Goal: Task Accomplishment & Management: Use online tool/utility

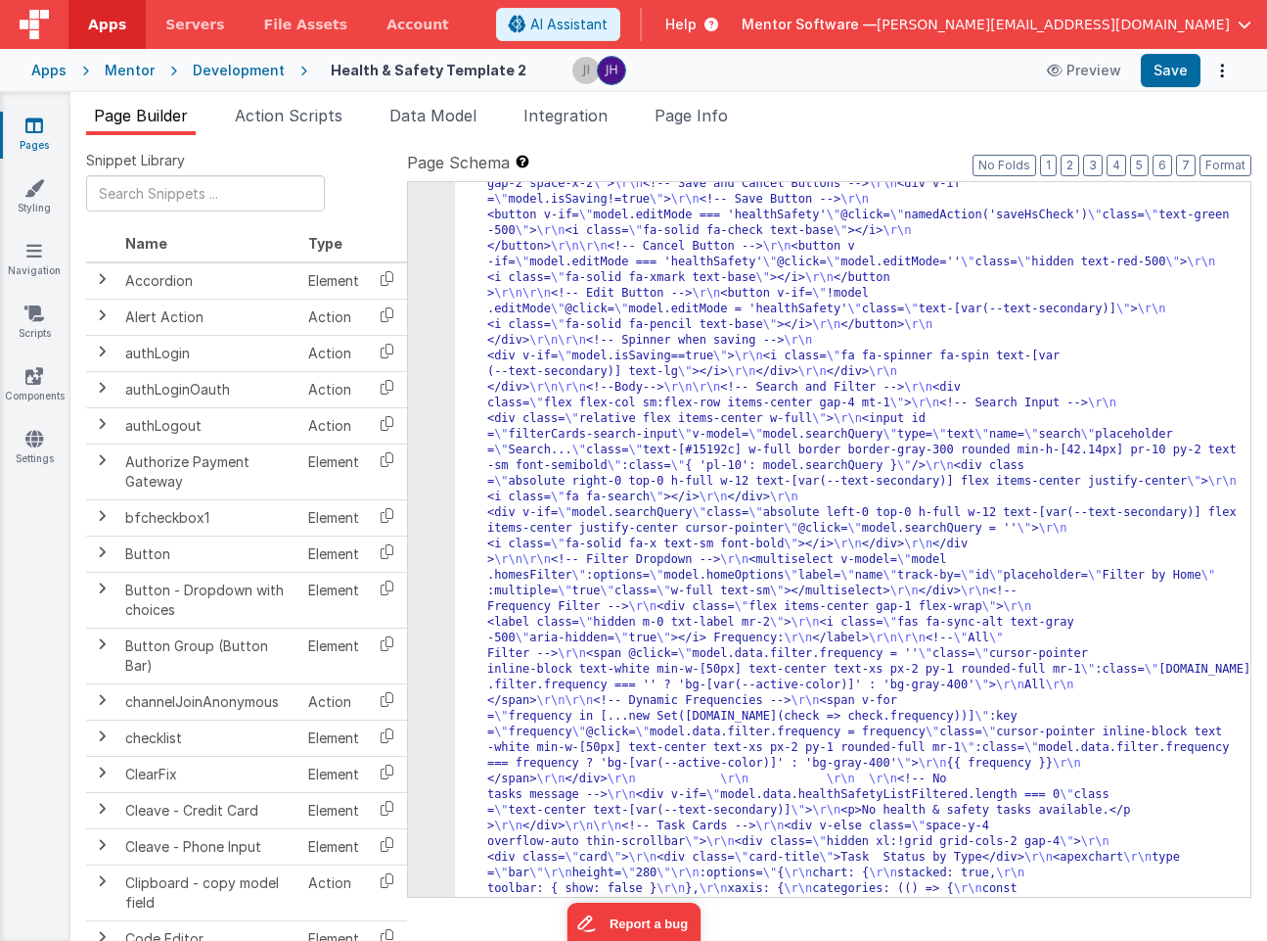
scroll to position [3701, 0]
click at [413, 119] on span "Data Model" at bounding box center [433, 116] width 87 height 20
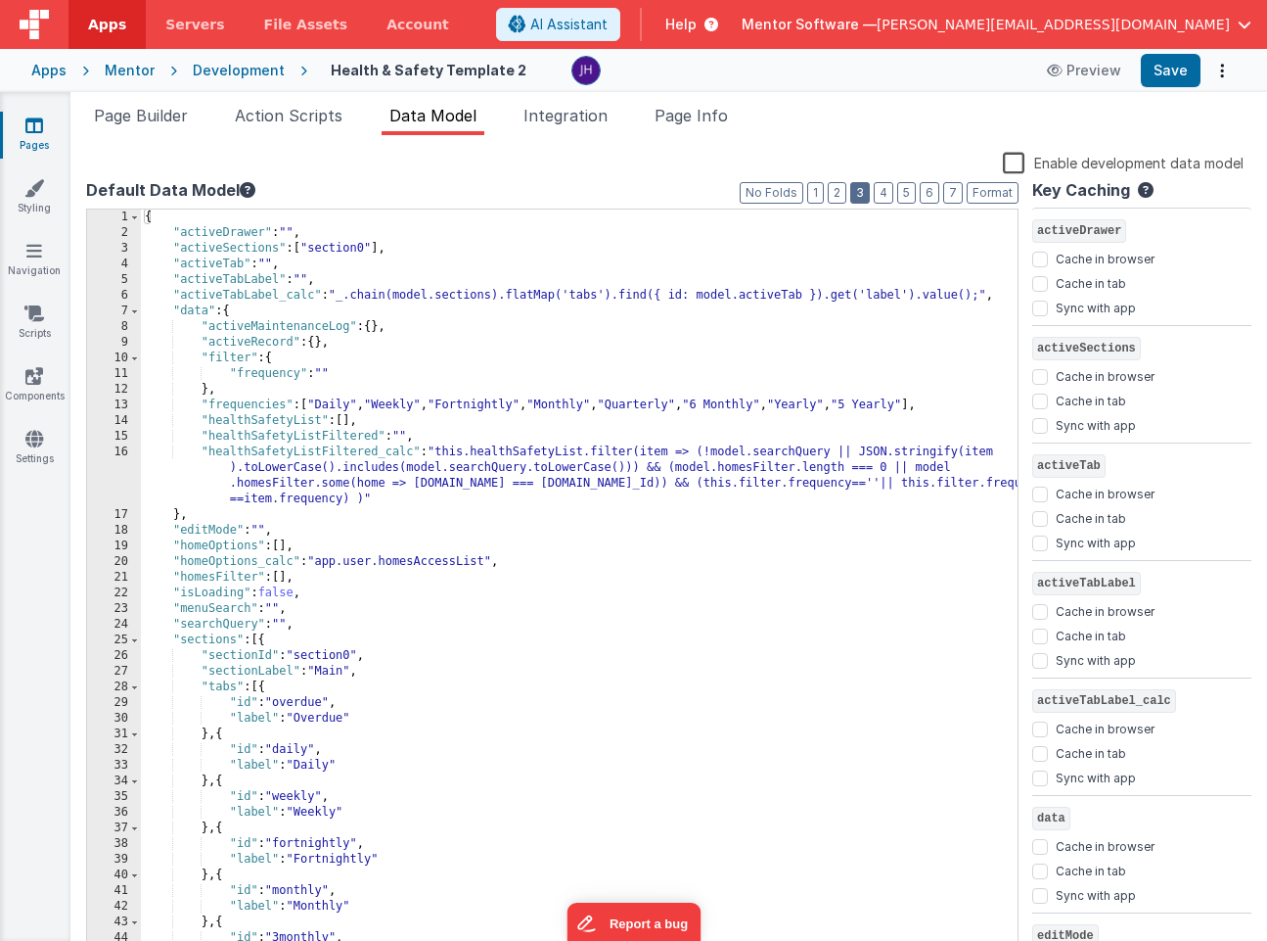
click at [860, 194] on button "3" at bounding box center [860, 193] width 20 height 22
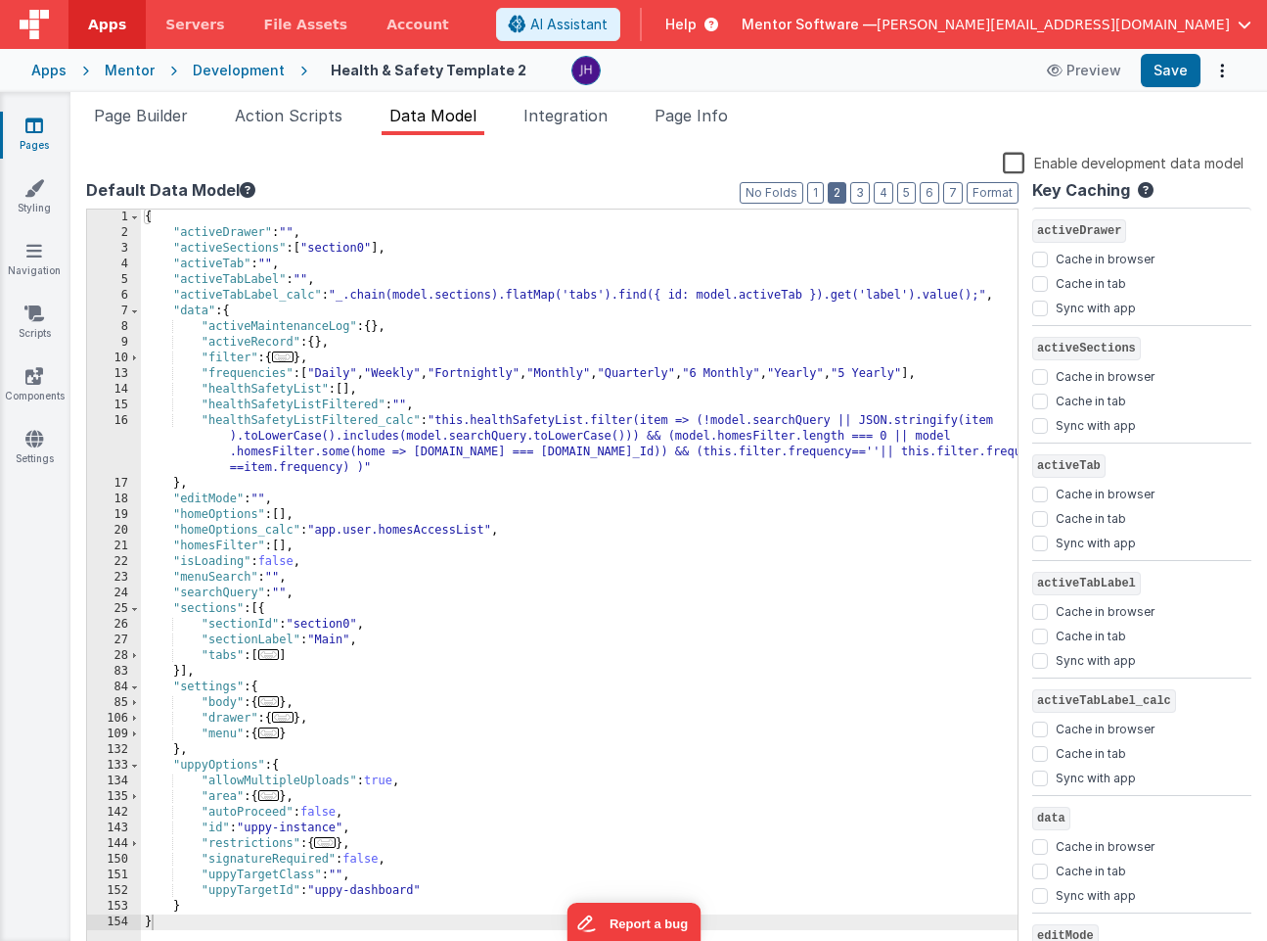
click at [844, 194] on button "2" at bounding box center [837, 193] width 19 height 22
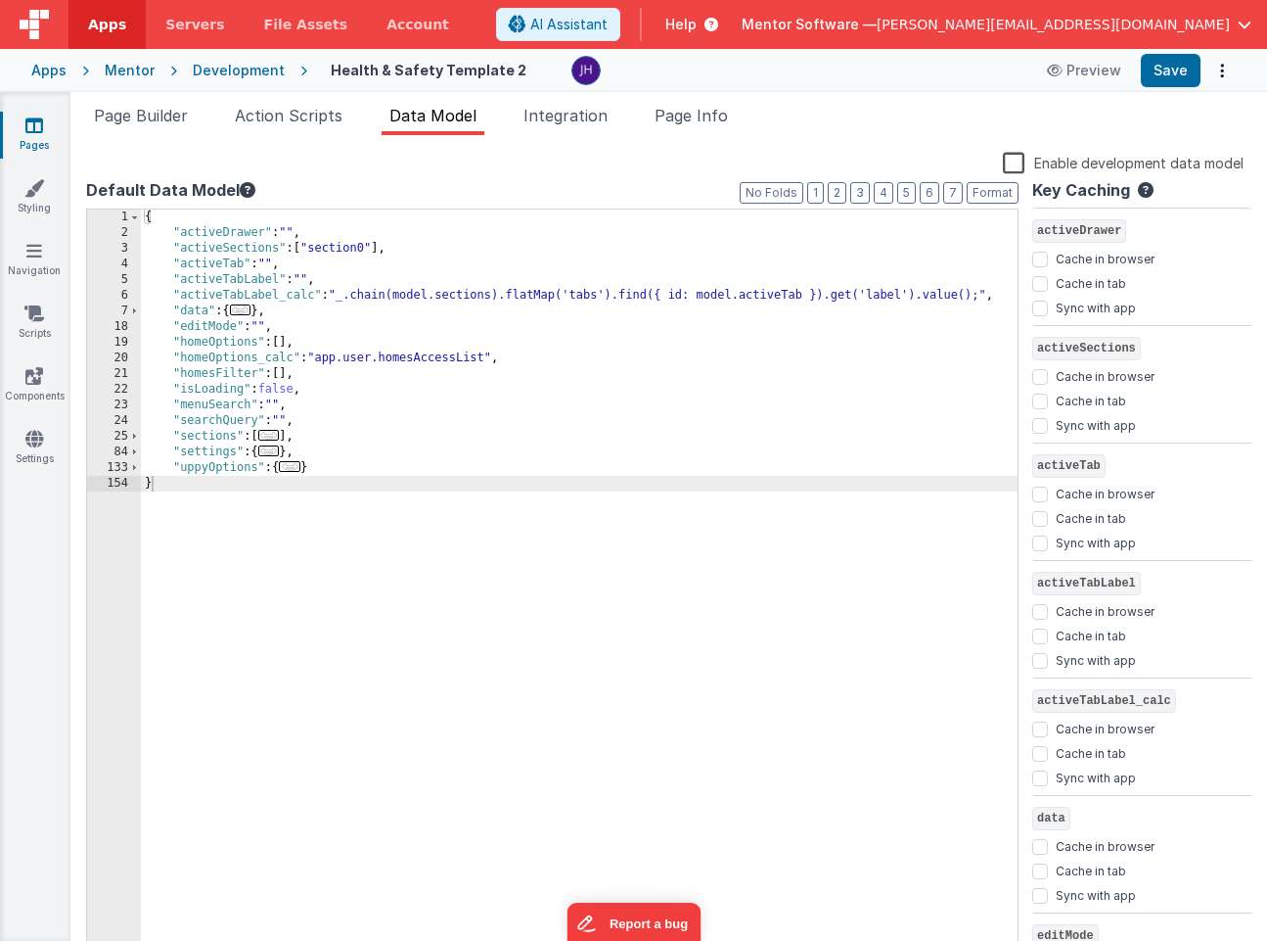
click at [295, 469] on span "..." at bounding box center [290, 466] width 22 height 11
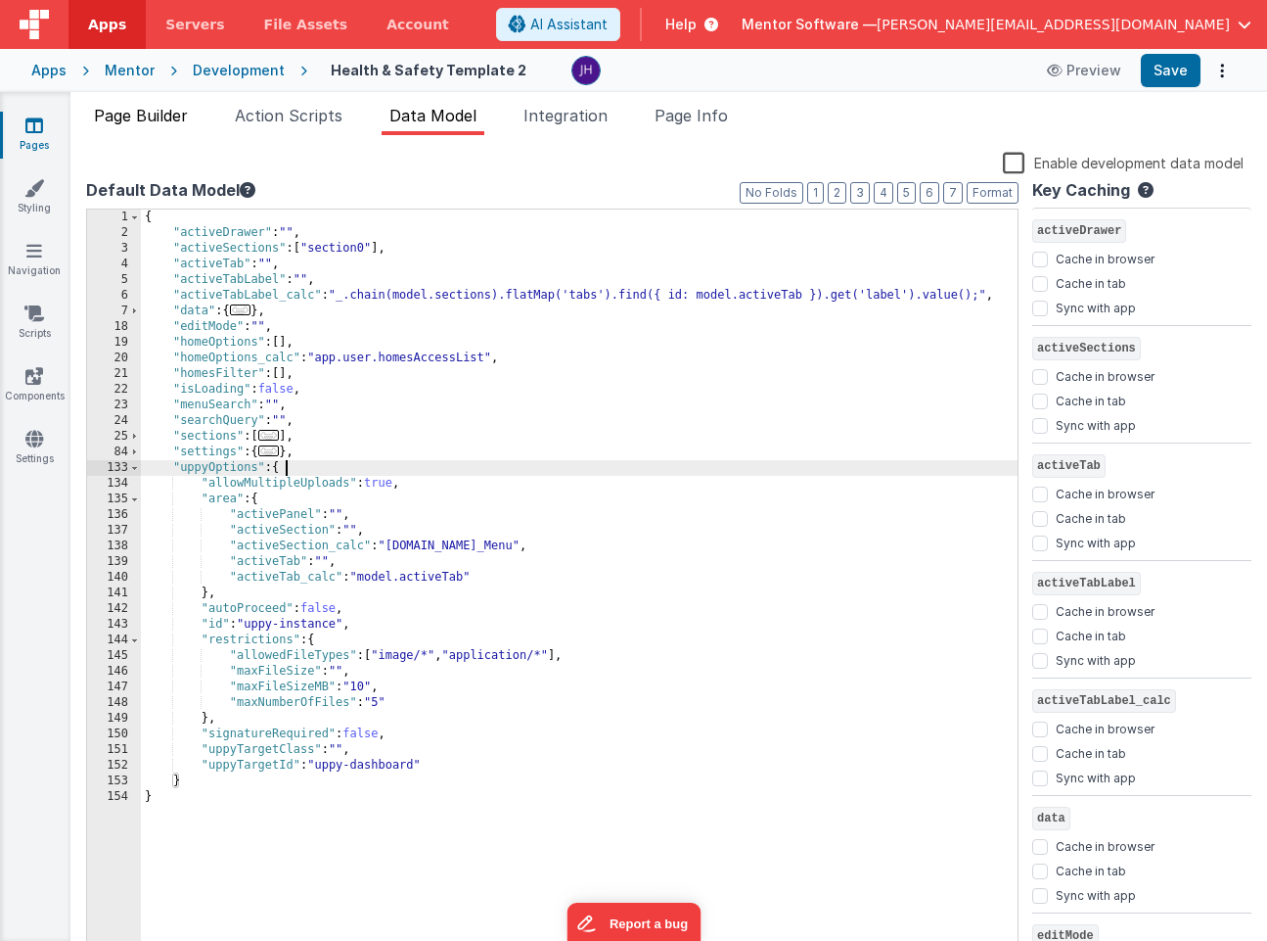
click at [170, 120] on span "Page Builder" at bounding box center [141, 116] width 94 height 20
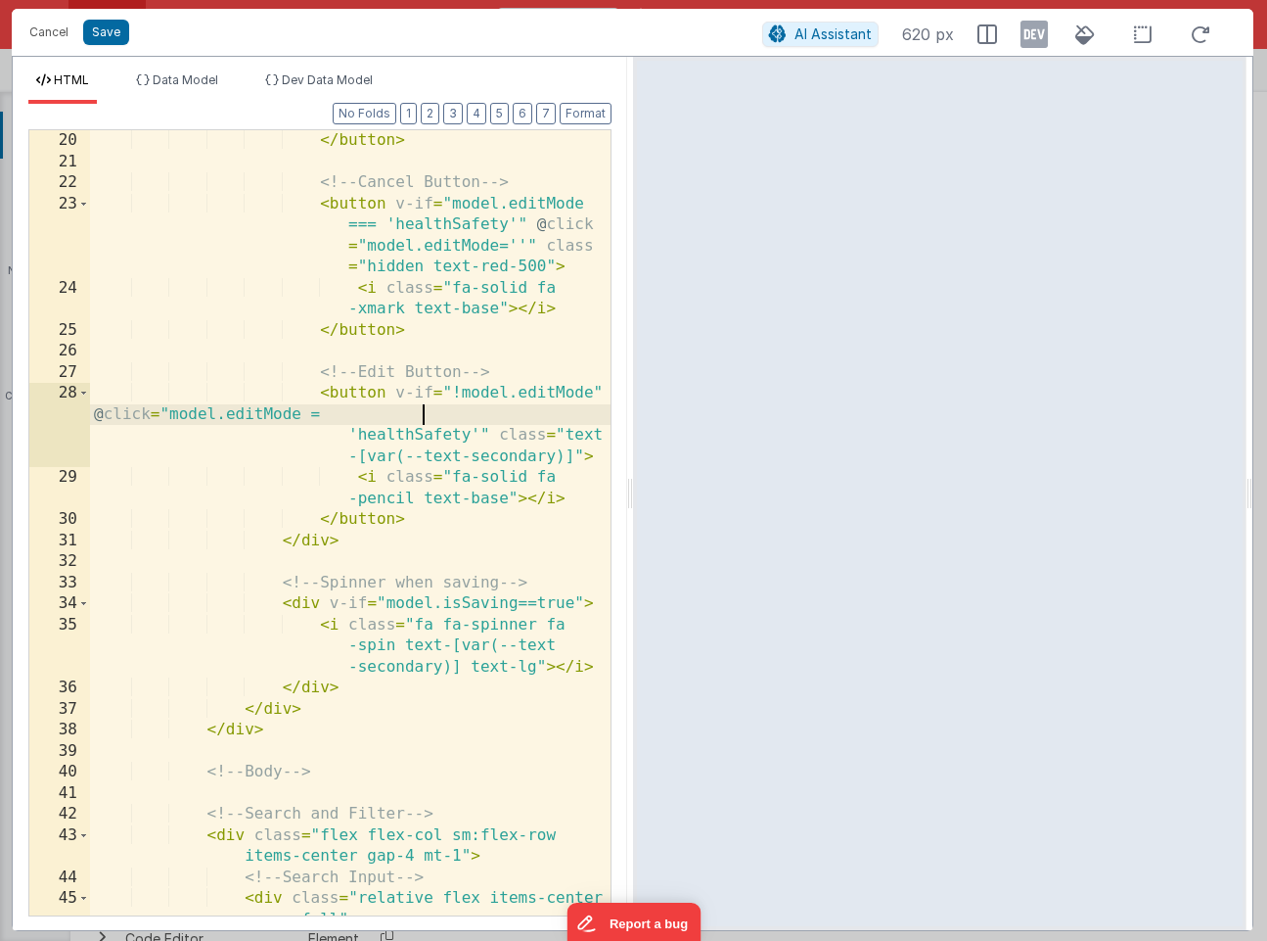
scroll to position [0, 0]
drag, startPoint x: 421, startPoint y: 415, endPoint x: 479, endPoint y: 432, distance: 60.1
click at [479, 432] on div "</ button > <!-- Cancel Button --> < button v-if = "model.editMode === 'healthS…" at bounding box center [350, 638] width 521 height 1017
click at [486, 431] on div "</ button > <!-- Cancel Button --> < button v-if = "model.editMode === 'healthS…" at bounding box center [350, 638] width 521 height 1017
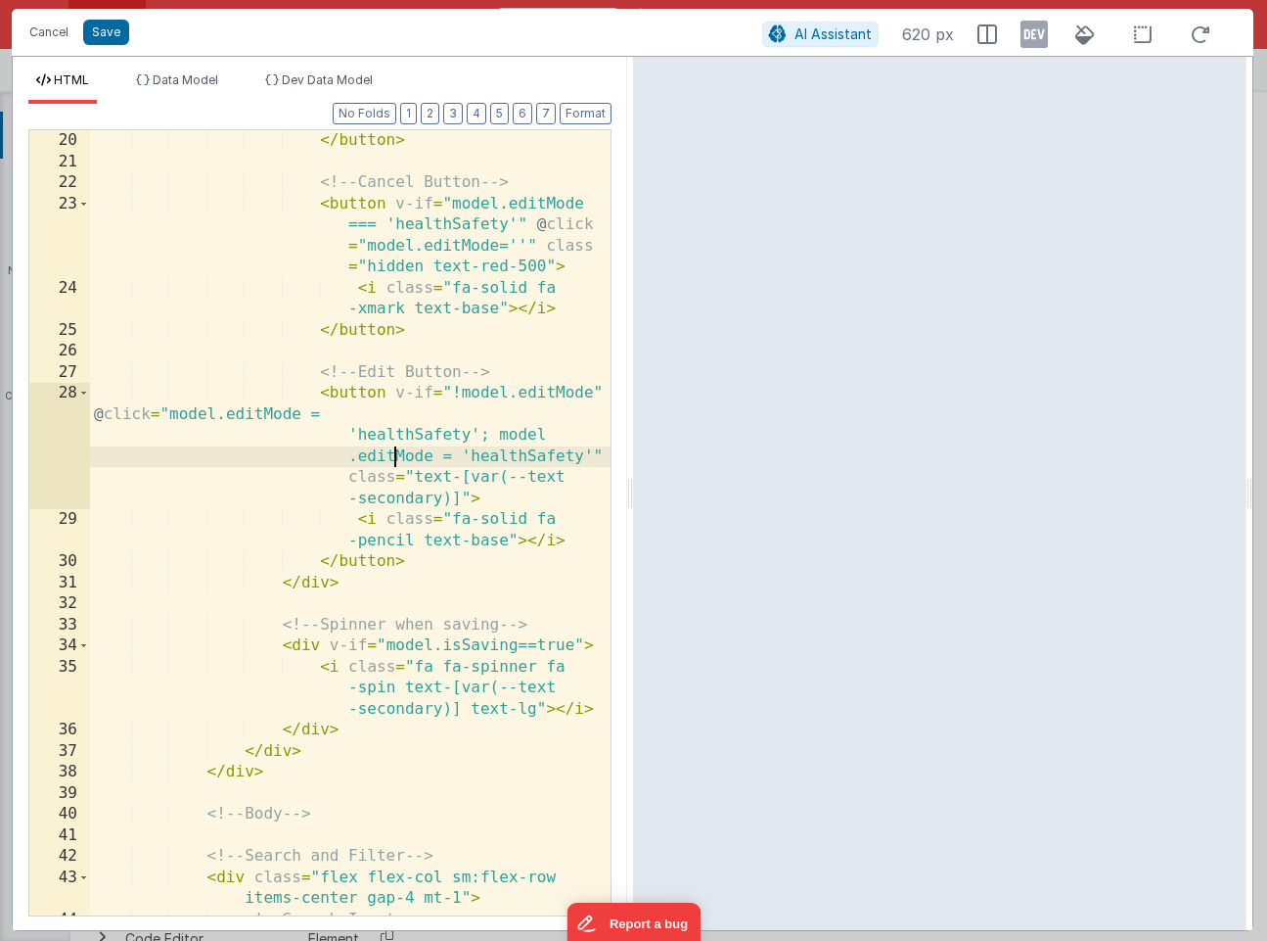
click at [391, 455] on div "</ button > <!-- Cancel Button --> < button v-if = "model.editMode === 'healthS…" at bounding box center [350, 554] width 521 height 849
click at [537, 461] on div "</ button > <!-- Cancel Button --> < button v-if = "model.editMode === 'healthS…" at bounding box center [350, 554] width 521 height 849
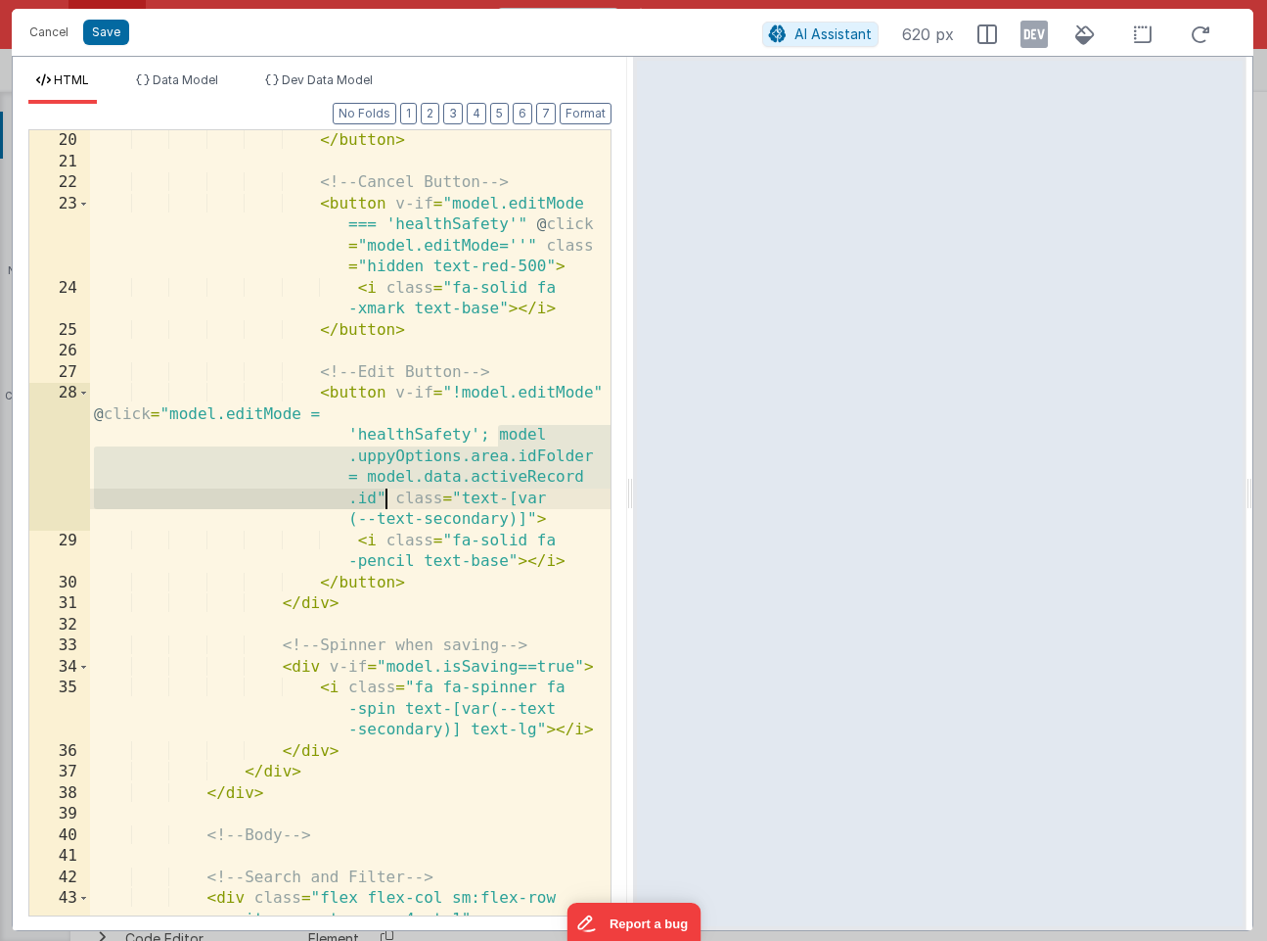
drag, startPoint x: 498, startPoint y: 436, endPoint x: 388, endPoint y: 495, distance: 125.7
click at [388, 495] on div "</ button > <!-- Cancel Button --> < button v-if = "model.editMode === 'healthS…" at bounding box center [350, 543] width 521 height 827
click at [490, 434] on div "</ button > <!-- Cancel Button --> < button v-if = "model.editMode === 'healthS…" at bounding box center [350, 543] width 521 height 827
drag, startPoint x: 497, startPoint y: 435, endPoint x: 376, endPoint y: 504, distance: 139.8
click at [376, 504] on div "</ button > <!-- Cancel Button --> < button v-if = "model.editMode === 'healthS…" at bounding box center [350, 543] width 521 height 827
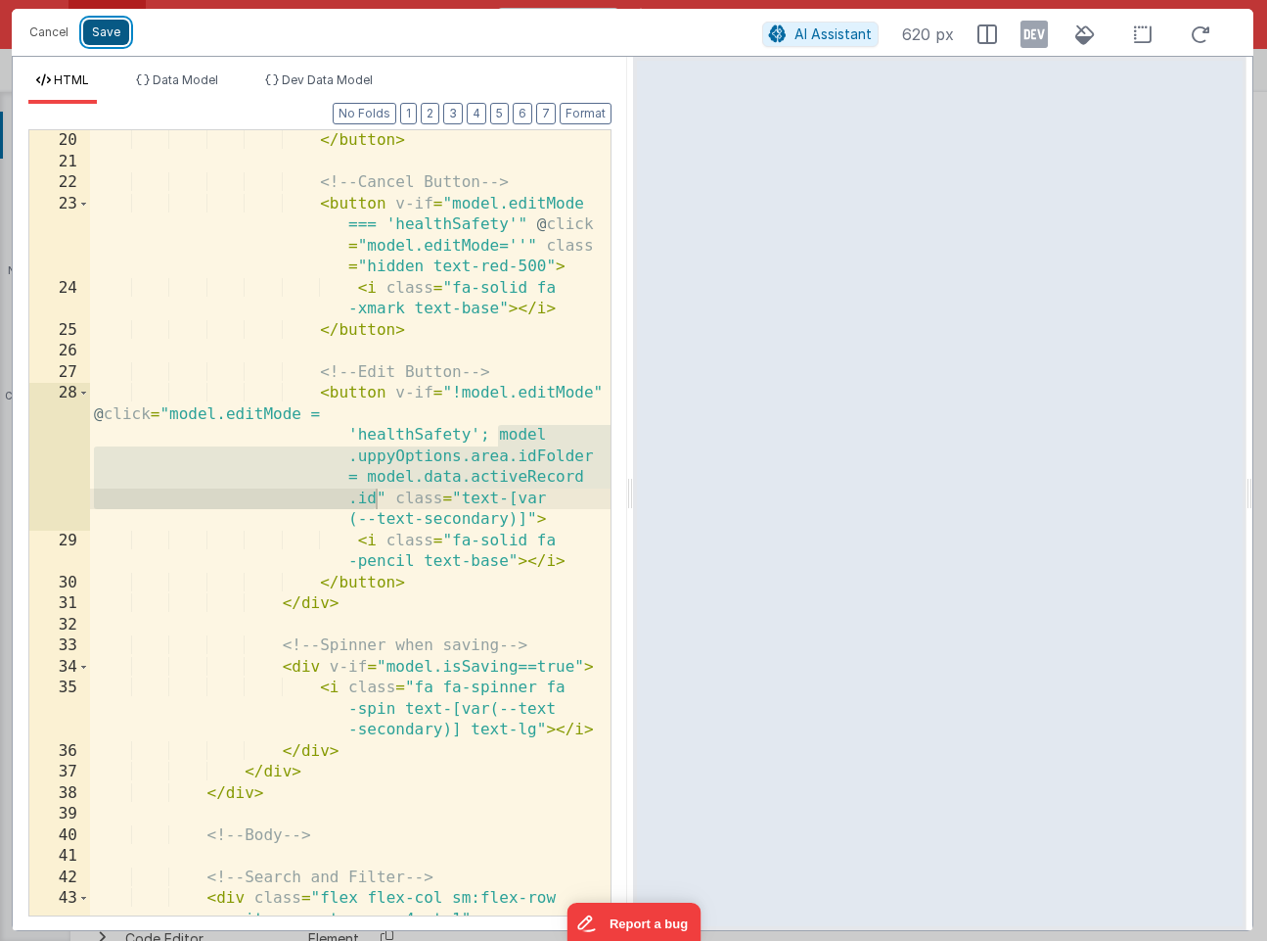
click at [104, 27] on button "Save" at bounding box center [106, 32] width 46 height 25
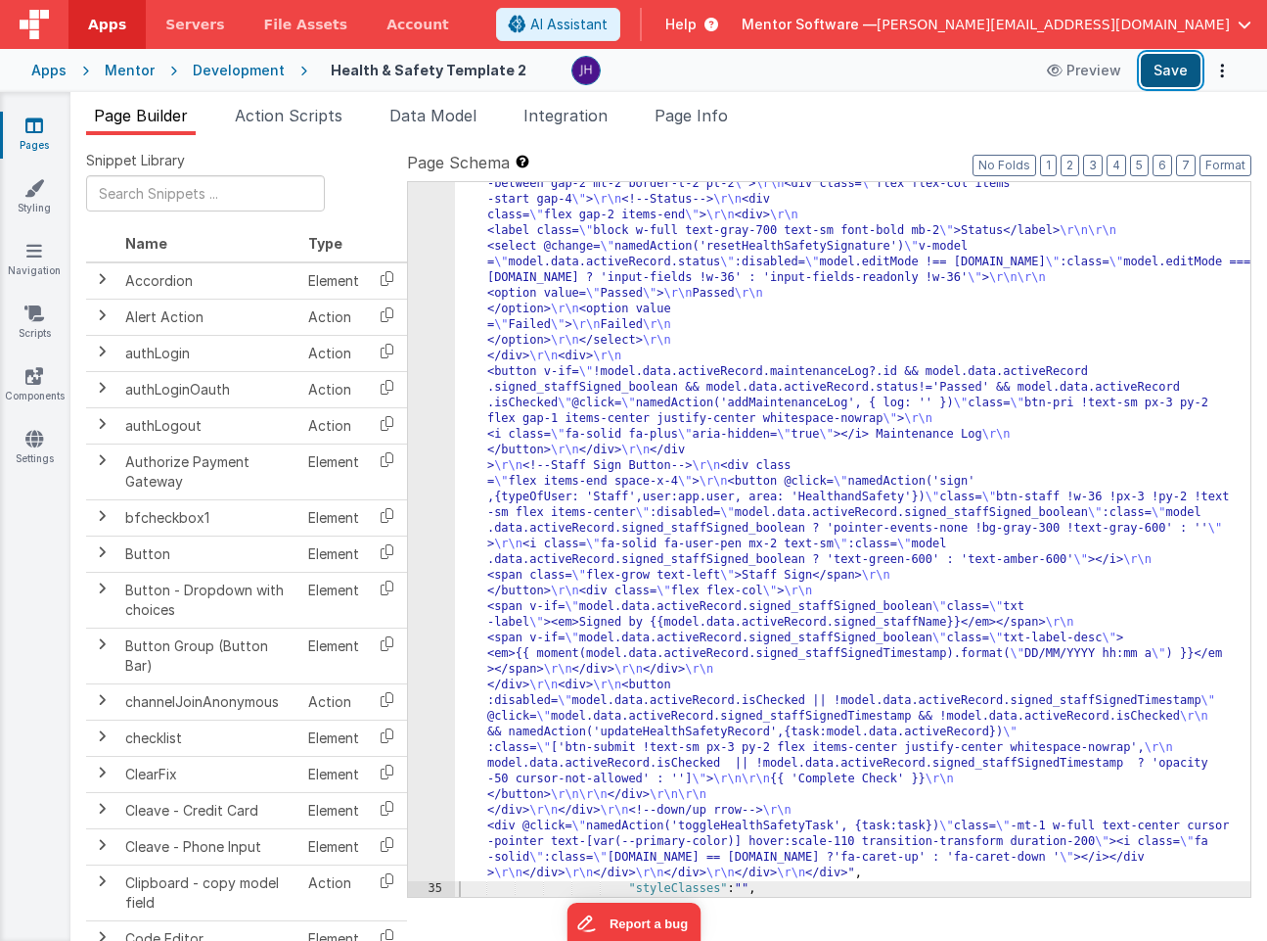
click at [1184, 72] on button "Save" at bounding box center [1171, 70] width 60 height 33
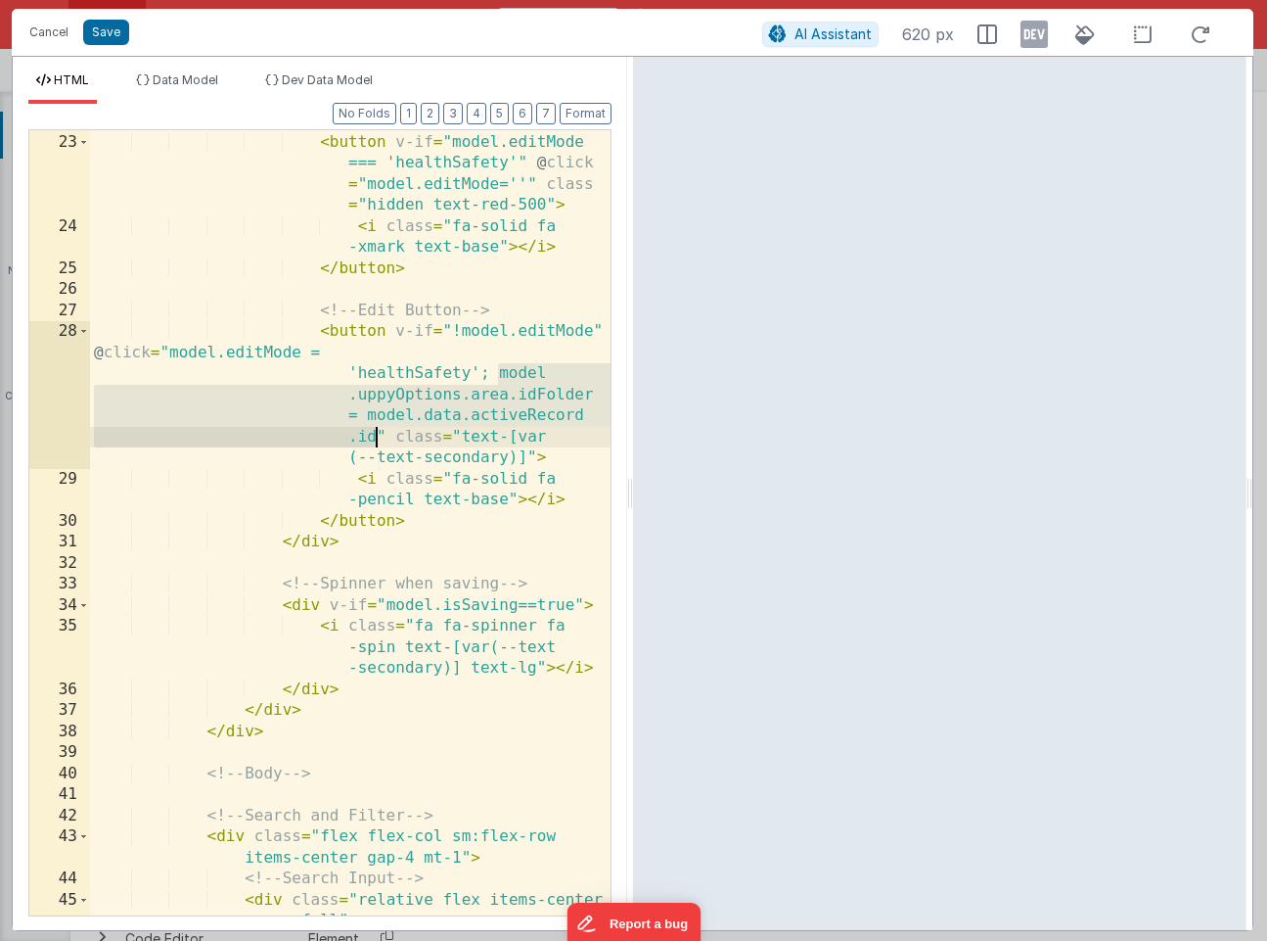
drag, startPoint x: 498, startPoint y: 374, endPoint x: 378, endPoint y: 433, distance: 133.9
click at [378, 433] on div "<!-- Cancel Button --> < button v-if = "model.editMode === 'healthSafety'" @ cl…" at bounding box center [350, 535] width 521 height 849
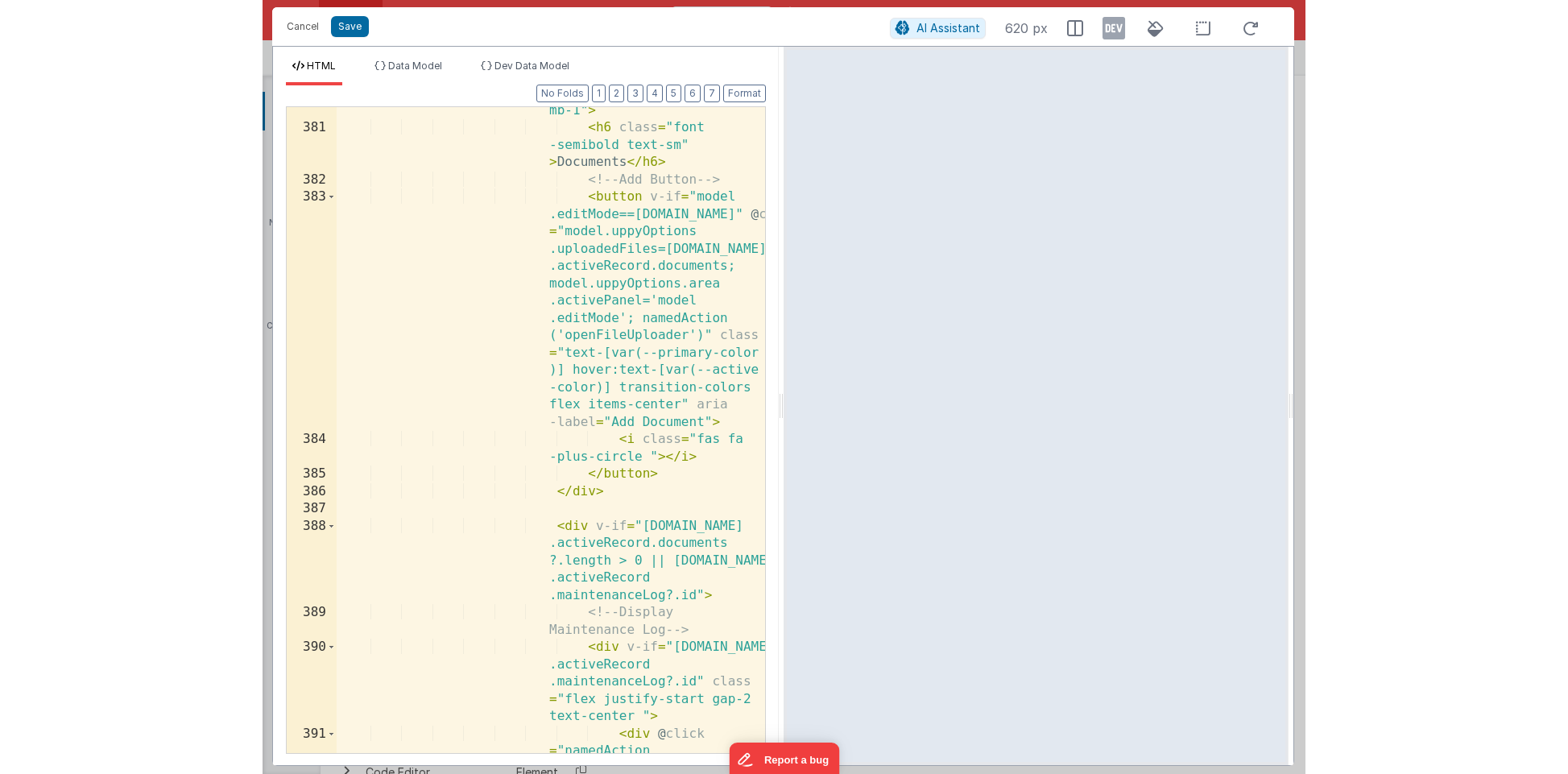
scroll to position [11579, 0]
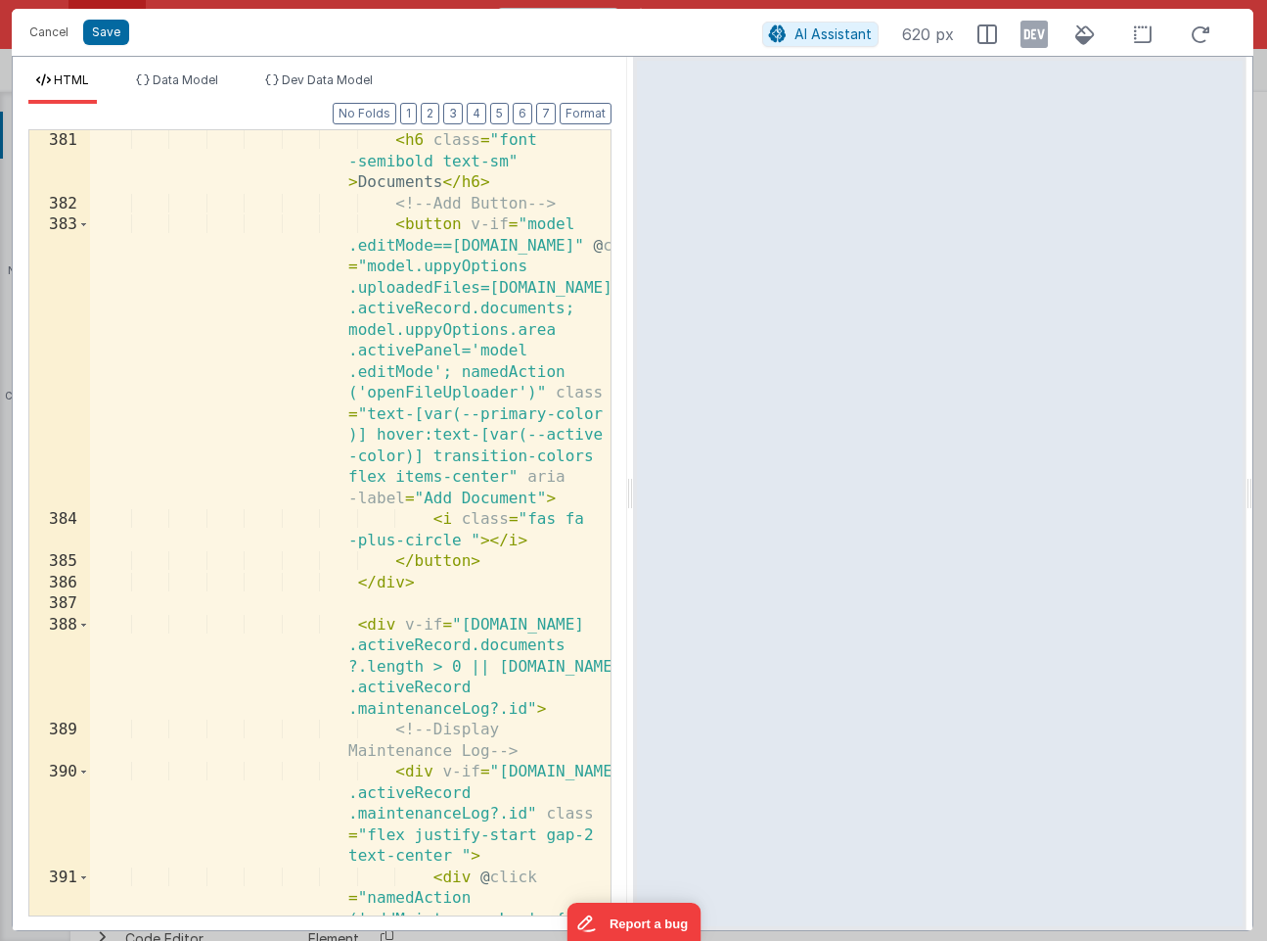
click at [460, 371] on div "< h6 class = "font -semibold text-sm" > Documents </ h6 > <!-- Add Button --> <…" at bounding box center [350, 648] width 521 height 1037
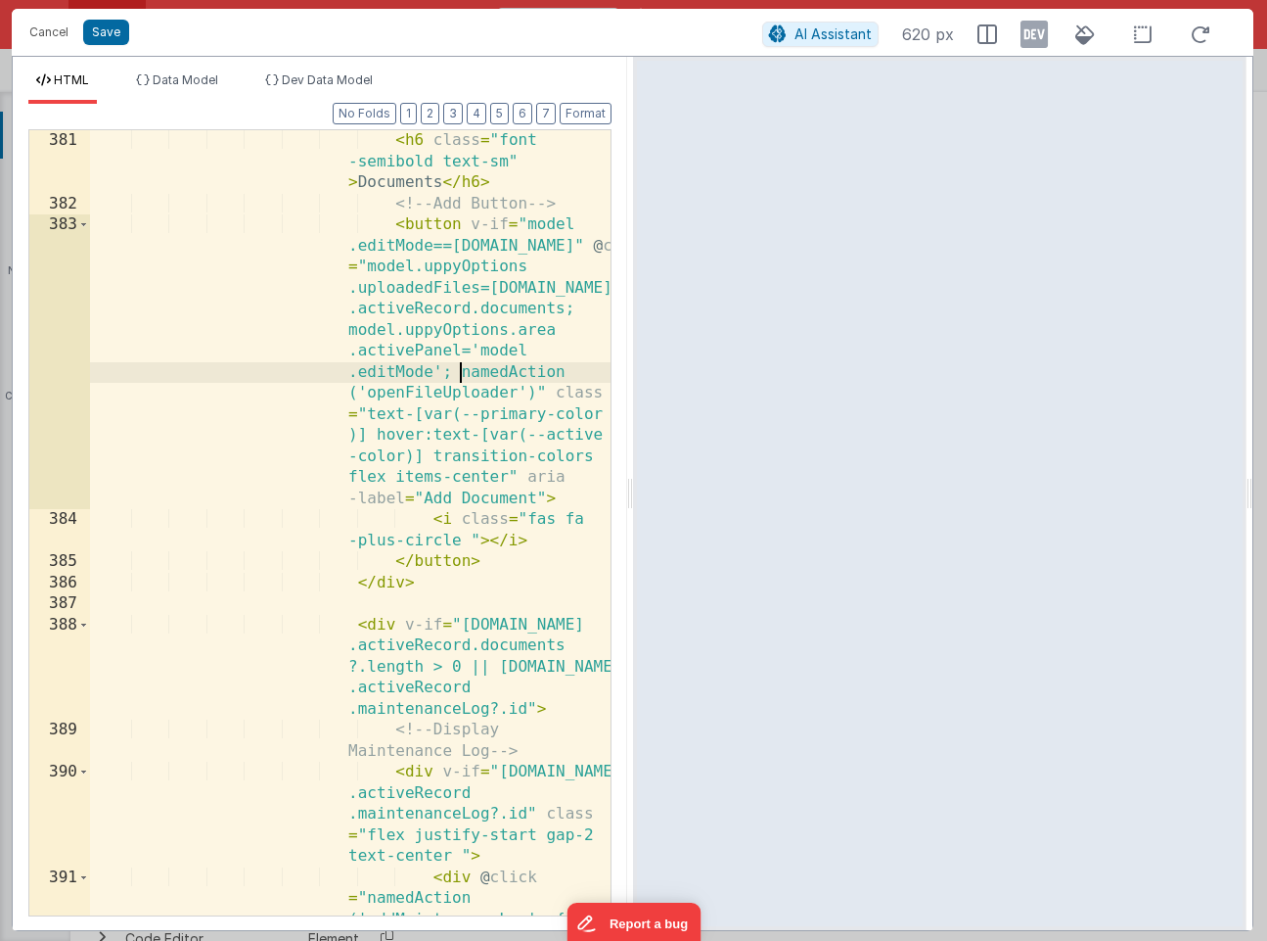
paste textarea
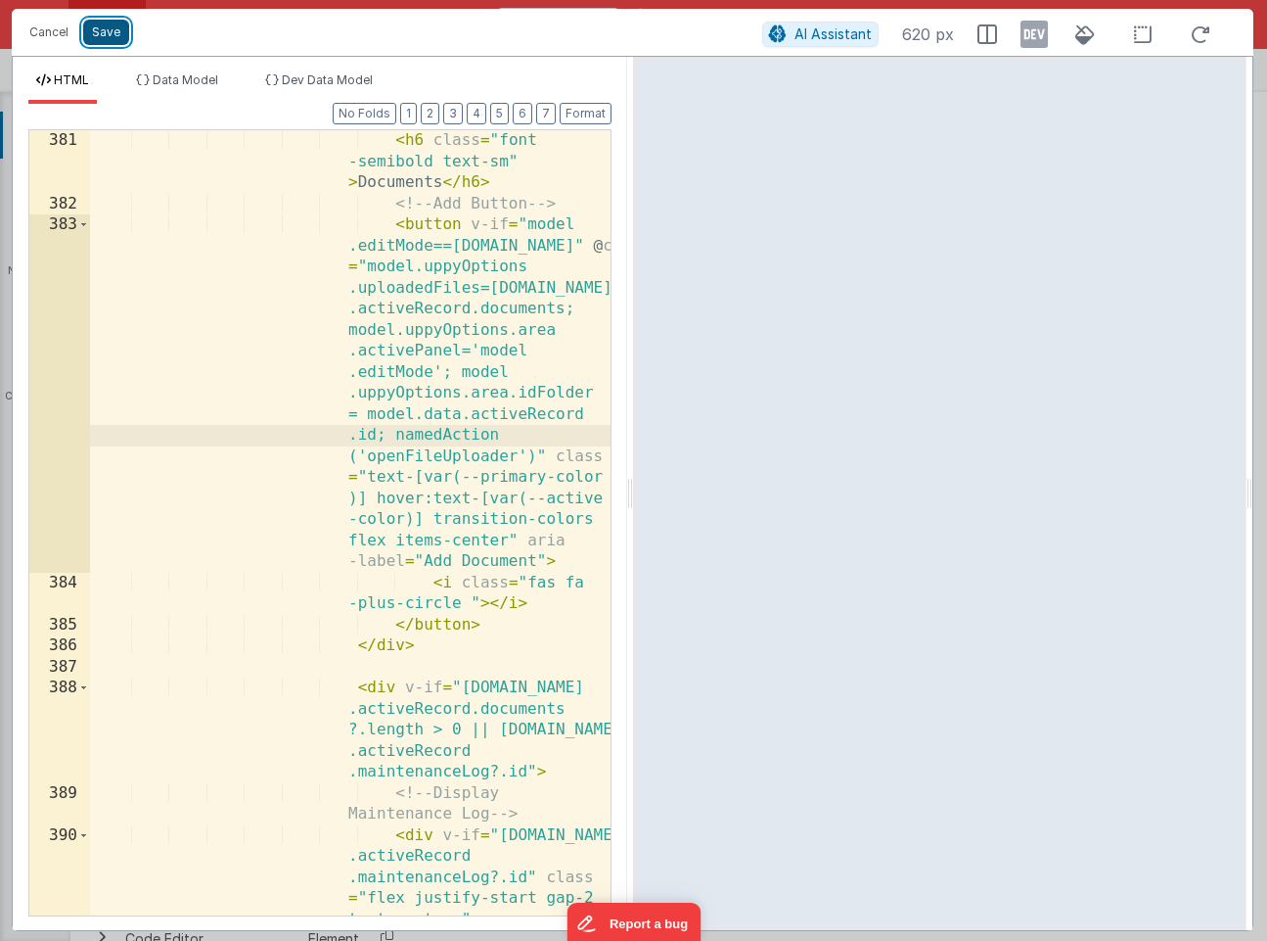
click at [112, 34] on button "Save" at bounding box center [106, 32] width 46 height 25
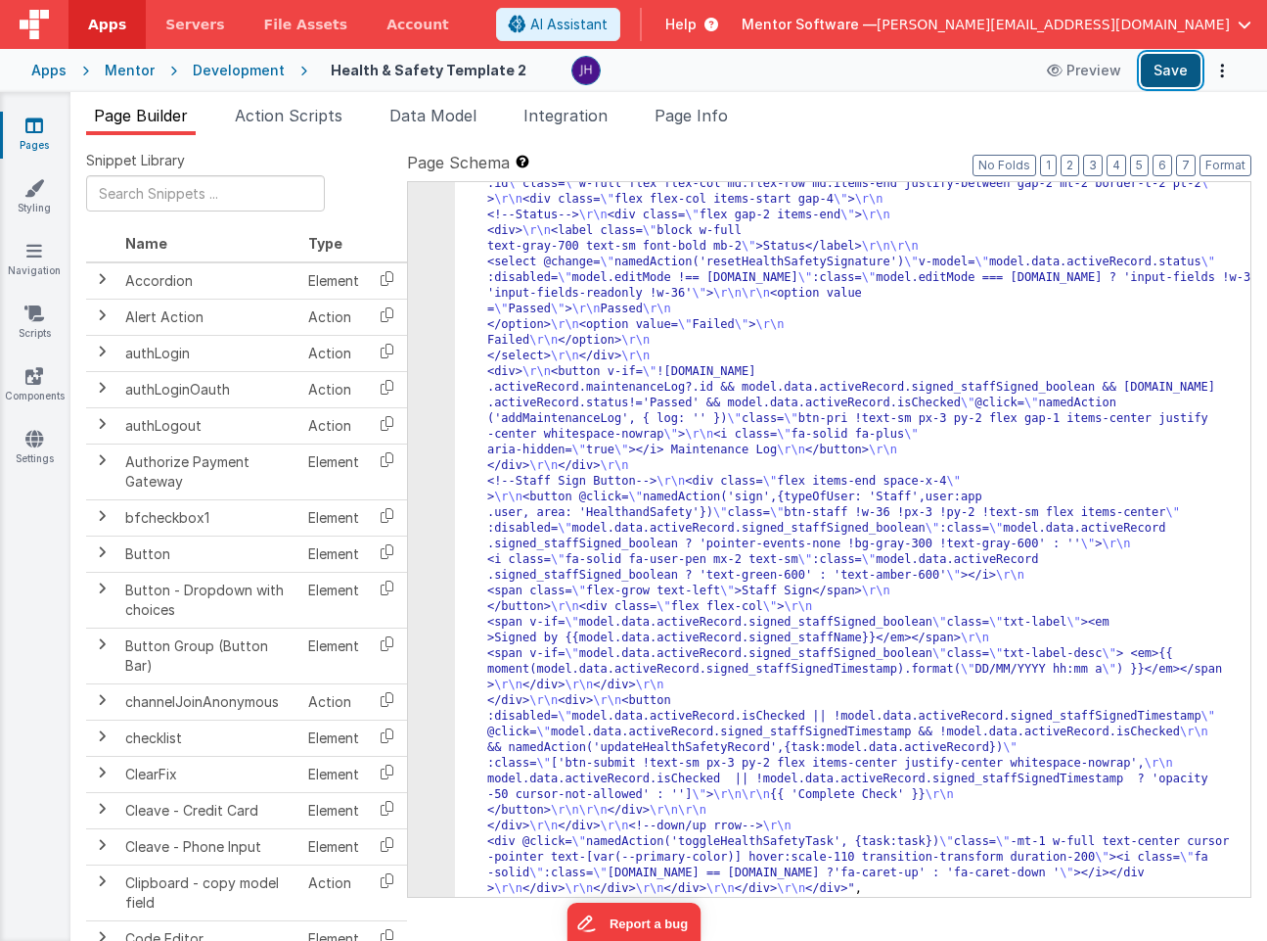
click at [1167, 81] on button "Save" at bounding box center [1171, 70] width 60 height 33
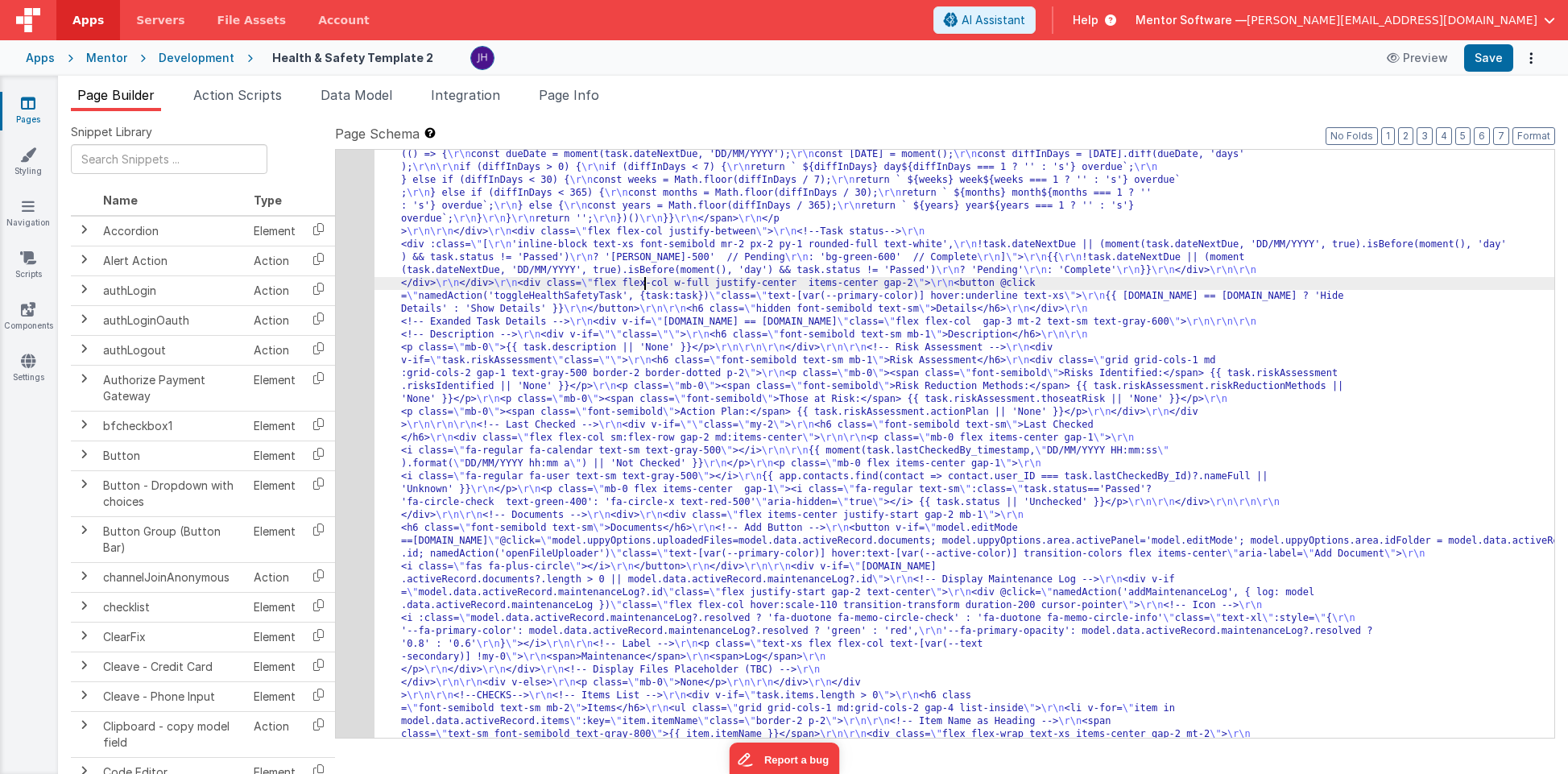
scroll to position [2667, 0]
click at [360, 255] on div "34" at bounding box center [355, 180] width 39 height 2048
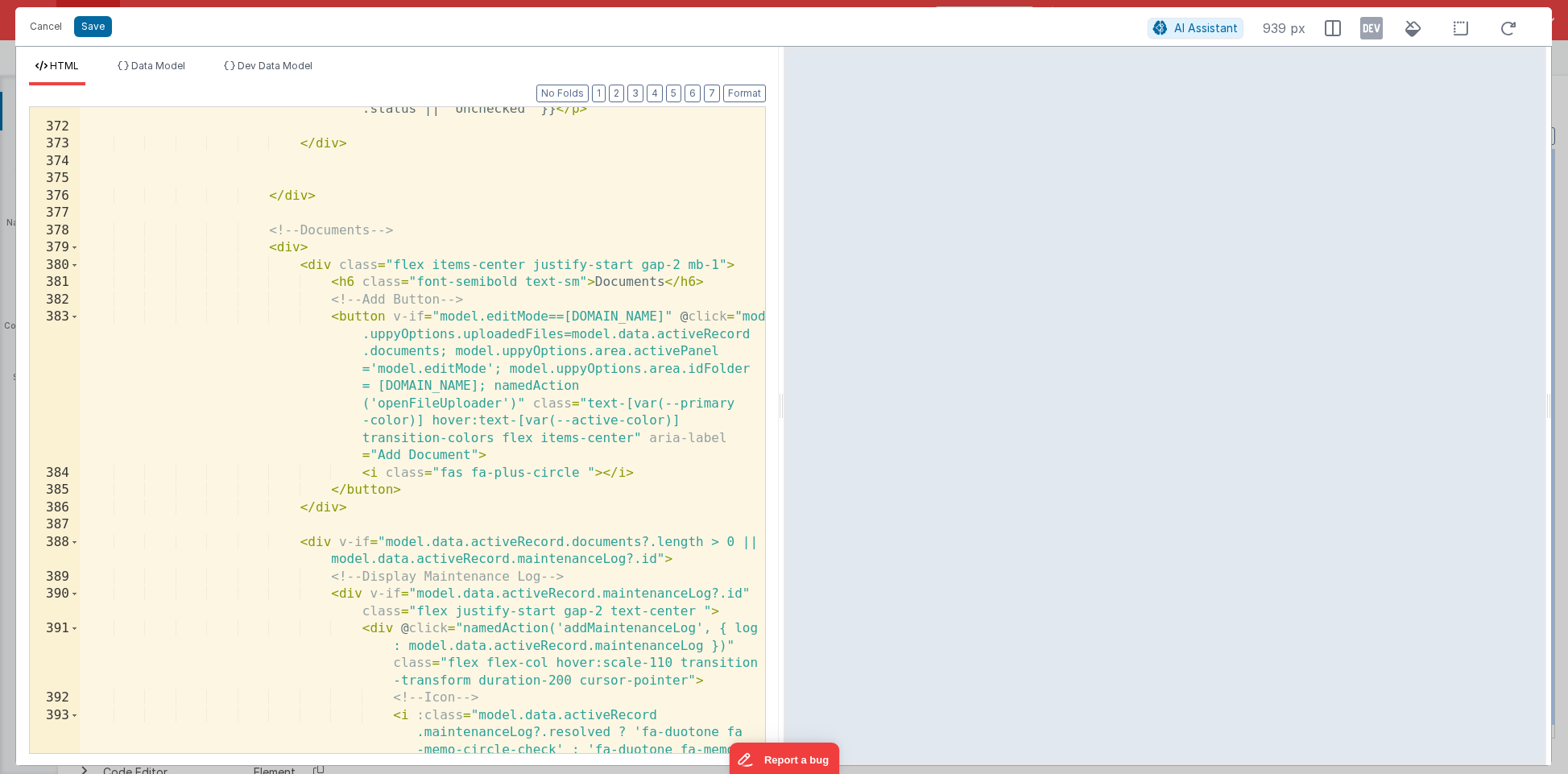
scroll to position [7907, 0]
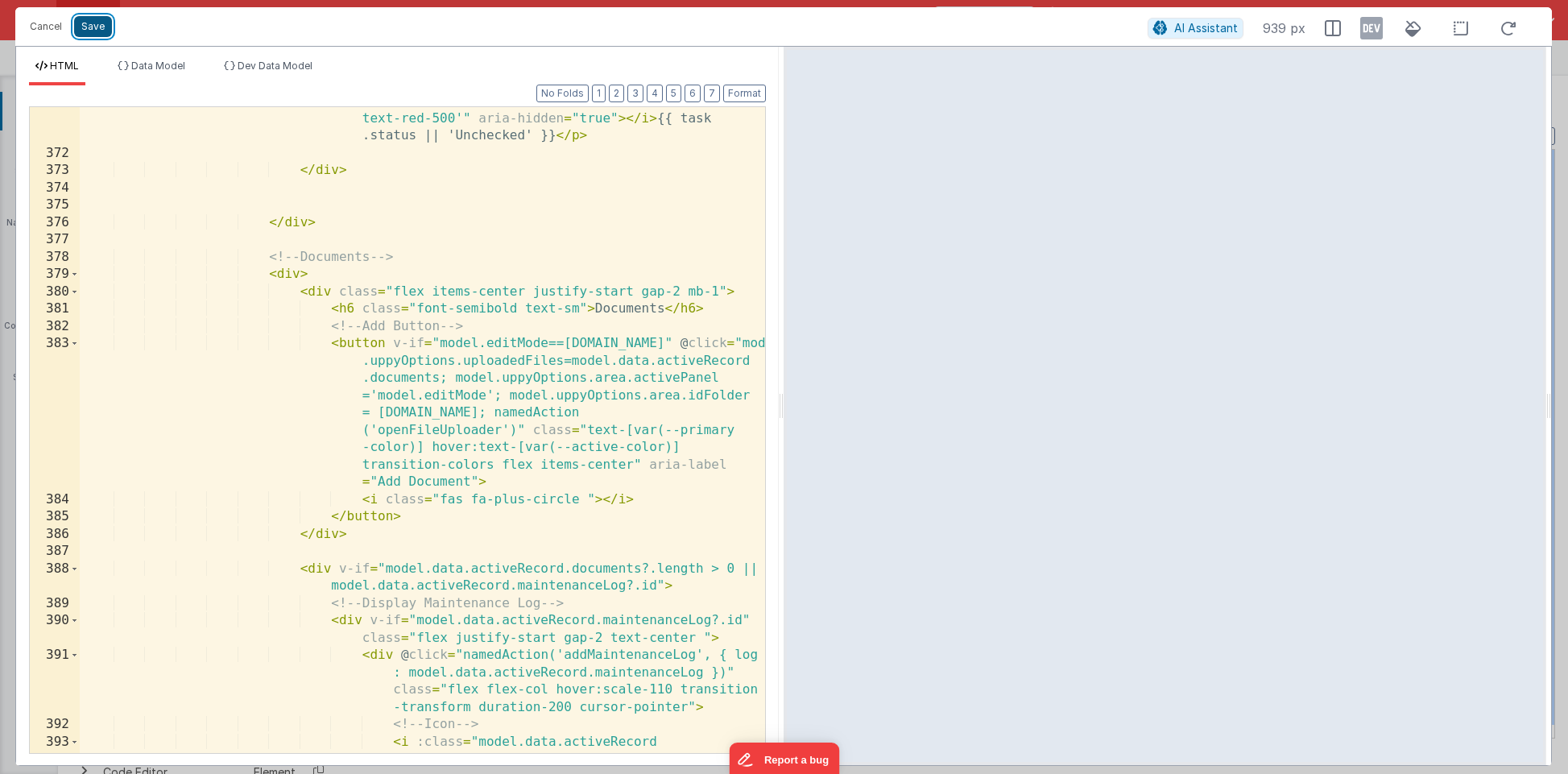
click at [95, 23] on button "Save" at bounding box center [93, 26] width 38 height 21
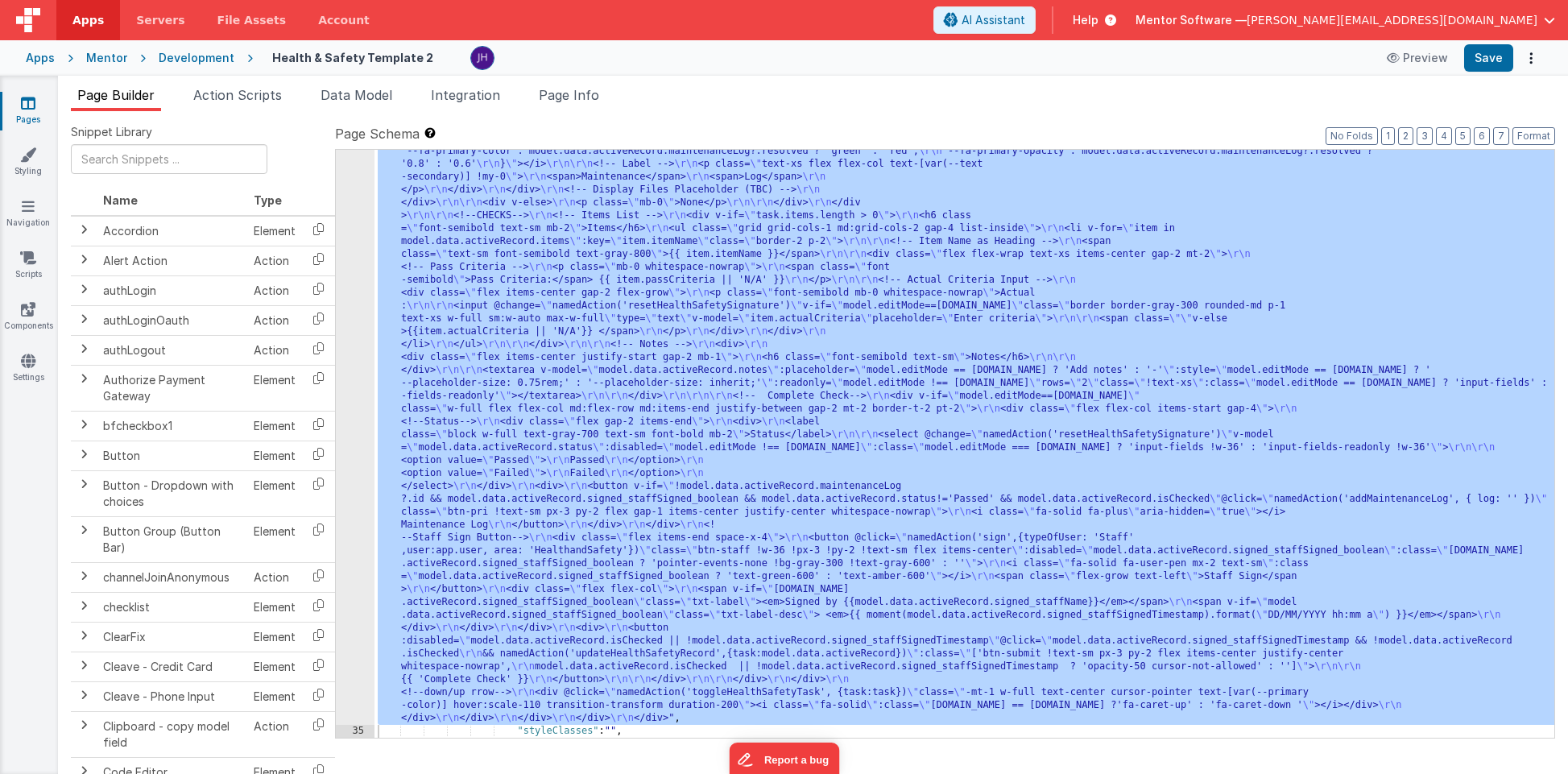
click at [552, 302] on div ""html" : "<div class= \" flex flex-col justify-between gap-4 lg:flex-row \" sty…" at bounding box center [964, 1] width 1180 height 2649
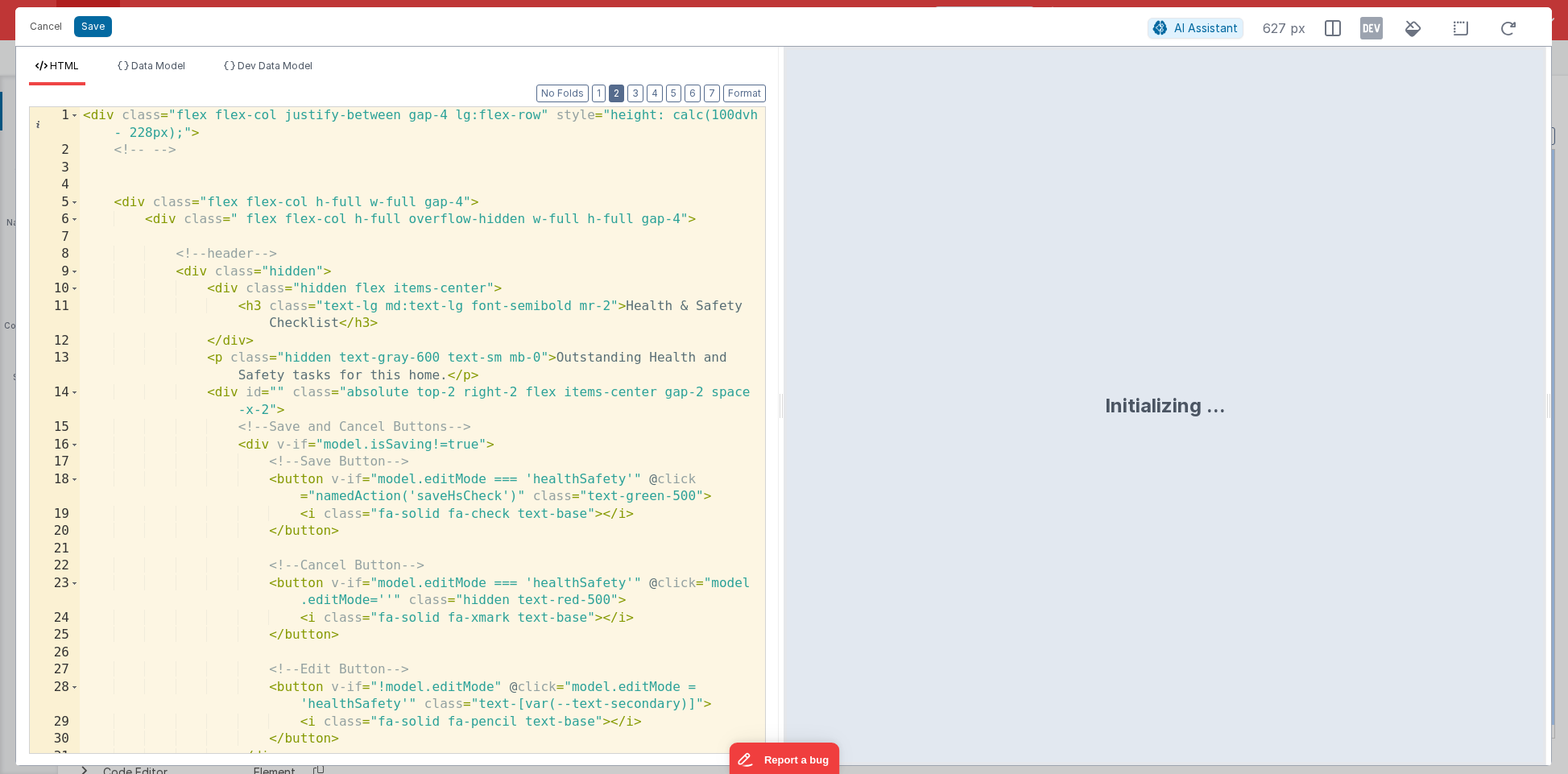
click at [616, 93] on button "2" at bounding box center [616, 94] width 16 height 18
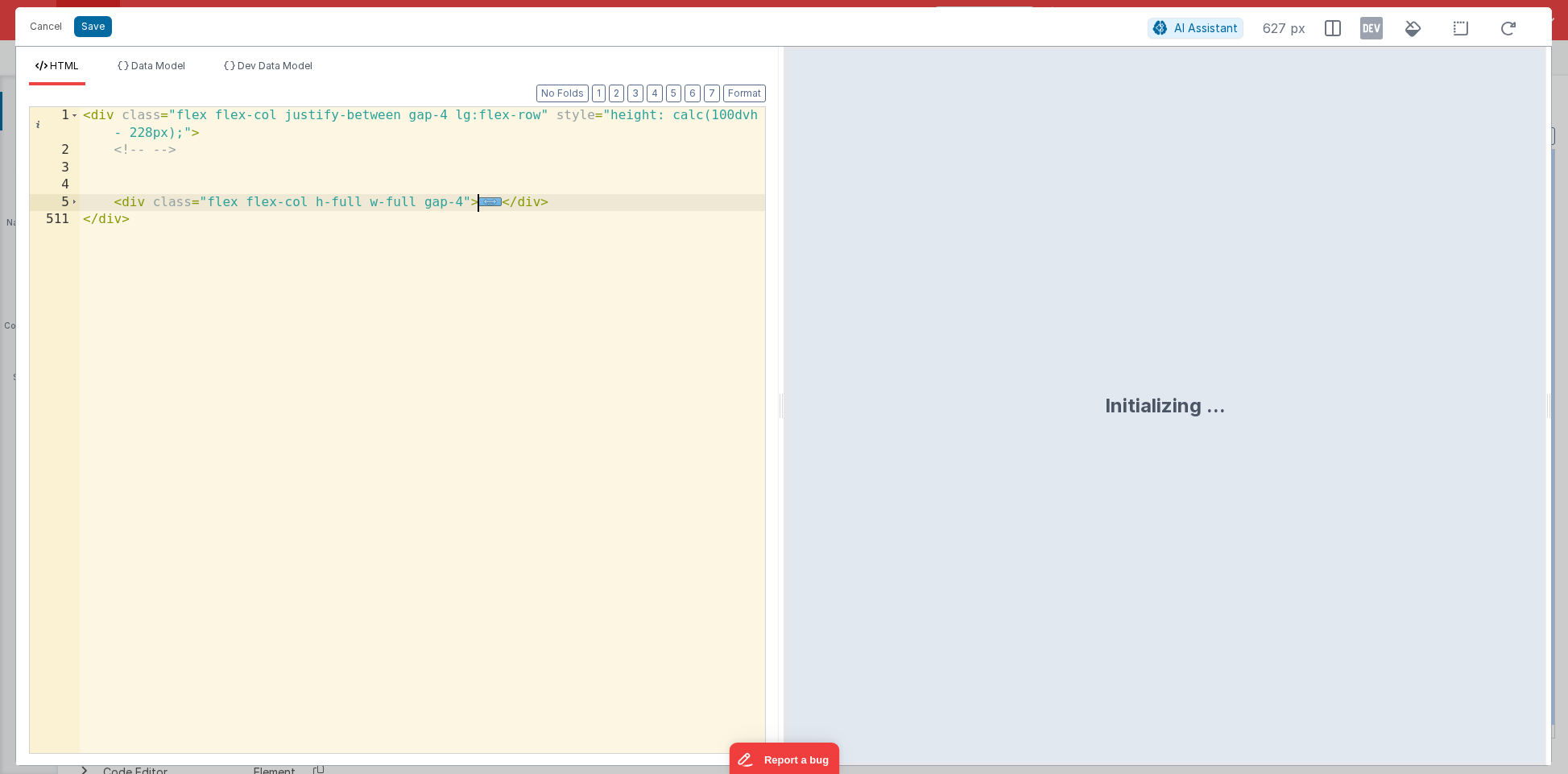
click at [488, 199] on span "..." at bounding box center [489, 202] width 23 height 9
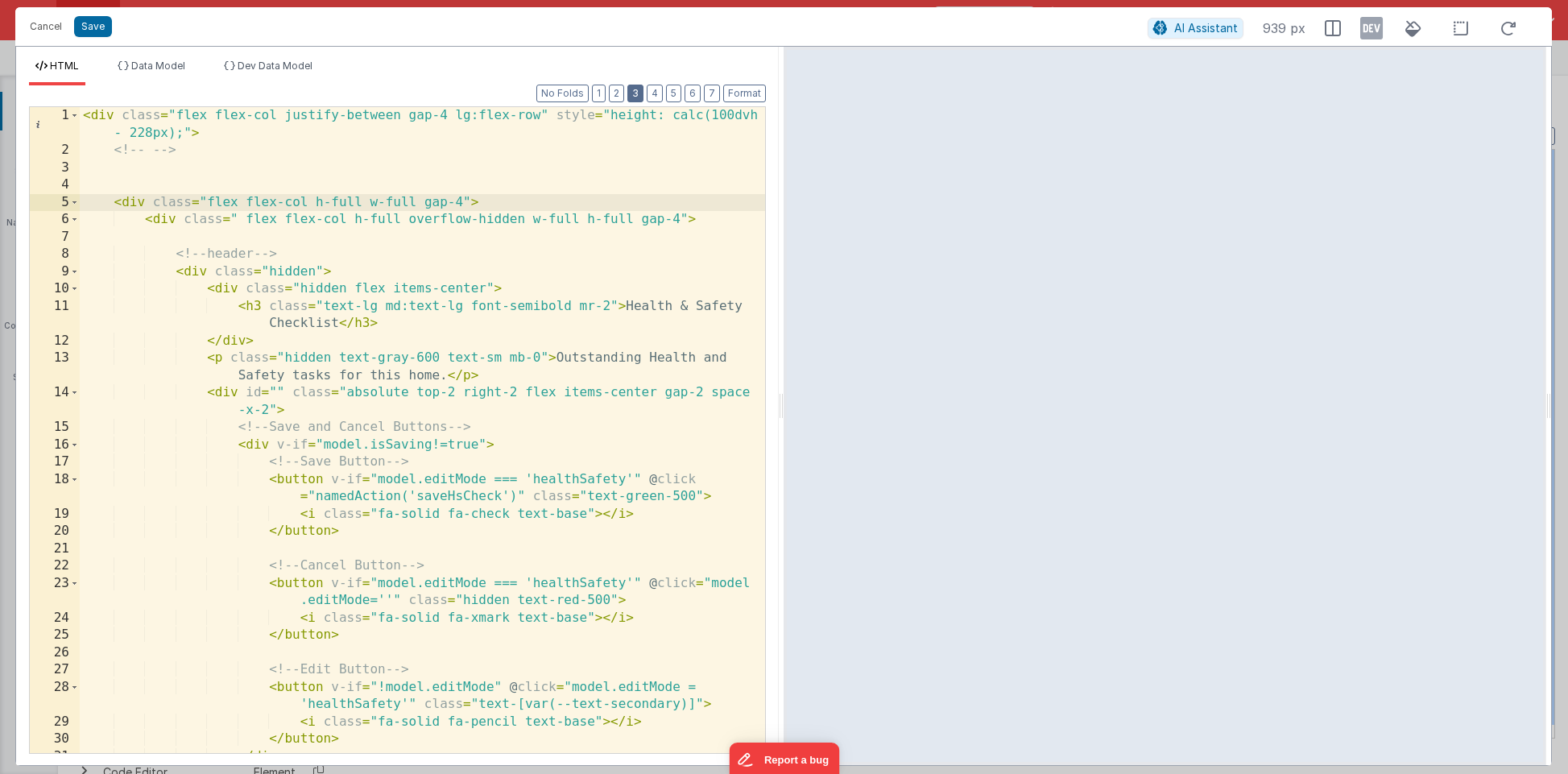
click at [633, 95] on button "3" at bounding box center [635, 94] width 16 height 18
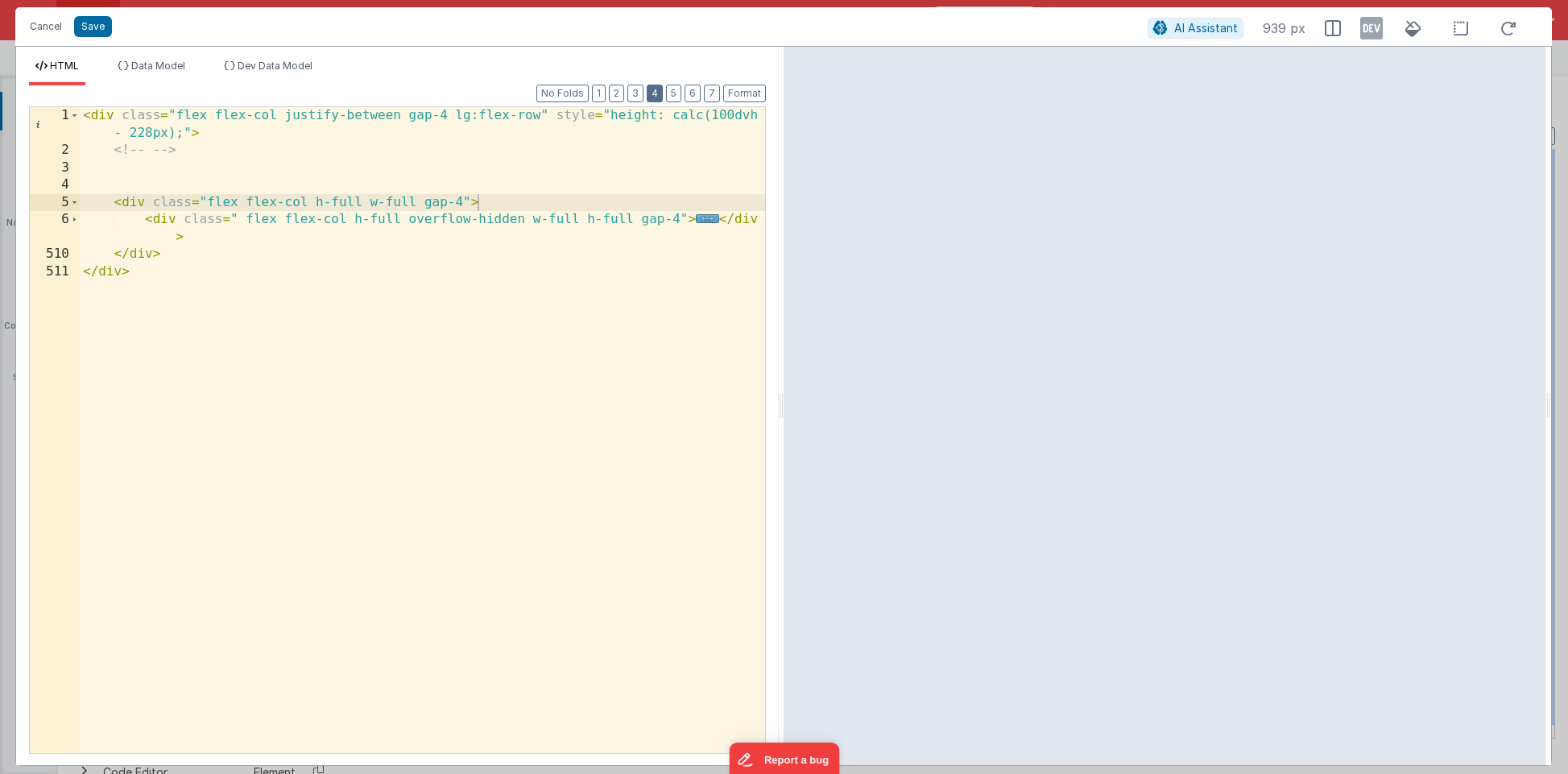
click at [660, 95] on button "4" at bounding box center [655, 94] width 16 height 18
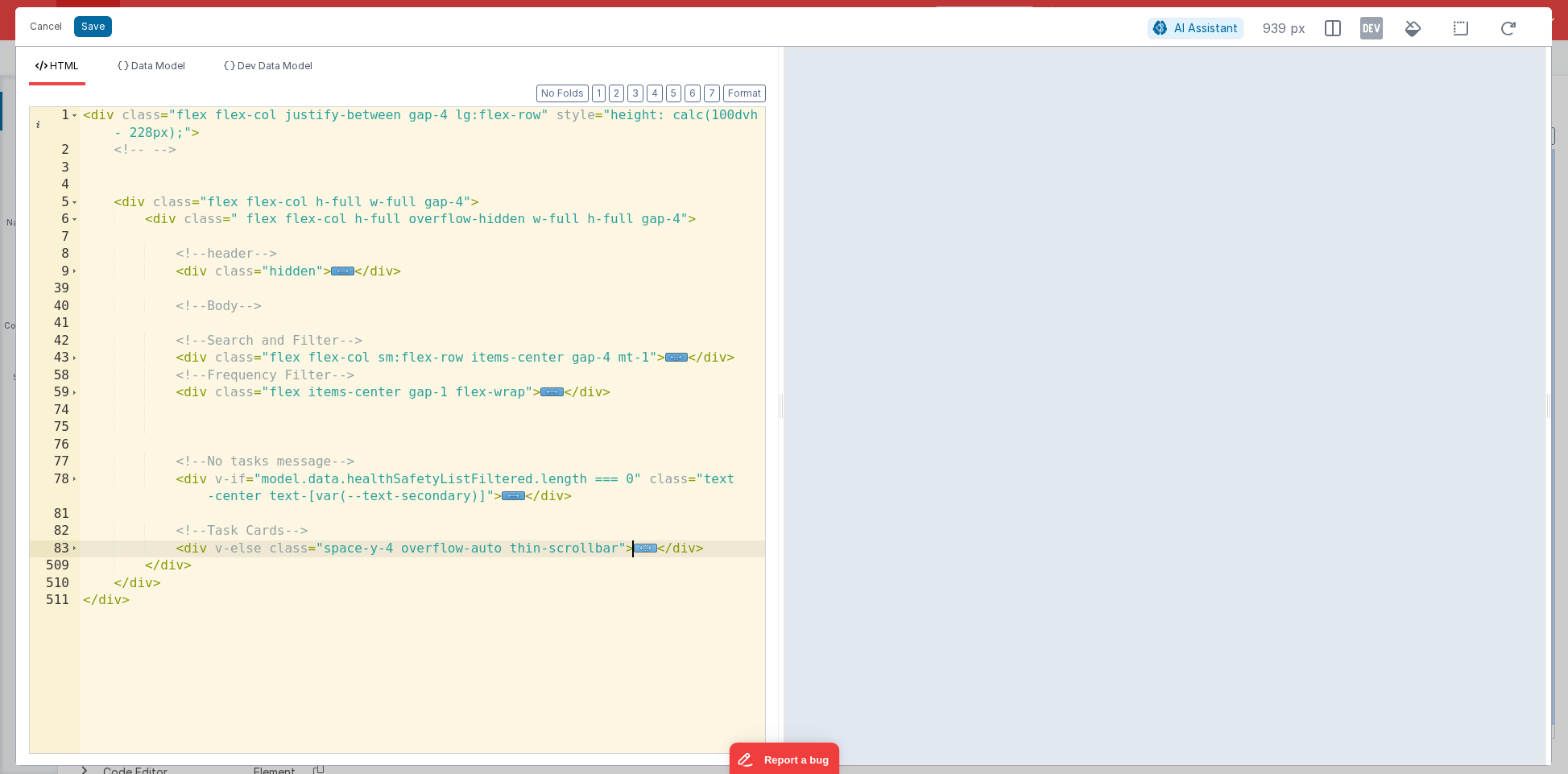
click at [646, 551] on span "..." at bounding box center [645, 548] width 23 height 9
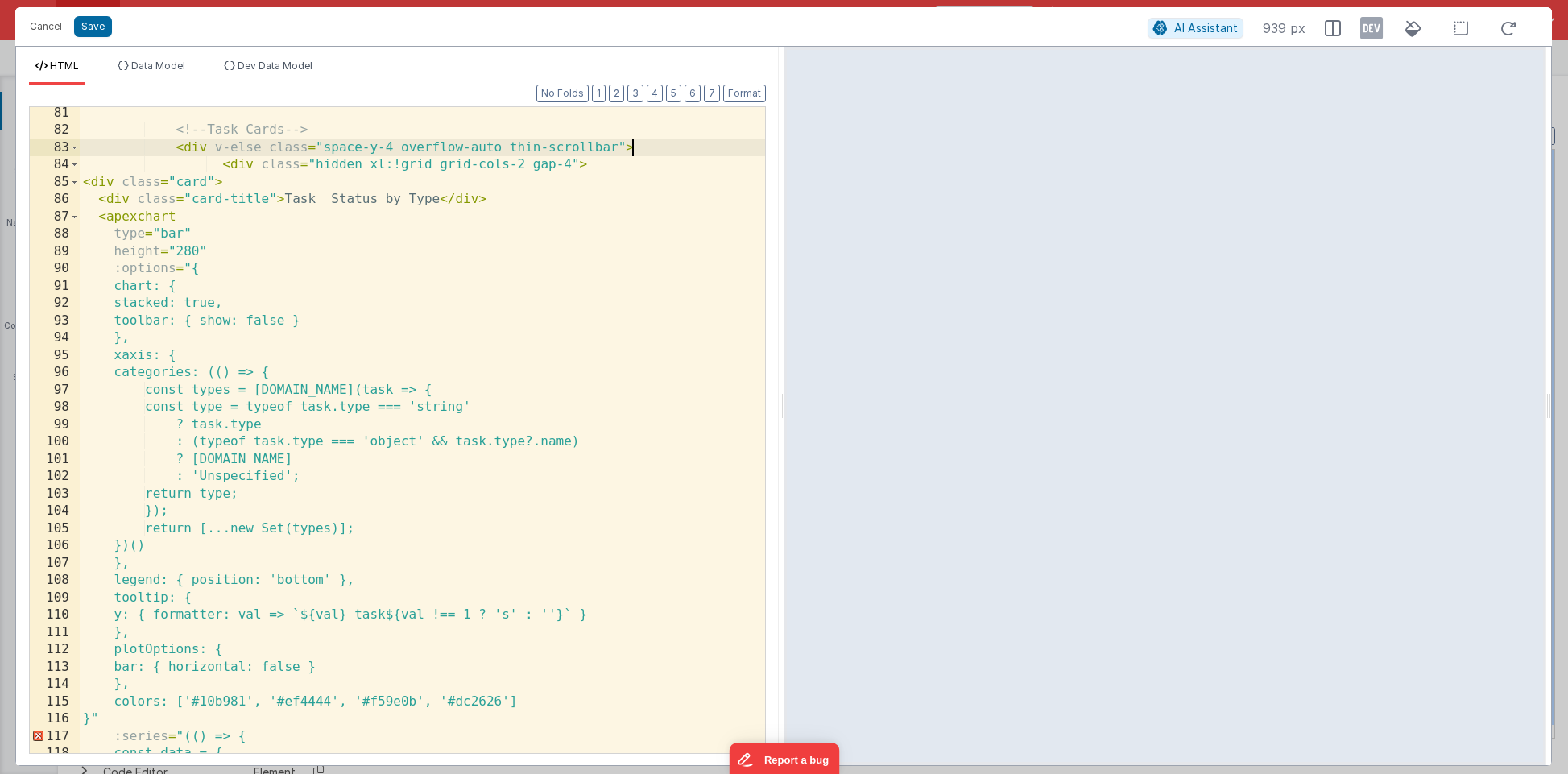
scroll to position [401, 0]
click at [73, 218] on span at bounding box center [74, 217] width 9 height 18
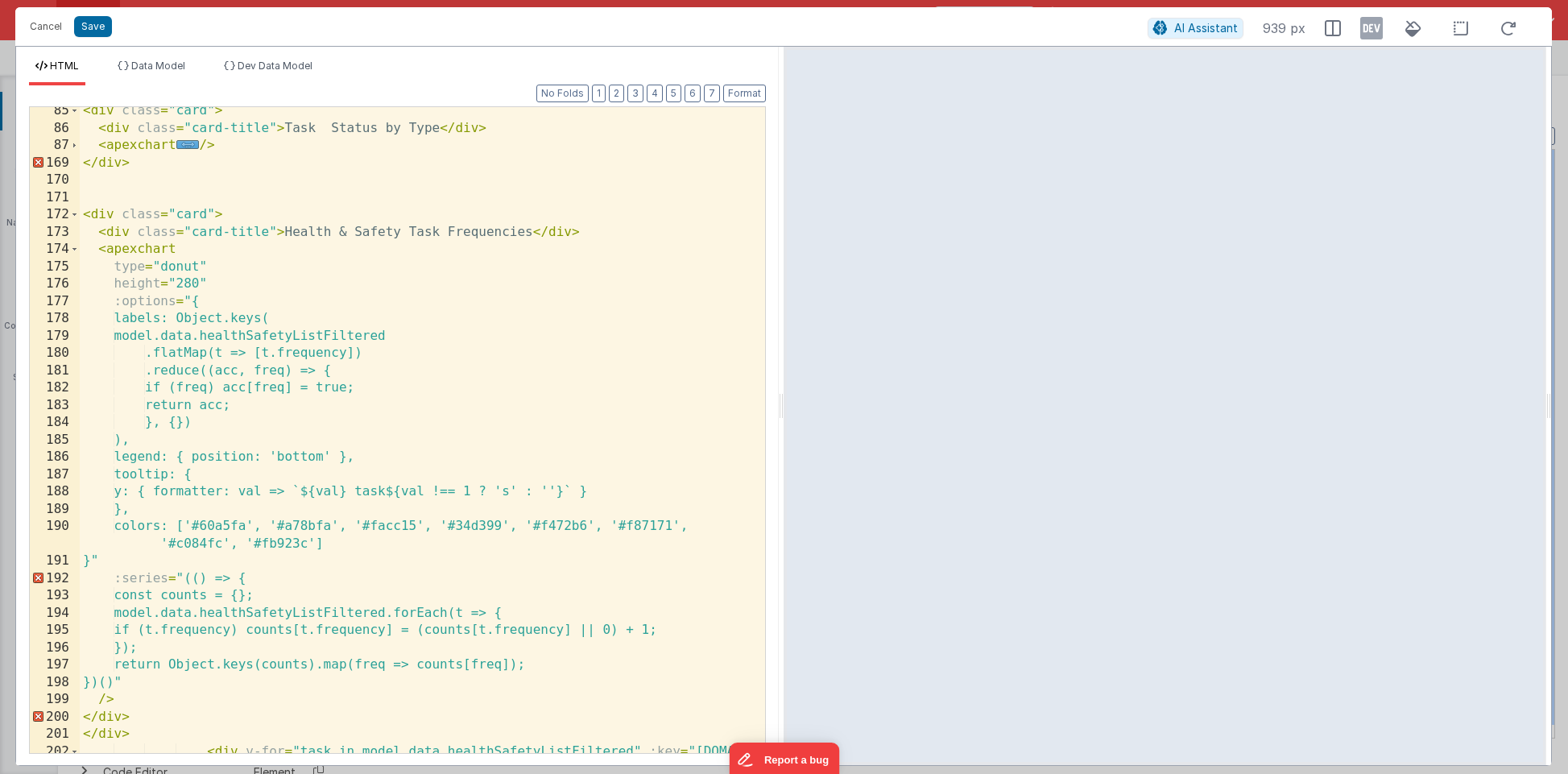
scroll to position [472, 0]
click at [77, 252] on span at bounding box center [74, 250] width 9 height 18
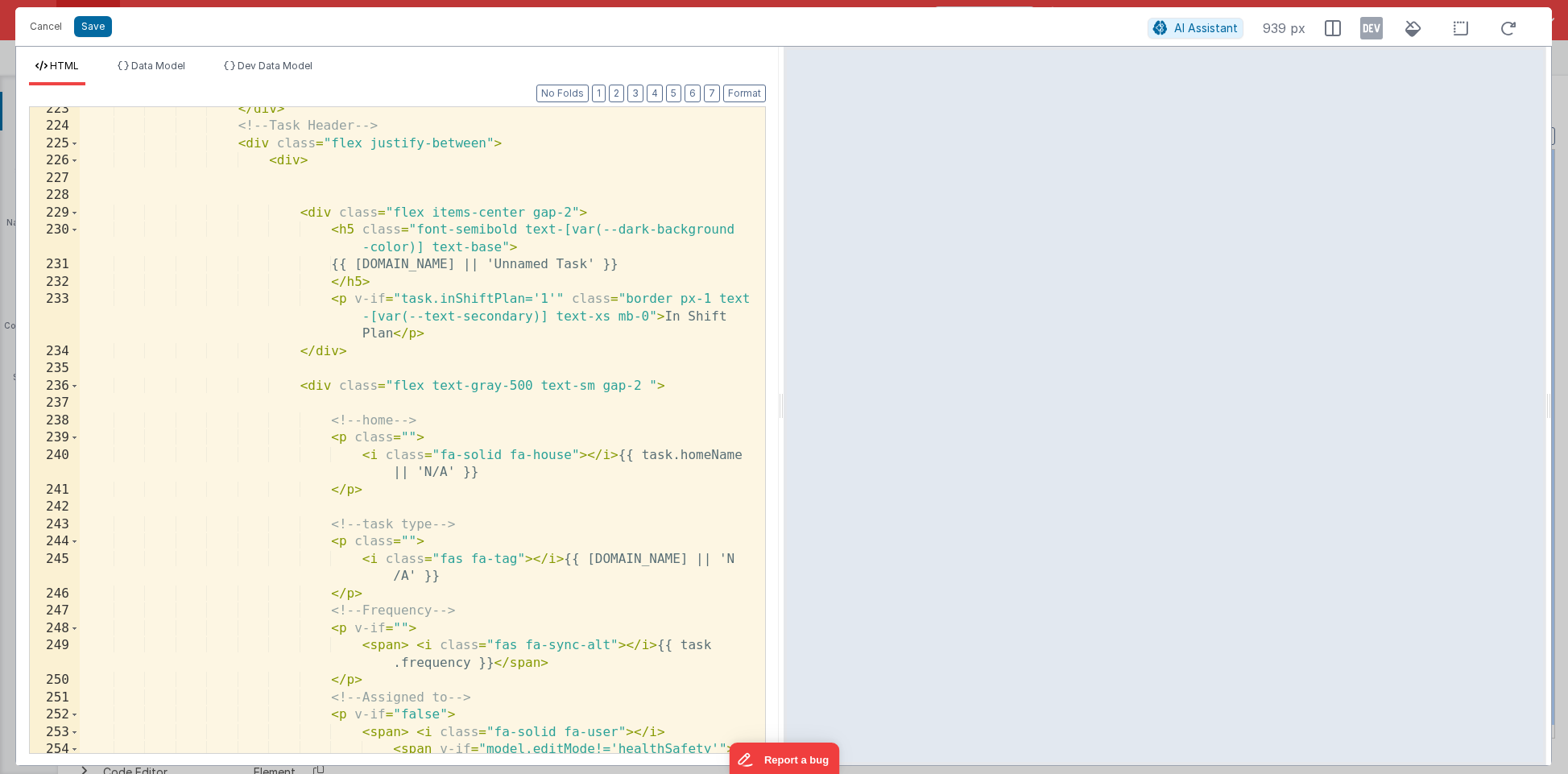
scroll to position [1232, 0]
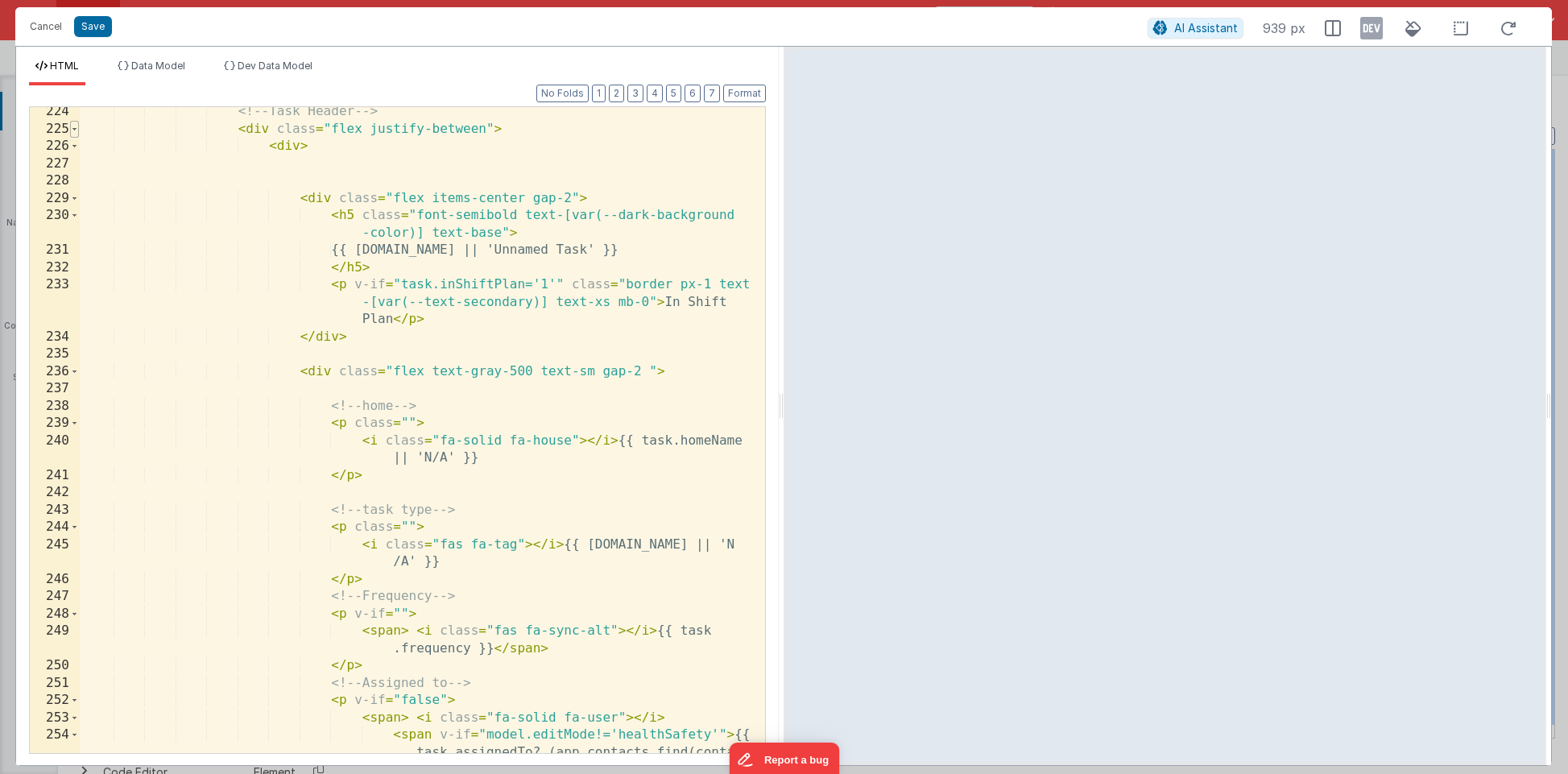
click at [76, 132] on span at bounding box center [74, 130] width 9 height 18
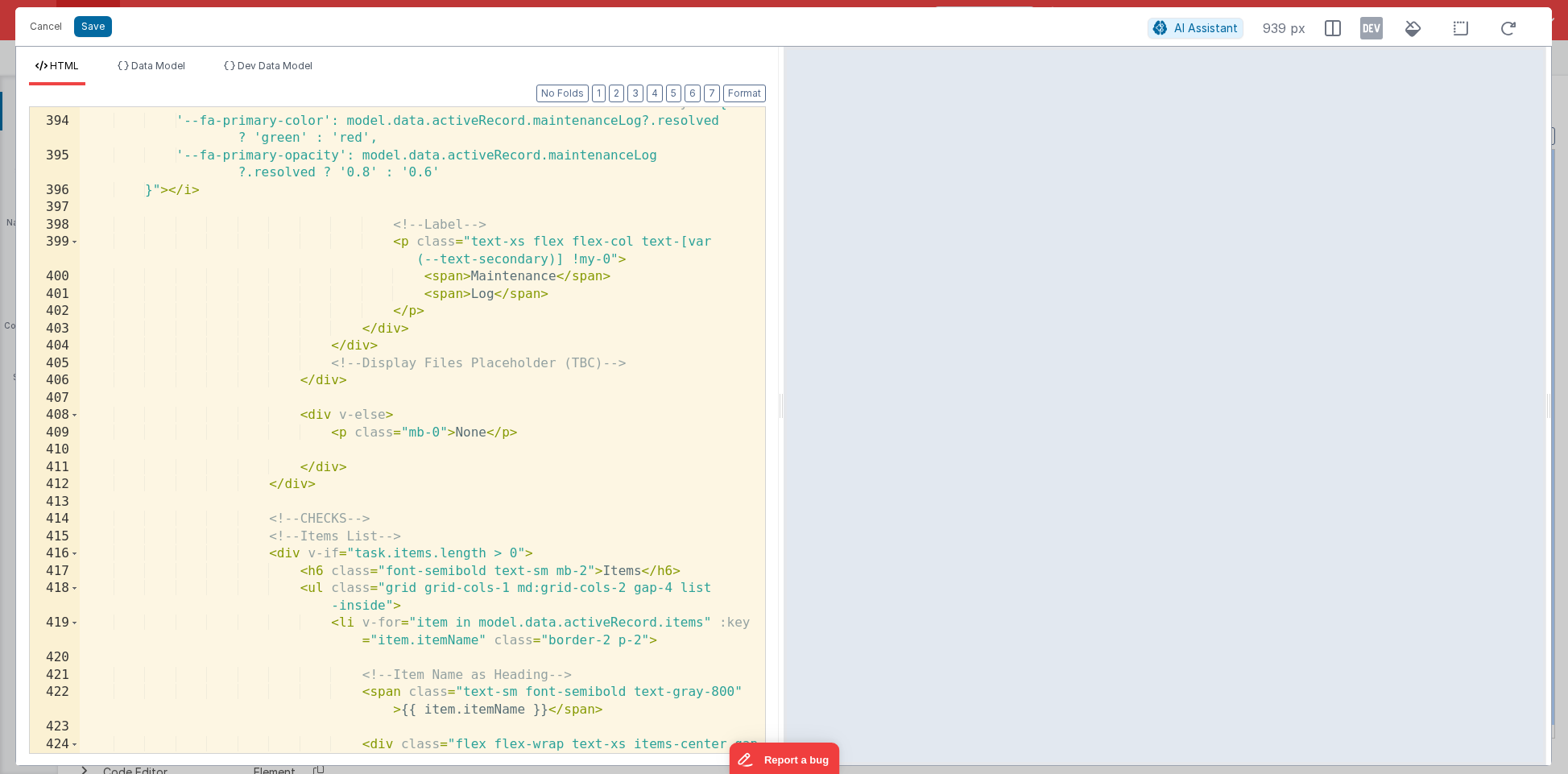
scroll to position [3162, 0]
drag, startPoint x: 332, startPoint y: 362, endPoint x: 649, endPoint y: 356, distance: 317.1
click at [649, 356] on div "< i :class = "model.data.activeRecord .maintenanceLog?.resolved ? 'fa-duotone f…" at bounding box center [422, 418] width 685 height 749
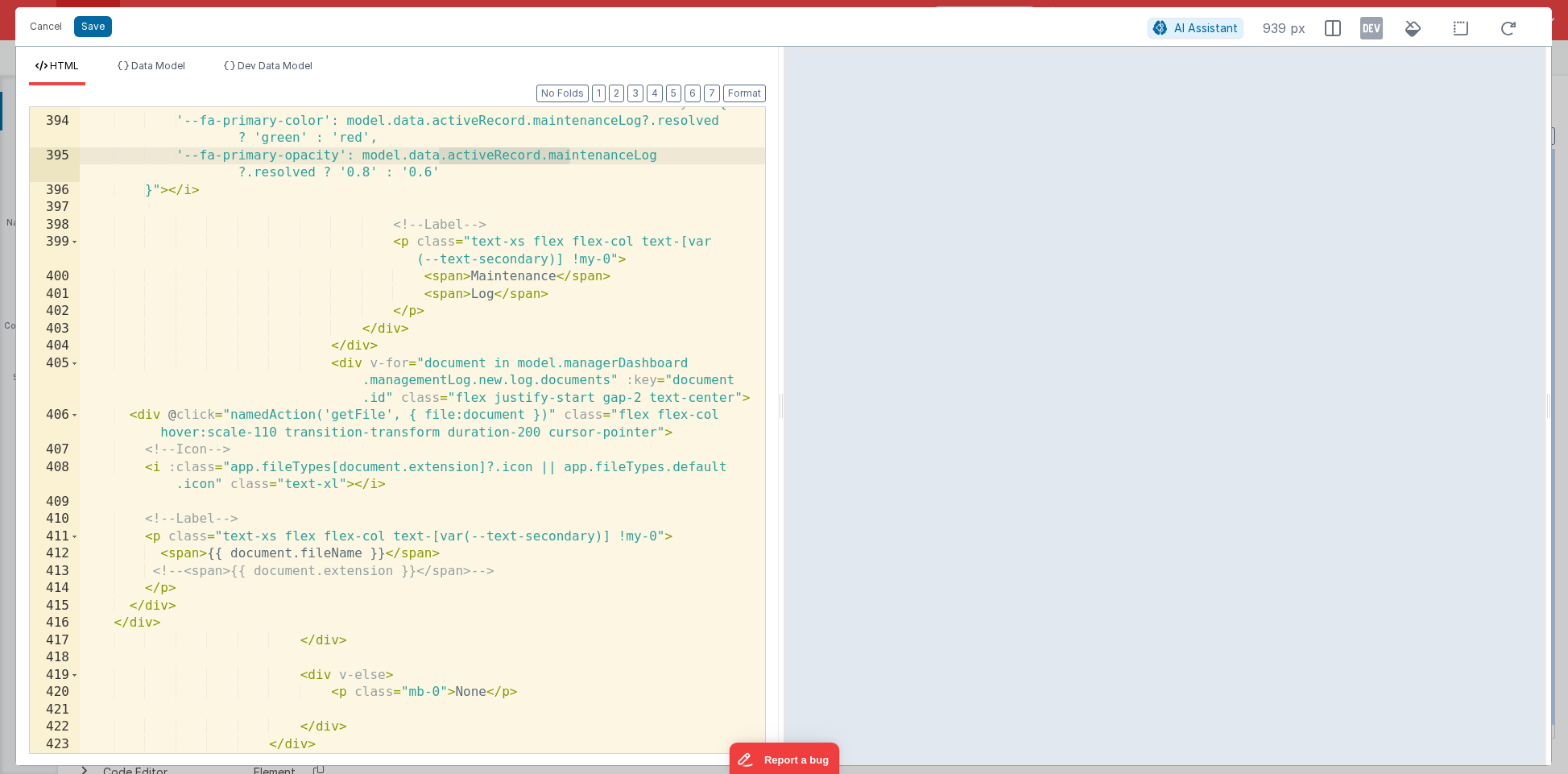
drag, startPoint x: 439, startPoint y: 155, endPoint x: 567, endPoint y: 155, distance: 128.0
click at [567, 155] on div "< i :class = "model.data.activeRecord .maintenanceLog?.resolved ? 'fa-duotone f…" at bounding box center [422, 410] width 685 height 733
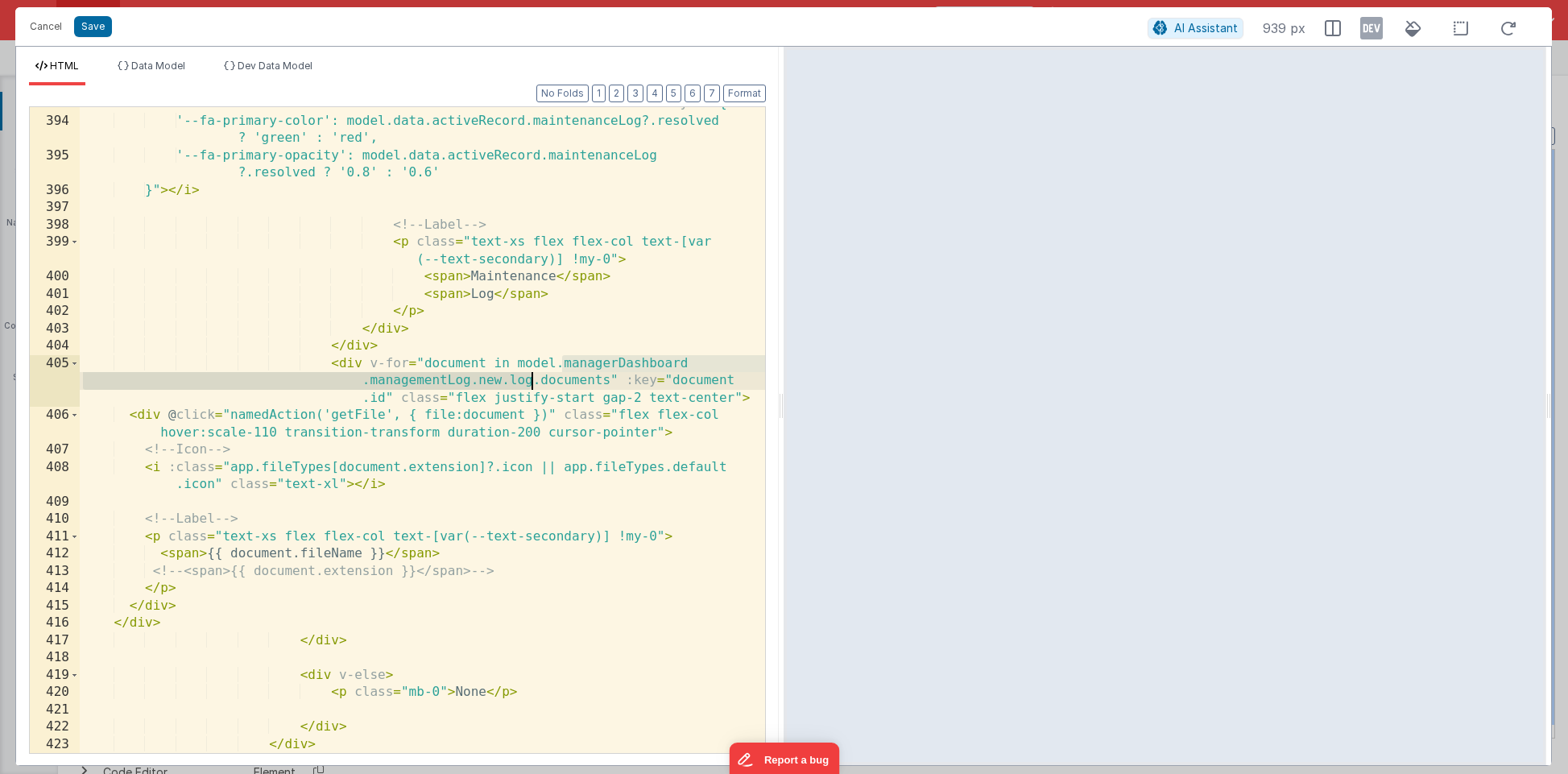
drag, startPoint x: 561, startPoint y: 364, endPoint x: 533, endPoint y: 380, distance: 32.2
click at [533, 380] on div "< i :class = "model.data.activeRecord .maintenanceLog?.resolved ? 'fa-duotone f…" at bounding box center [422, 410] width 685 height 733
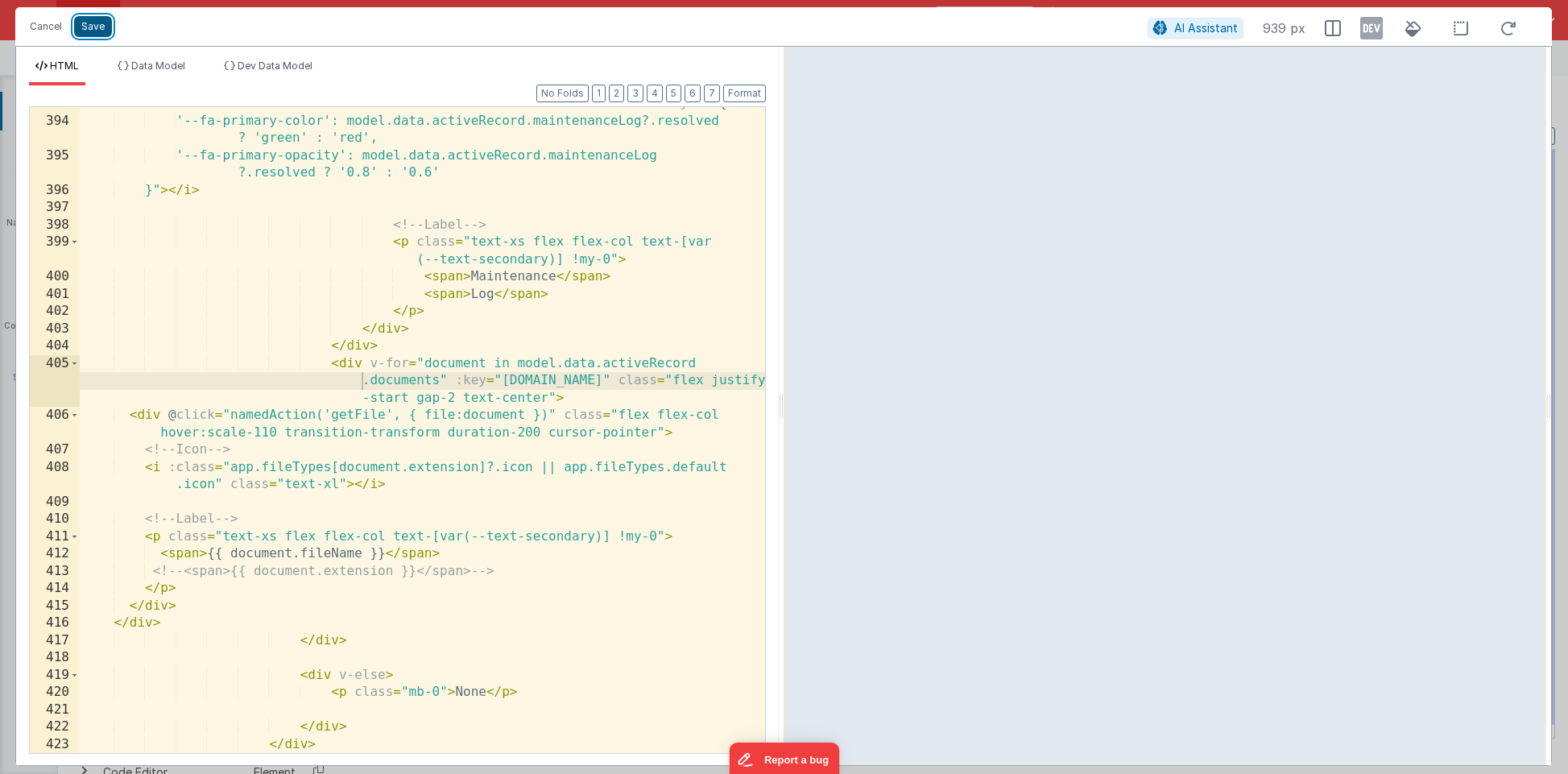
click at [91, 20] on button "Save" at bounding box center [93, 26] width 38 height 21
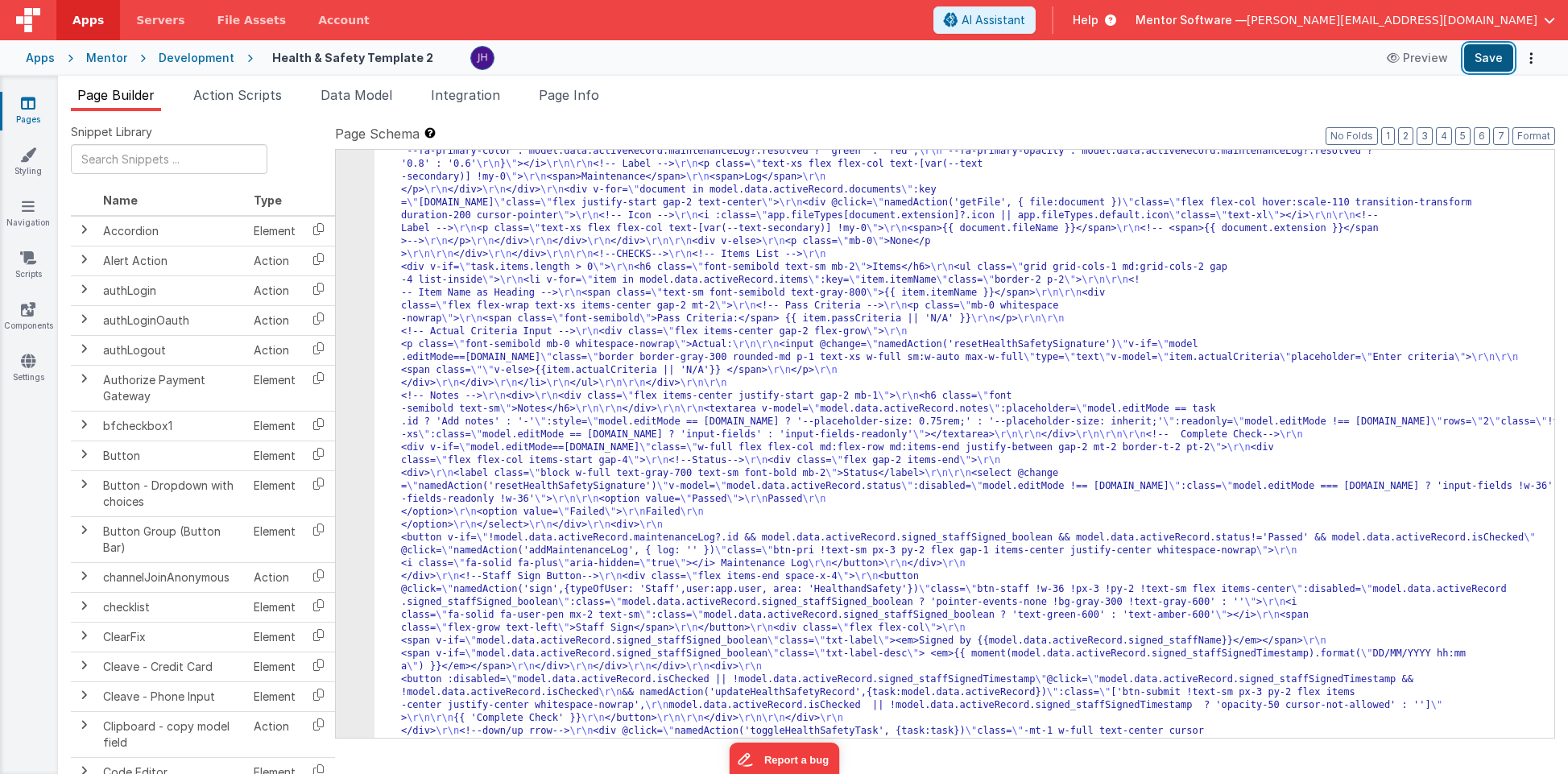
click at [1041, 54] on button "Save" at bounding box center [1488, 58] width 49 height 27
click at [1041, 138] on button "6" at bounding box center [1482, 137] width 16 height 18
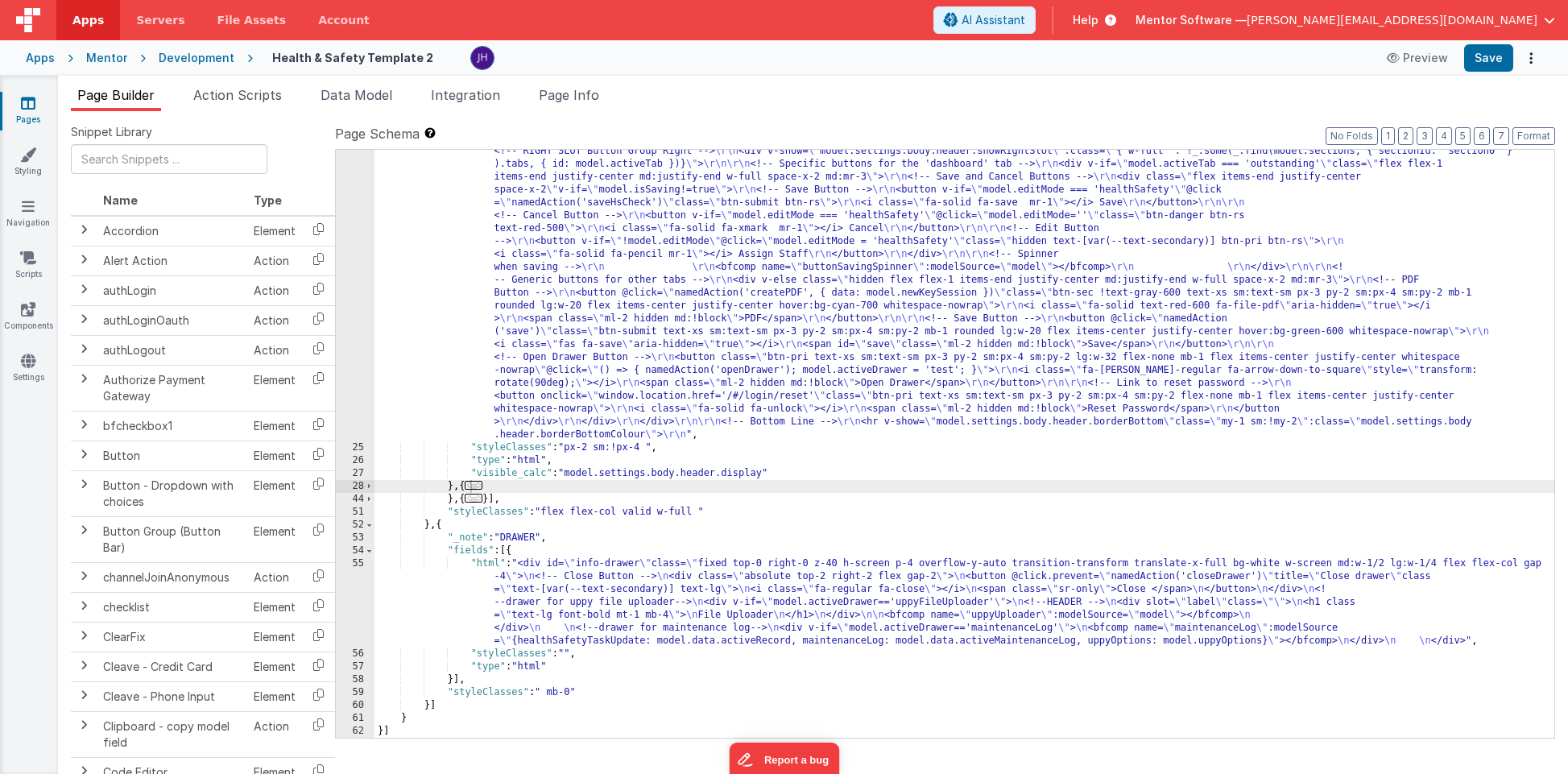
click at [671, 600] on div ""html" : "<div v-show= \" model.settings.body.header.display \" id= \" heading …" at bounding box center [964, 542] width 1180 height 1000
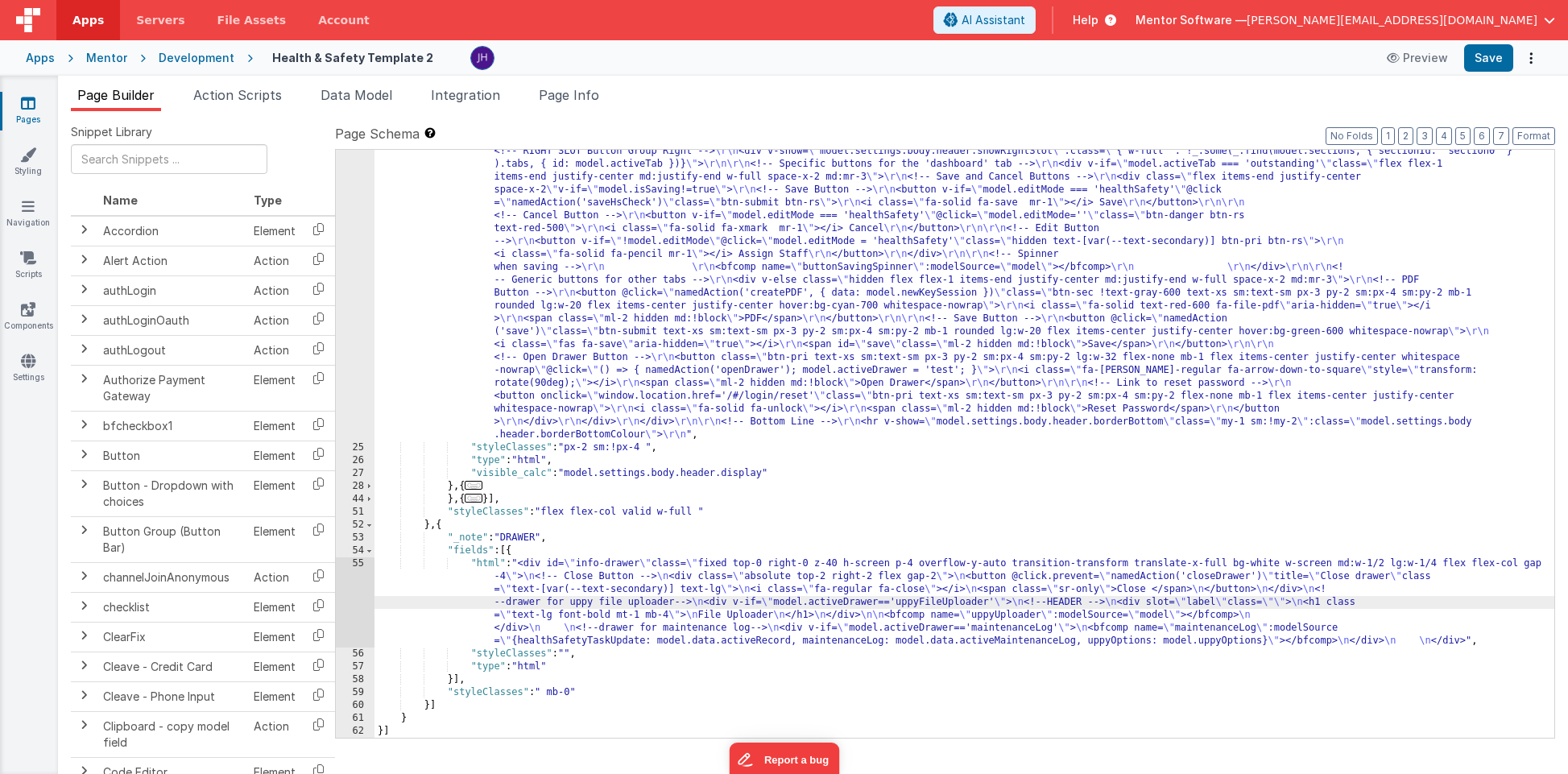
click at [360, 586] on div "55" at bounding box center [355, 602] width 39 height 90
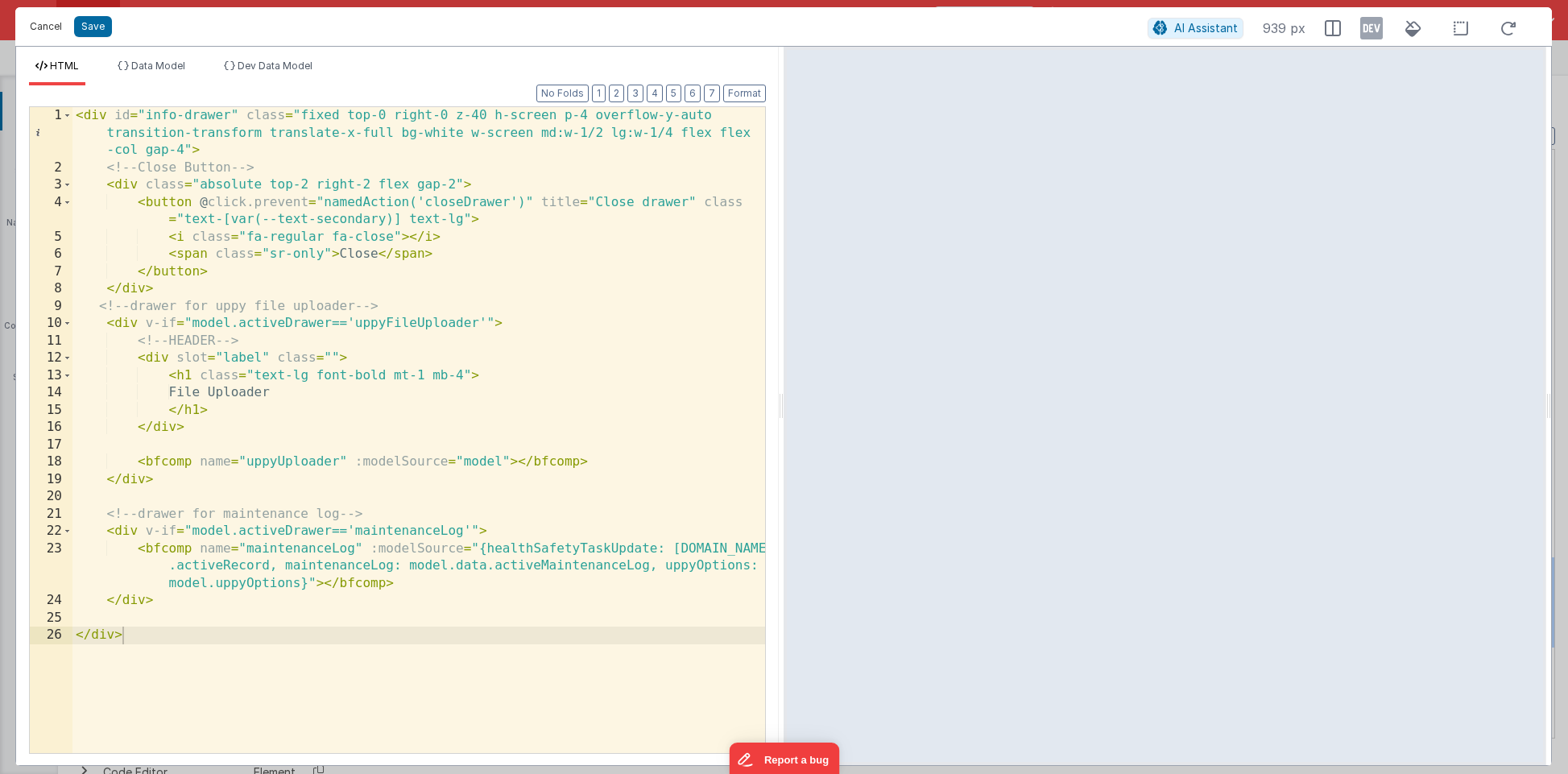
click at [39, 25] on button "Cancel" at bounding box center [45, 26] width 49 height 22
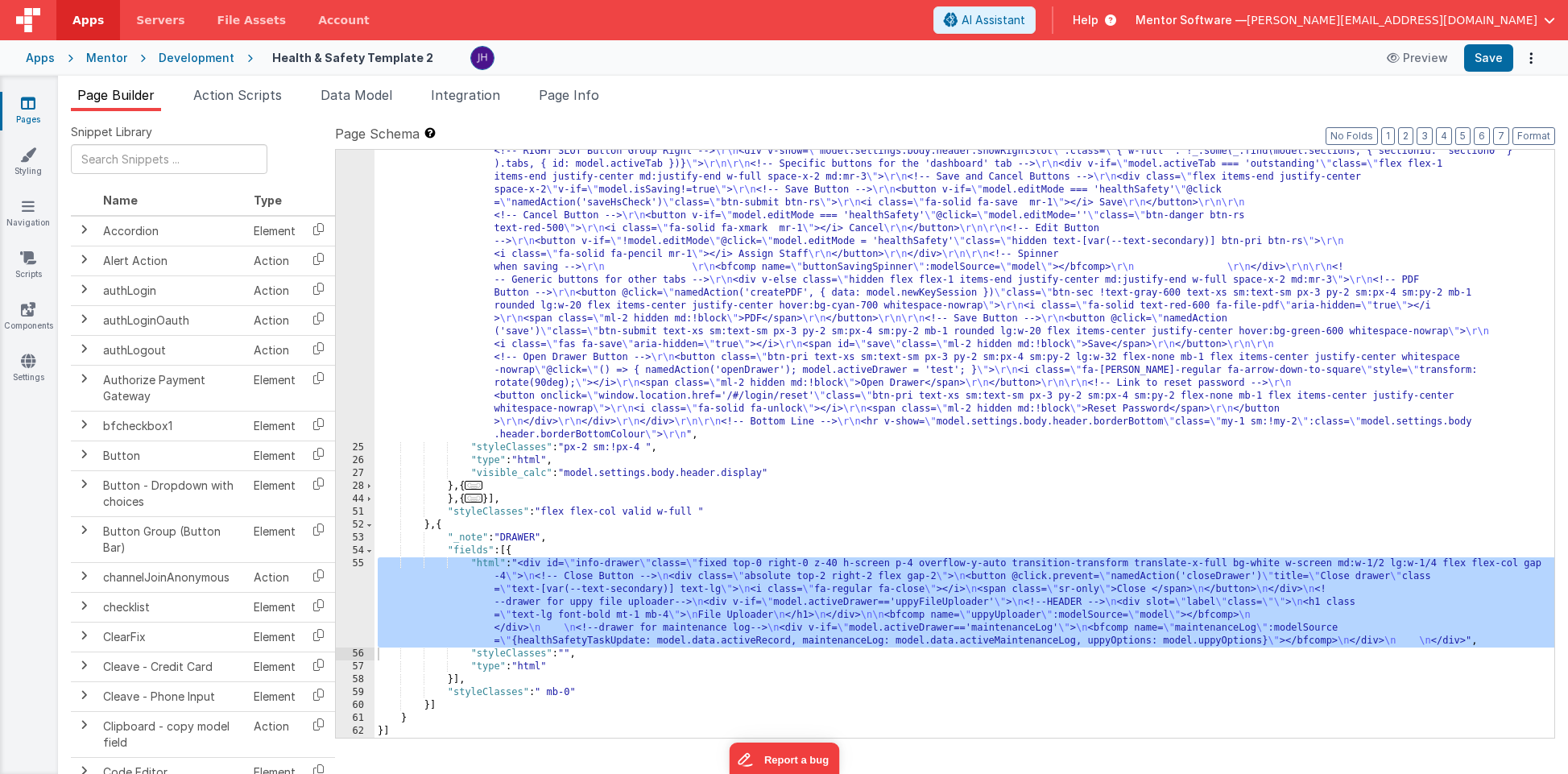
click at [768, 600] on div ""html" : "<div v-show= \" model.settings.body.header.display \" id= \" heading …" at bounding box center [964, 542] width 1180 height 1000
click at [358, 594] on div "55" at bounding box center [355, 602] width 39 height 90
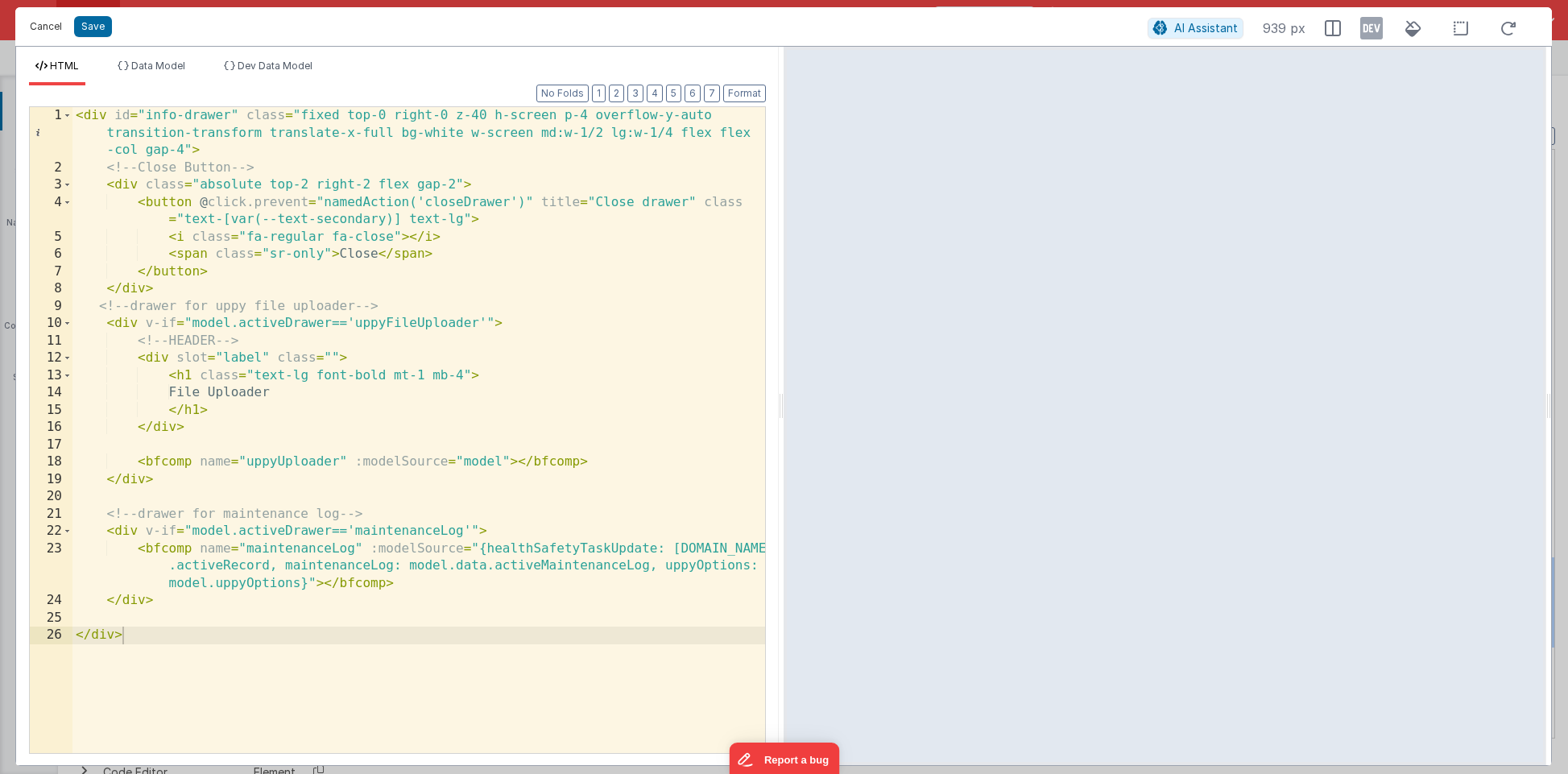
click at [43, 30] on button "Cancel" at bounding box center [45, 26] width 49 height 22
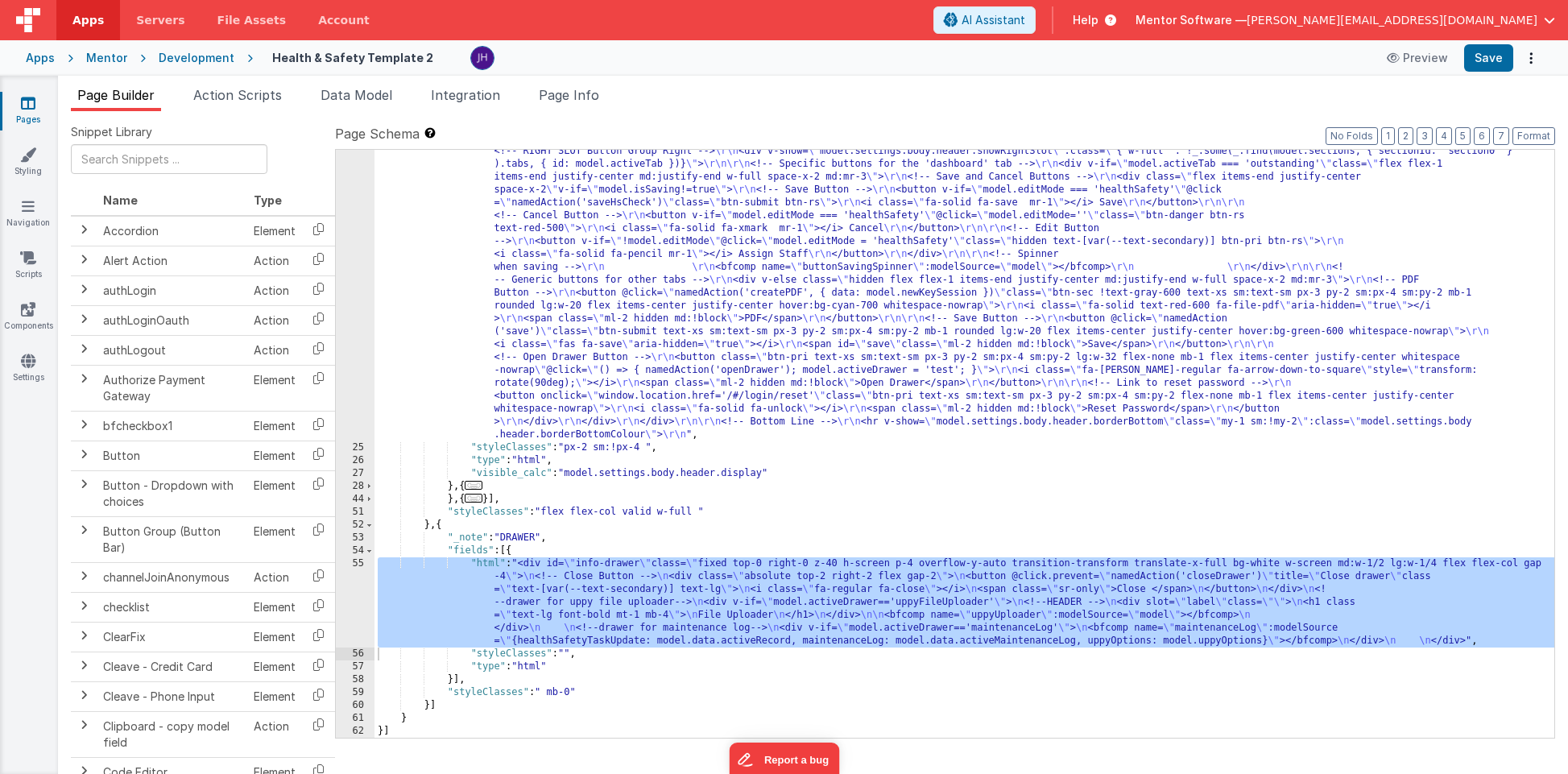
click at [480, 499] on span "..." at bounding box center [474, 498] width 18 height 9
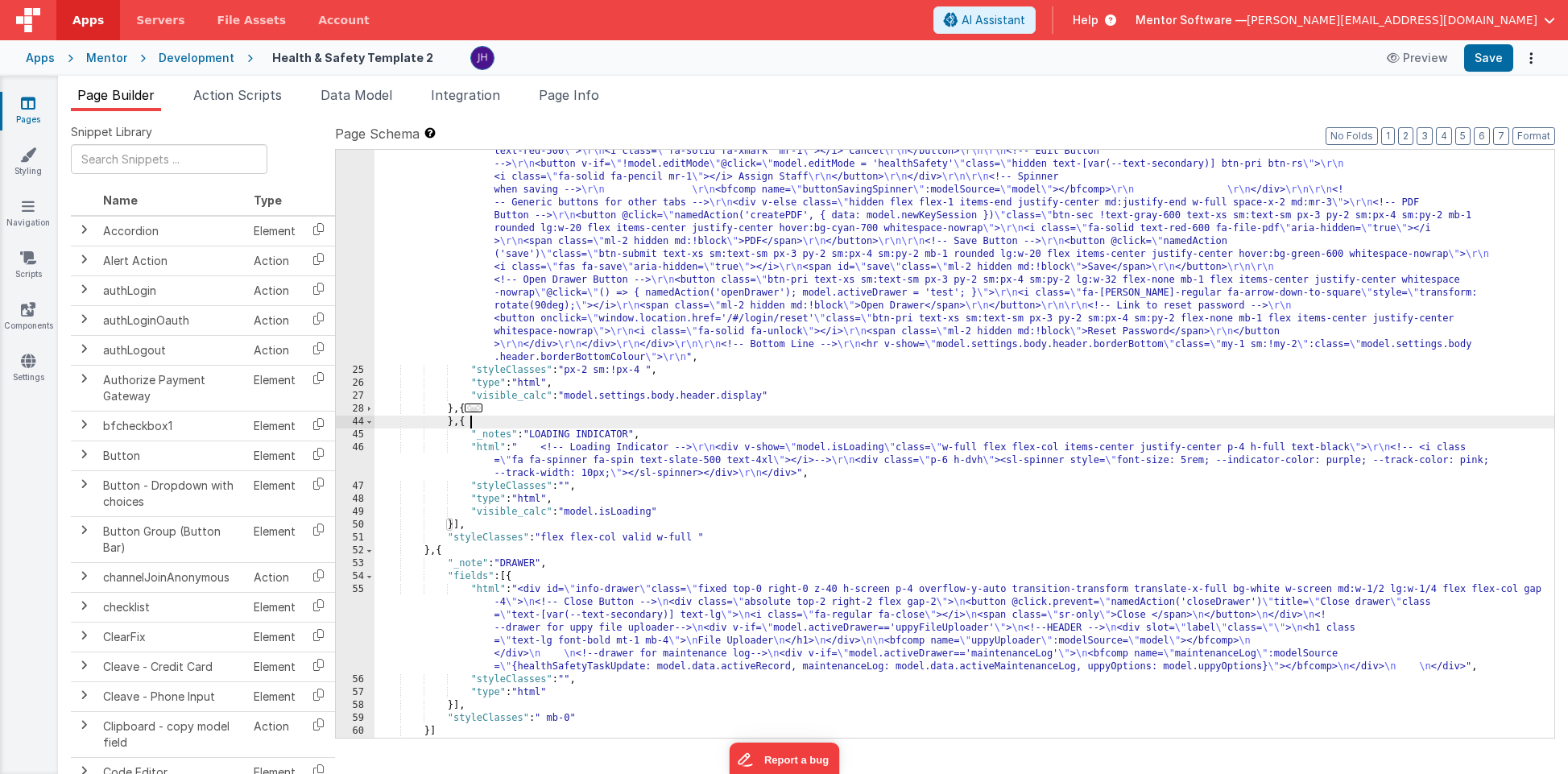
scroll to position [1369, 0]
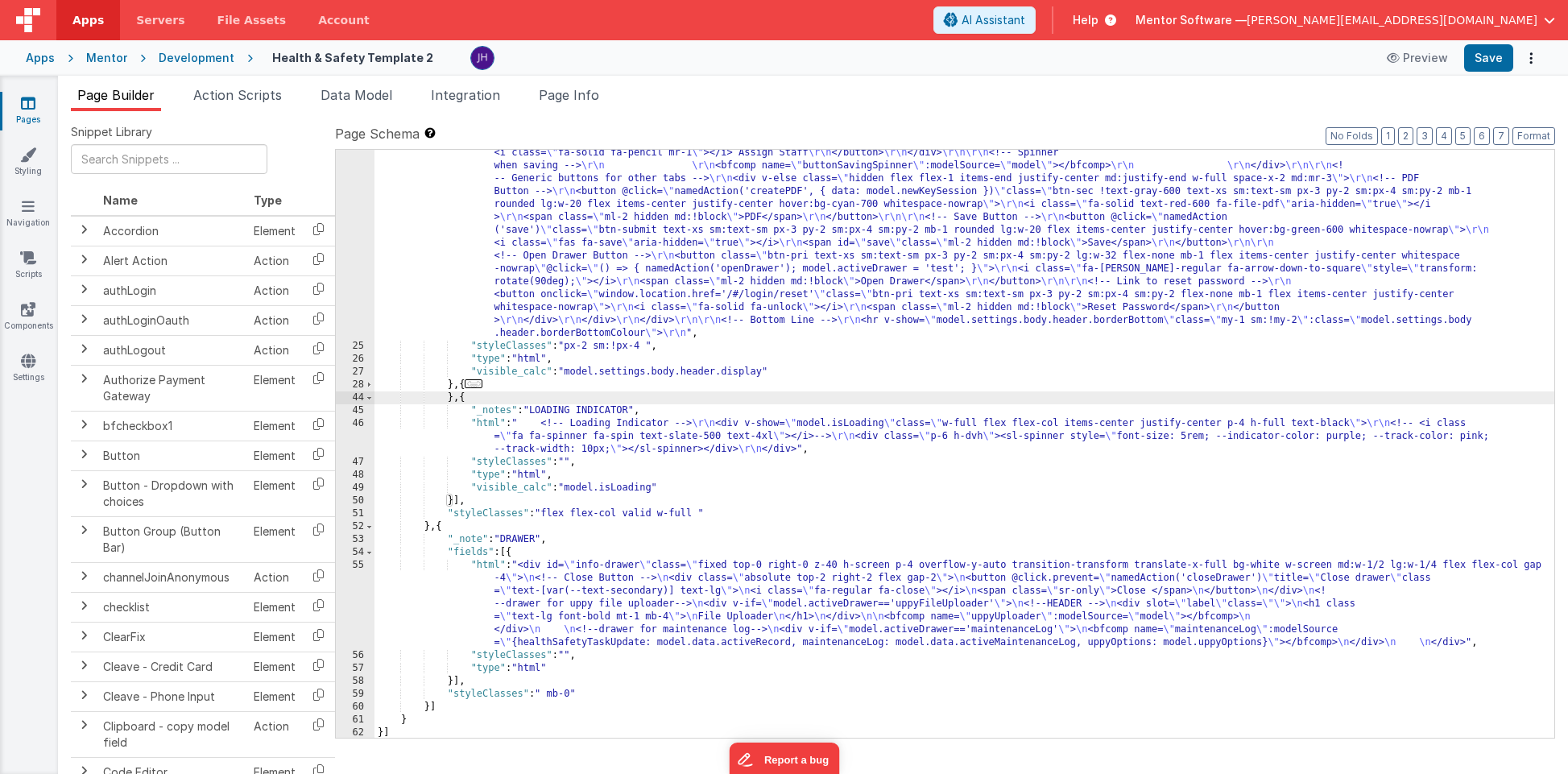
click at [480, 386] on span "..." at bounding box center [474, 383] width 18 height 9
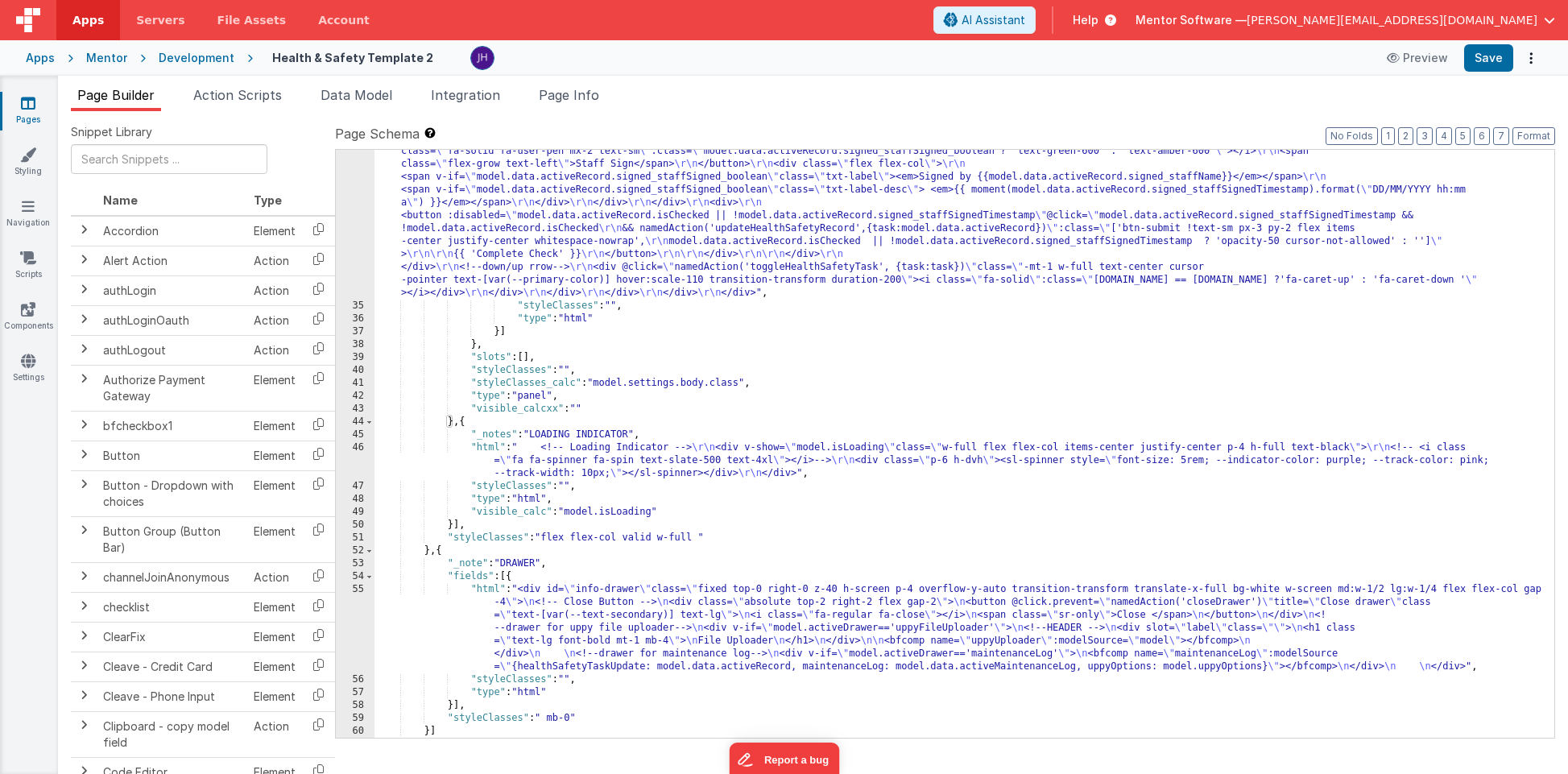
scroll to position [3637, 0]
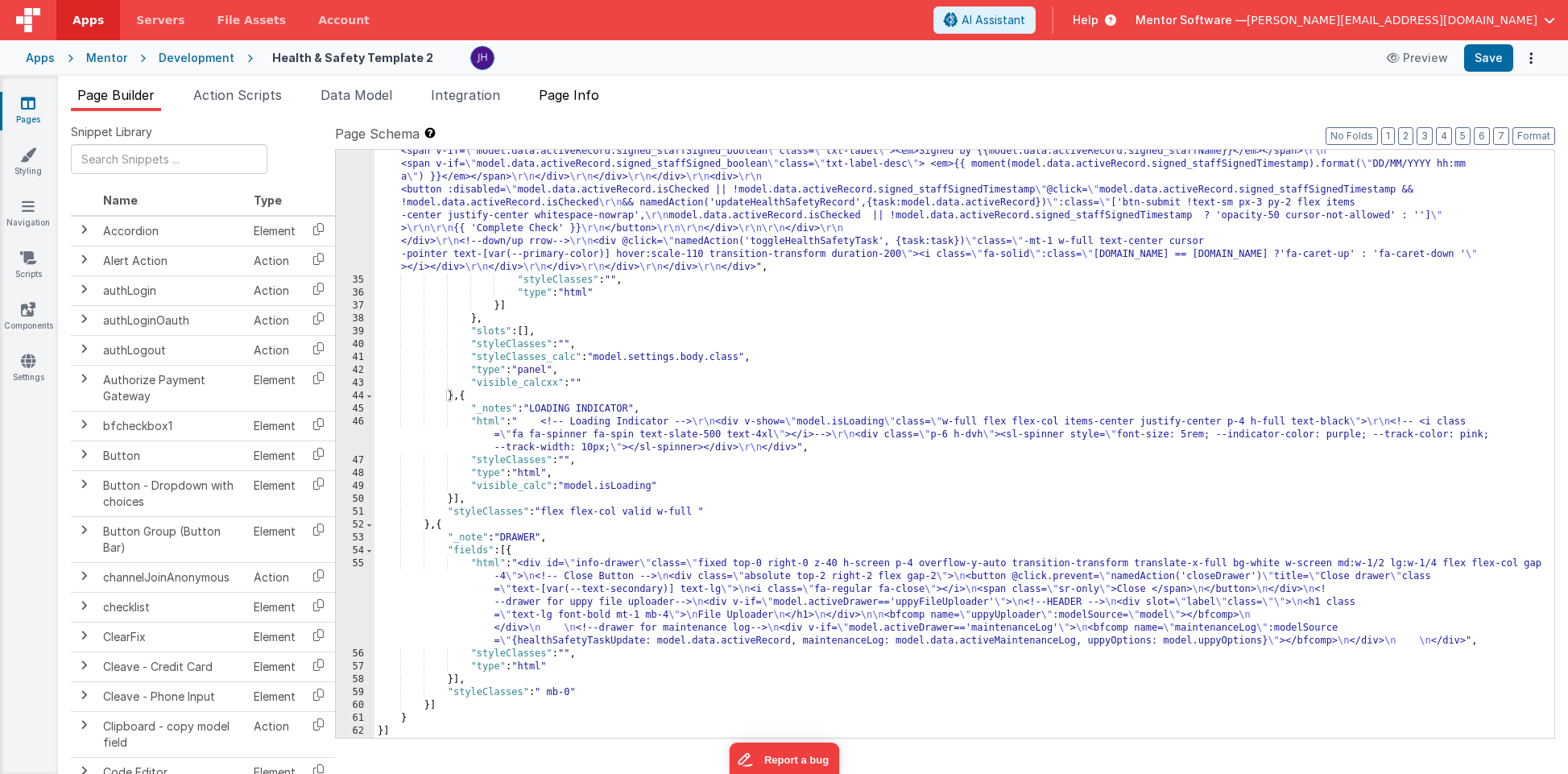
click at [573, 95] on span "Page Info" at bounding box center [568, 95] width 60 height 16
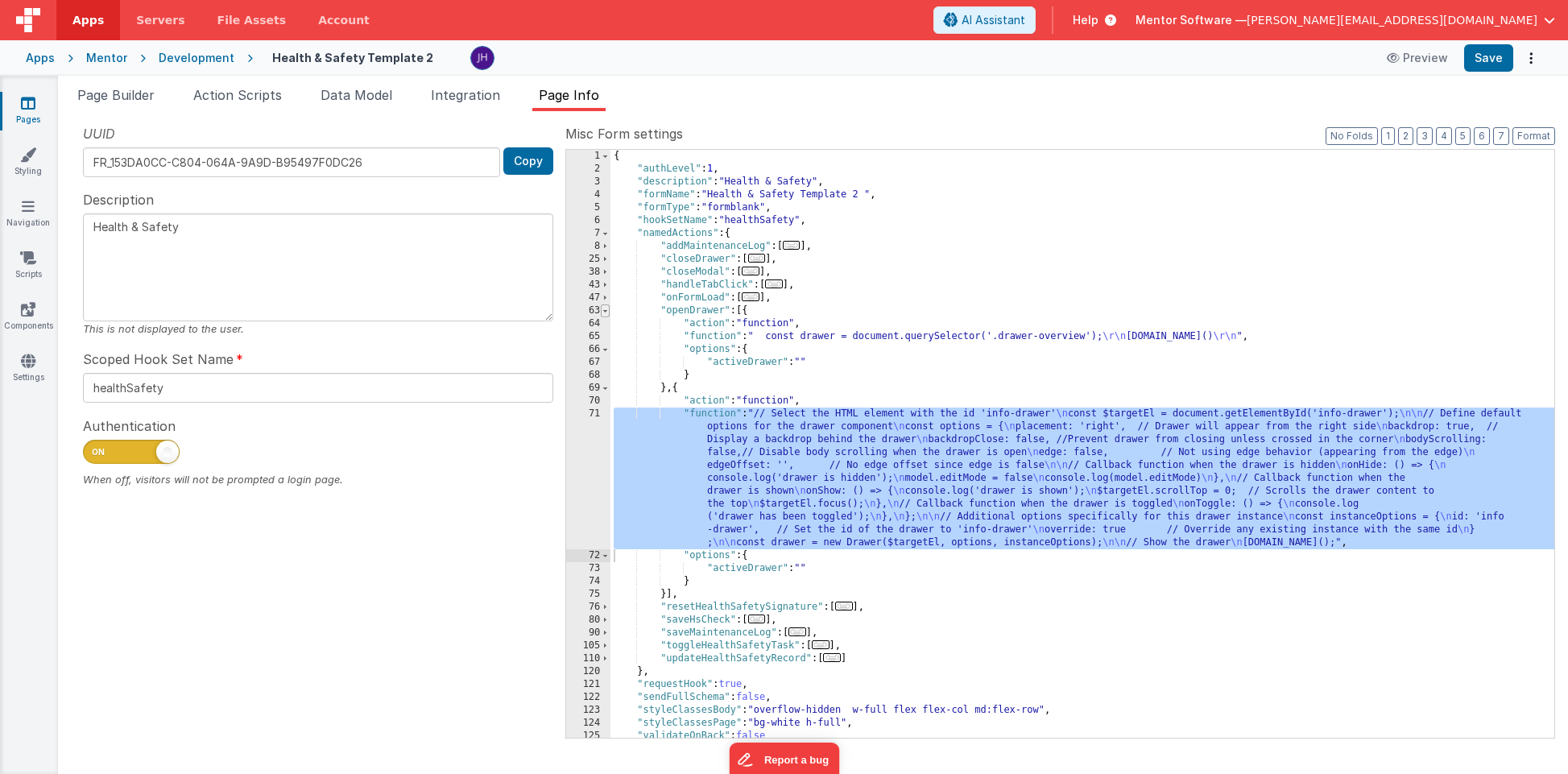
click at [604, 312] on span at bounding box center [605, 311] width 9 height 13
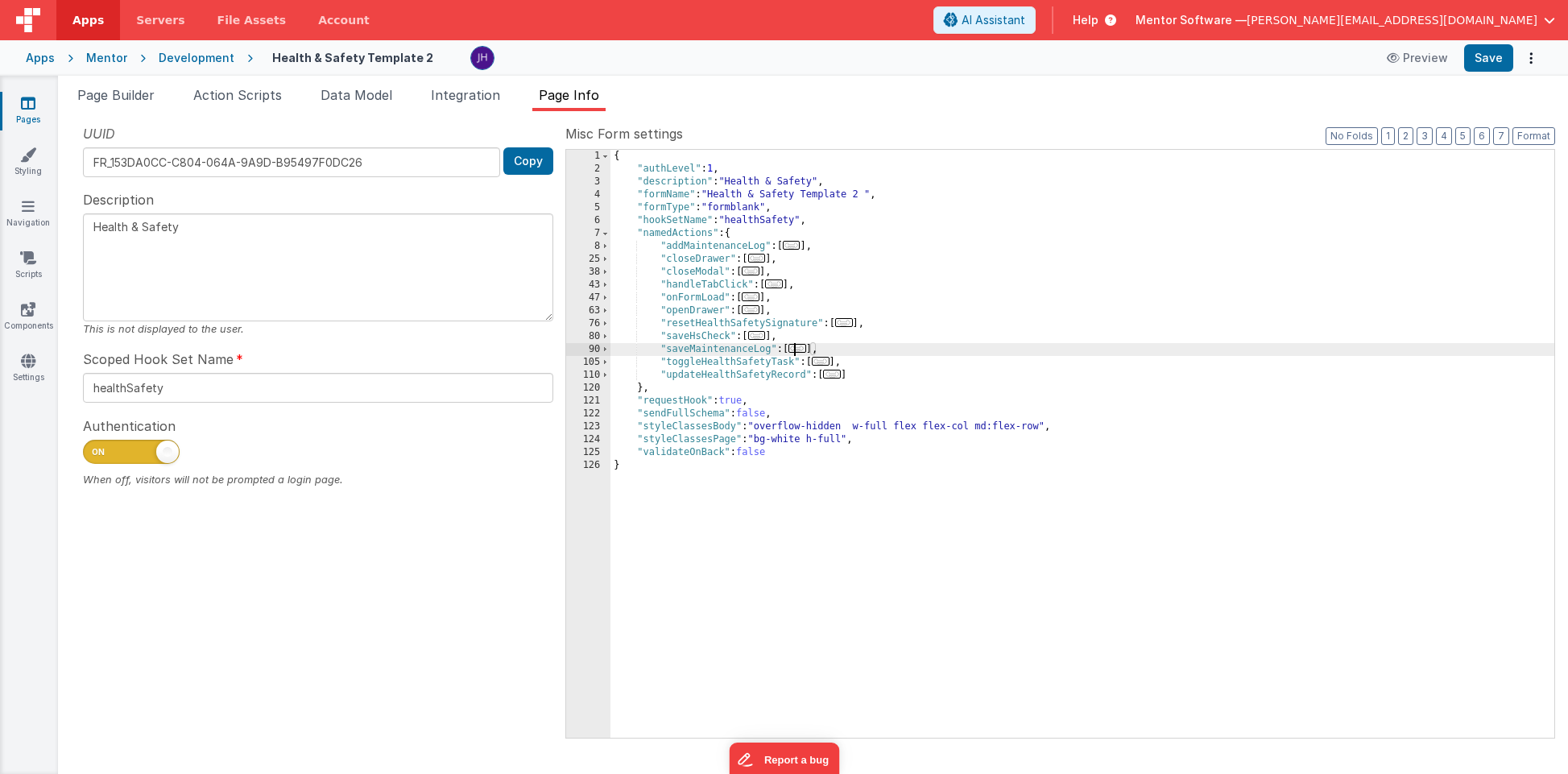
click at [805, 350] on span "..." at bounding box center [797, 348] width 18 height 9
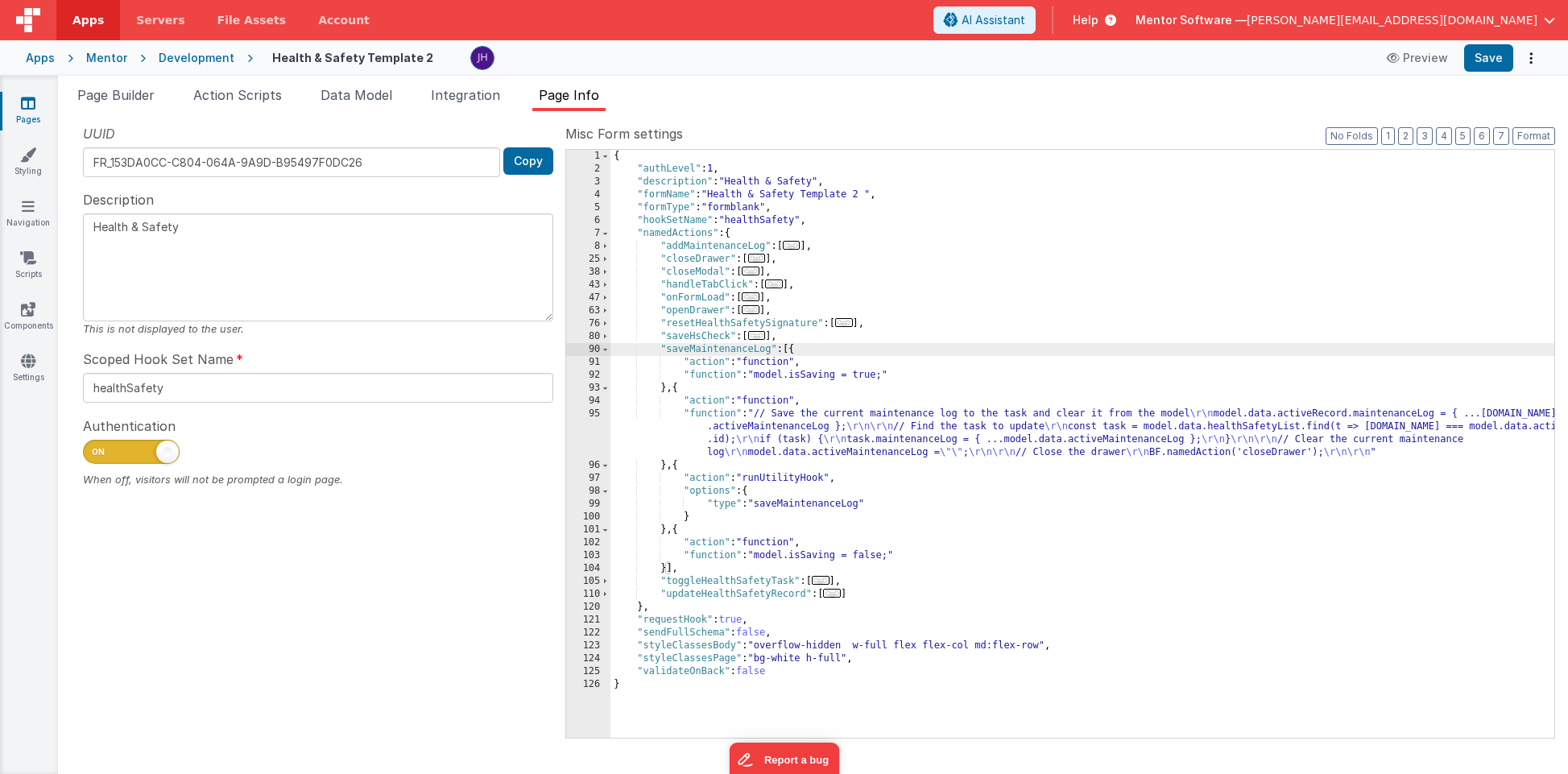
click at [785, 441] on div "{ "authLevel" : 1 , "description" : "Health & Safety" , "formName" : "Health & …" at bounding box center [1082, 457] width 944 height 614
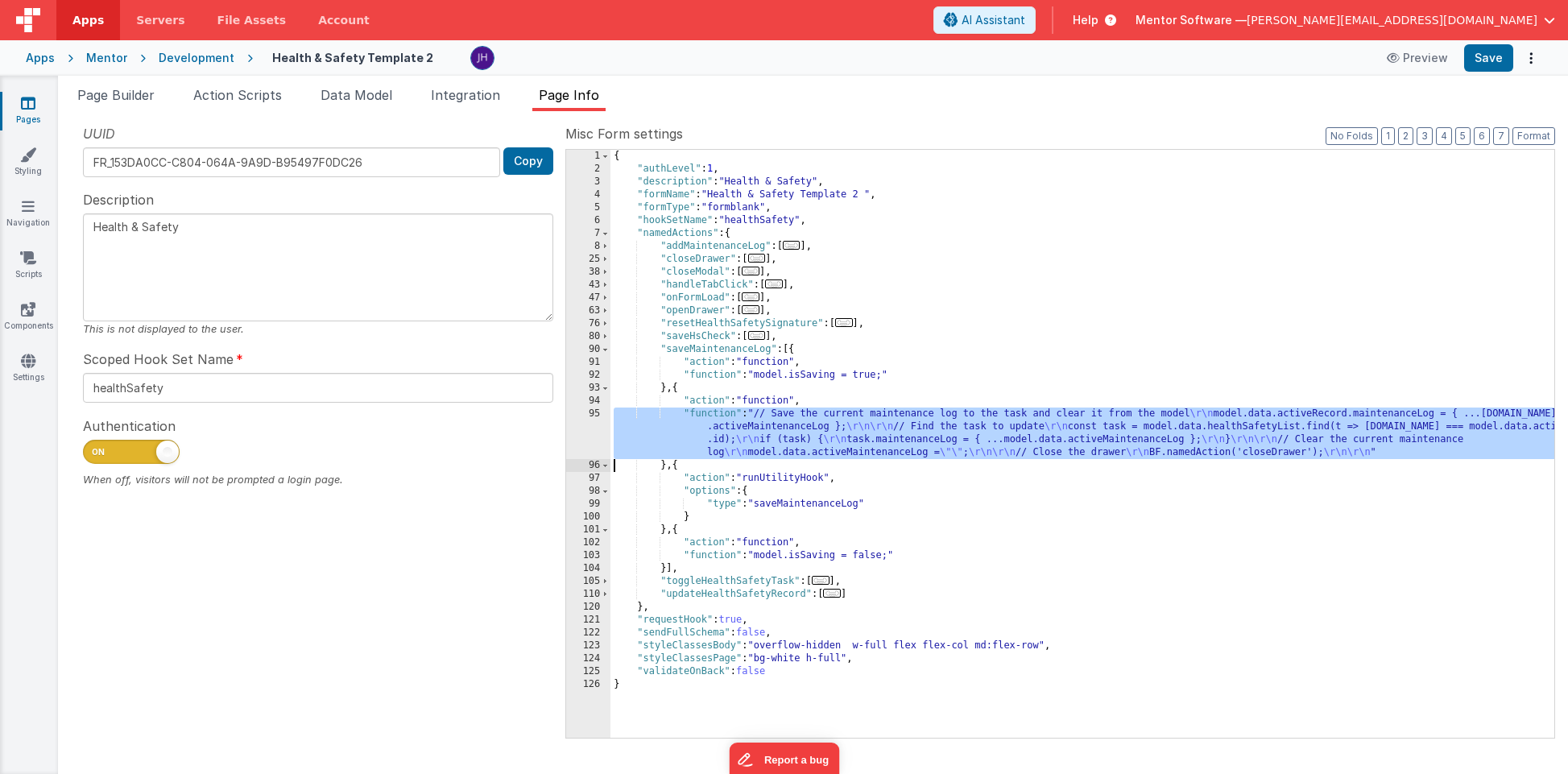
click at [586, 426] on div "95" at bounding box center [588, 433] width 44 height 52
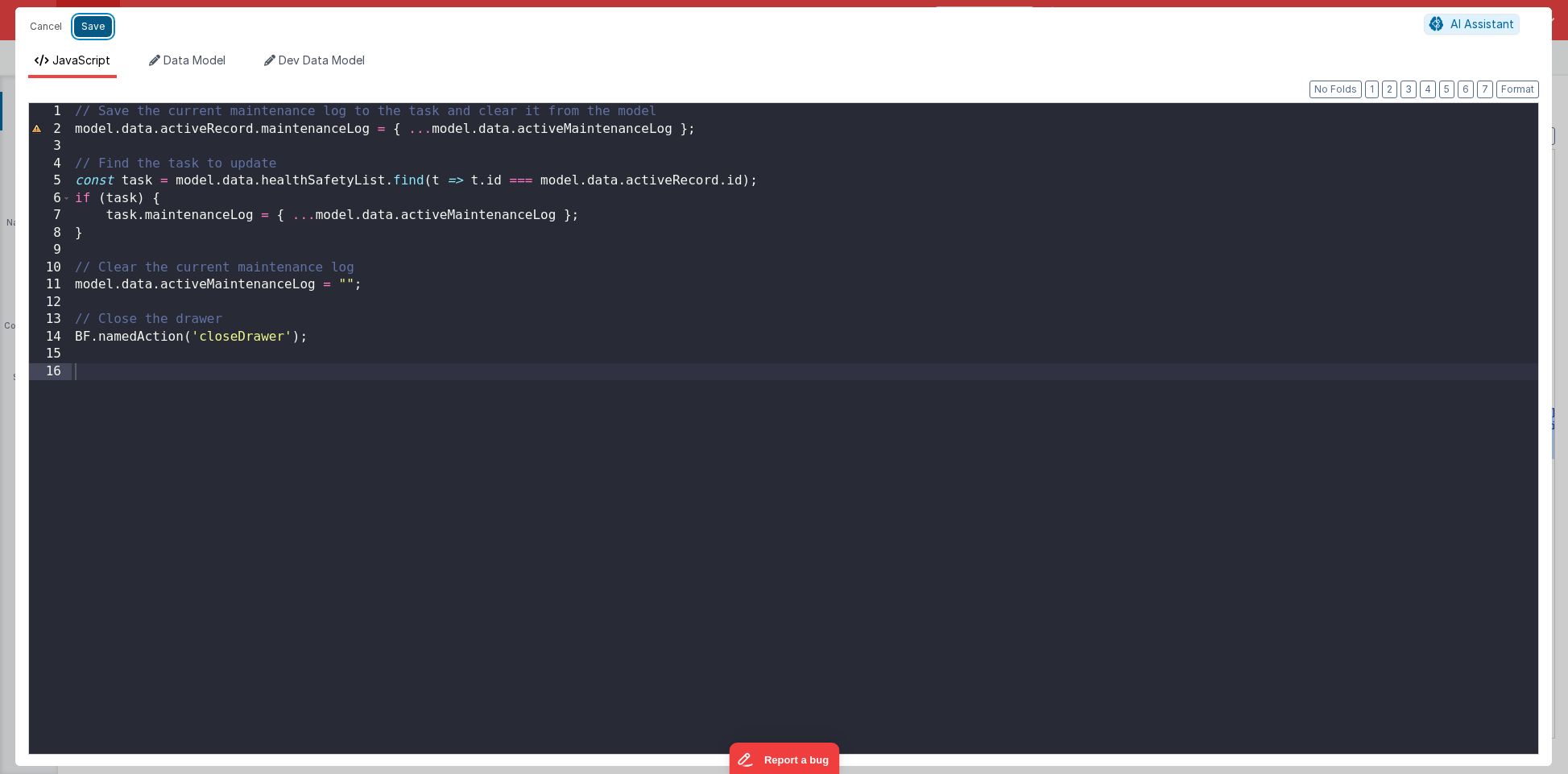
click at [92, 28] on button "Save" at bounding box center [93, 26] width 38 height 21
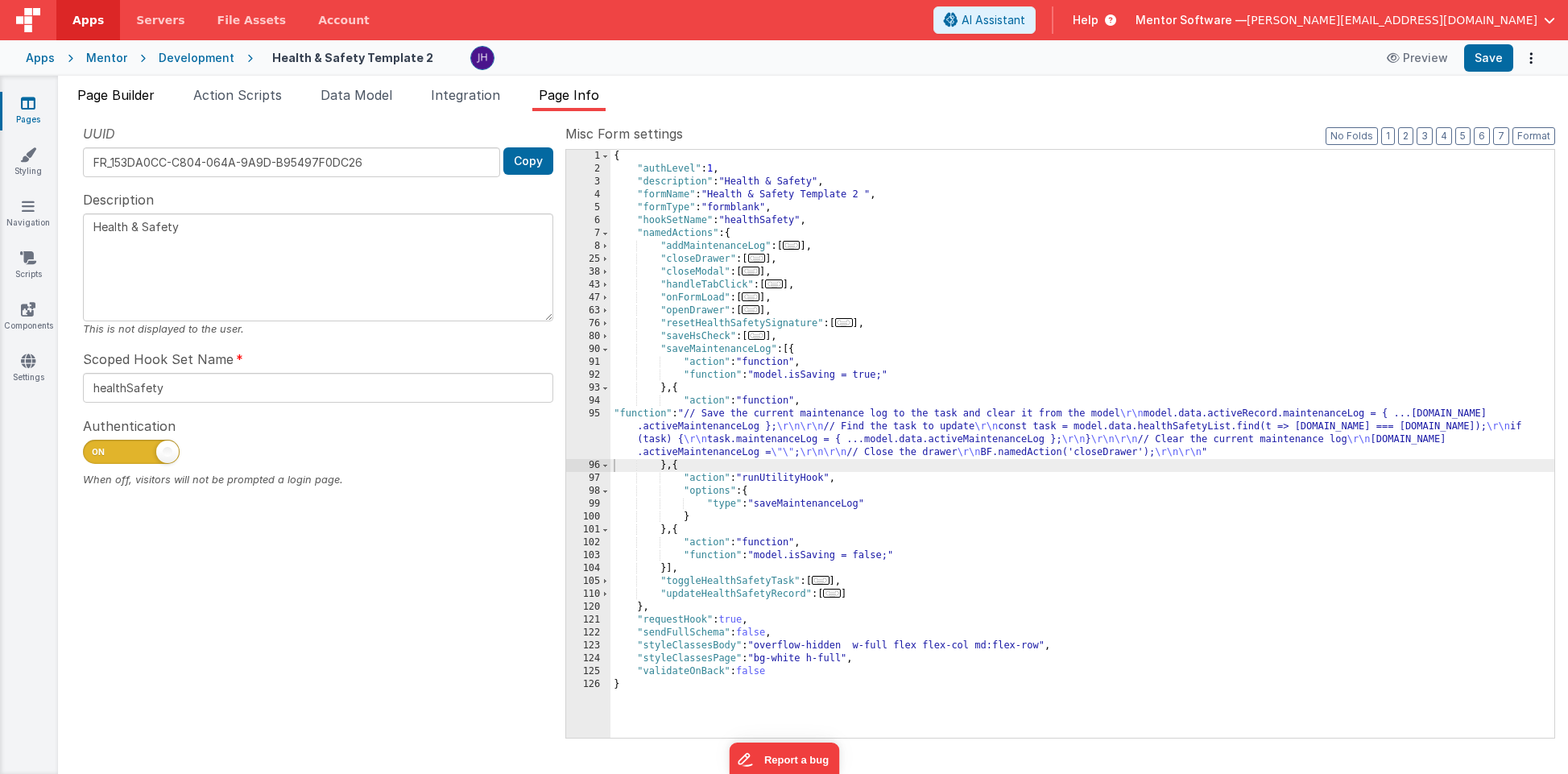
click at [123, 97] on span "Page Builder" at bounding box center [116, 95] width 77 height 16
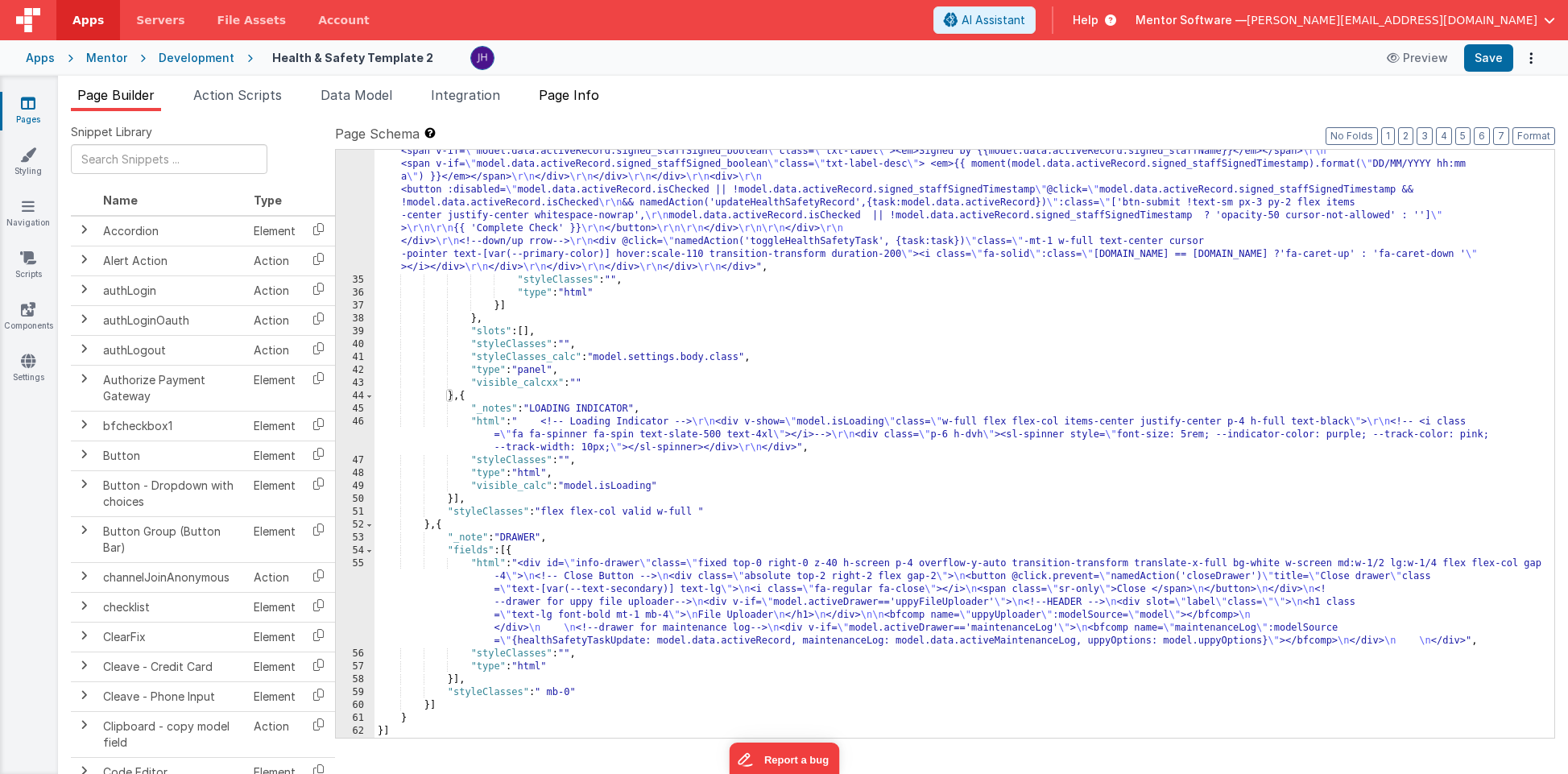
click at [588, 95] on span "Page Info" at bounding box center [568, 95] width 60 height 16
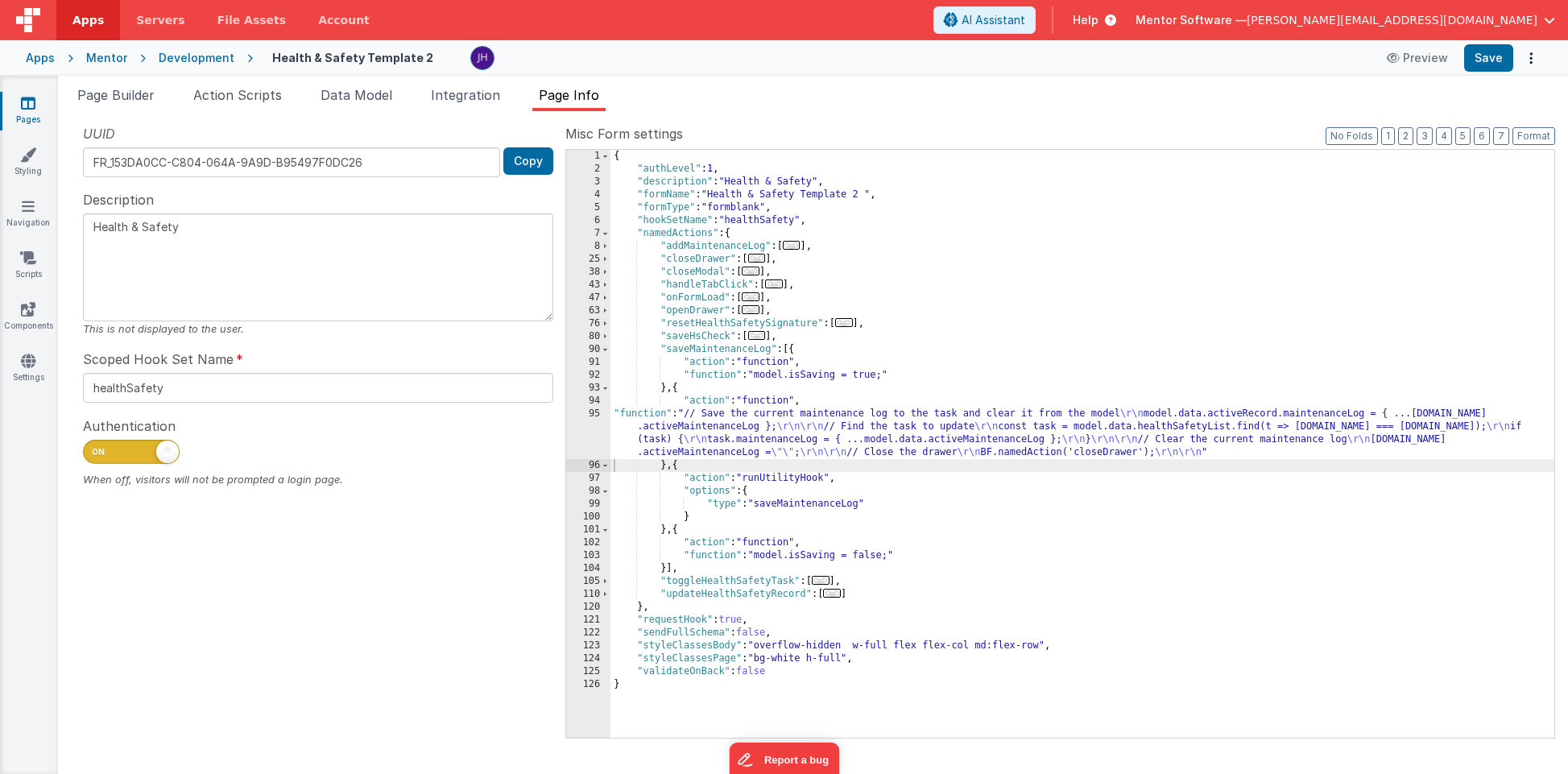
click at [796, 423] on div "{ "authLevel" : 1 , "description" : "Health & Safety" , "formName" : "Health & …" at bounding box center [1082, 457] width 944 height 614
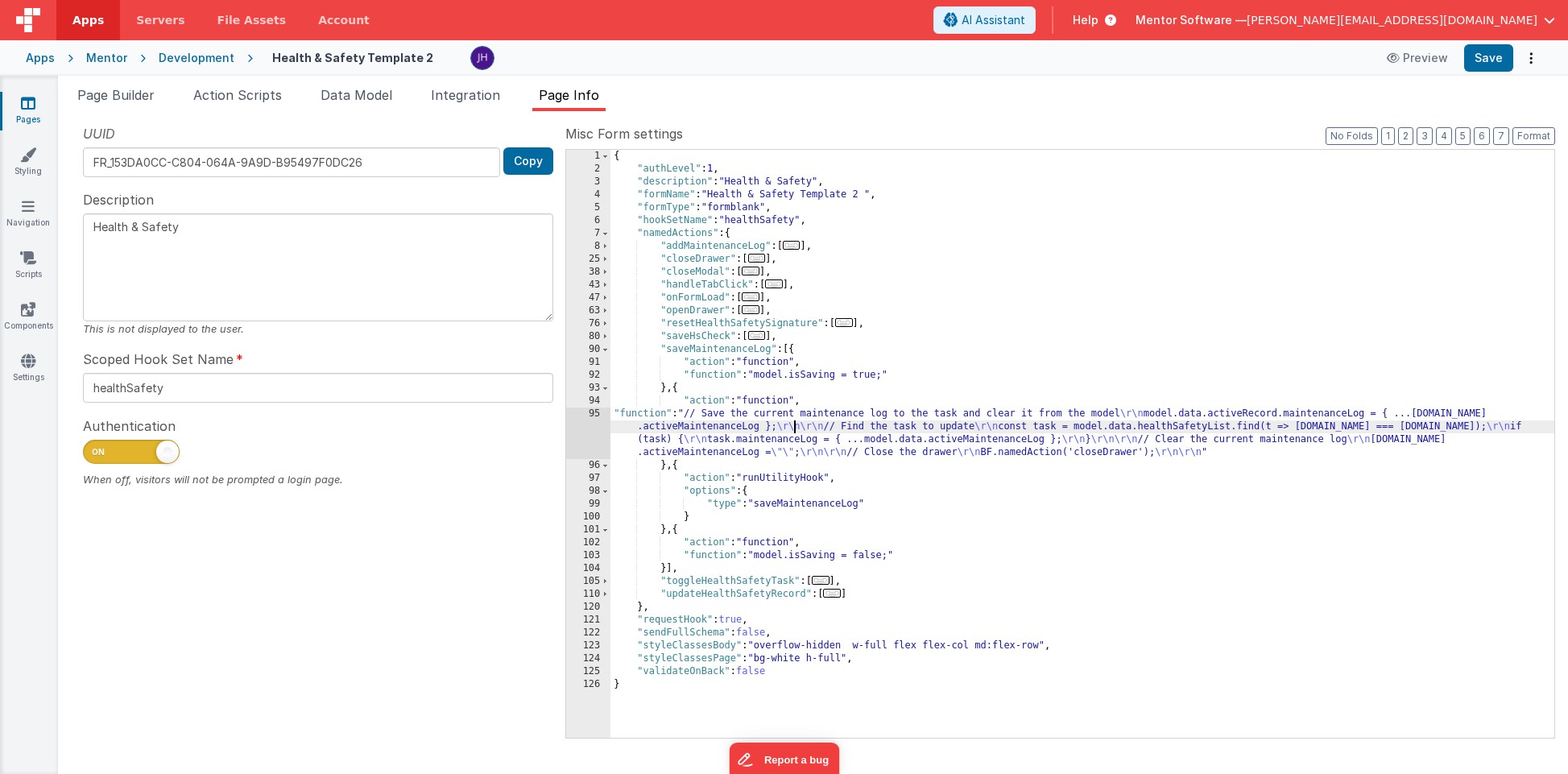
click at [605, 428] on div "95" at bounding box center [588, 433] width 44 height 52
click at [596, 429] on div "95" at bounding box center [588, 433] width 44 height 52
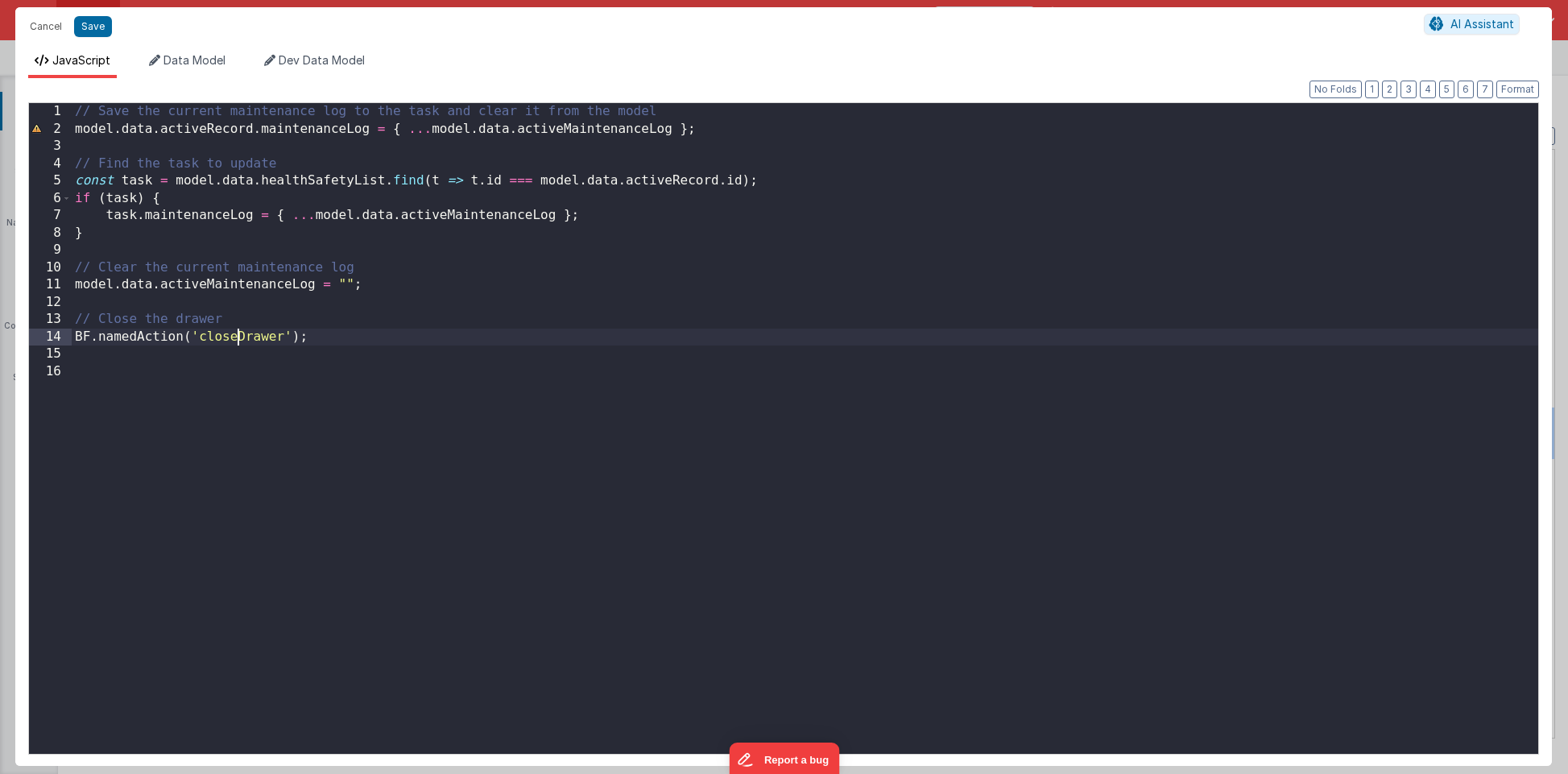
click at [235, 337] on div "// Save the current maintenance log to the task and clear it from the model mod…" at bounding box center [805, 445] width 1466 height 685
click at [246, 335] on div "// Save the current maintenance log to the task and clear it from the model mod…" at bounding box center [805, 445] width 1466 height 685
click at [786, 311] on div "// Save the current maintenance log to the task and clear it from the model mod…" at bounding box center [805, 445] width 1466 height 685
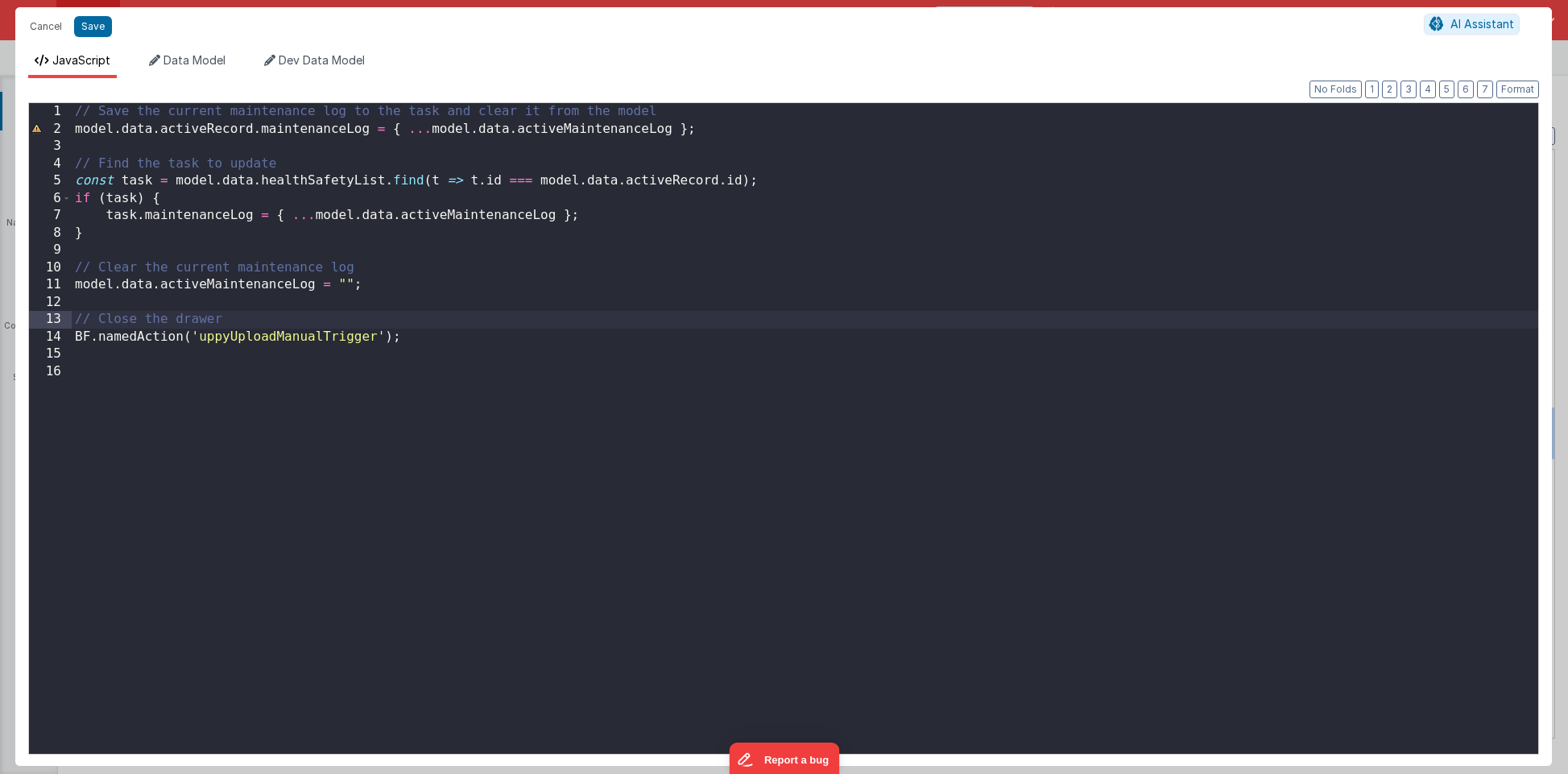
click at [257, 320] on div "// Save the current maintenance log to the task and clear it from the model mod…" at bounding box center [805, 445] width 1466 height 685
click at [420, 319] on div "// Save the current maintenance log to the task and clear it from the model mod…" at bounding box center [805, 445] width 1466 height 685
click at [297, 342] on div "// Save the current maintenance log to the task and clear it from the model mod…" at bounding box center [805, 445] width 1466 height 685
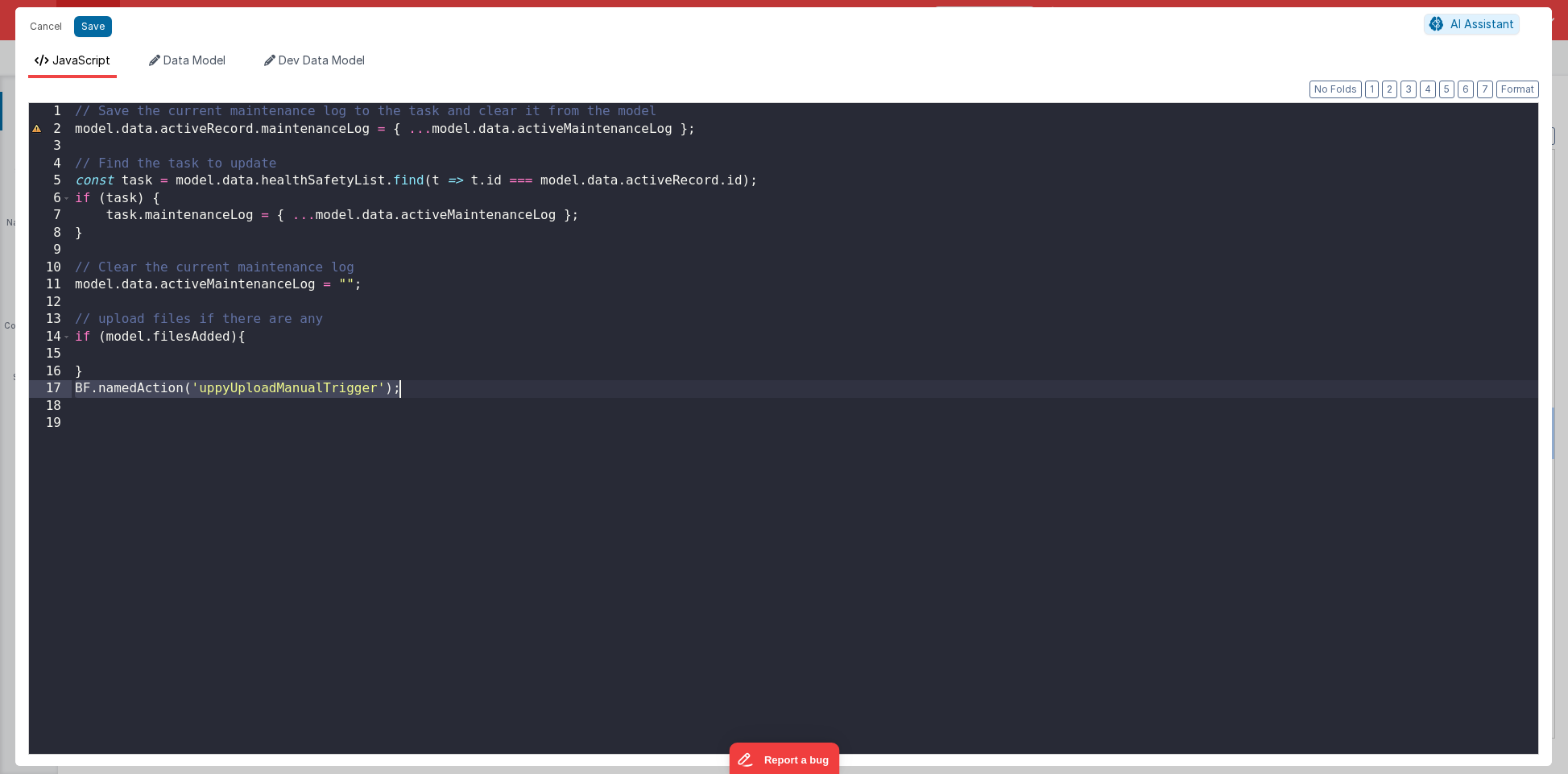
drag, startPoint x: 72, startPoint y: 391, endPoint x: 448, endPoint y: 381, distance: 376.1
click at [448, 381] on div "// Save the current maintenance log to the task and clear it from the model mod…" at bounding box center [805, 445] width 1466 height 685
click at [344, 355] on div "// Save the current maintenance log to the task and clear it from the model mod…" at bounding box center [805, 445] width 1466 height 685
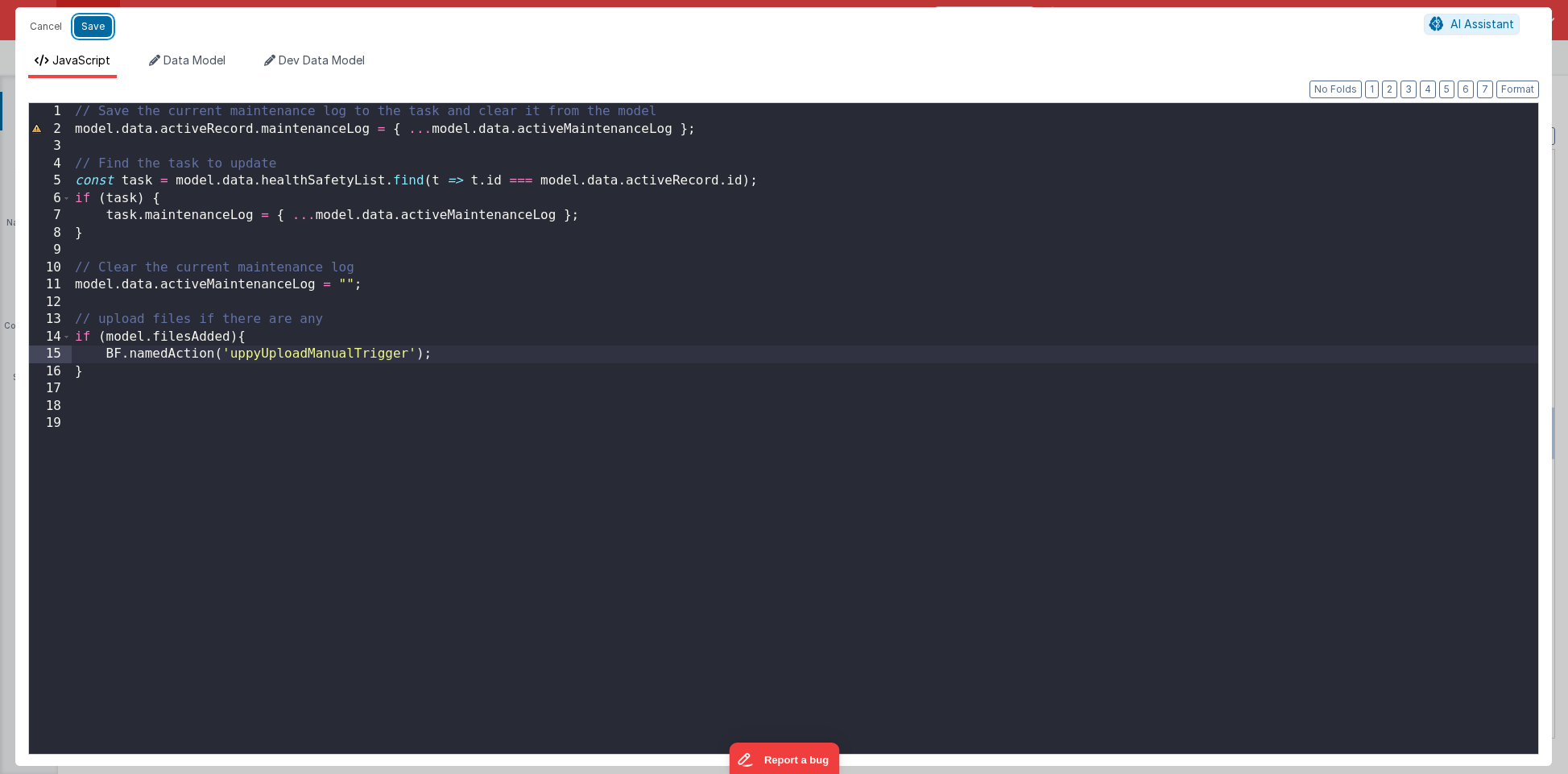
drag, startPoint x: 95, startPoint y: 30, endPoint x: 576, endPoint y: 57, distance: 481.8
click at [95, 30] on button "Save" at bounding box center [93, 26] width 38 height 21
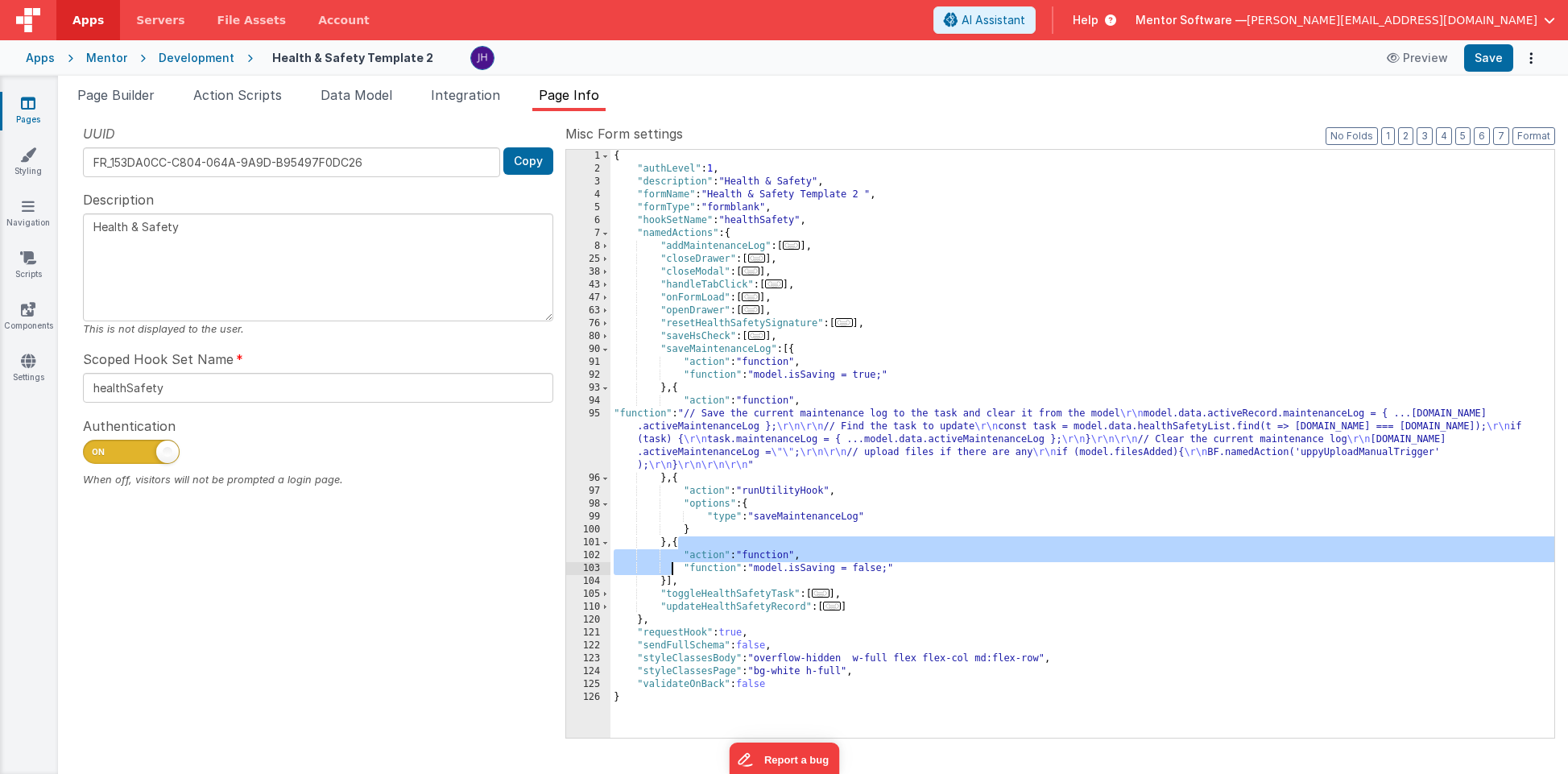
drag, startPoint x: 677, startPoint y: 541, endPoint x: 662, endPoint y: 577, distance: 39.0
click at [662, 577] on div "{ "authLevel" : 1 , "description" : "Health & Safety" , "formName" : "Health & …" at bounding box center [1082, 457] width 944 height 614
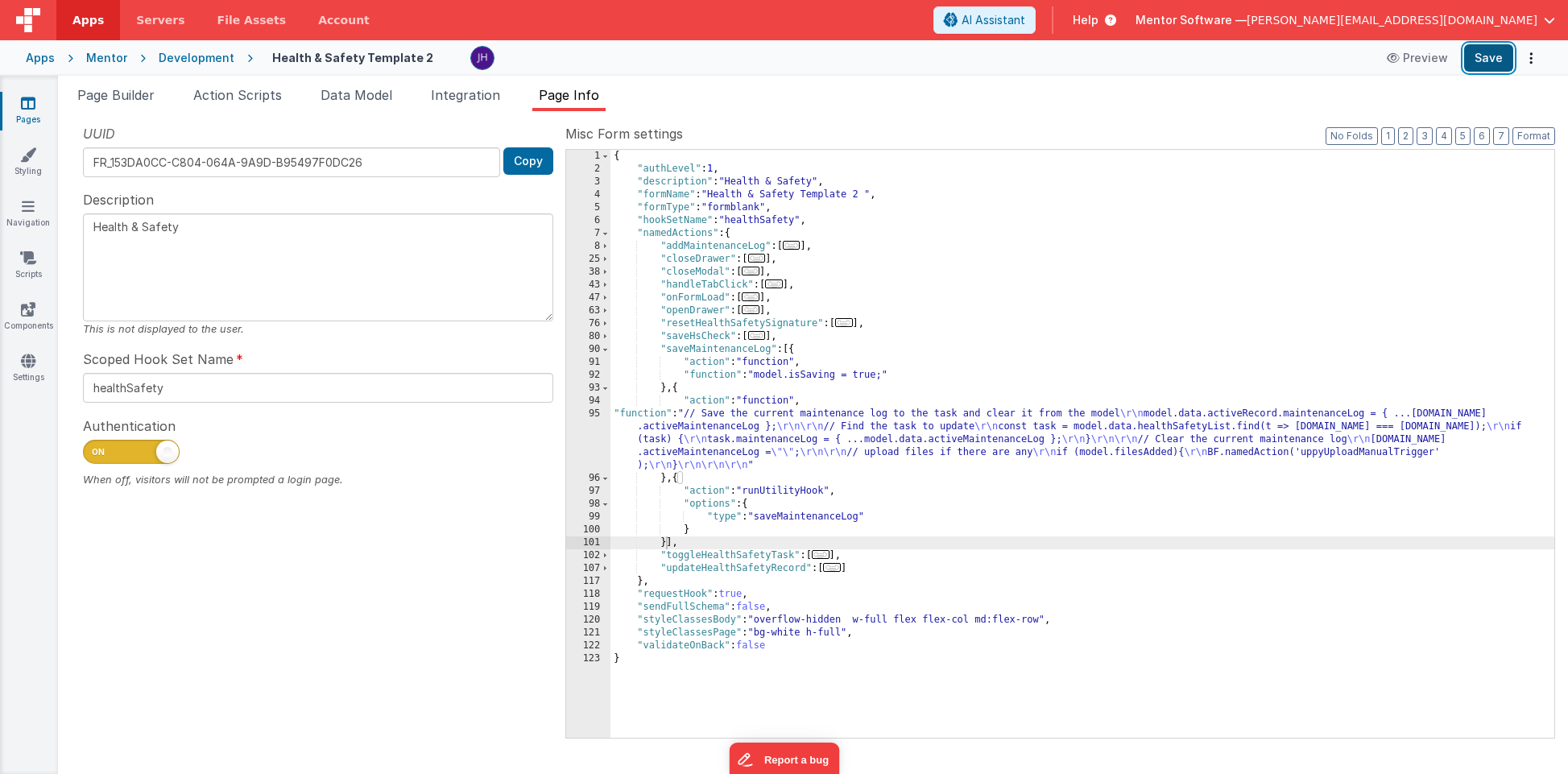
click at [1041, 66] on button "Save" at bounding box center [1488, 58] width 49 height 27
click at [1041, 59] on button "Save" at bounding box center [1488, 58] width 49 height 27
click at [780, 431] on div "{ "authLevel" : 1 , "description" : "Health & Safety" , "formName" : "Health & …" at bounding box center [1082, 457] width 944 height 614
click at [596, 436] on div "95" at bounding box center [588, 439] width 44 height 64
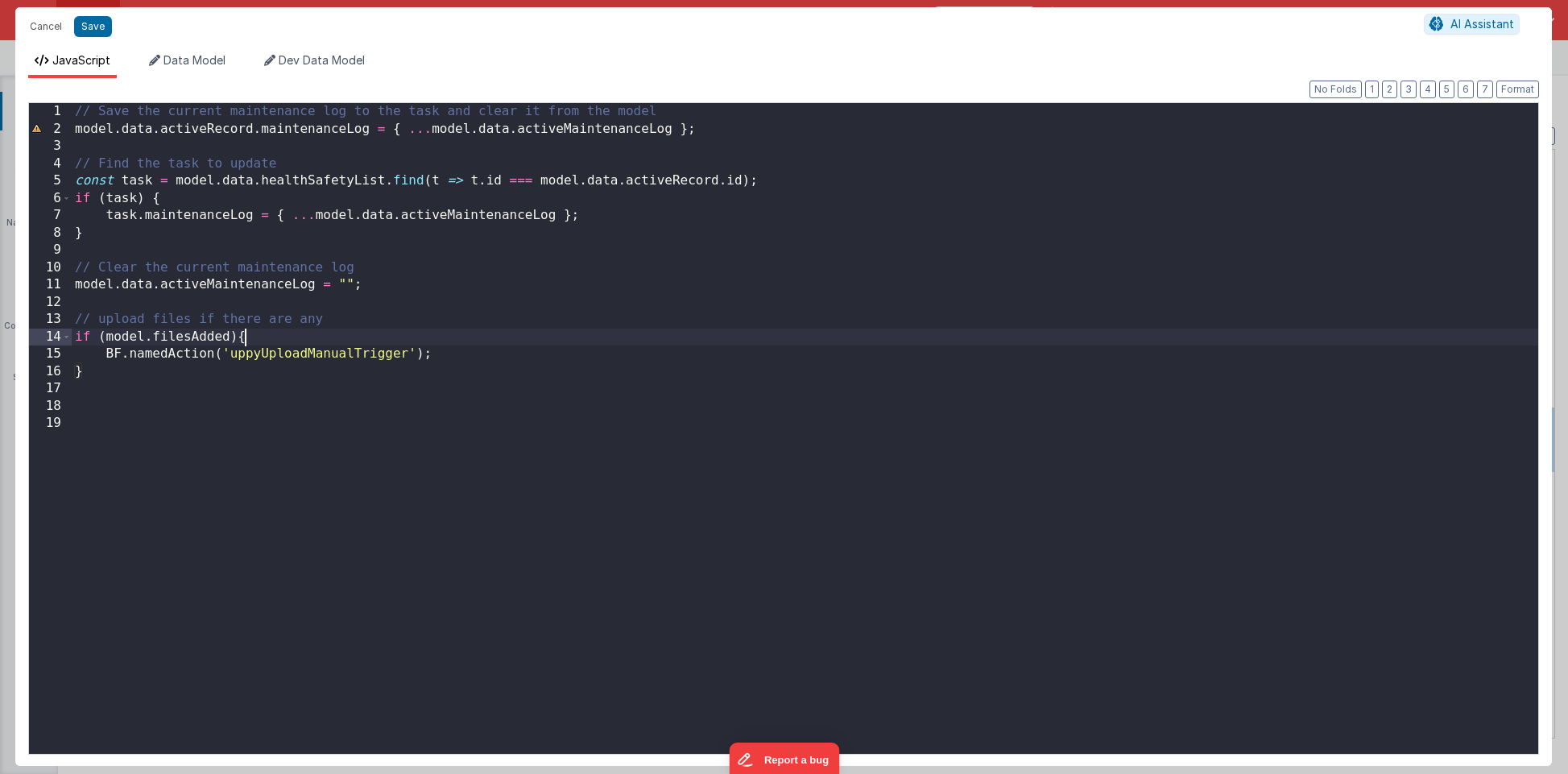
click at [342, 340] on div "// Save the current maintenance log to the task and clear it from the model mod…" at bounding box center [805, 445] width 1466 height 685
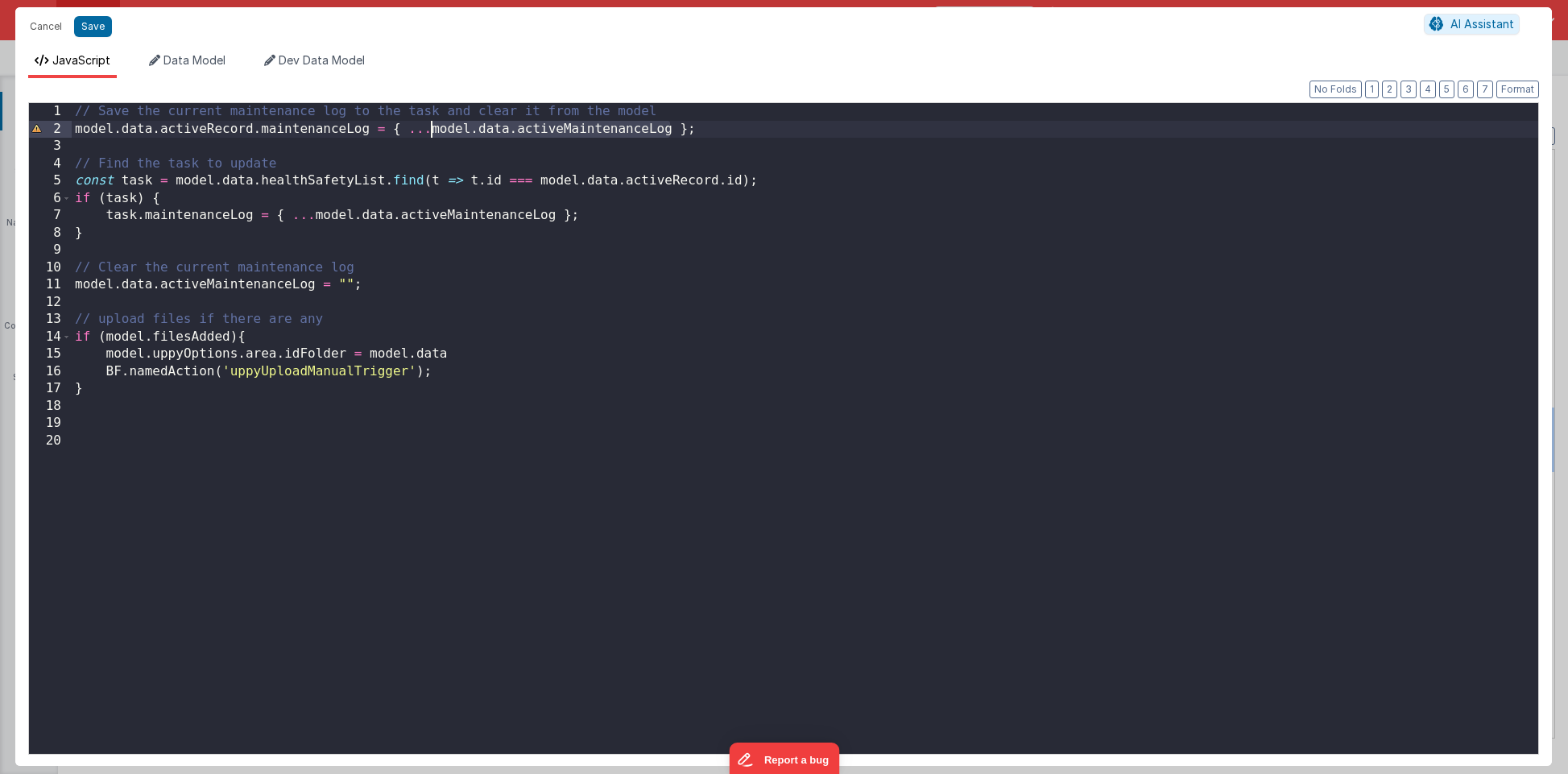
drag, startPoint x: 670, startPoint y: 132, endPoint x: 432, endPoint y: 130, distance: 238.0
click at [432, 130] on div "// Save the current maintenance log to the task and clear it from the model mod…" at bounding box center [805, 445] width 1466 height 685
drag, startPoint x: 460, startPoint y: 350, endPoint x: 371, endPoint y: 351, distance: 89.0
click at [371, 351] on div "// Save the current maintenance log to the task and clear it from the model mod…" at bounding box center [805, 445] width 1466 height 685
paste textarea
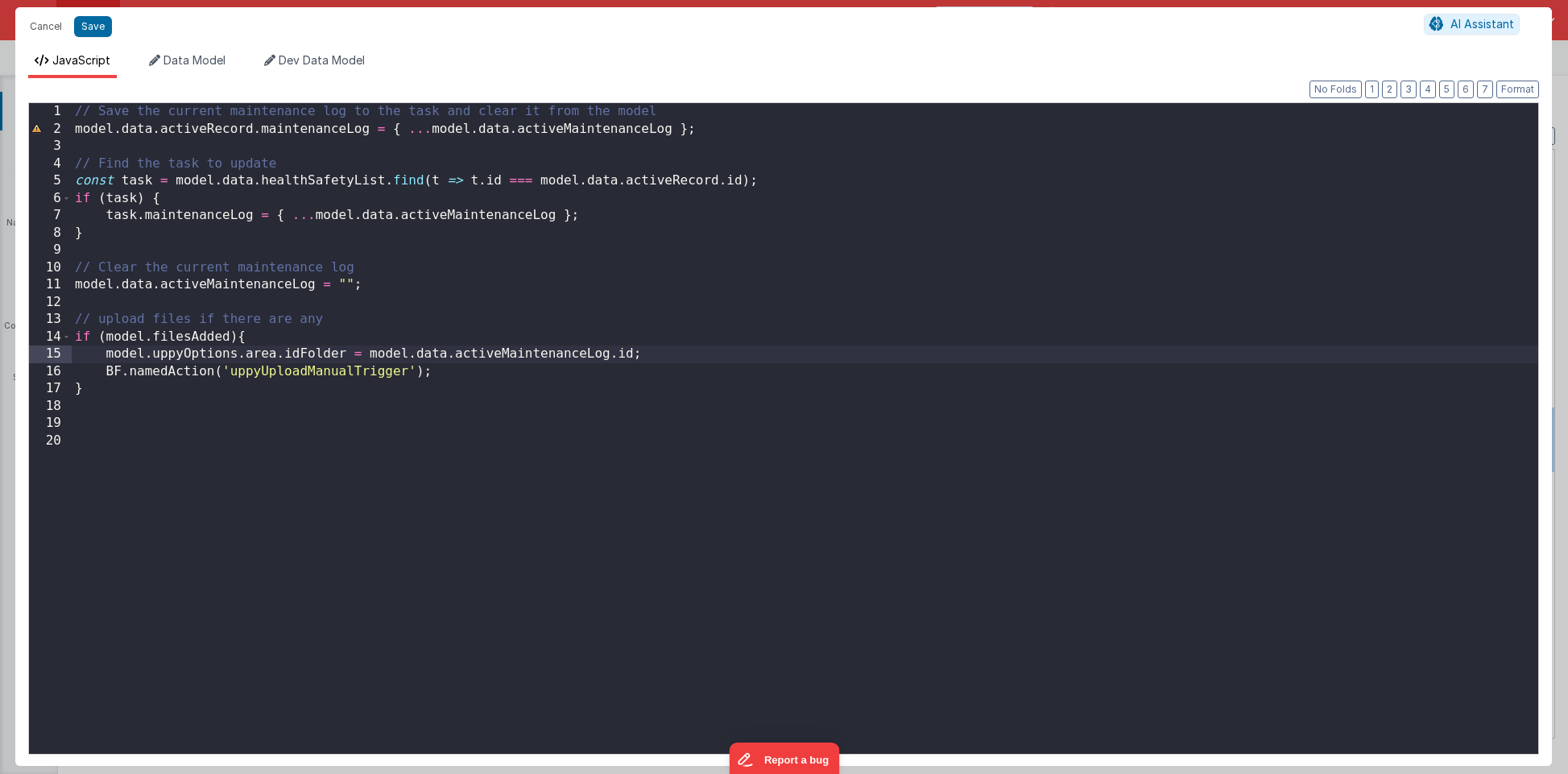
click at [649, 459] on div "// Save the current maintenance log to the task and clear it from the model mod…" at bounding box center [805, 445] width 1466 height 685
drag, startPoint x: 679, startPoint y: 353, endPoint x: 106, endPoint y: 362, distance: 573.1
click at [106, 362] on div "// Save the current maintenance log to the task and clear it from the model mod…" at bounding box center [805, 445] width 1466 height 685
click at [72, 336] on div "// Save the current maintenance log to the task and clear it from the model mod…" at bounding box center [805, 445] width 1466 height 685
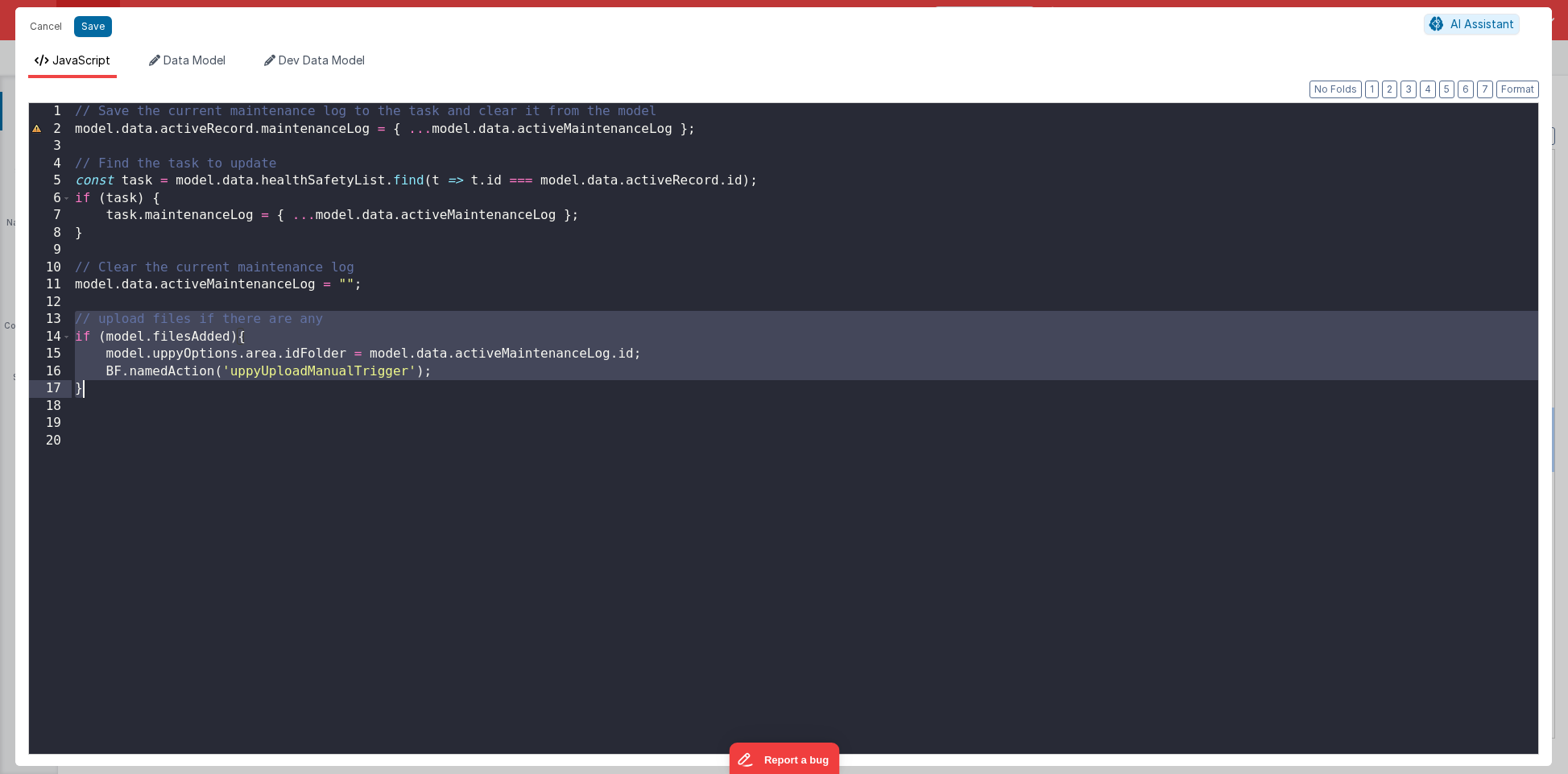
drag, startPoint x: 72, startPoint y: 322, endPoint x: 83, endPoint y: 394, distance: 72.8
click at [83, 394] on div "// Save the current maintenance log to the task and clear it from the model mod…" at bounding box center [805, 445] width 1466 height 685
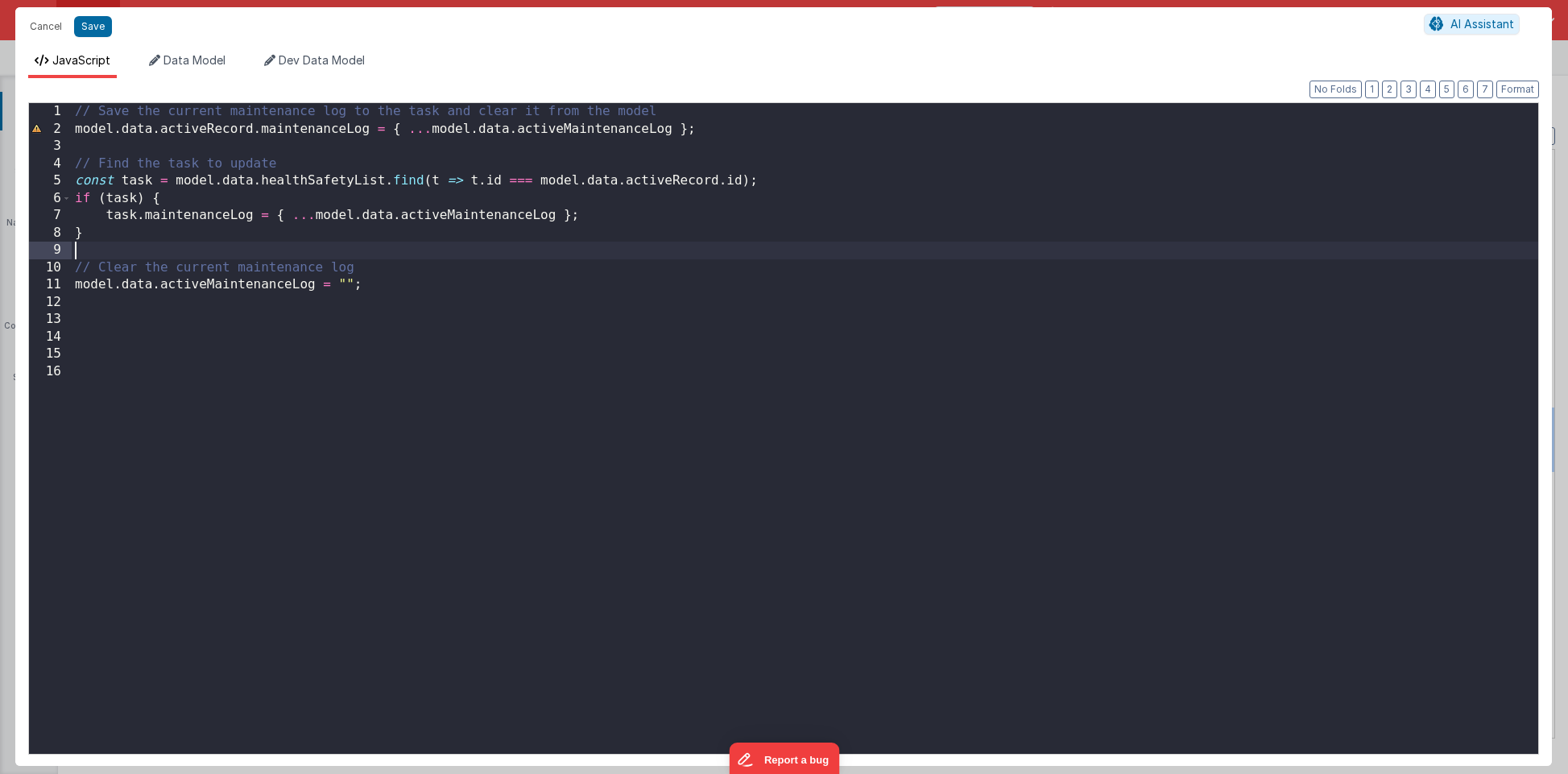
click at [95, 248] on div "// Save the current maintenance log to the task and clear it from the model mod…" at bounding box center [805, 445] width 1466 height 685
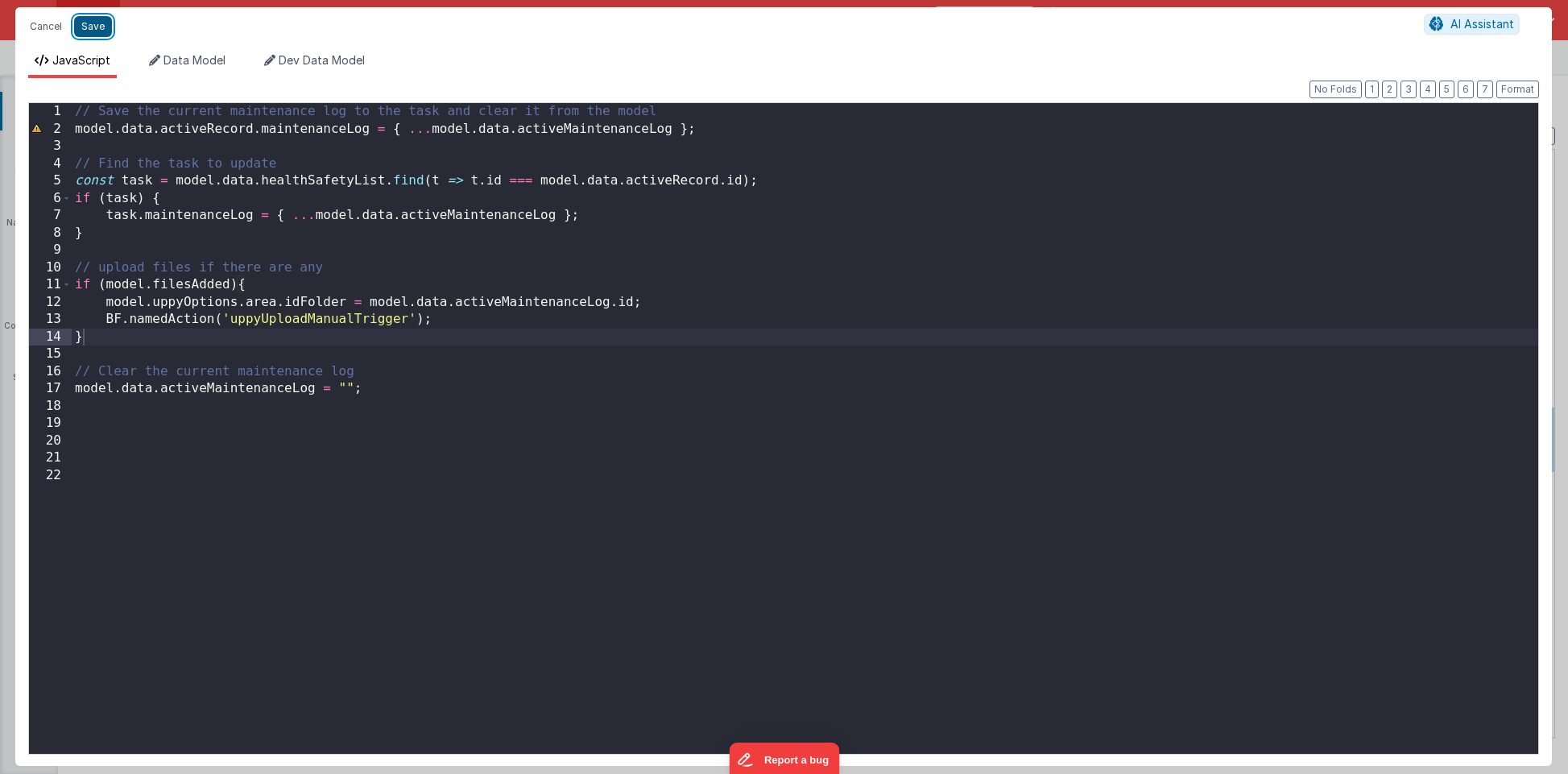
click at [99, 30] on button "Save" at bounding box center [93, 26] width 38 height 21
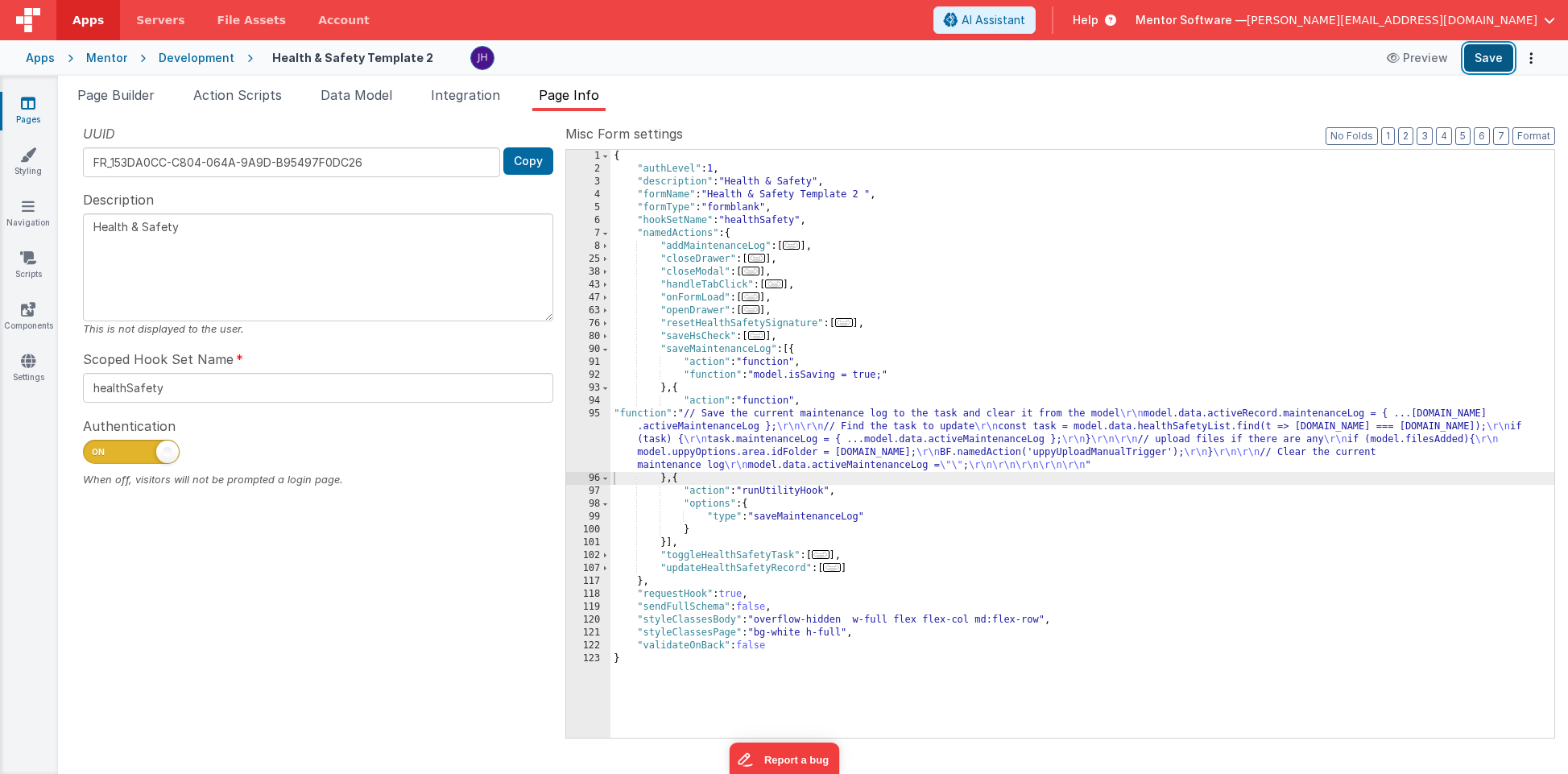
click at [1041, 57] on button "Save" at bounding box center [1488, 58] width 49 height 27
click at [126, 103] on li "Page Builder" at bounding box center [116, 98] width 90 height 25
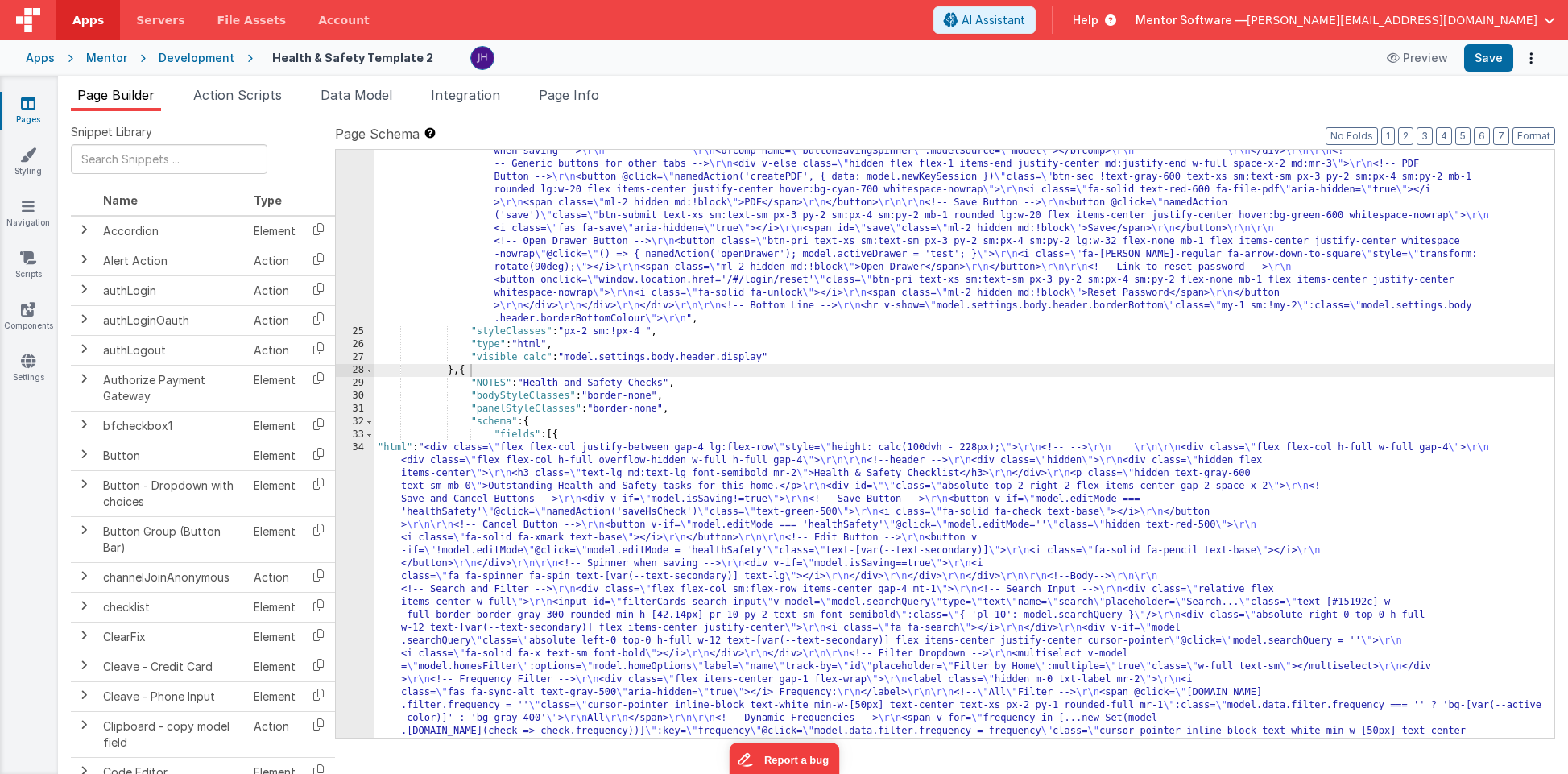
scroll to position [1407, 0]
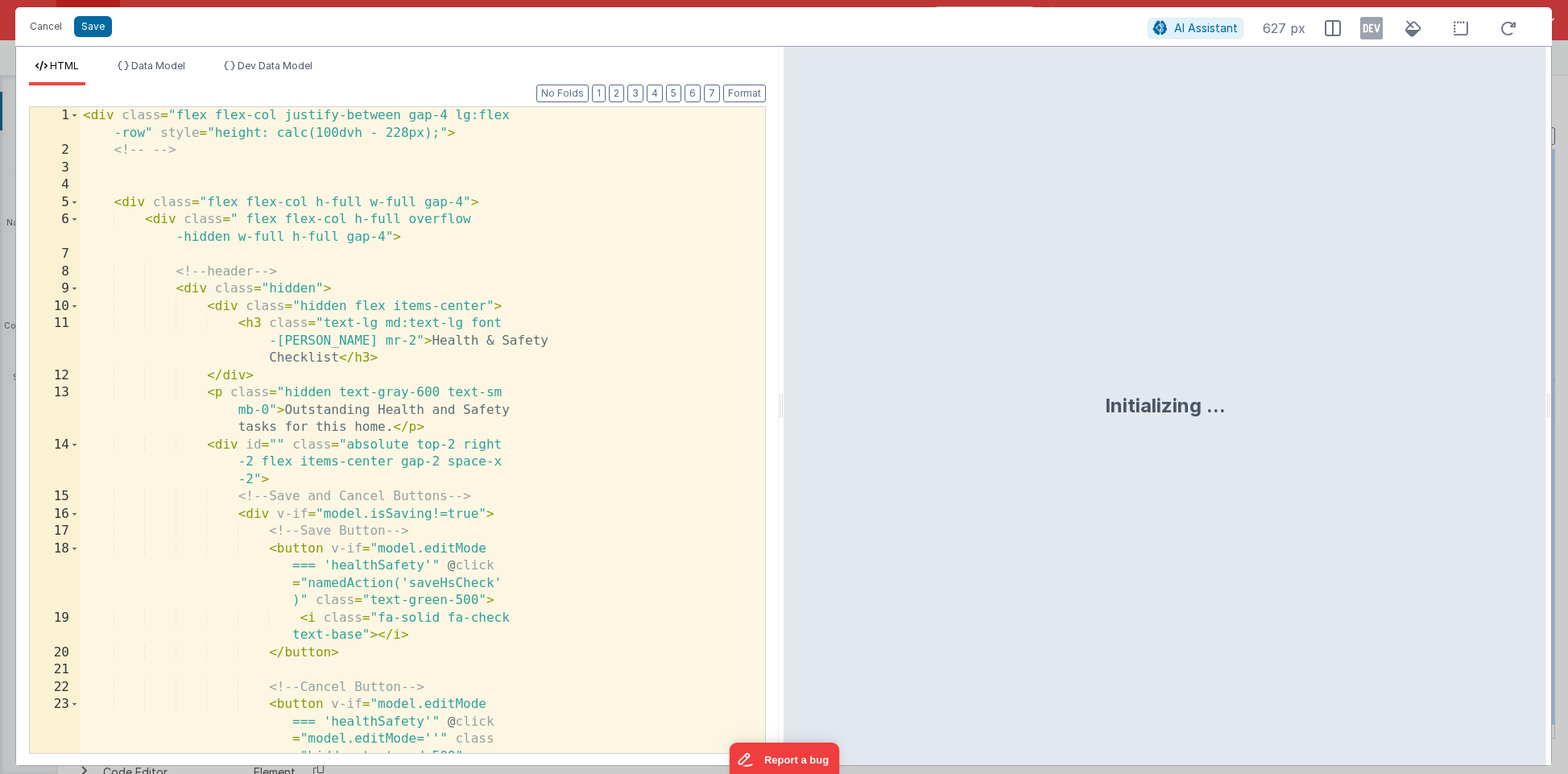
scroll to position [3186, 0]
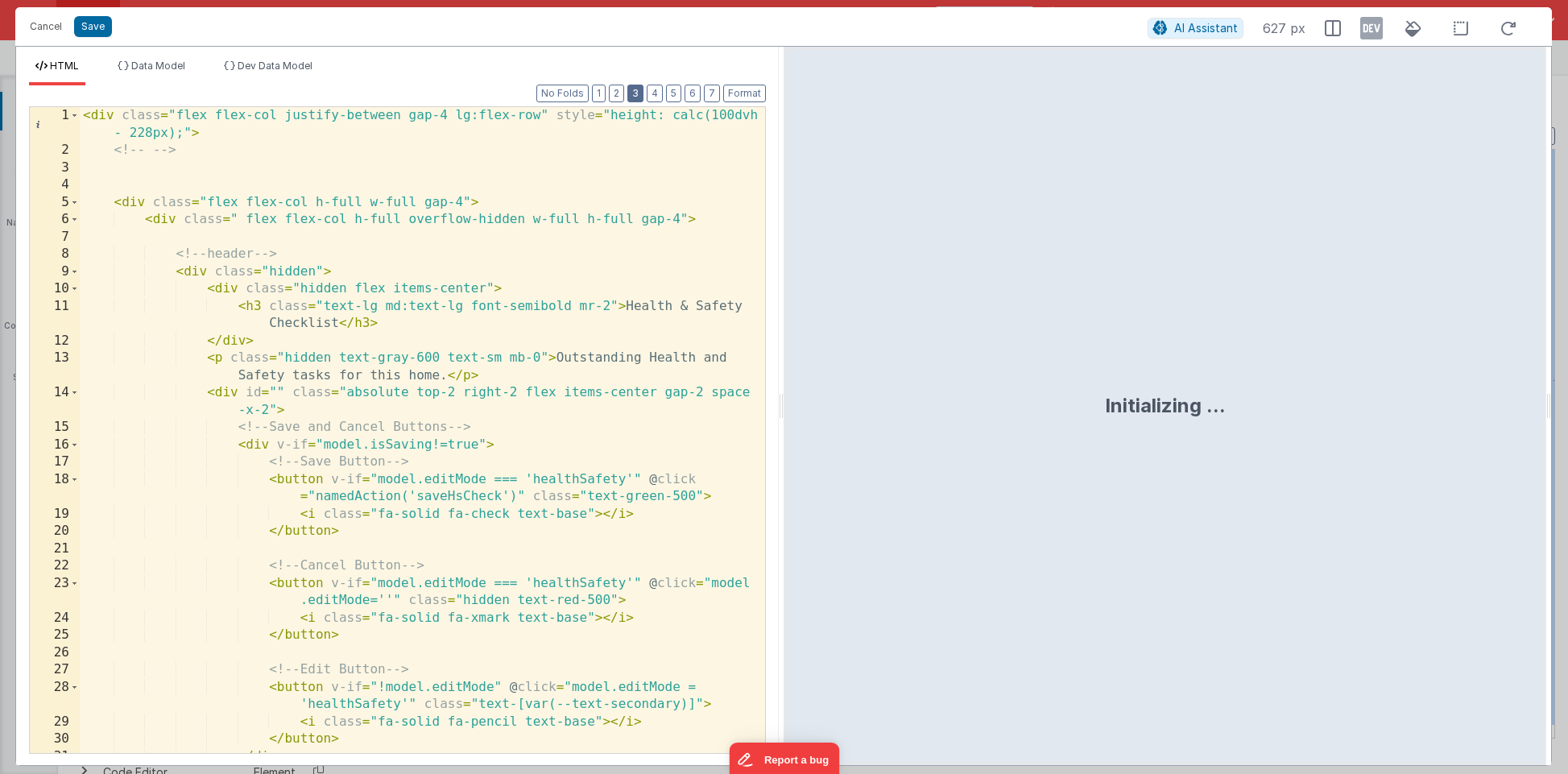
click at [638, 94] on button "3" at bounding box center [635, 94] width 16 height 18
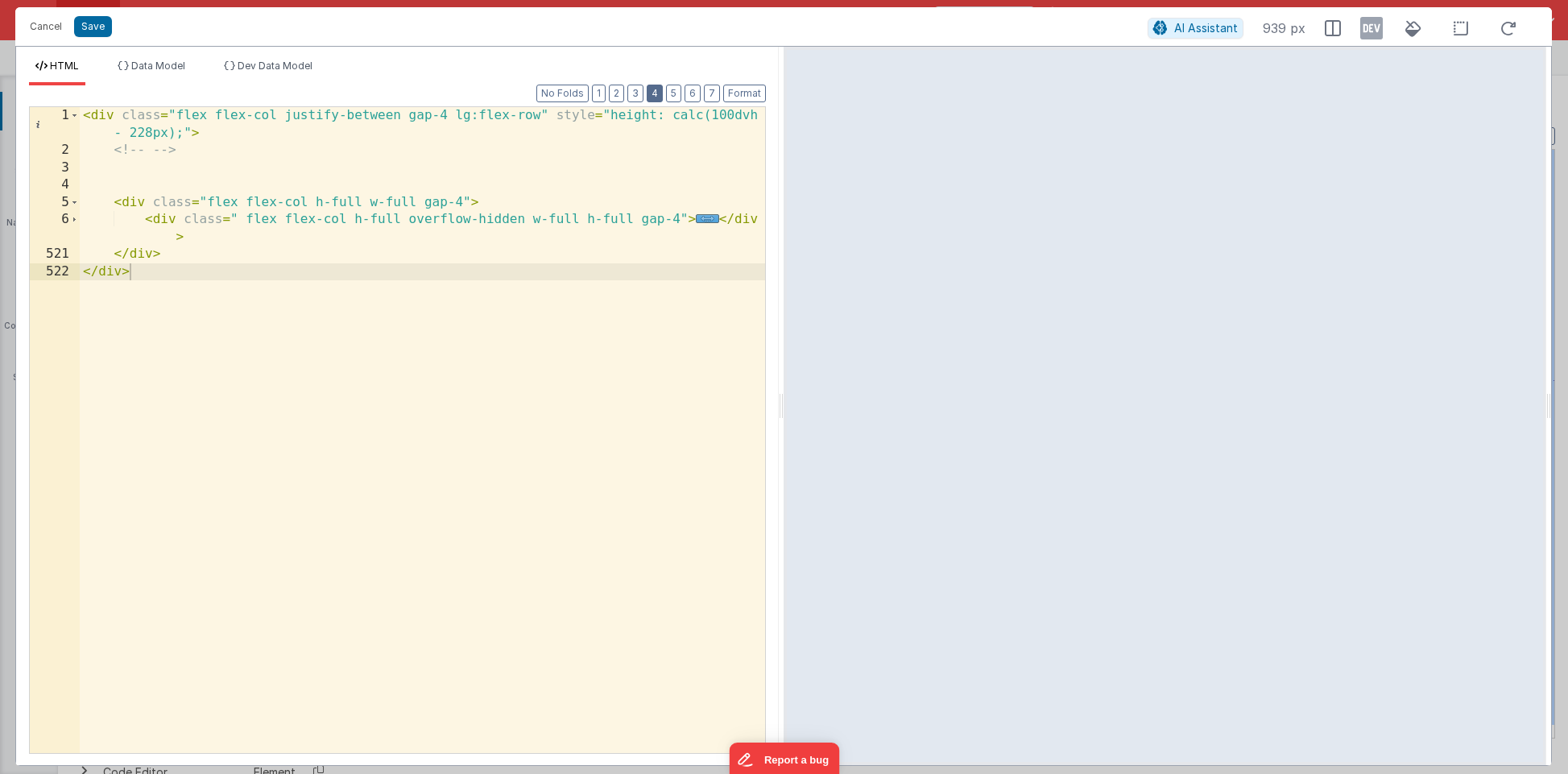
click at [656, 94] on button "4" at bounding box center [655, 94] width 16 height 18
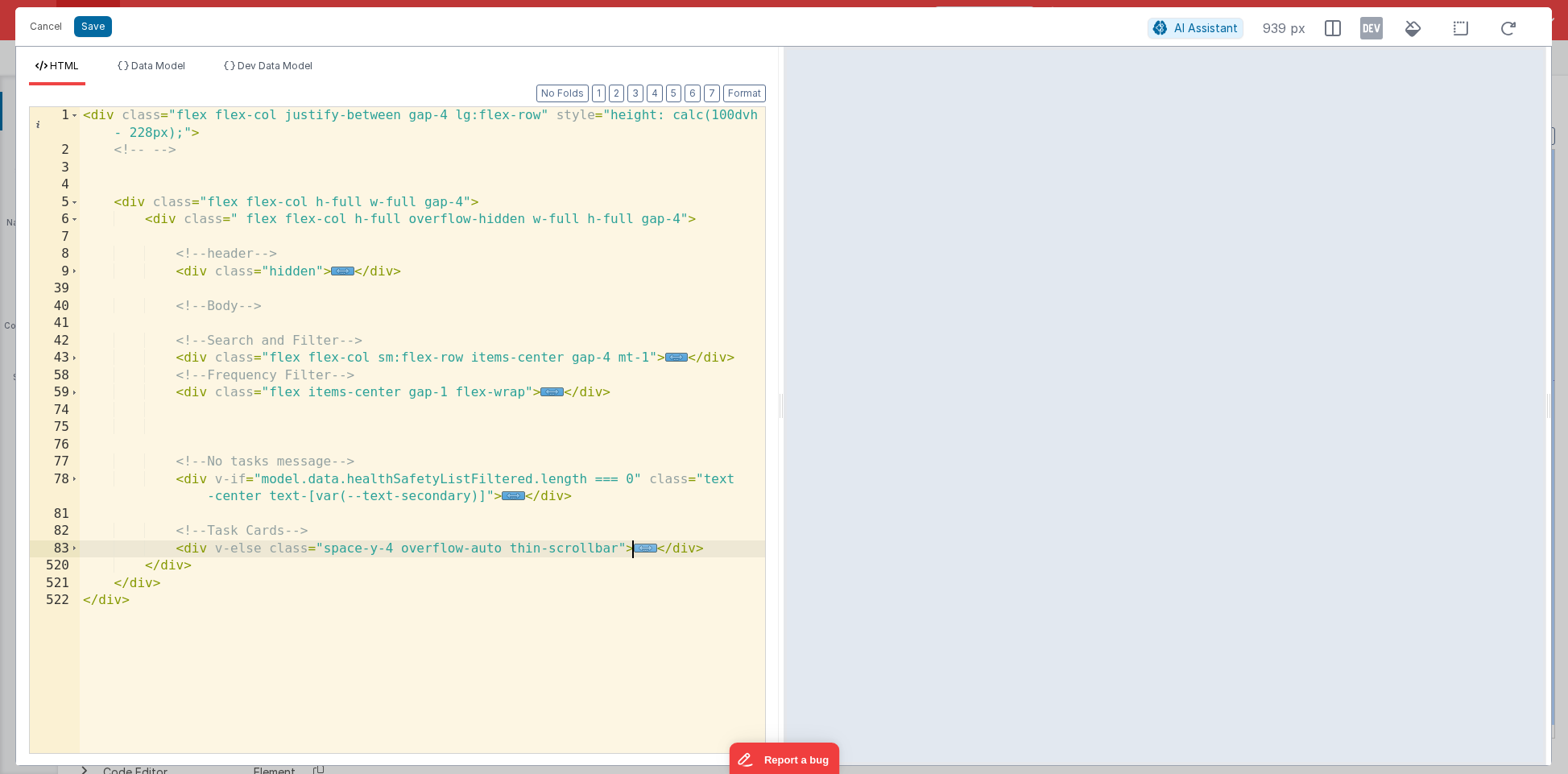
click at [647, 548] on span "..." at bounding box center [645, 548] width 23 height 9
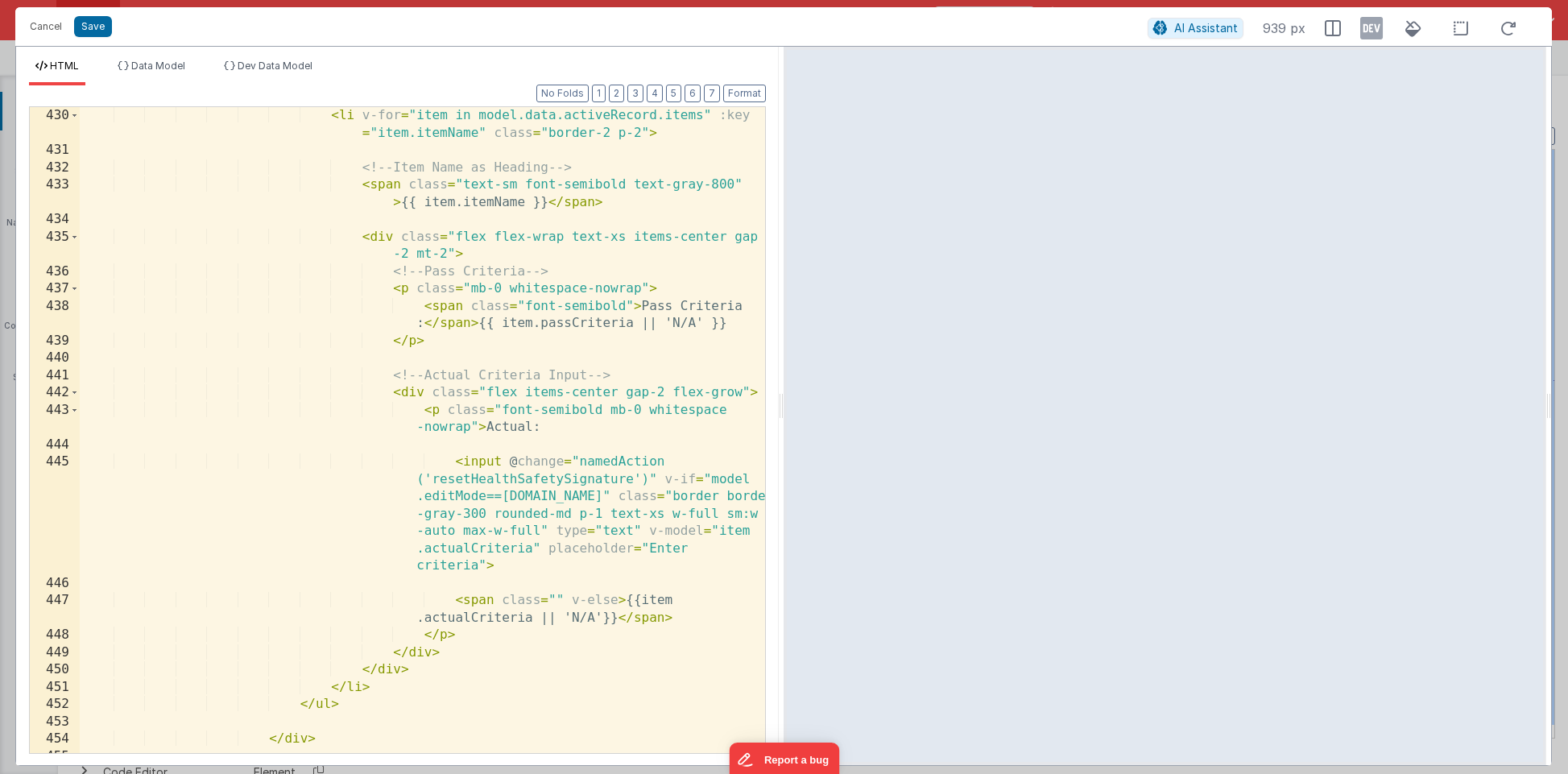
scroll to position [7909, 0]
click at [100, 25] on button "Save" at bounding box center [93, 26] width 38 height 21
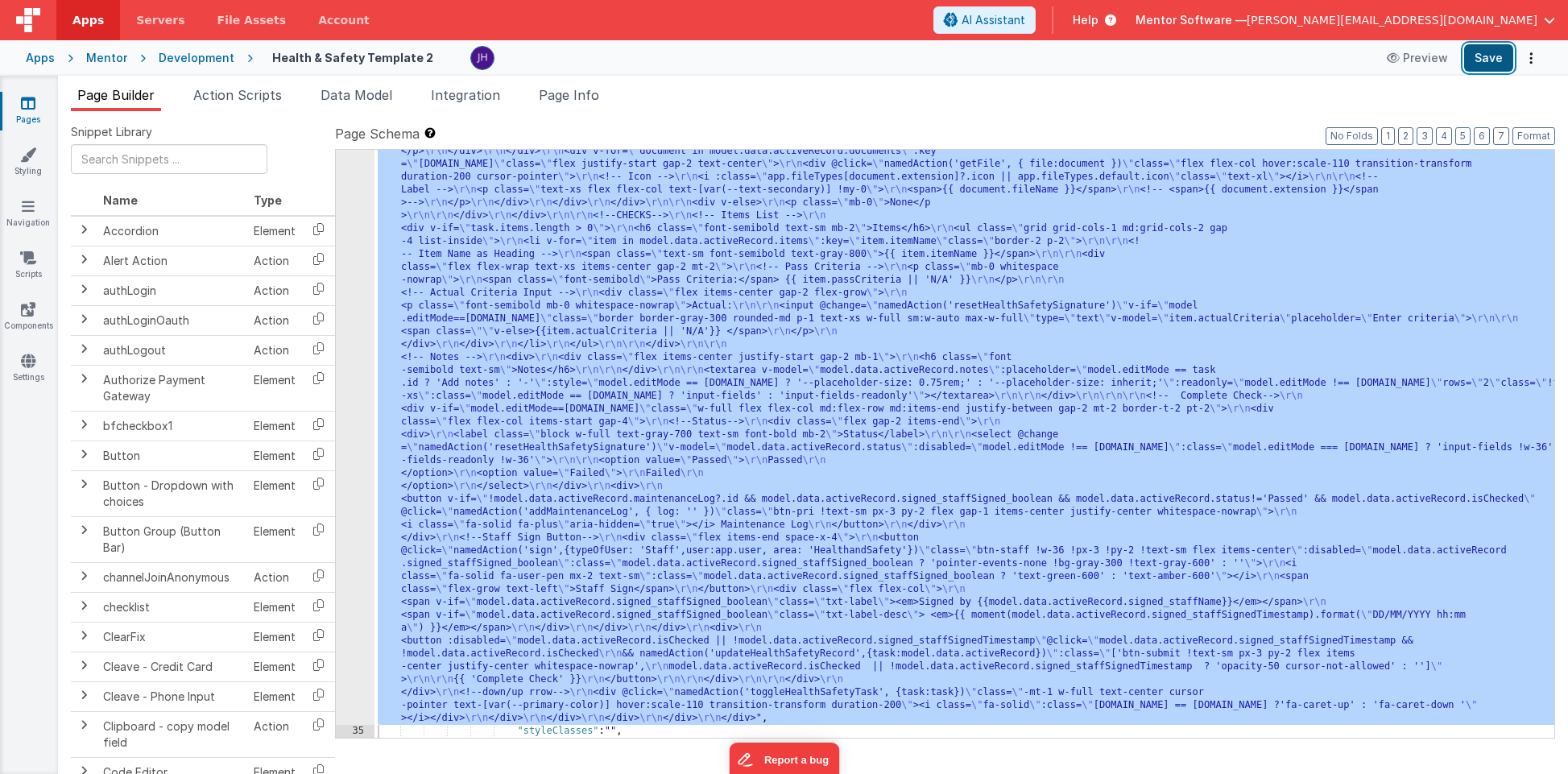
click at [1041, 54] on button "Save" at bounding box center [1488, 58] width 49 height 27
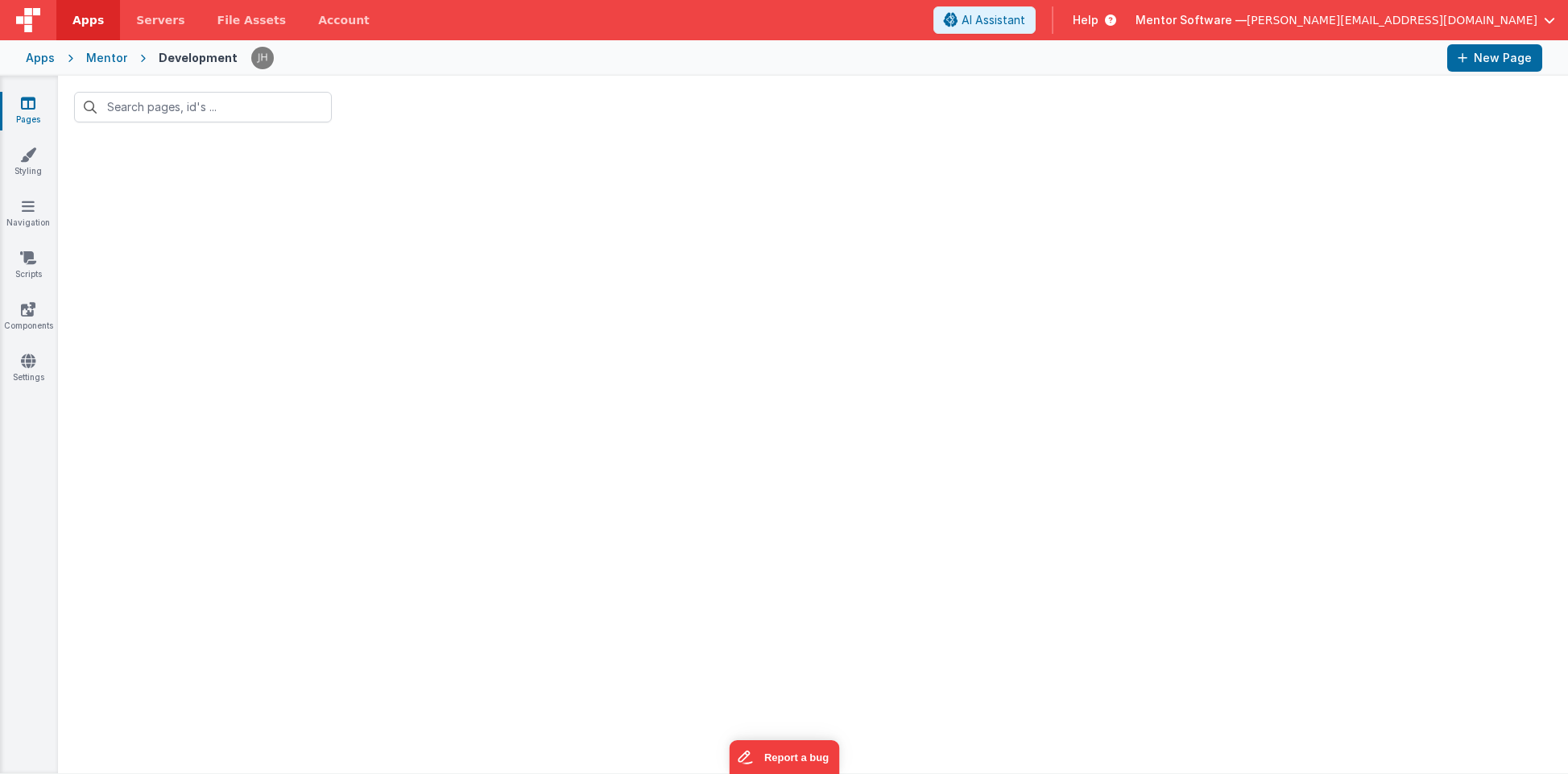
click at [26, 110] on link "Pages" at bounding box center [28, 110] width 58 height 32
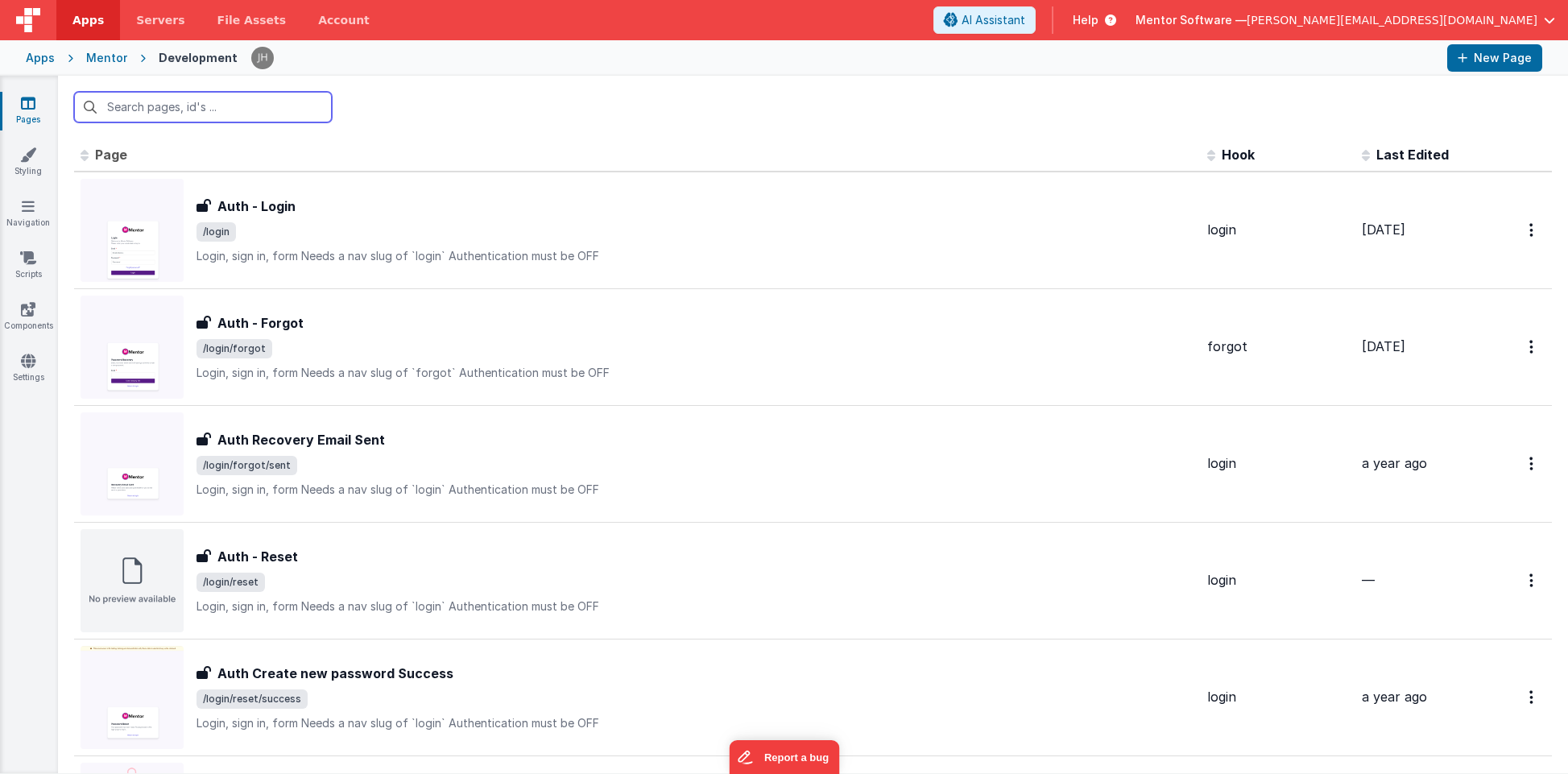
click at [222, 109] on input "text" at bounding box center [202, 107] width 257 height 30
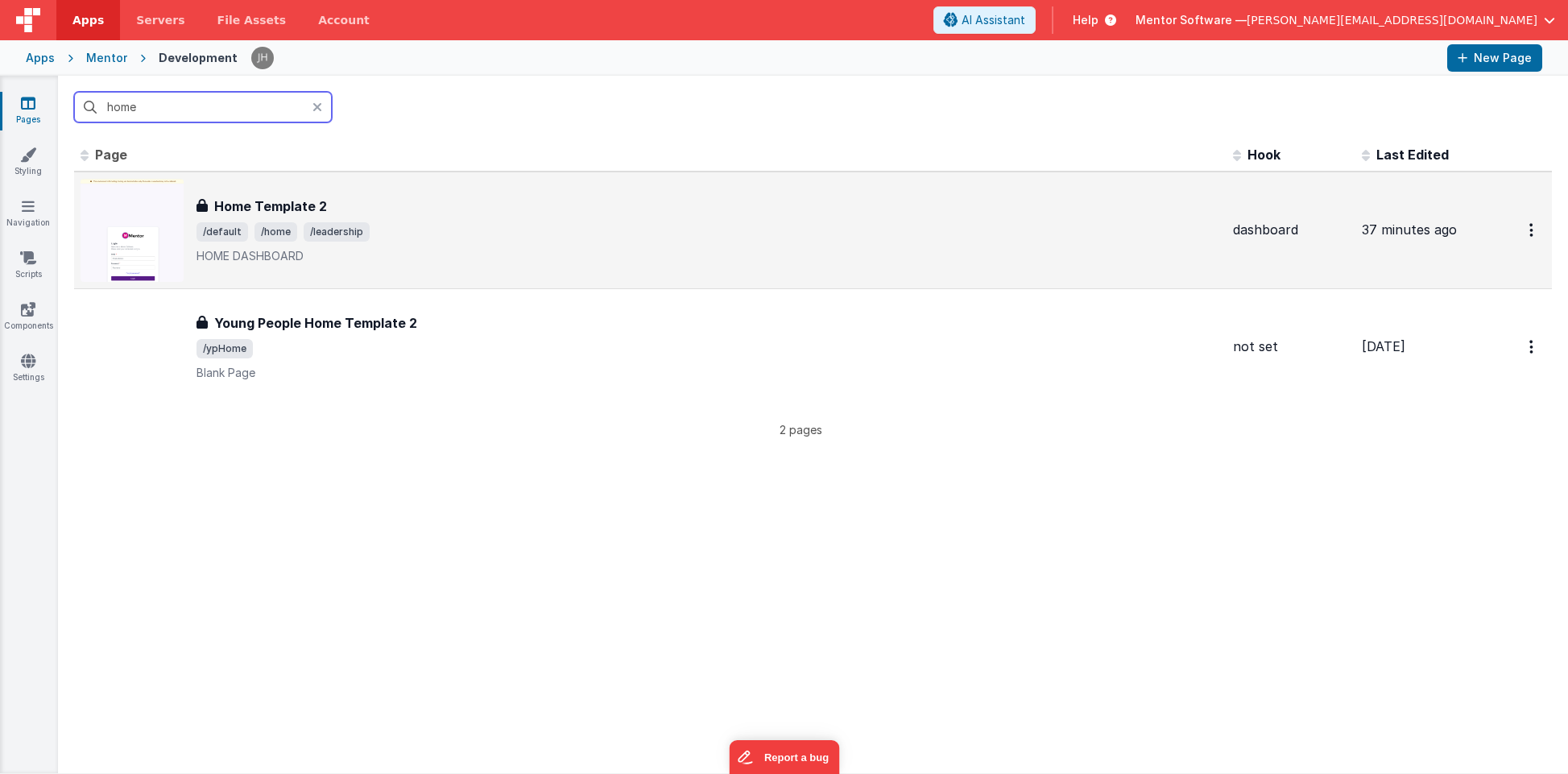
type input "home"
click at [375, 212] on div "Home Template 2" at bounding box center [708, 206] width 1023 height 19
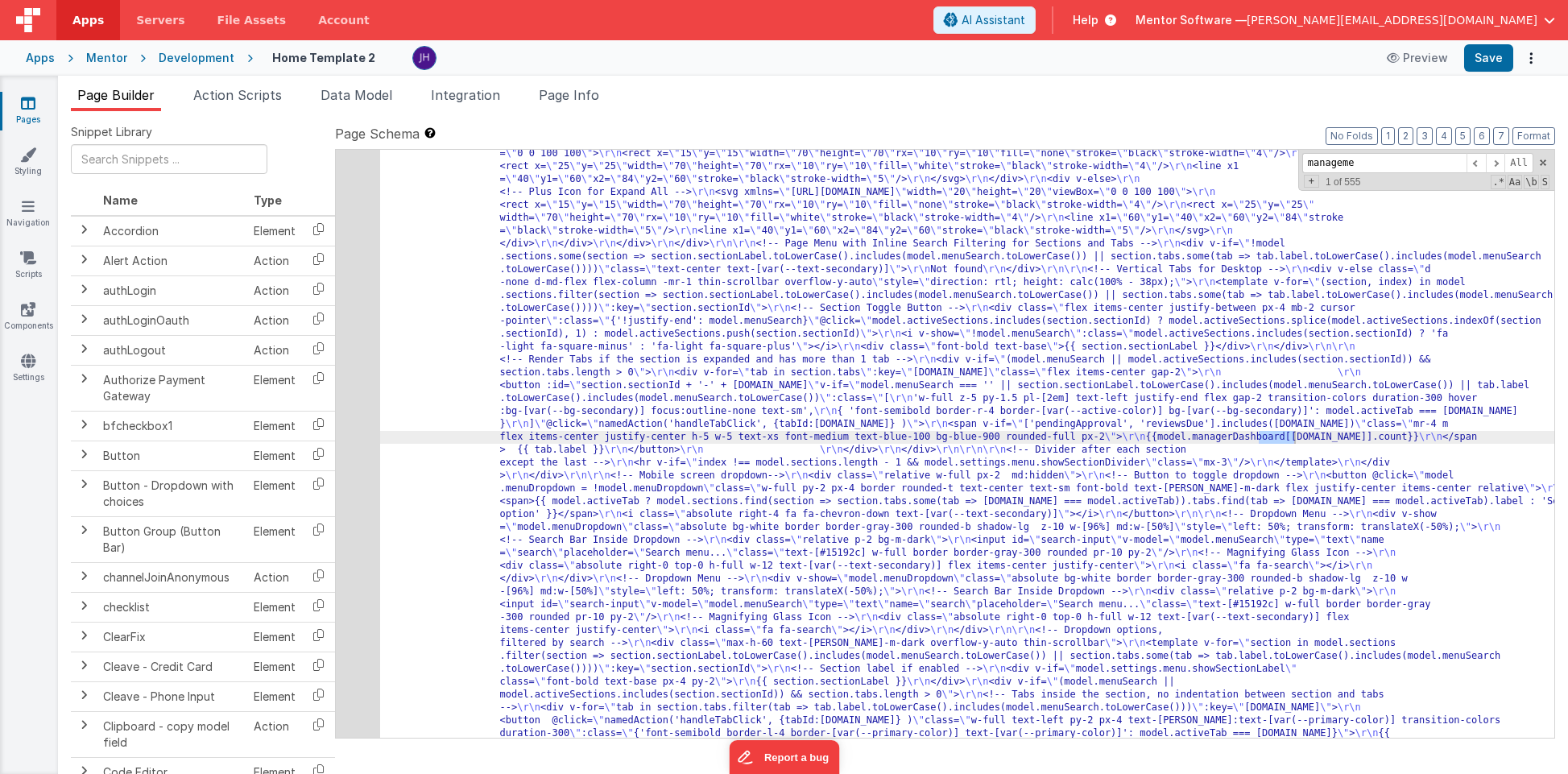
scroll to position [925, 0]
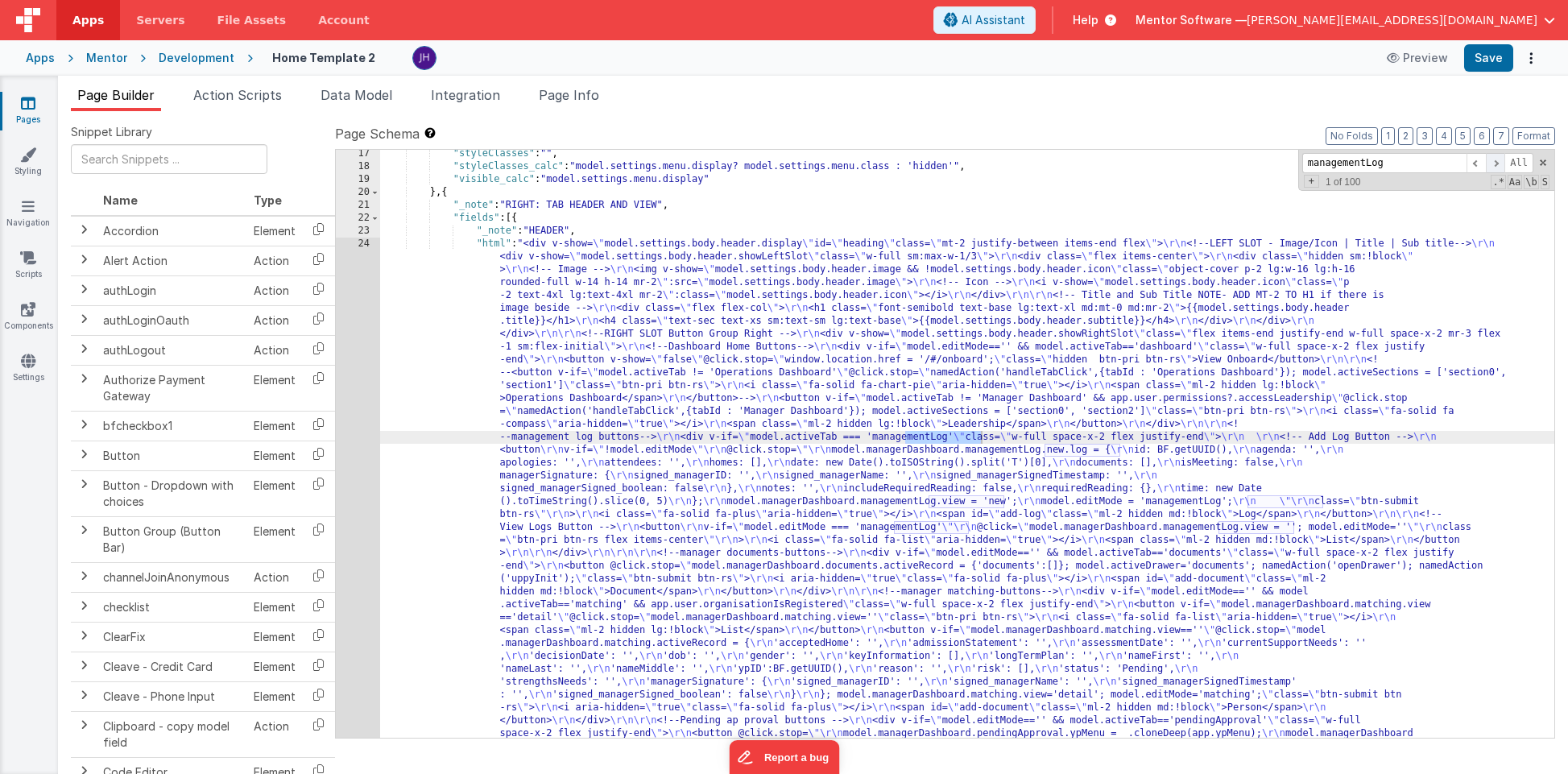
type input "managementLog"
click at [1496, 163] on span at bounding box center [1495, 163] width 19 height 20
click at [1496, 164] on span at bounding box center [1495, 163] width 19 height 20
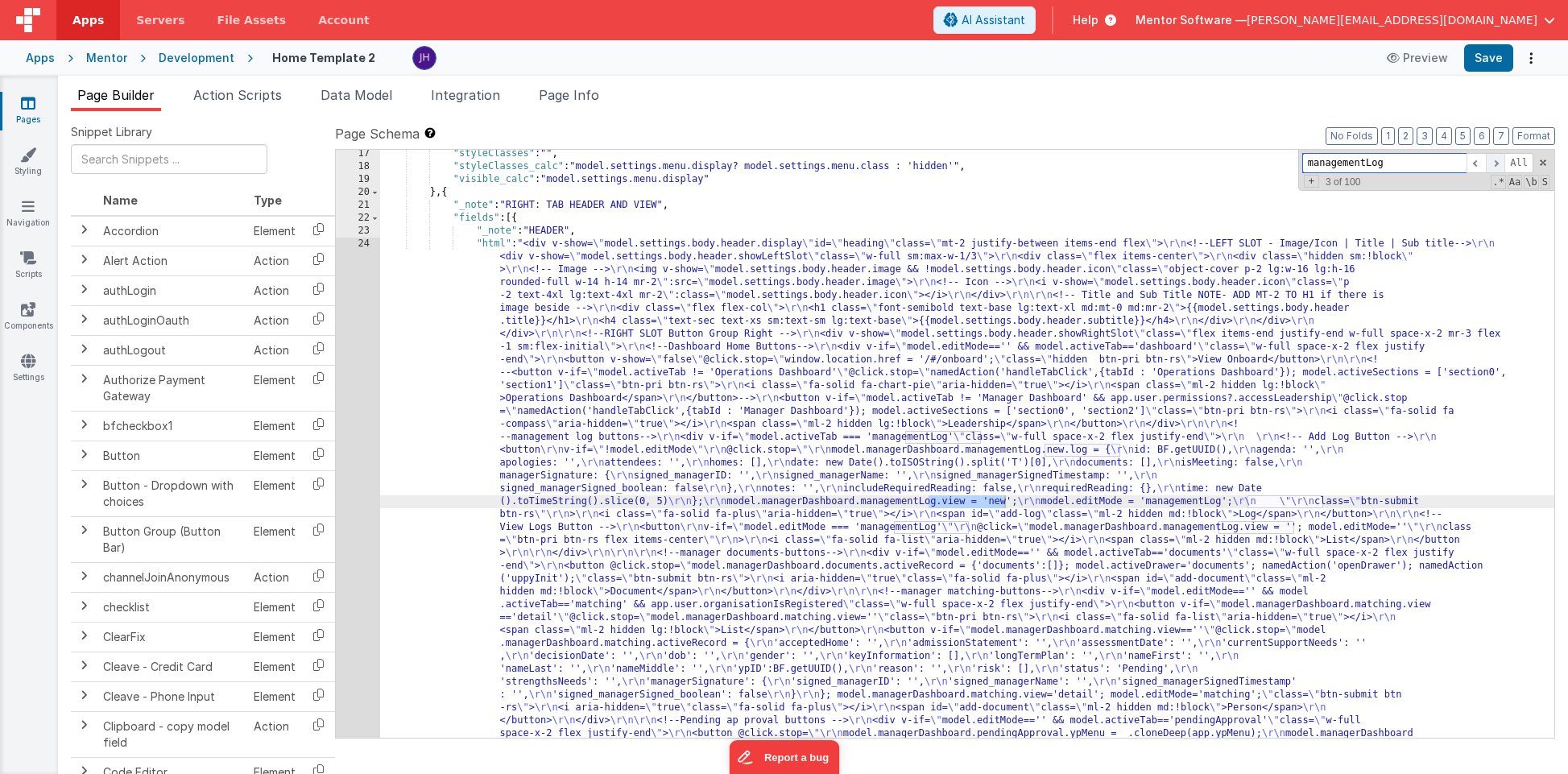
click at [1496, 164] on span at bounding box center [1495, 163] width 19 height 20
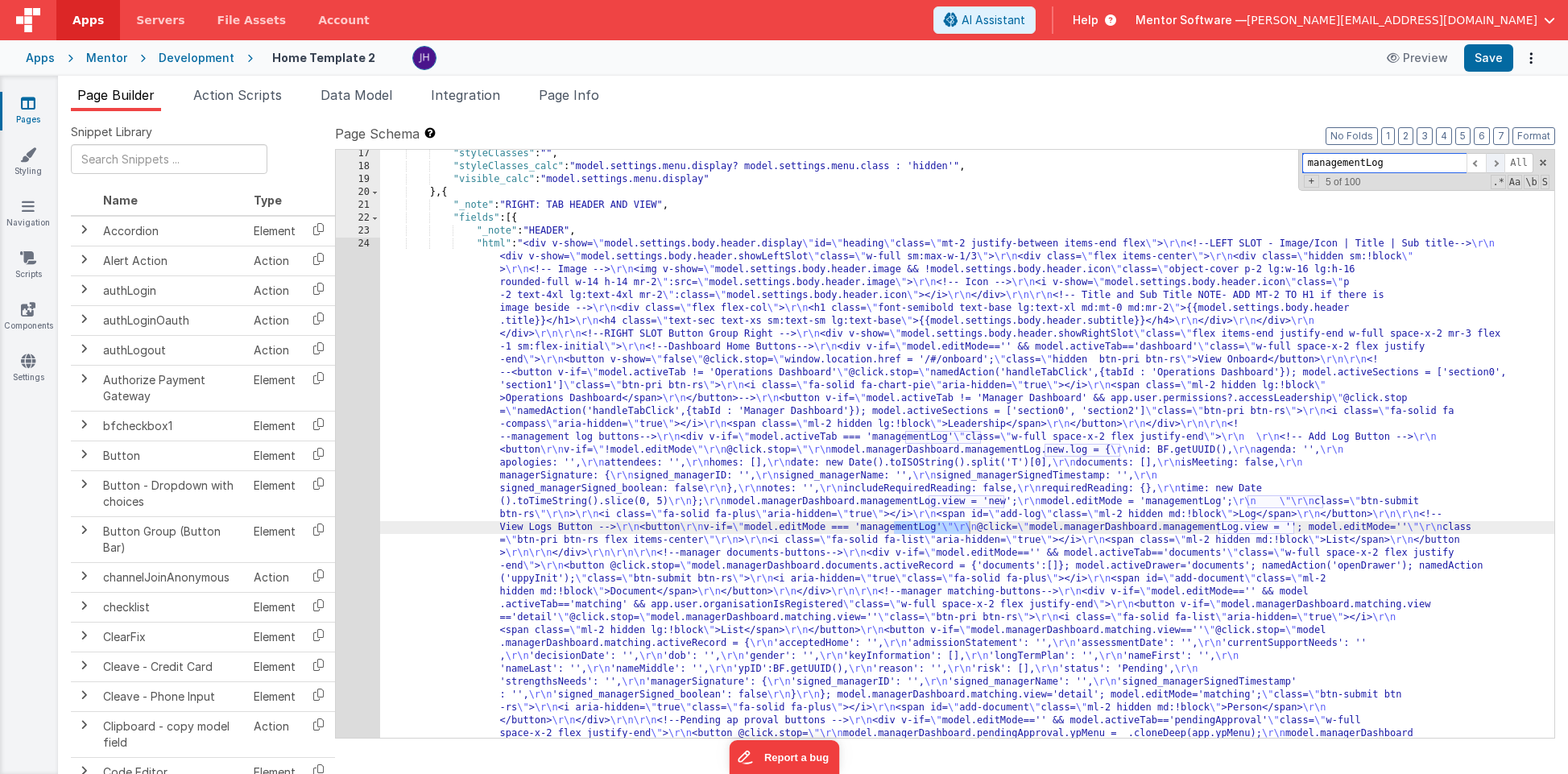
click at [1496, 164] on span at bounding box center [1495, 163] width 19 height 20
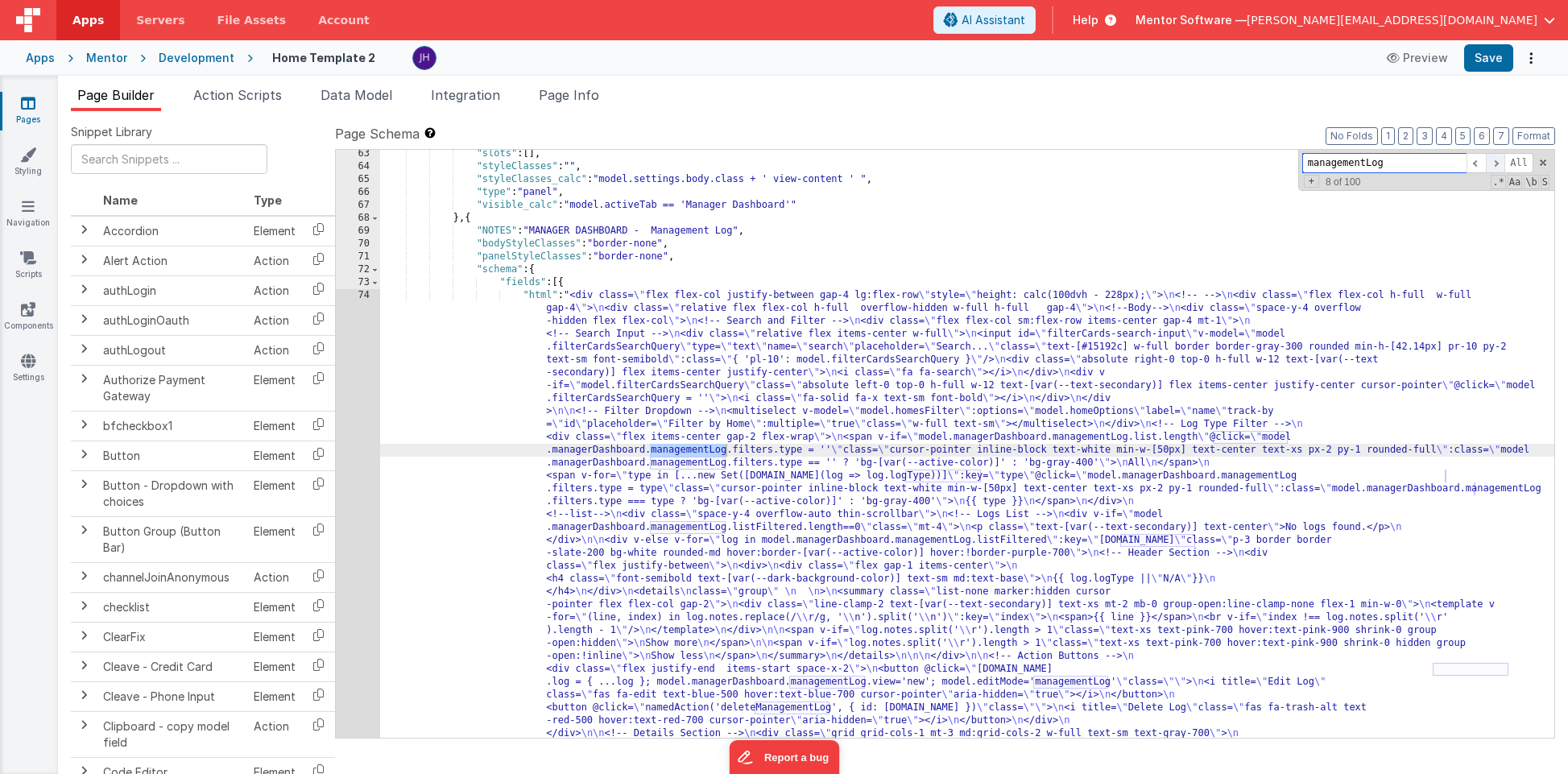
click at [1496, 164] on span at bounding box center [1495, 163] width 19 height 20
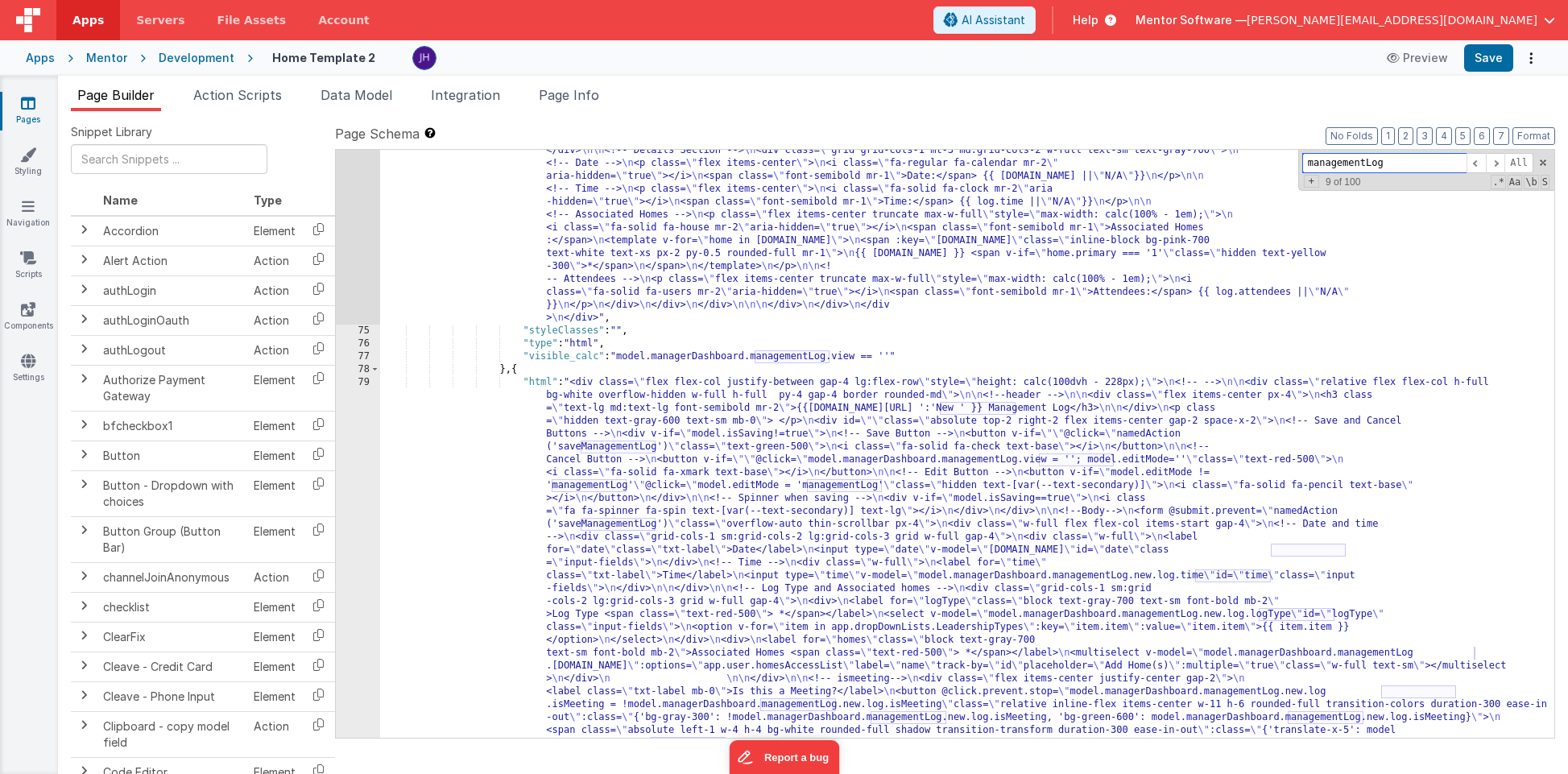
scroll to position [3791, 0]
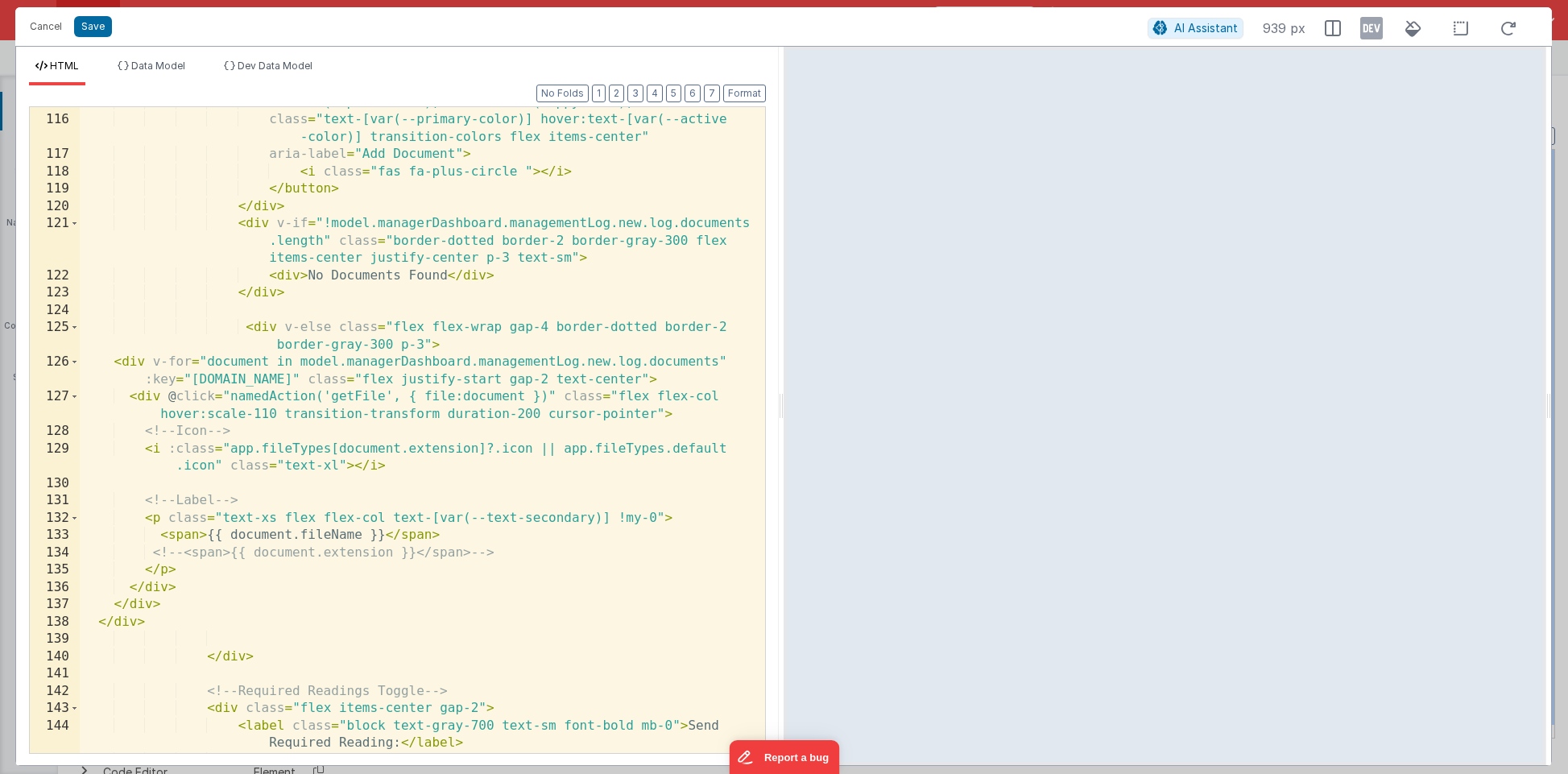
scroll to position [2906, 0]
click at [266, 324] on div "namedAction('openDrawer'); namedAction('uppyInit');" class = "text-[var(--prima…" at bounding box center [422, 466] width 685 height 749
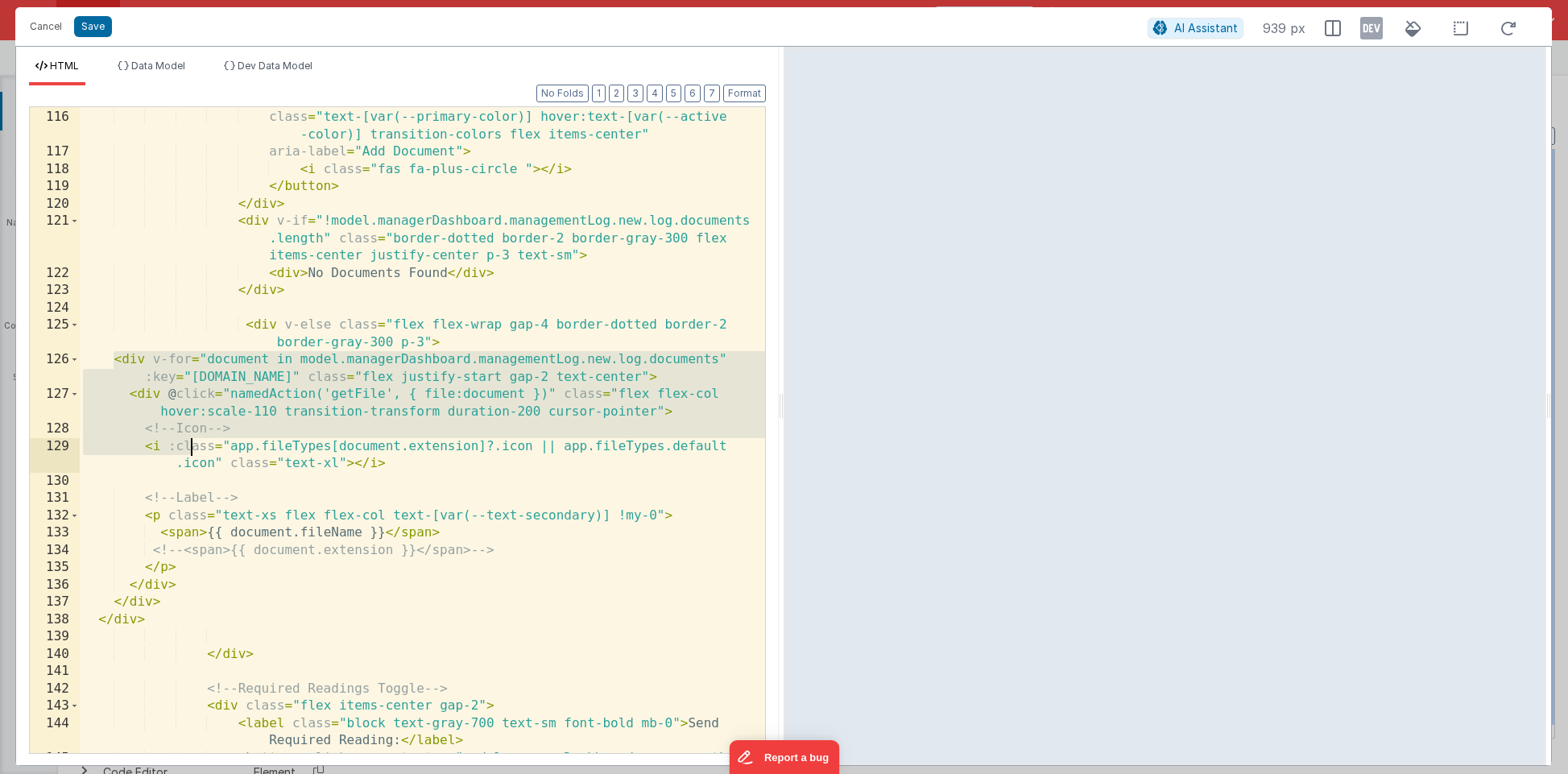
drag, startPoint x: 114, startPoint y: 359, endPoint x: 193, endPoint y: 438, distance: 111.7
click at [193, 438] on div "namedAction('openDrawer'); namedAction('uppyInit');" class = "text-[var(--prima…" at bounding box center [422, 466] width 685 height 749
click at [128, 360] on div "namedAction('openDrawer'); namedAction('uppyInit');" class = "text-[var(--prima…" at bounding box center [422, 466] width 685 height 749
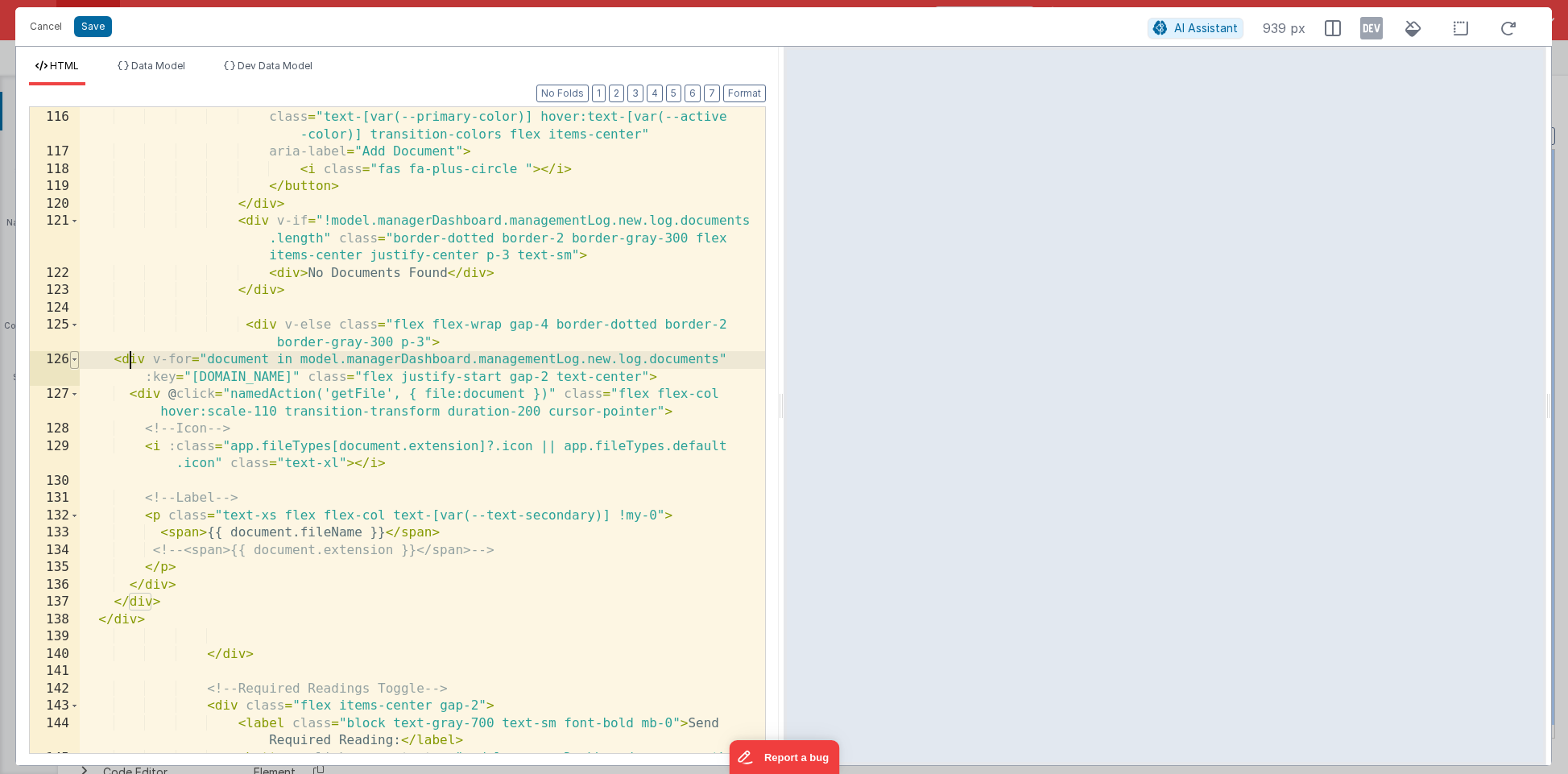
click at [73, 357] on span at bounding box center [74, 360] width 9 height 18
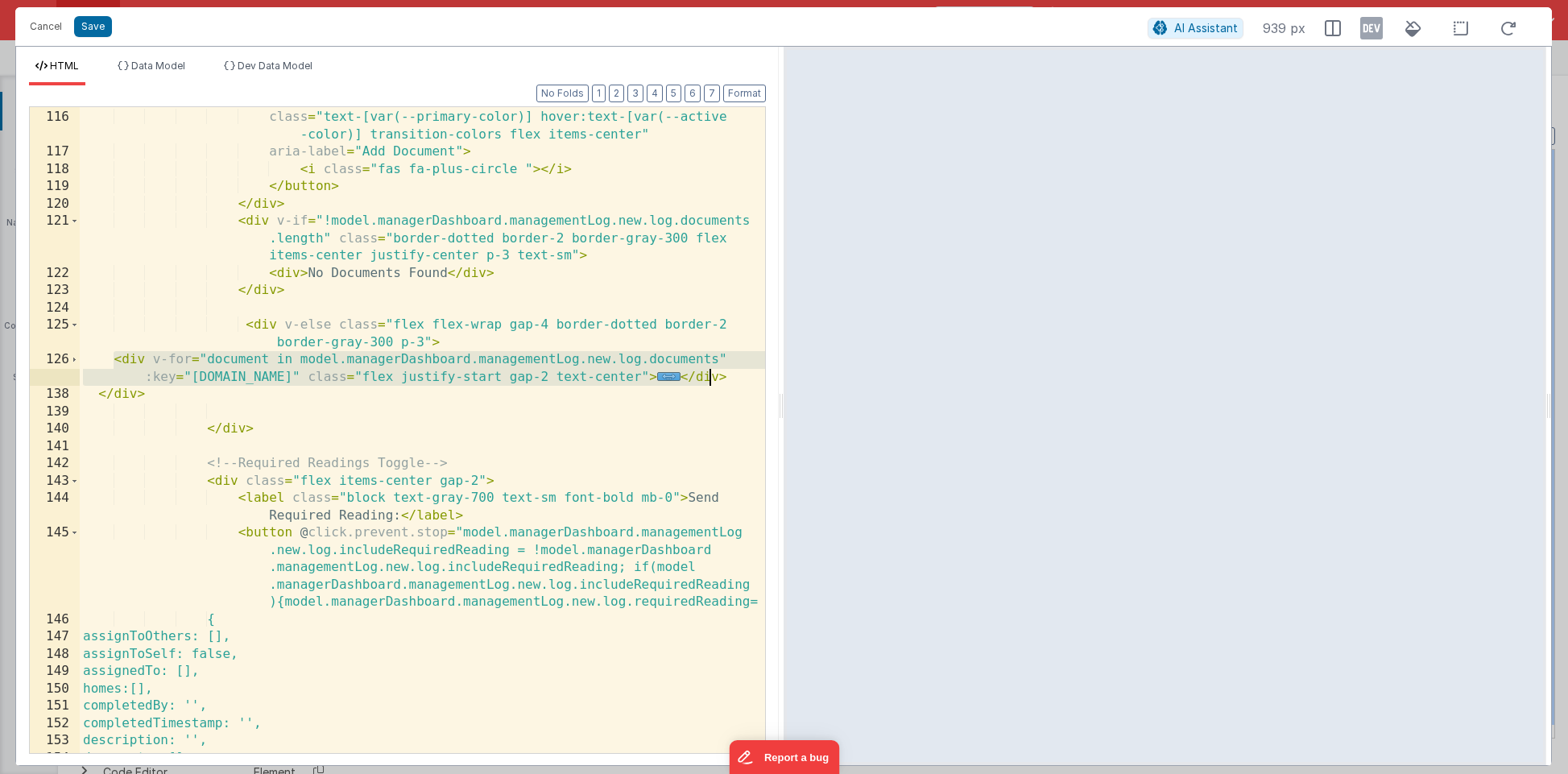
drag, startPoint x: 116, startPoint y: 360, endPoint x: 716, endPoint y: 375, distance: 600.2
click at [716, 375] on div "namedAction('openDrawer'); namedAction('uppyInit');" class = "text-[var(--prima…" at bounding box center [422, 432] width 685 height 680
click at [49, 29] on button "Cancel" at bounding box center [45, 26] width 49 height 22
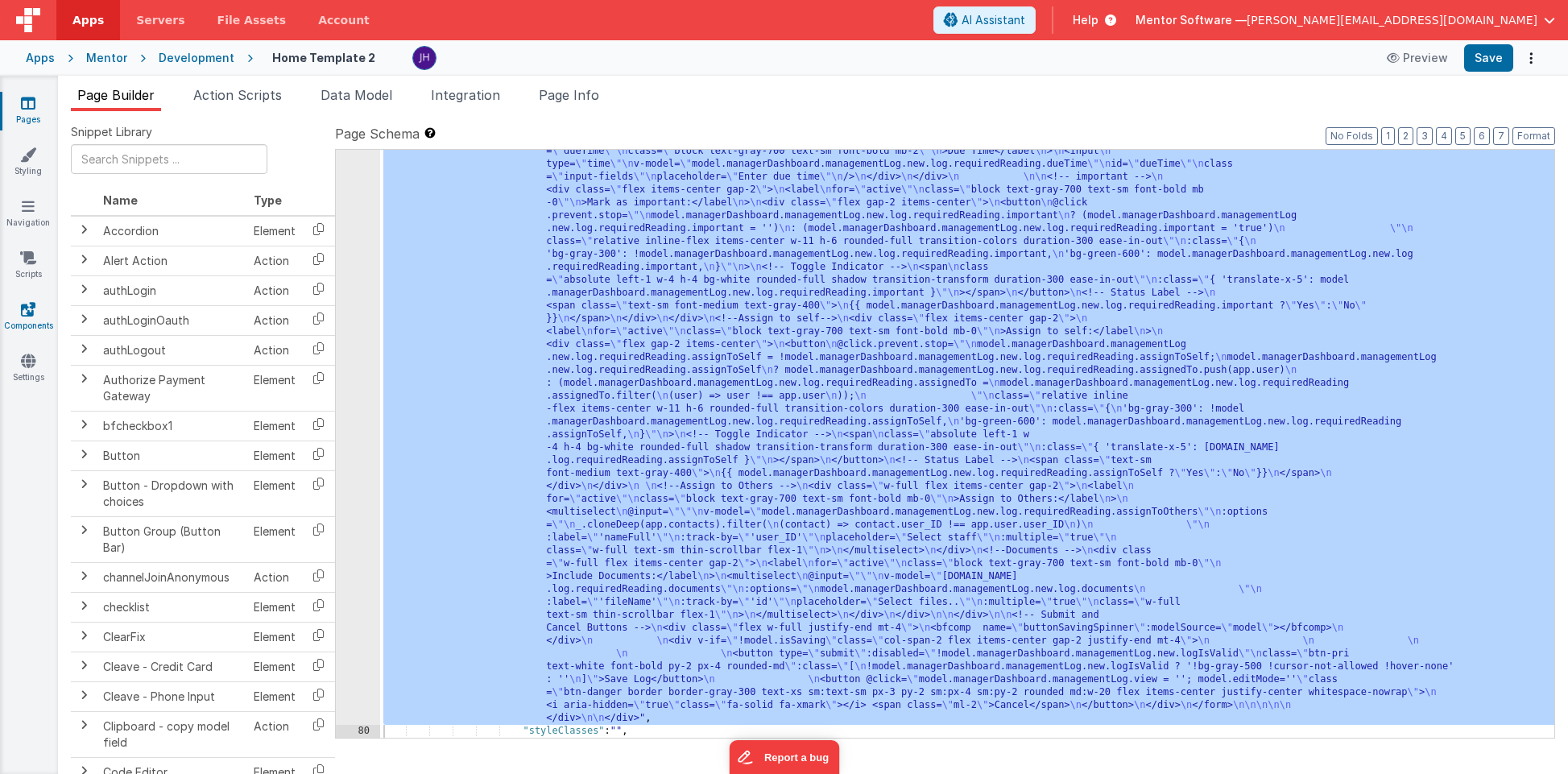
click at [29, 307] on icon at bounding box center [28, 309] width 15 height 16
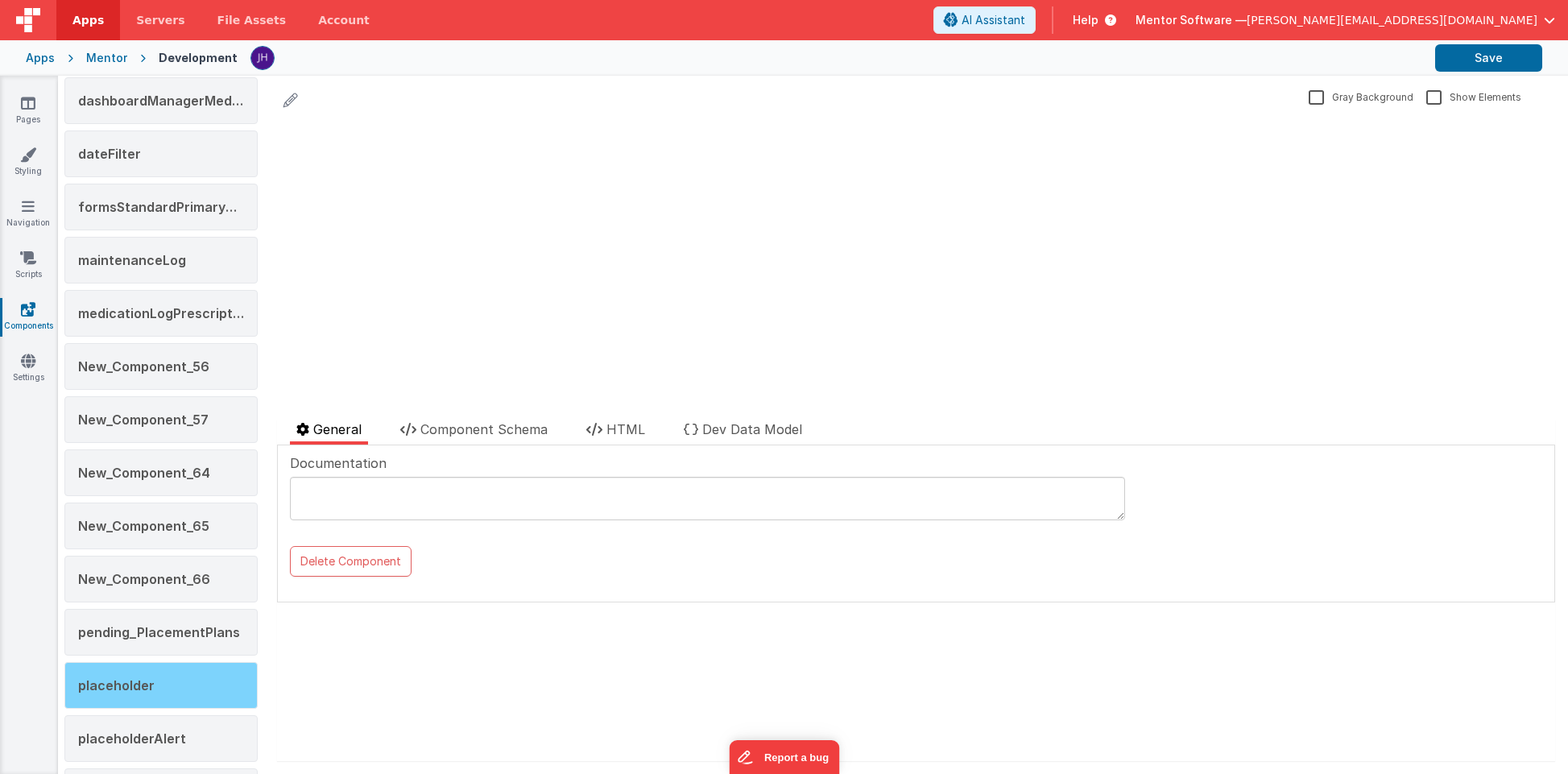
scroll to position [657, 0]
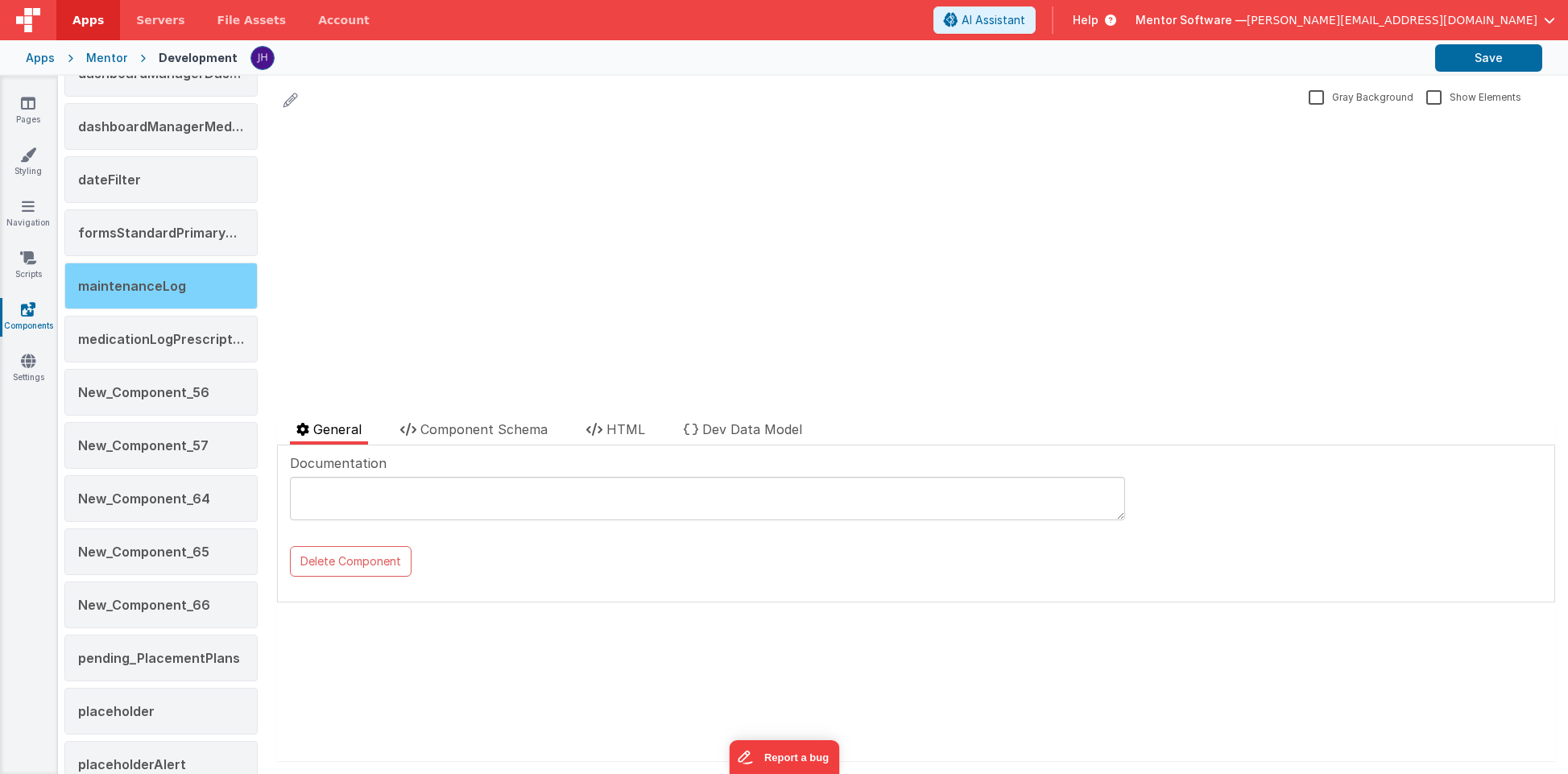
click at [157, 280] on span "maintenanceLog" at bounding box center [132, 286] width 108 height 16
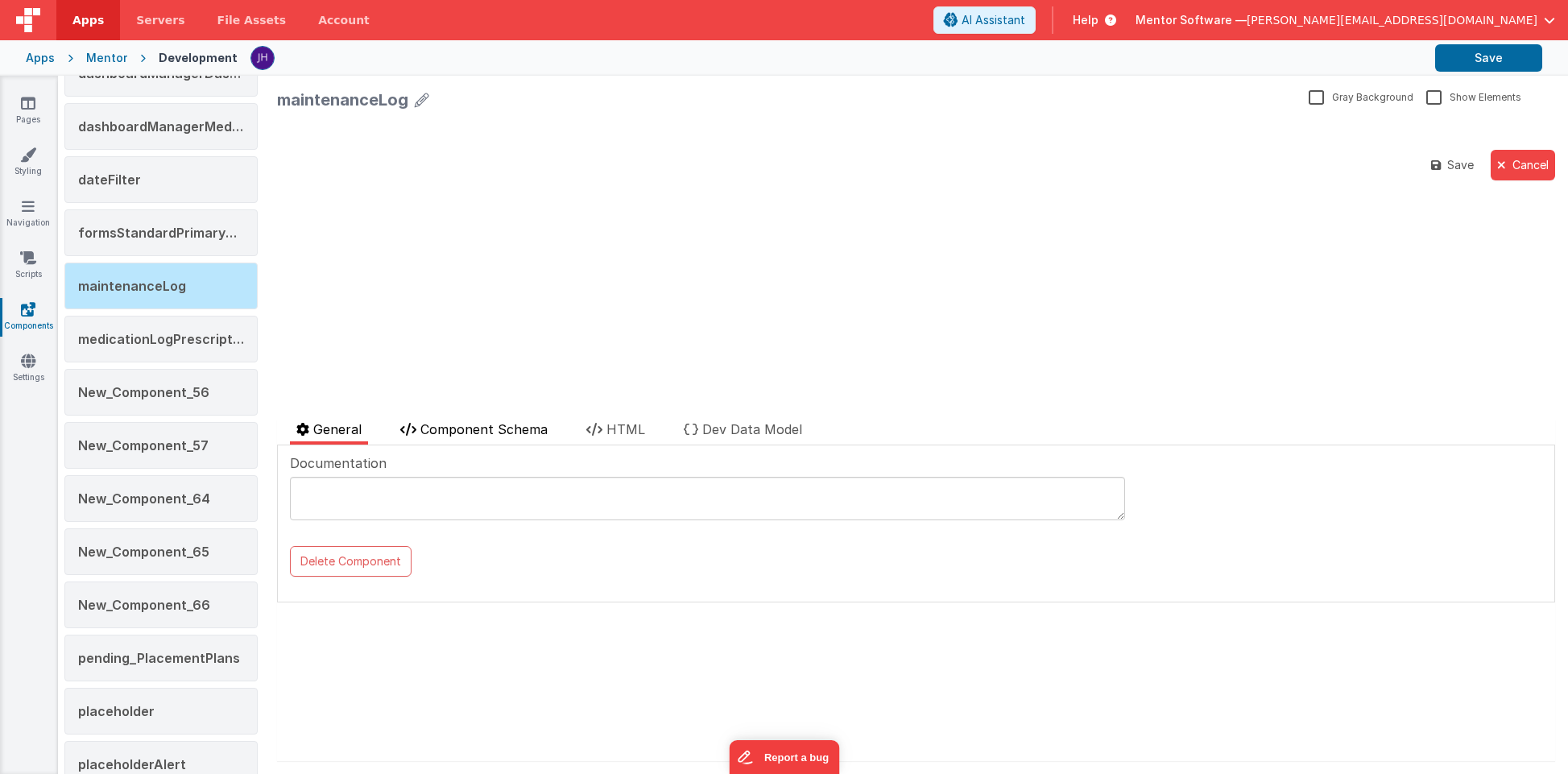
click at [480, 427] on span "Component Schema" at bounding box center [484, 429] width 128 height 16
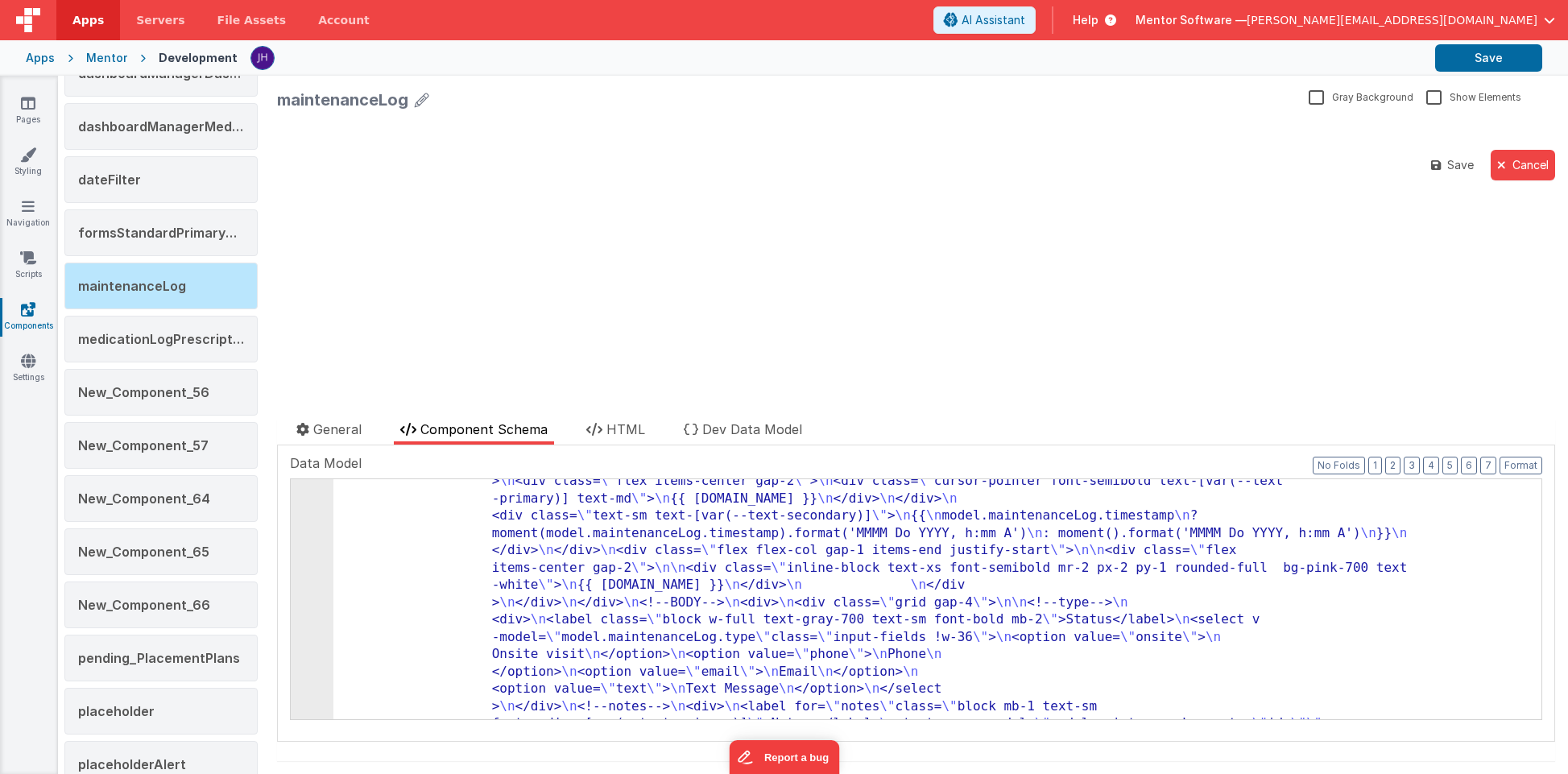
scroll to position [160, 0]
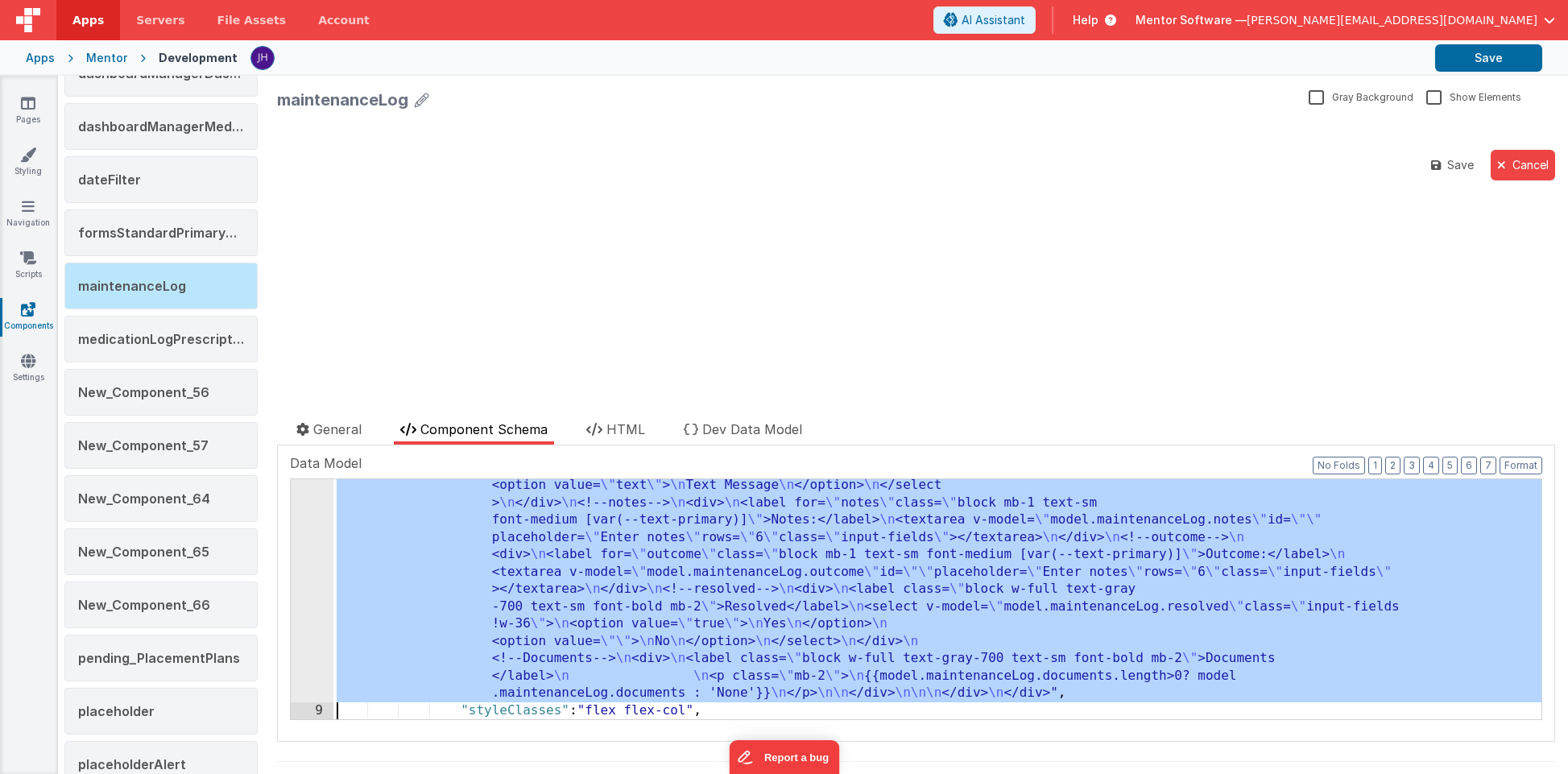
click at [313, 567] on div "8" at bounding box center [312, 476] width 43 height 450
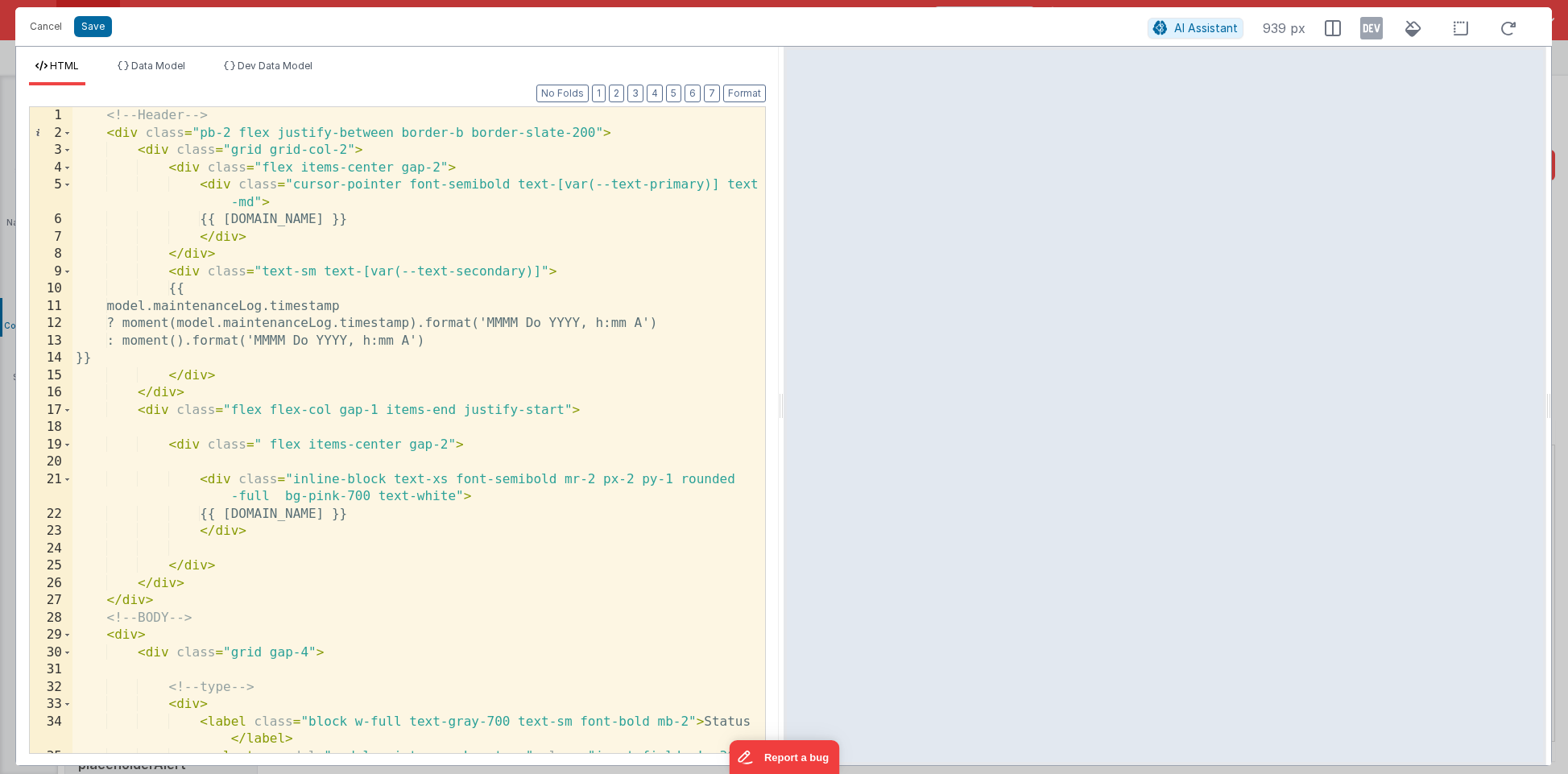
scroll to position [0, 0]
click at [49, 33] on button "Cancel" at bounding box center [45, 26] width 49 height 22
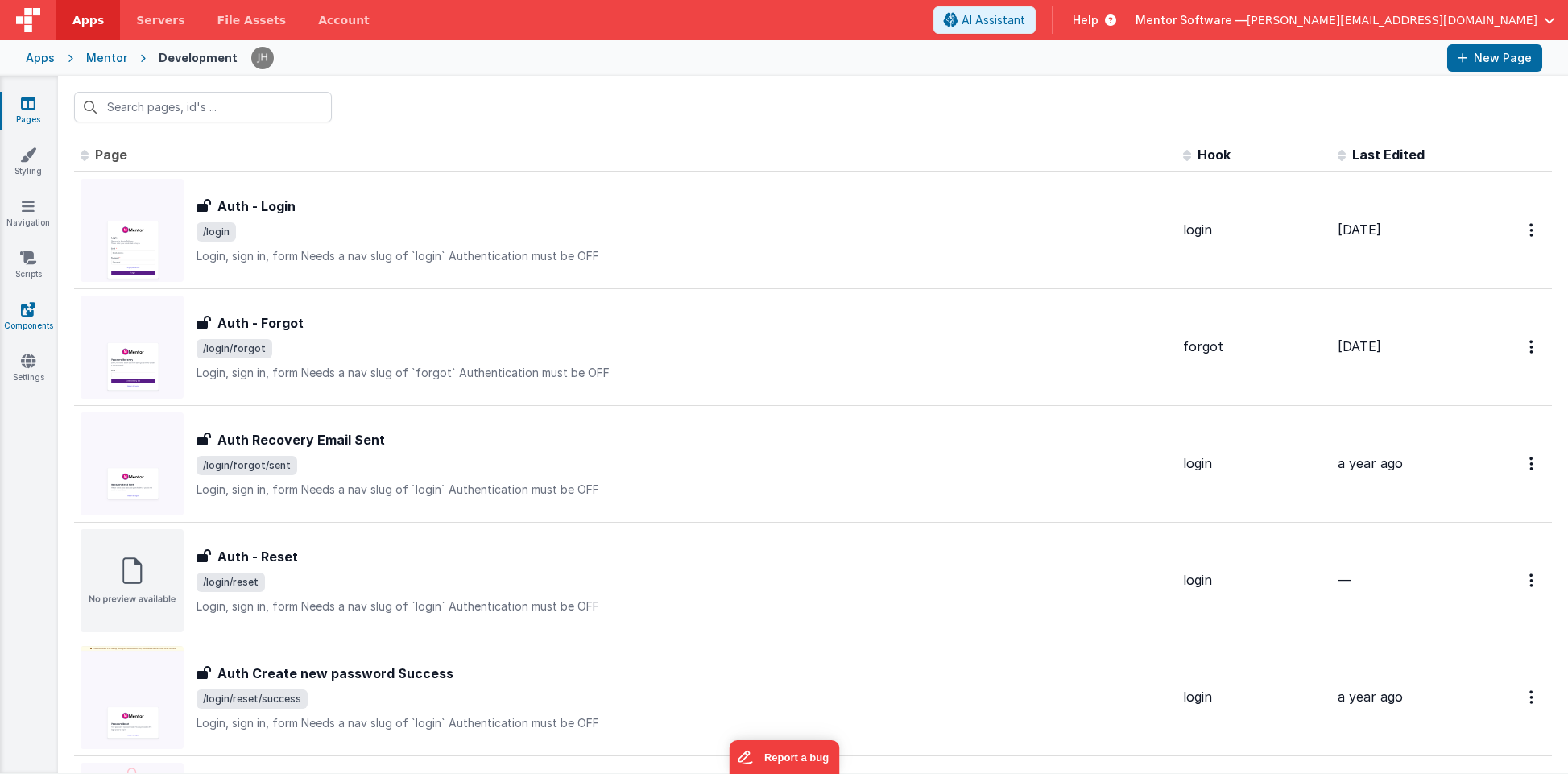
click at [33, 313] on icon at bounding box center [28, 309] width 15 height 16
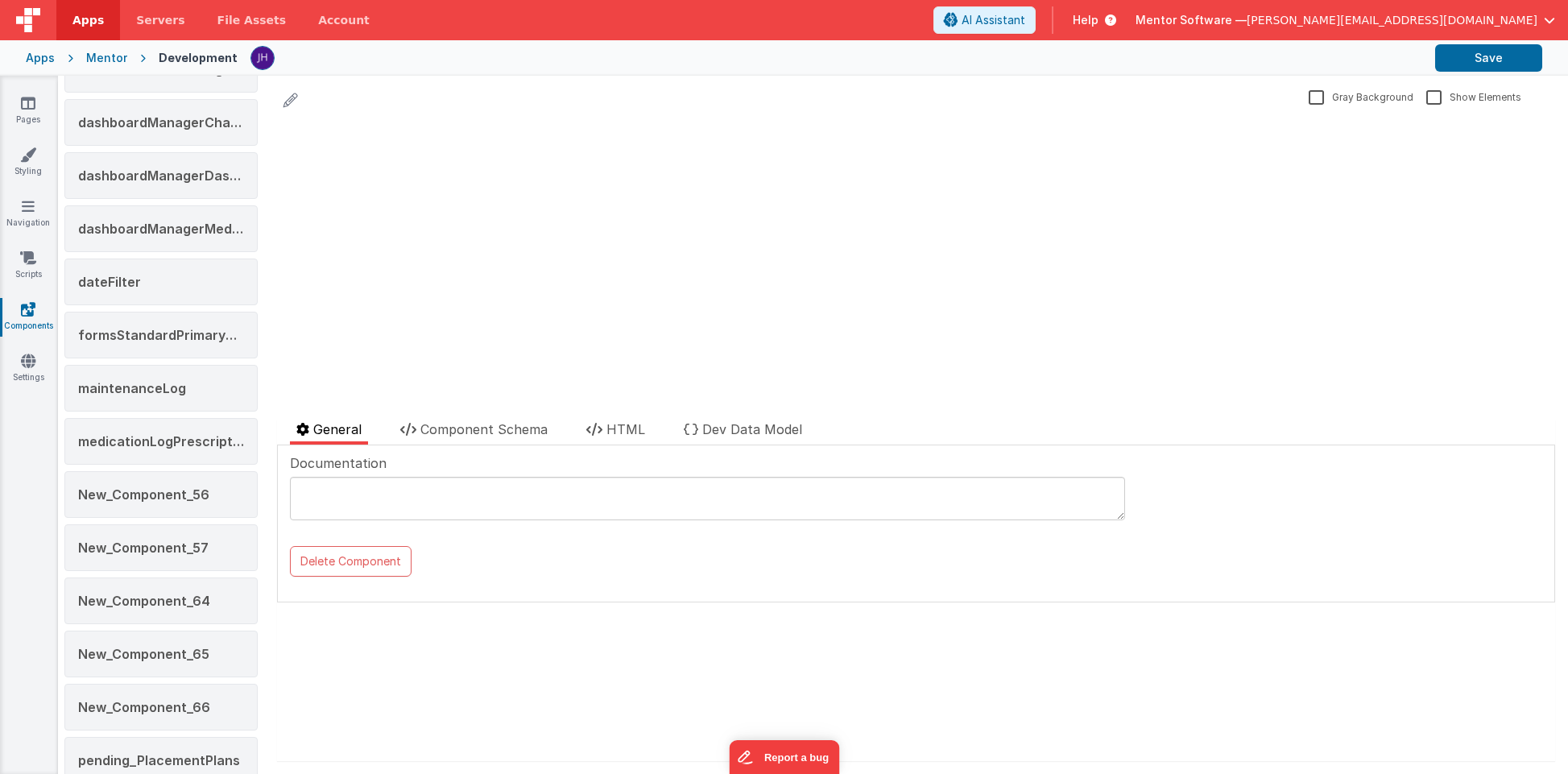
scroll to position [563, 0]
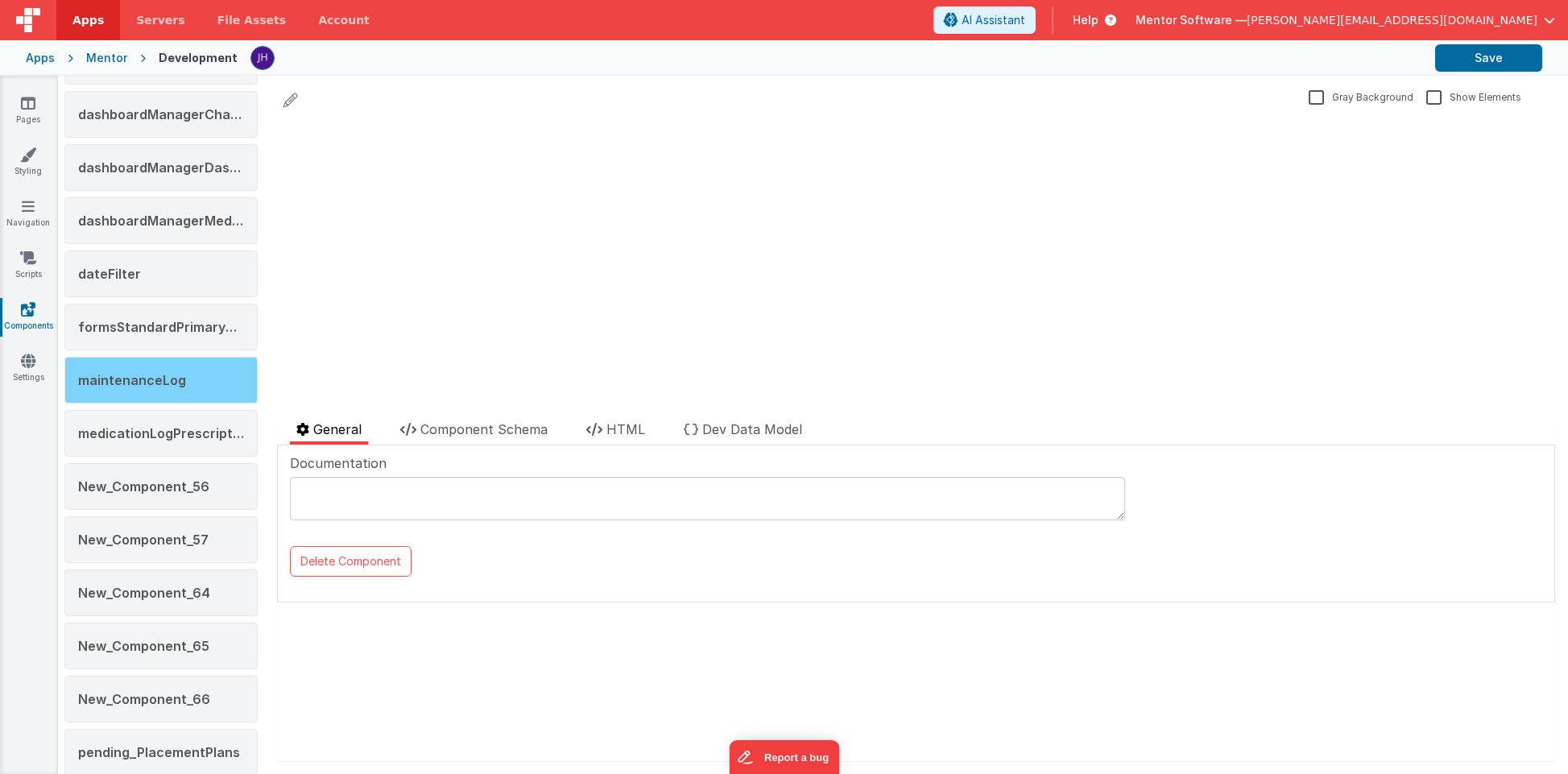
click at [151, 377] on span "maintenanceLog" at bounding box center [132, 380] width 108 height 16
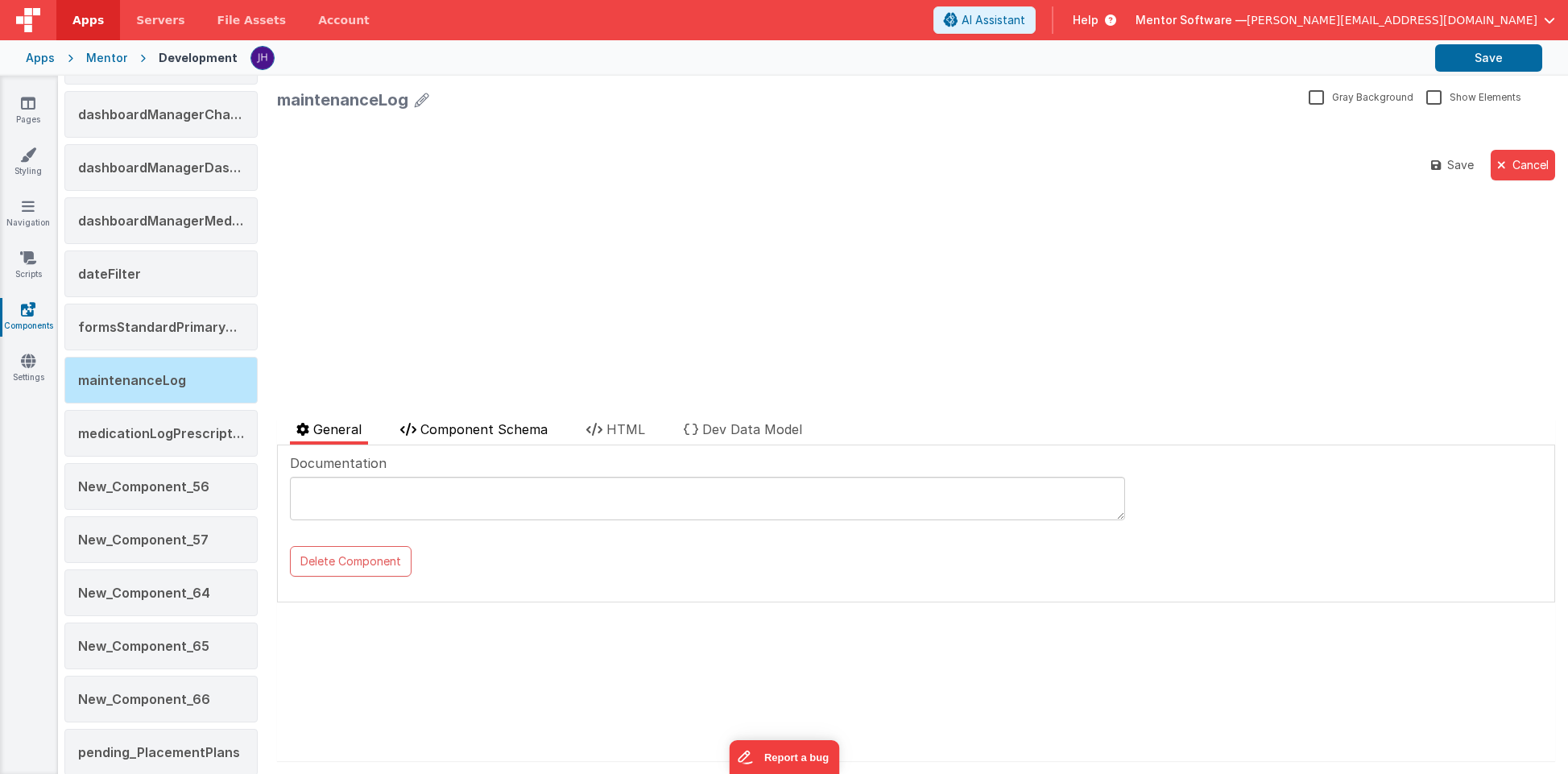
click at [471, 434] on span "Component Schema" at bounding box center [484, 429] width 128 height 16
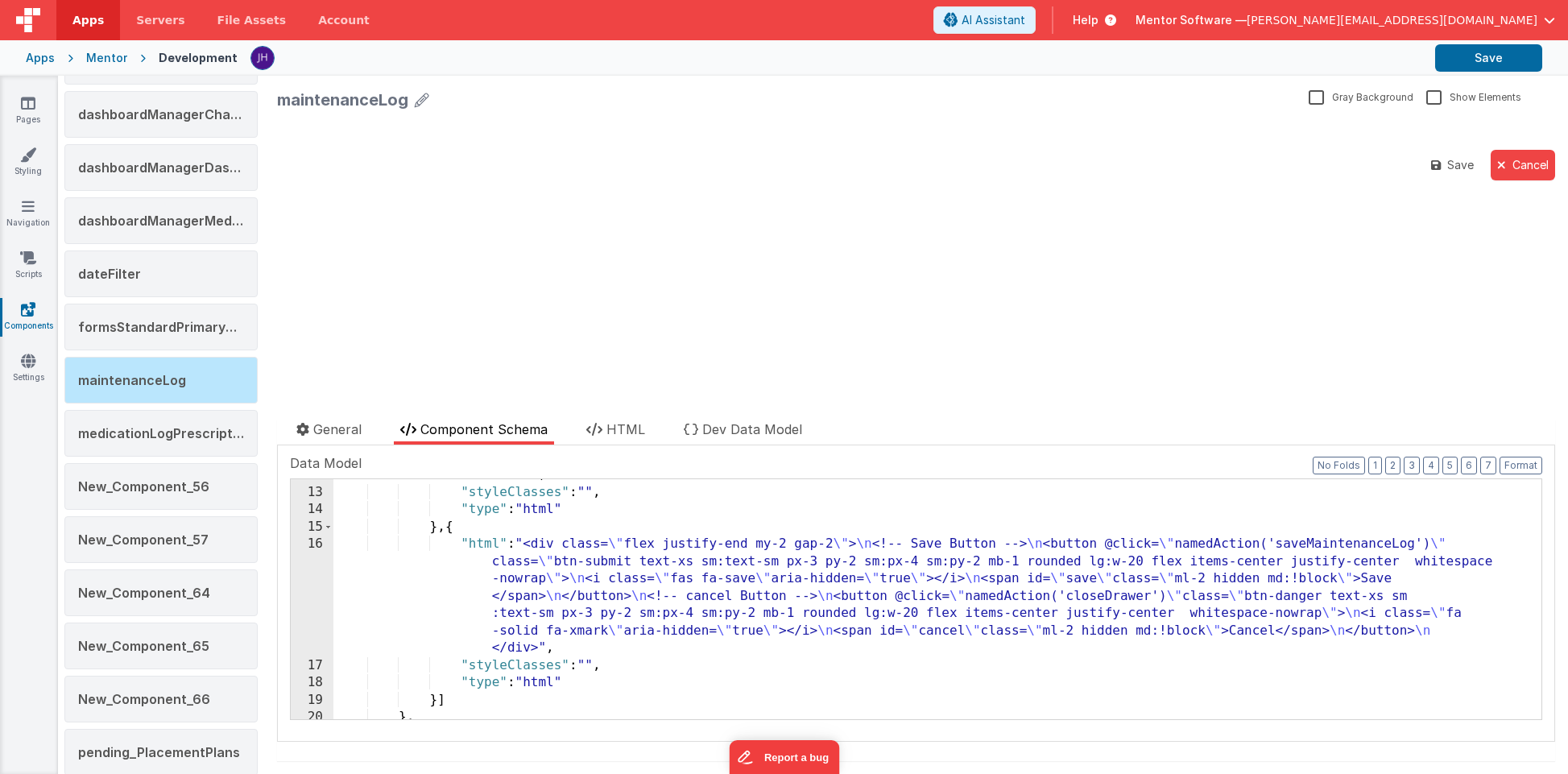
scroll to position [662, 0]
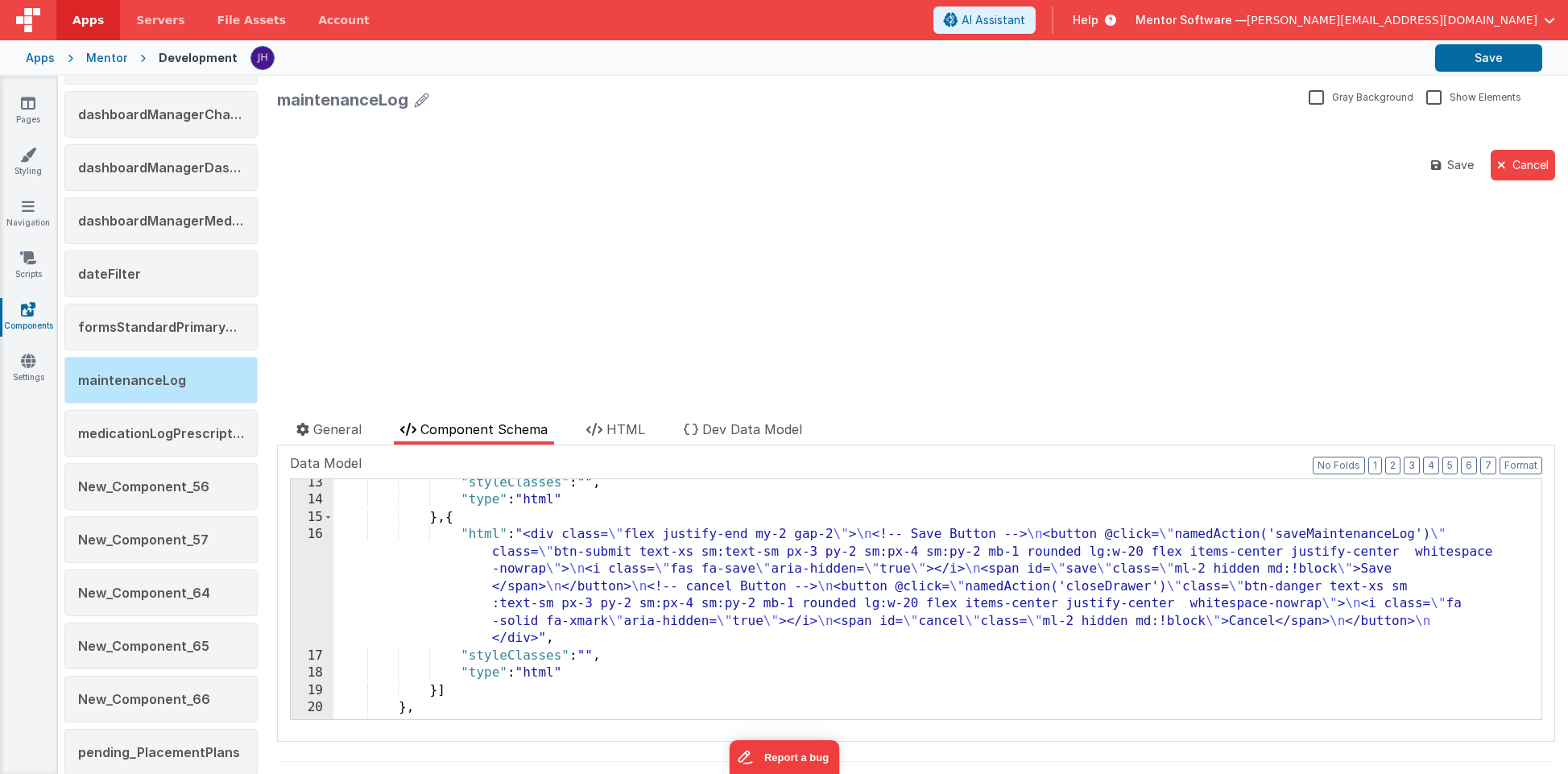
click at [712, 567] on div ""styleClasses" : "" , "type" : "html" } , { "html" : "<div class= \" flex justi…" at bounding box center [937, 611] width 1208 height 275
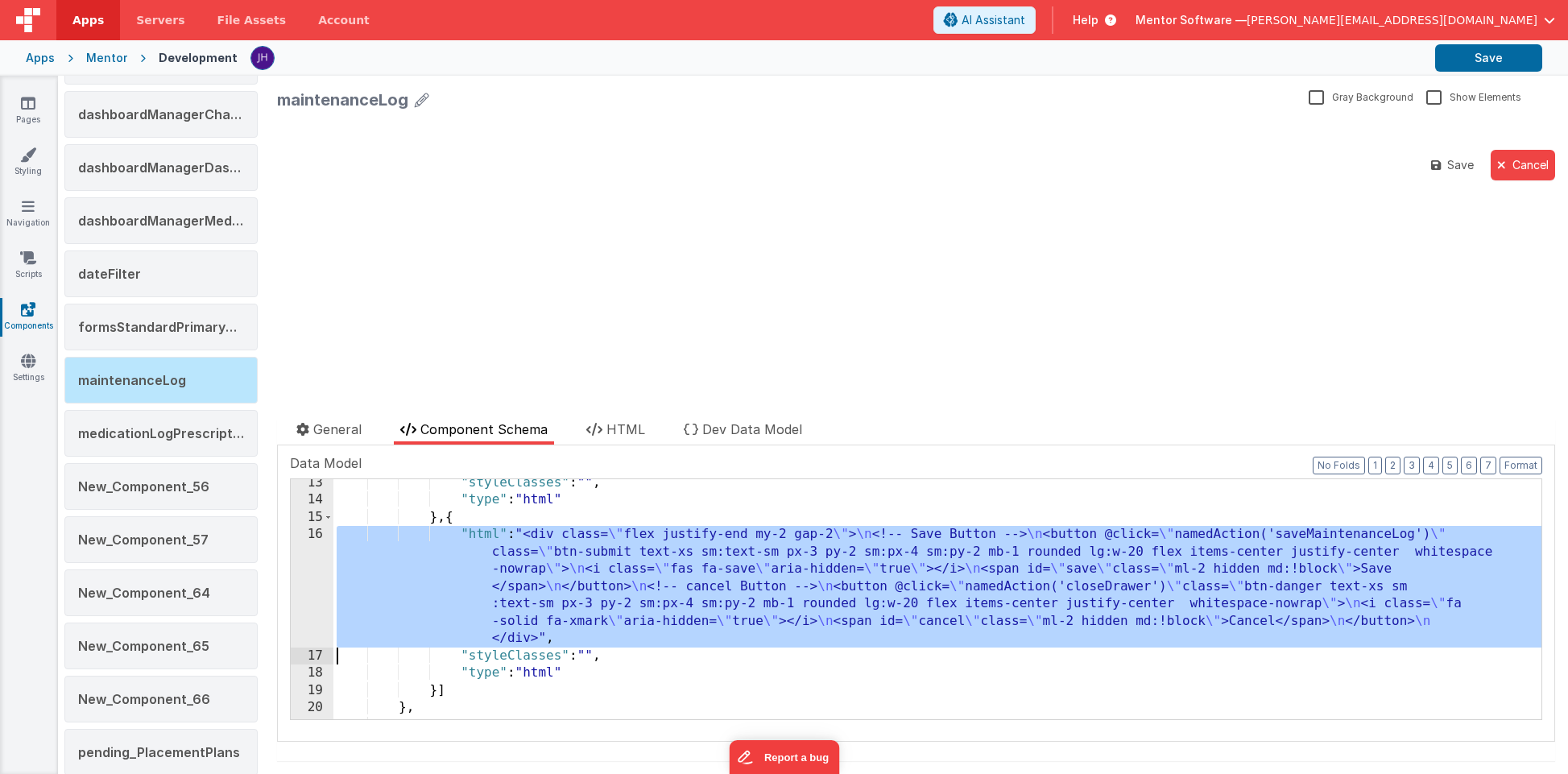
click at [313, 577] on div "16" at bounding box center [312, 586] width 43 height 122
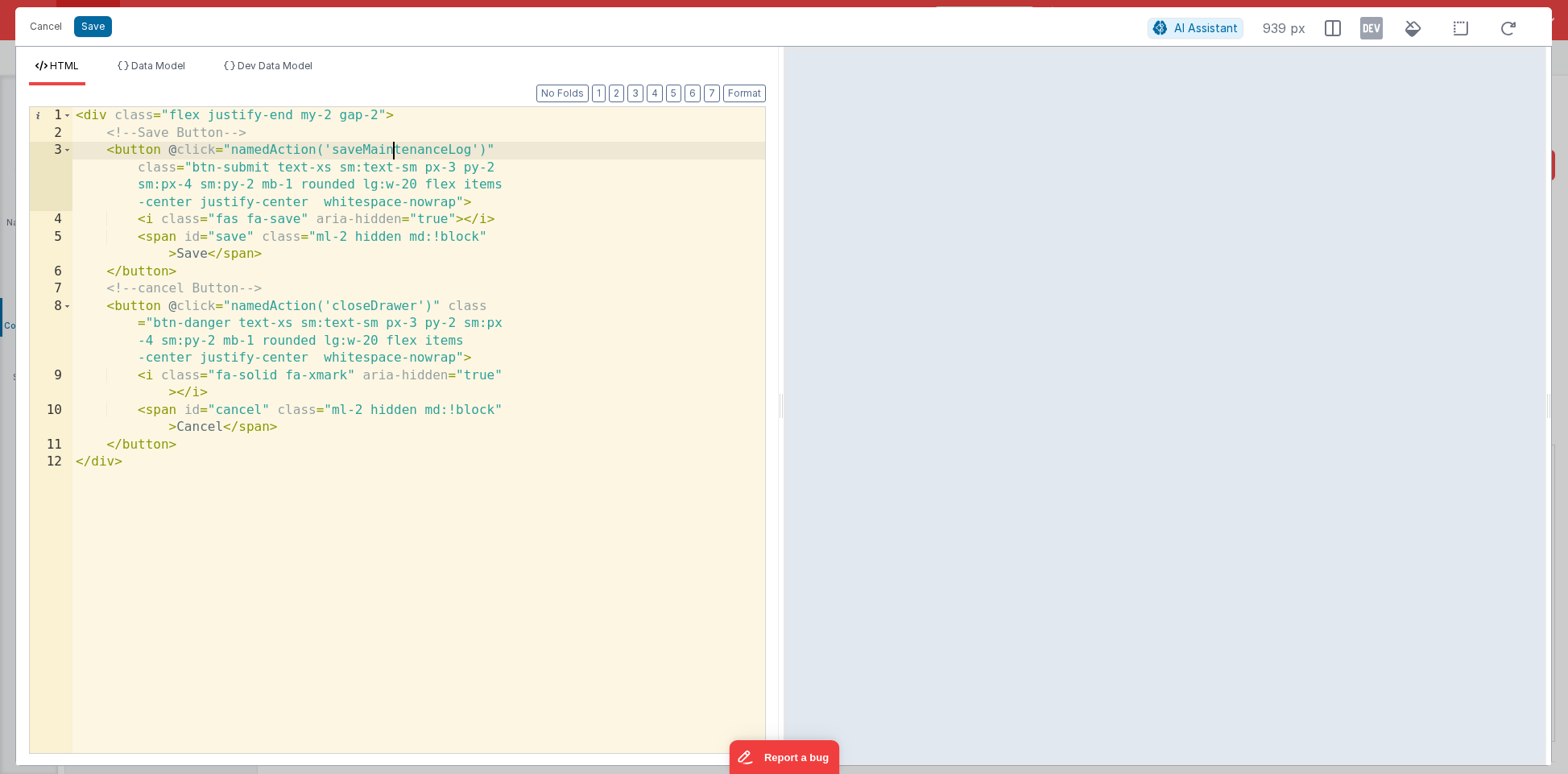
click at [389, 148] on div "< div class = "flex justify-end my-2 gap-2" > <!-- Save Button --> < button @ c…" at bounding box center [419, 447] width 693 height 680
click at [40, 30] on button "Cancel" at bounding box center [45, 26] width 49 height 22
click at [30, 25] on button "Cancel" at bounding box center [45, 26] width 49 height 22
click at [34, 25] on button "Cancel" at bounding box center [45, 26] width 49 height 22
click at [48, 28] on button "Cancel" at bounding box center [45, 26] width 49 height 22
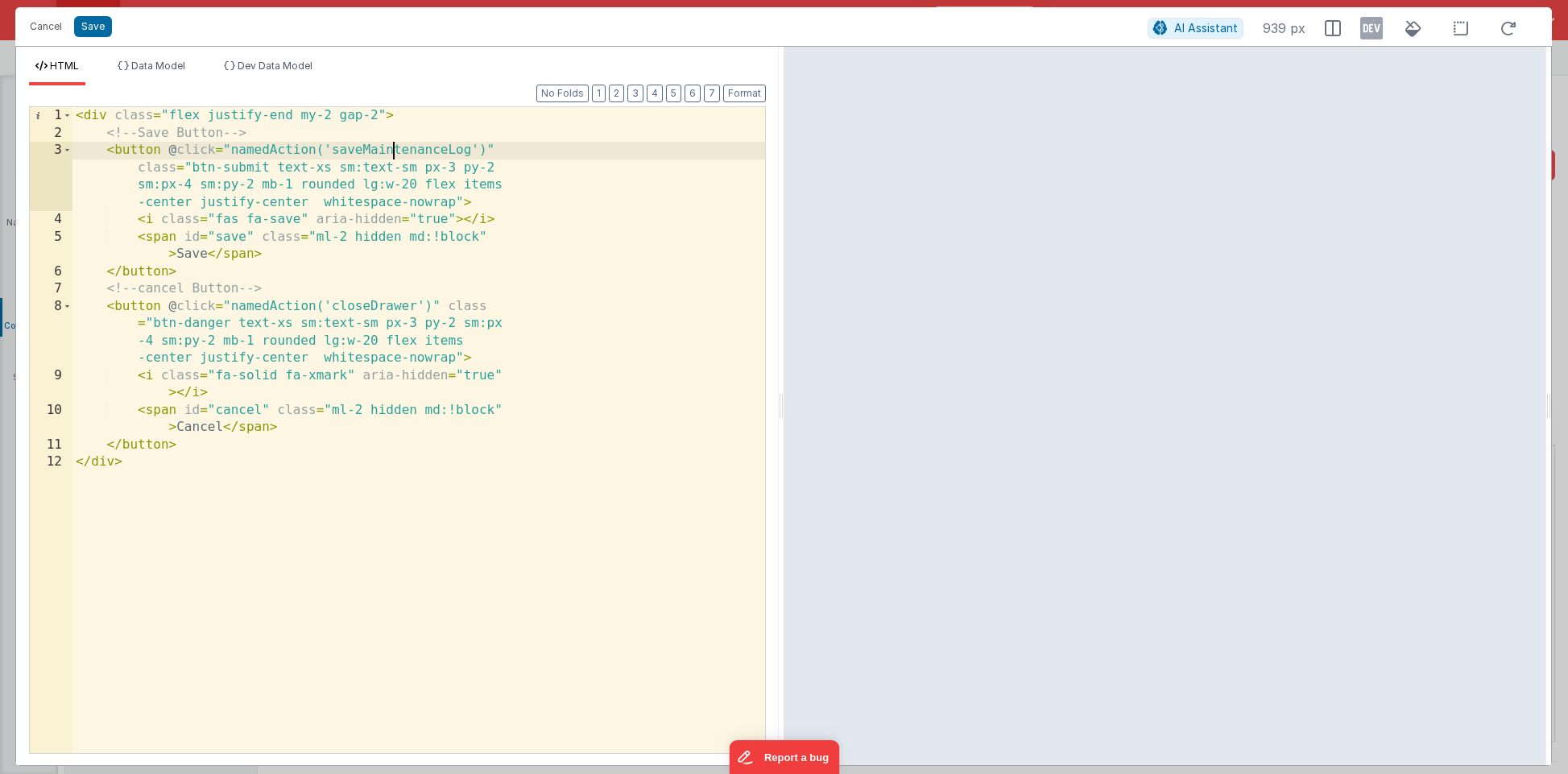
click at [157, 28] on div "Cancel Save" at bounding box center [584, 26] width 1125 height 22
click at [87, 25] on button "Save" at bounding box center [93, 26] width 38 height 21
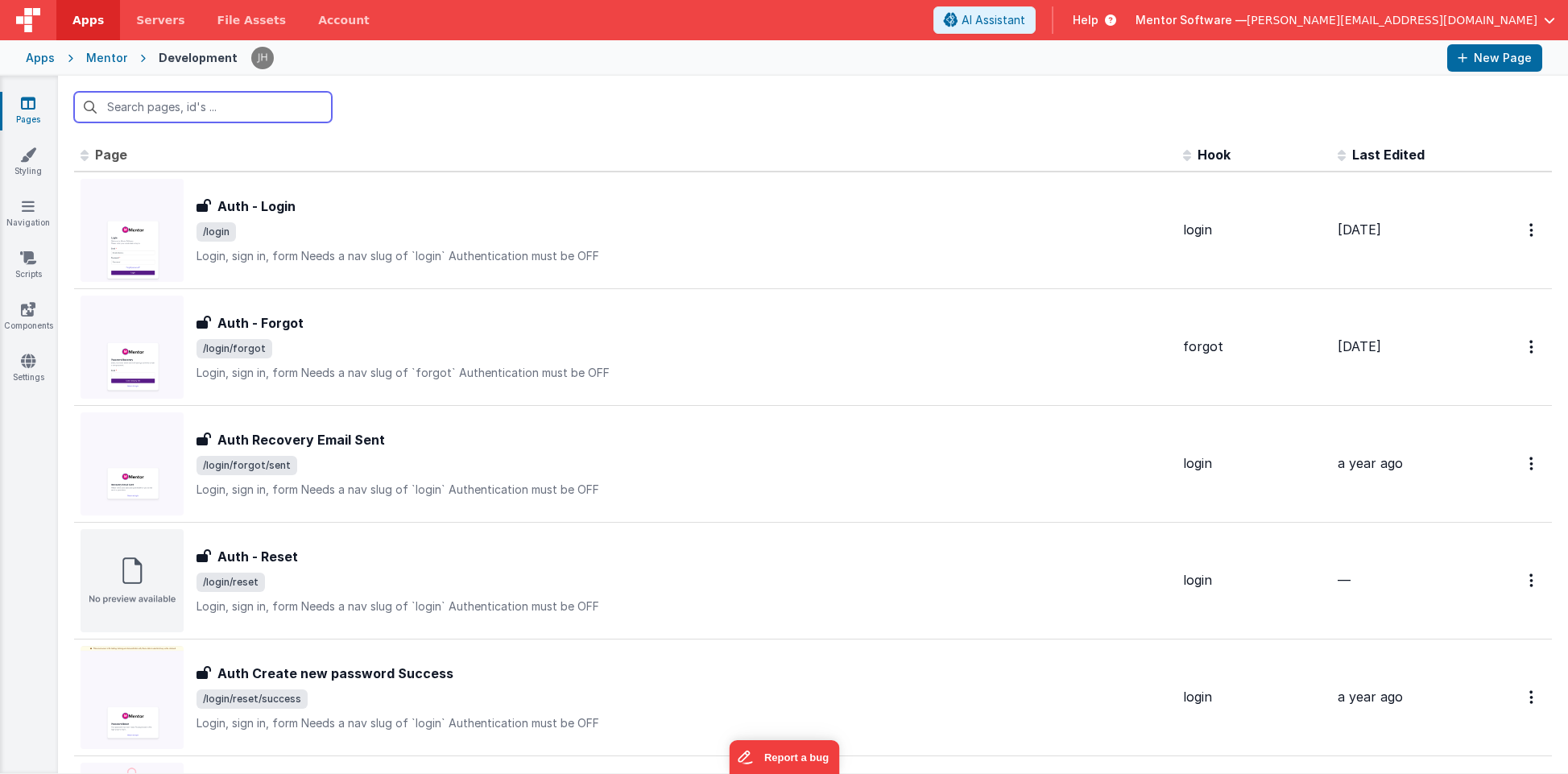
click at [220, 112] on input "text" at bounding box center [202, 107] width 257 height 30
click at [35, 314] on link "Components" at bounding box center [28, 317] width 58 height 32
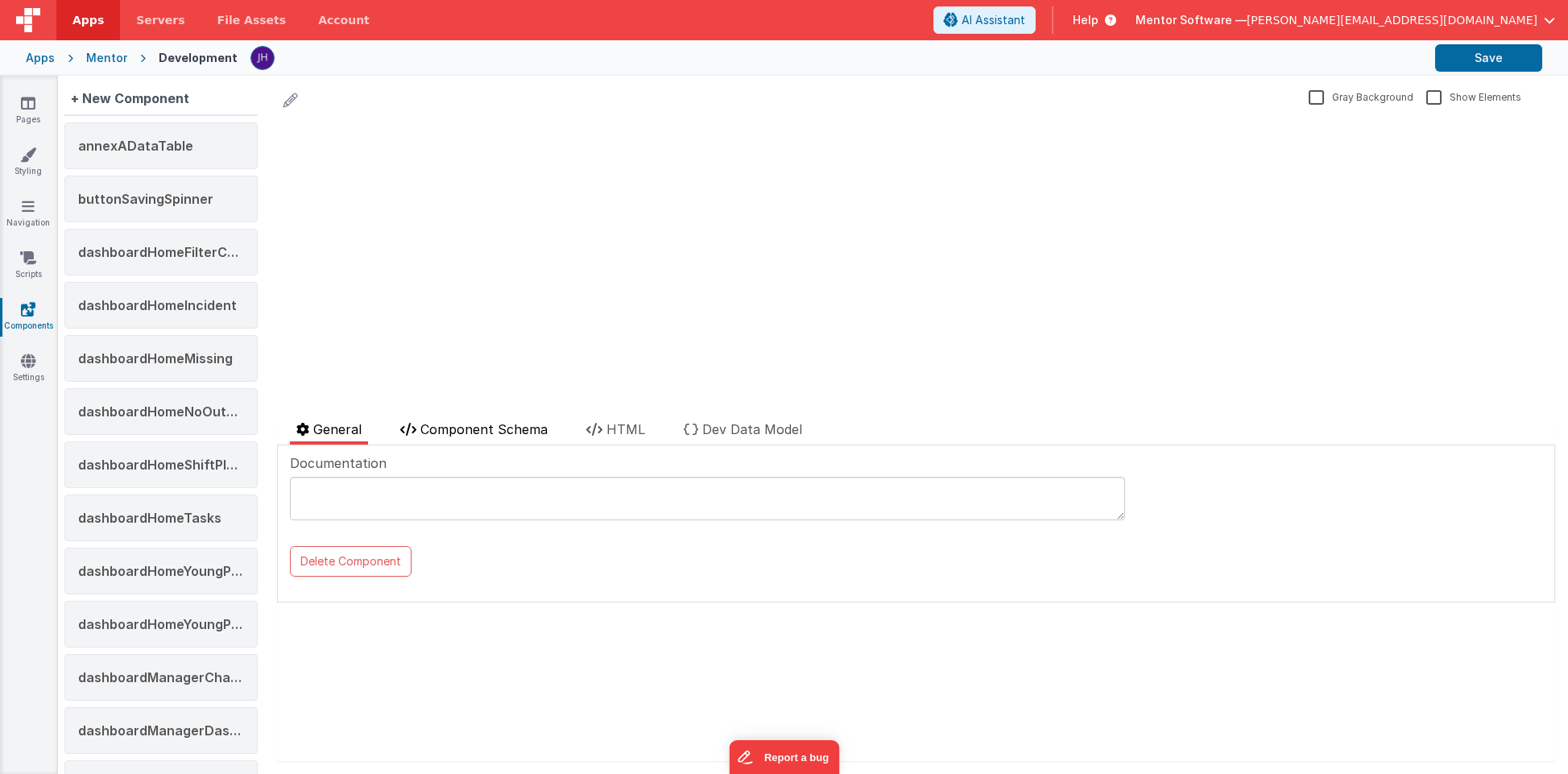
click at [481, 431] on span "Component Schema" at bounding box center [484, 429] width 128 height 16
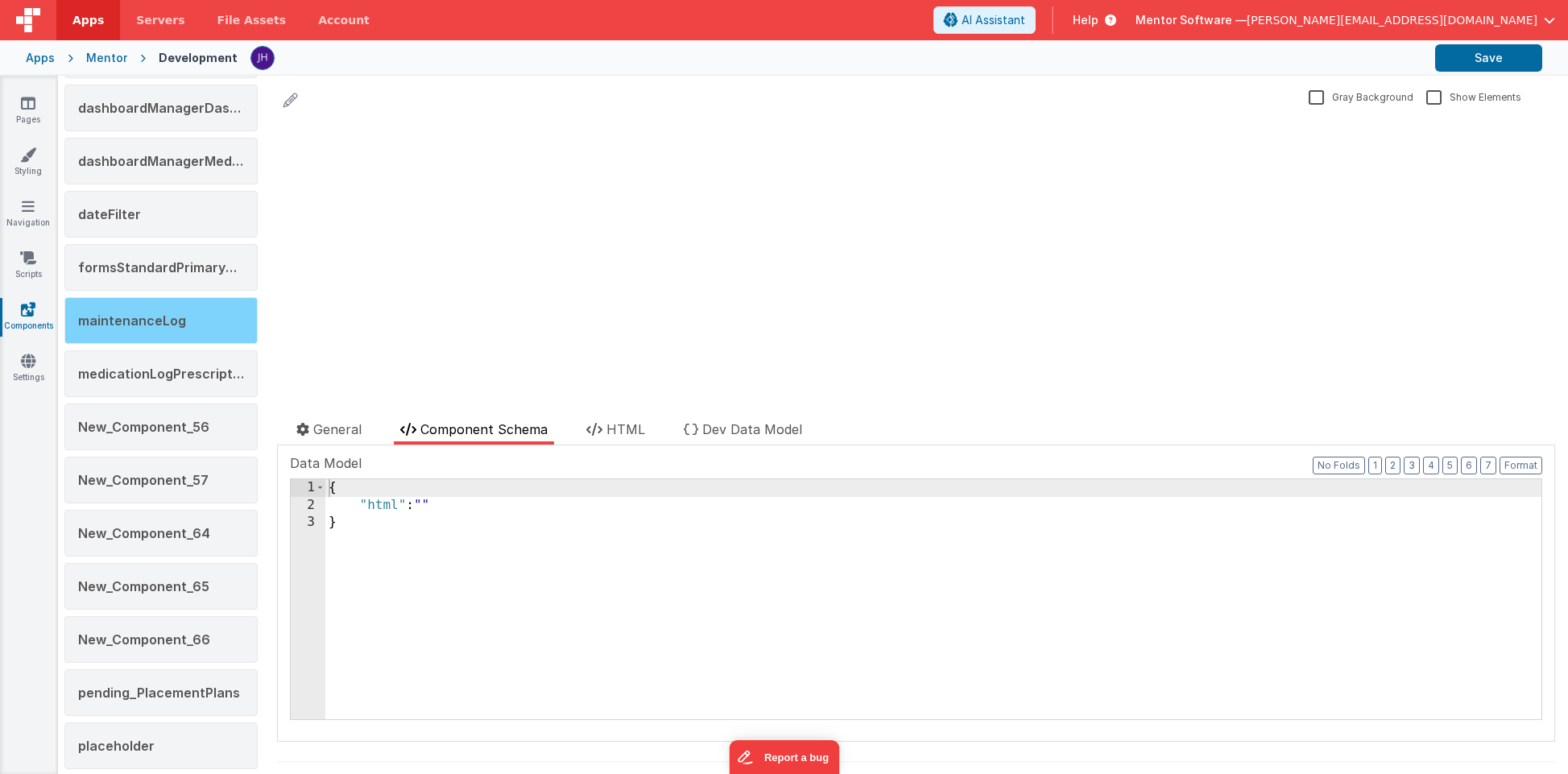
scroll to position [633, 0]
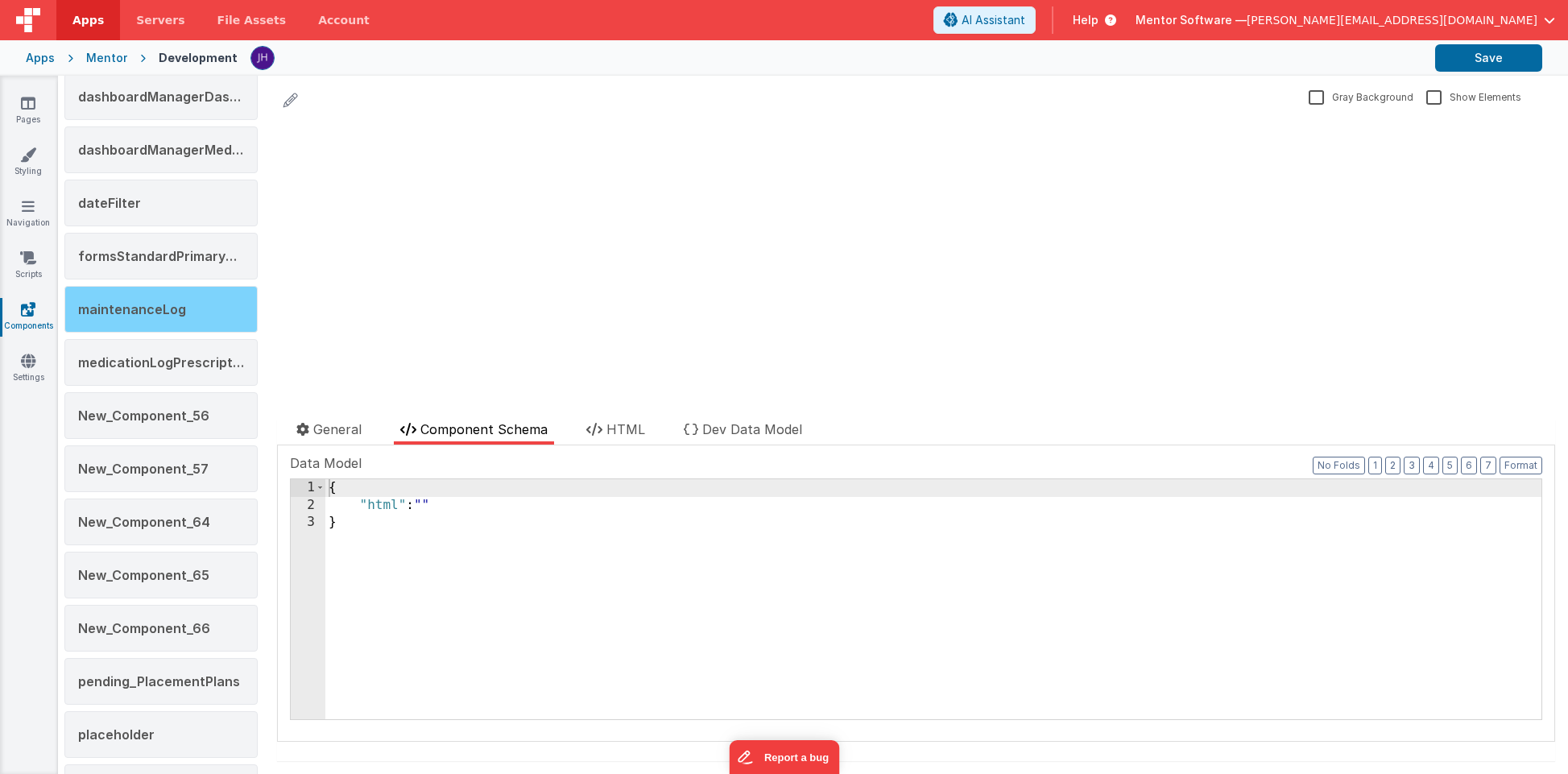
click at [164, 318] on div "maintenanceLog" at bounding box center [160, 308] width 193 height 47
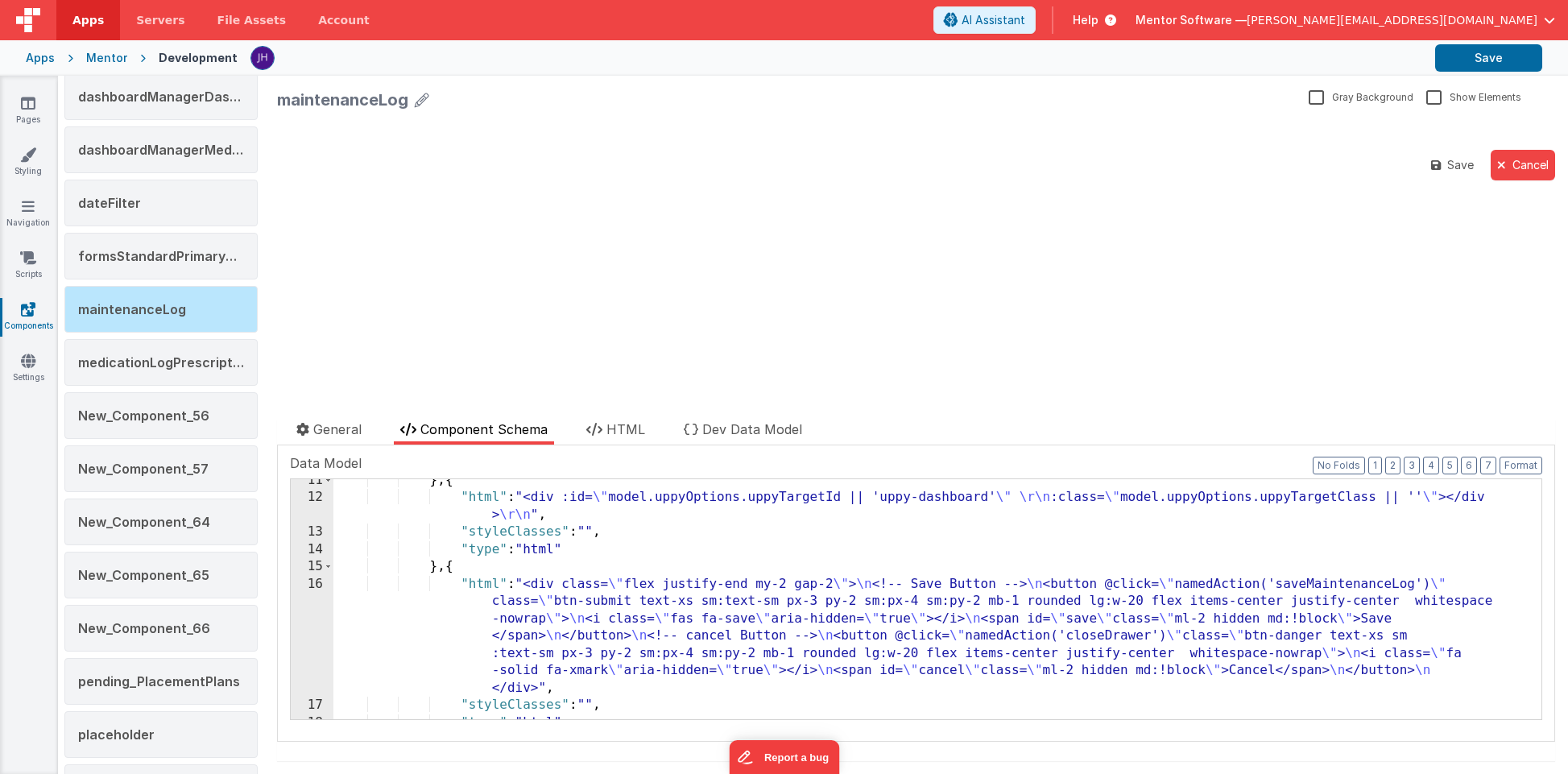
scroll to position [614, 0]
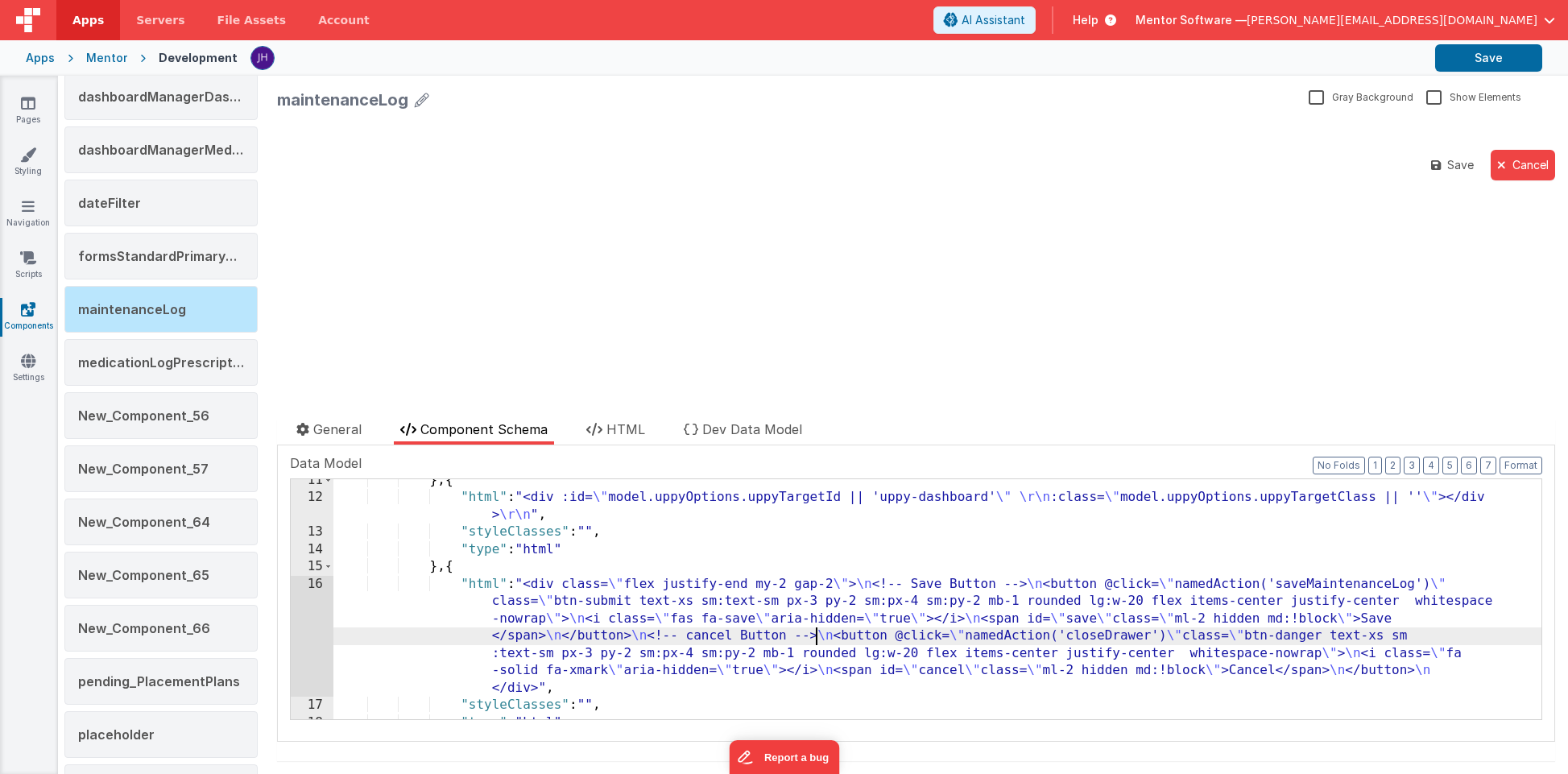
click at [819, 631] on div "} , { "html" : "<div :id= \" model.uppyOptions.uppyTargetId || 'uppy-dashboard'…" at bounding box center [937, 609] width 1208 height 275
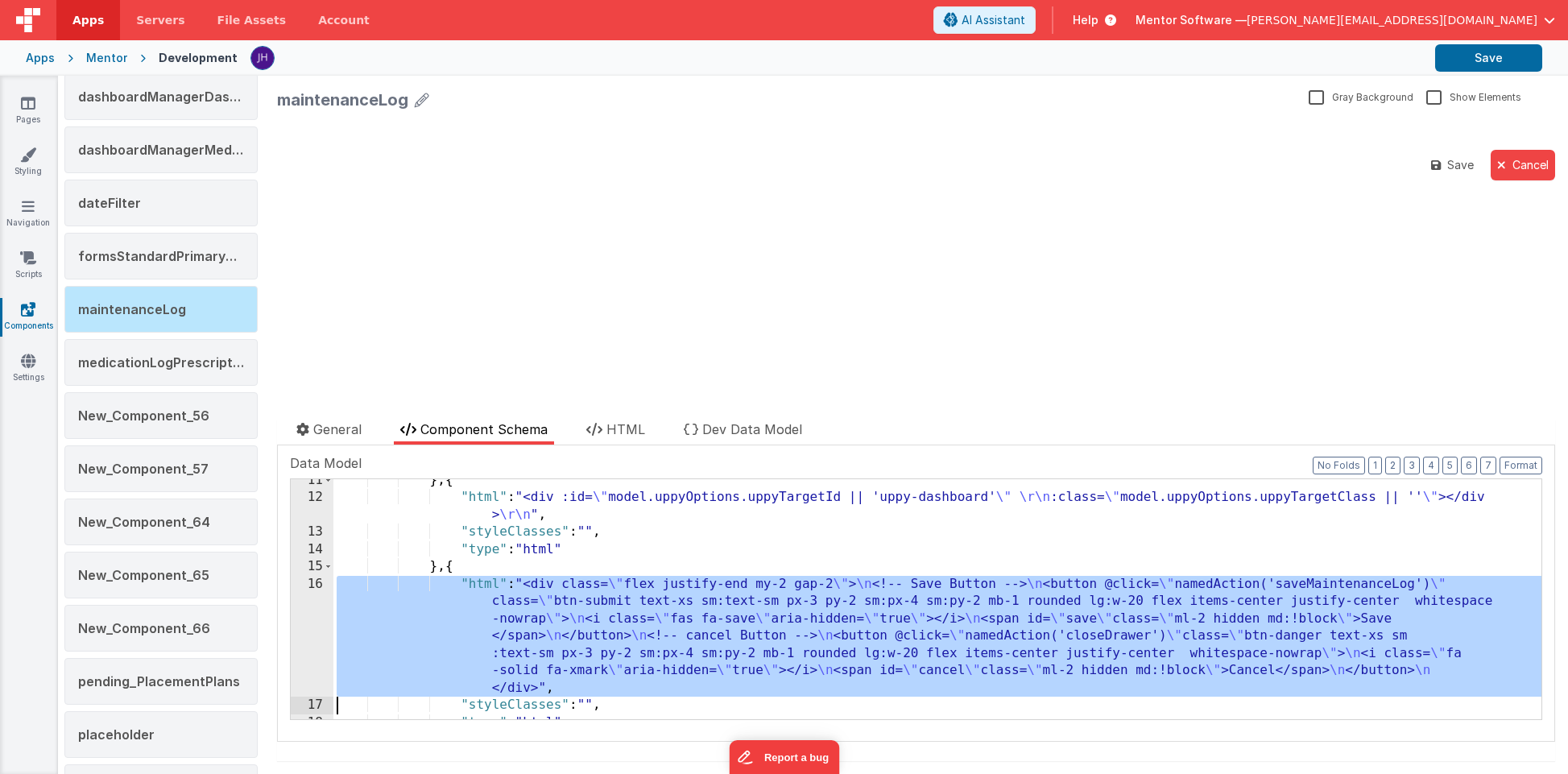
click at [304, 631] on div "16" at bounding box center [312, 637] width 43 height 122
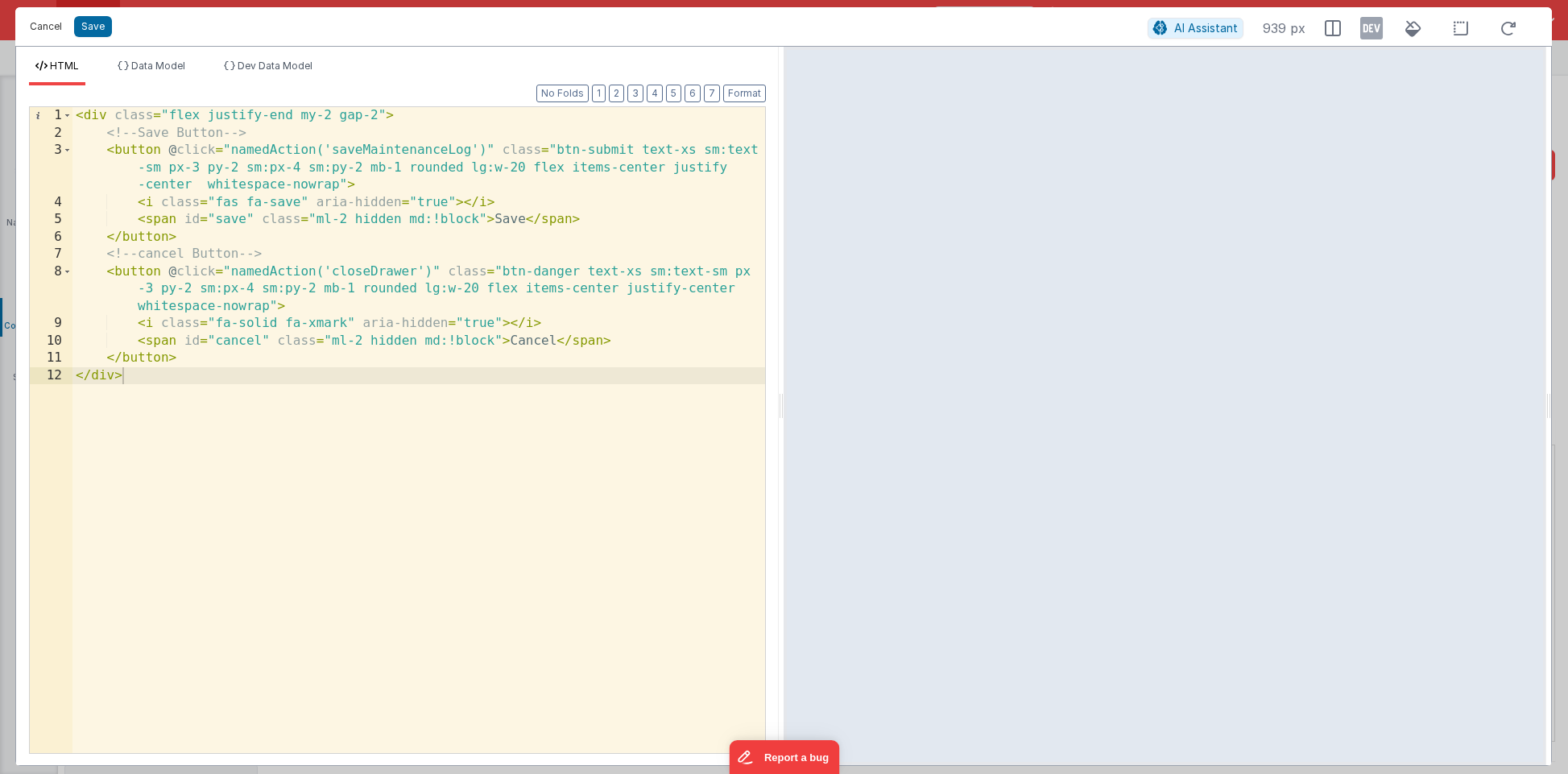
click at [49, 25] on button "Cancel" at bounding box center [45, 26] width 49 height 22
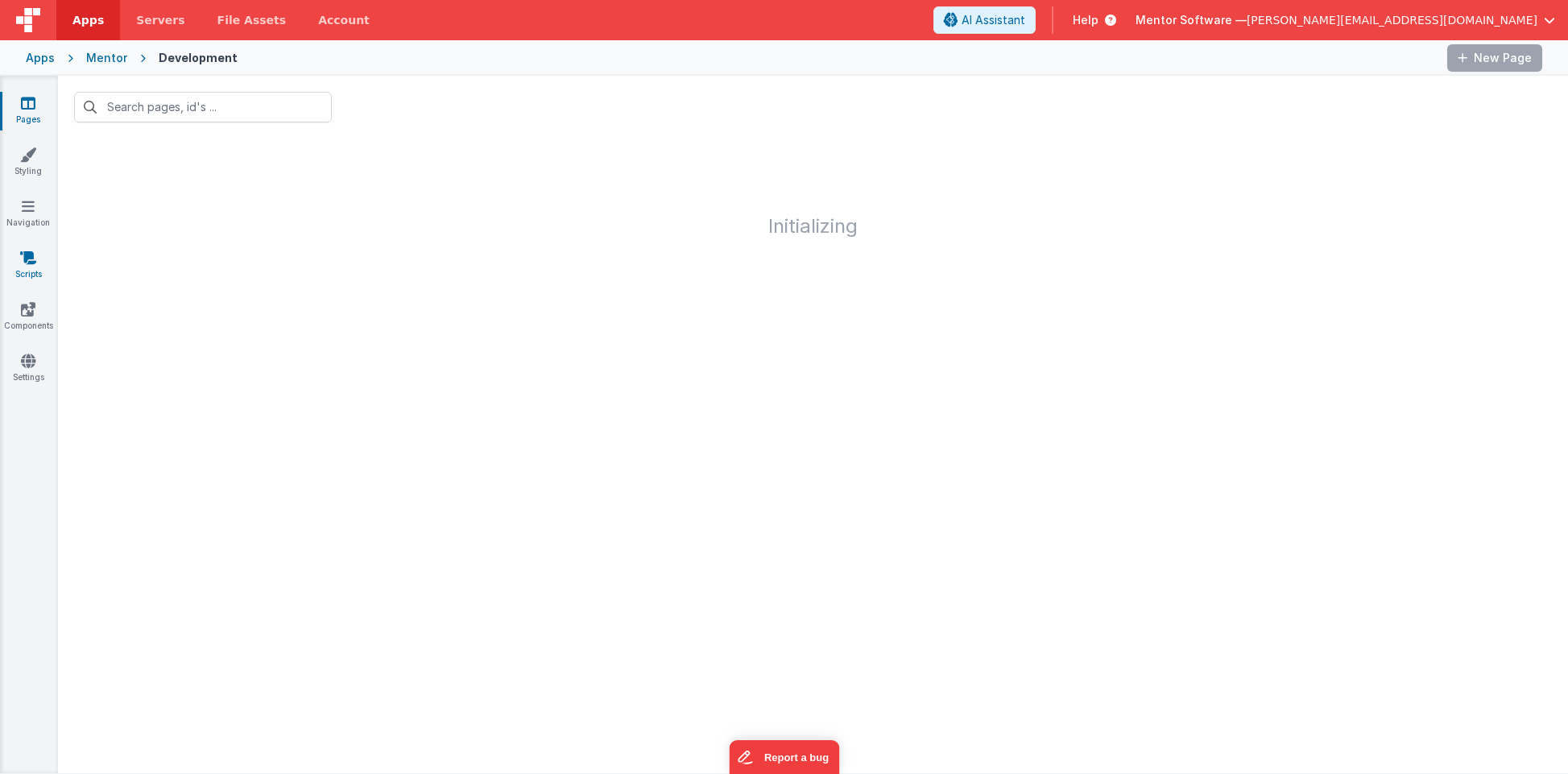
click at [29, 265] on link "Scripts" at bounding box center [28, 265] width 58 height 32
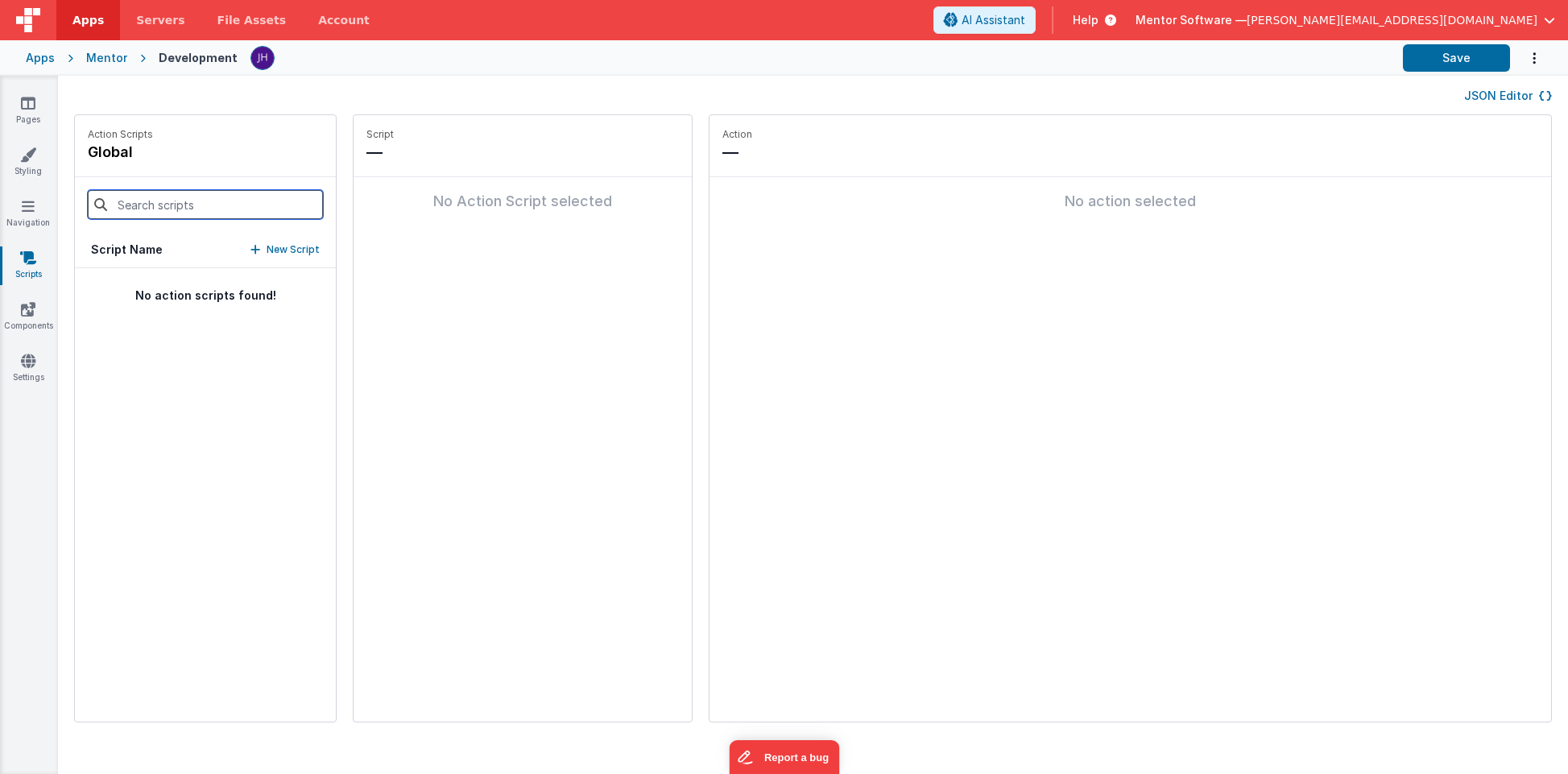
click at [156, 205] on input at bounding box center [206, 204] width 235 height 29
type input "uploa"
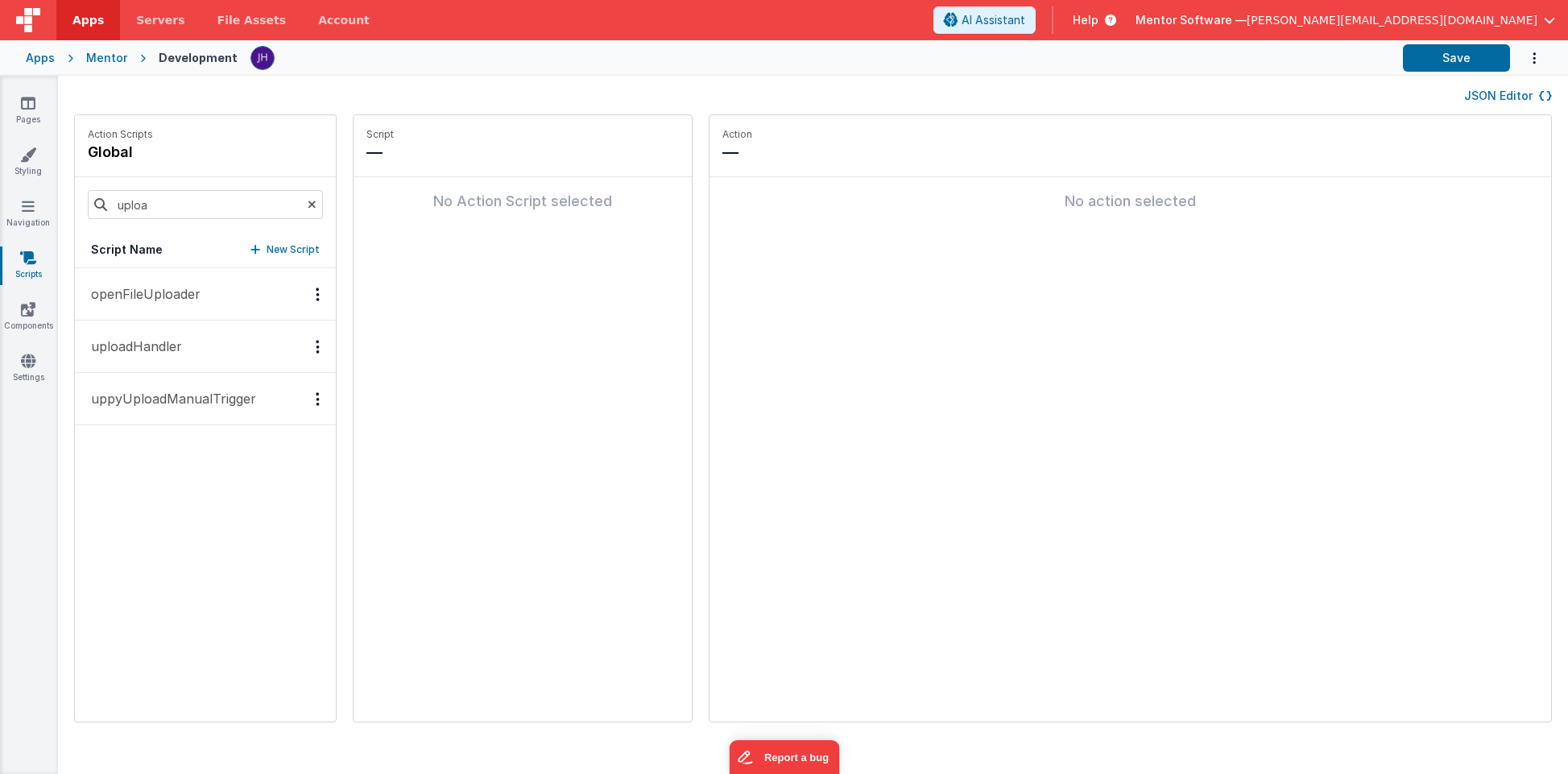
click at [167, 400] on p "uppyUploadManualTrigger" at bounding box center [169, 398] width 174 height 19
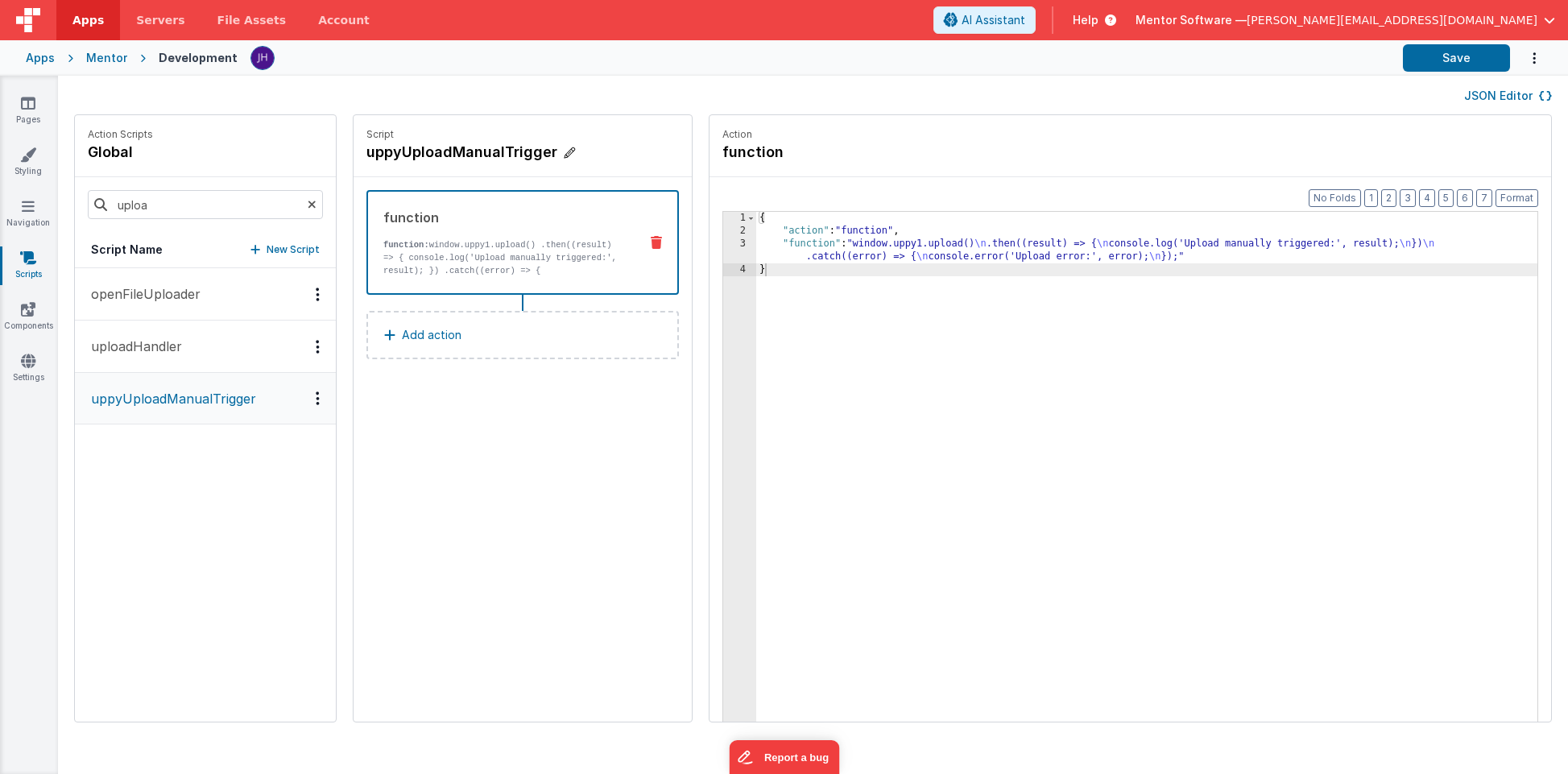
click at [448, 153] on h4 "uppyUploadManualTrigger" at bounding box center [487, 151] width 242 height 22
click at [448, 153] on input "uppyUploadManualTrigger" at bounding box center [447, 151] width 161 height 22
click at [558, 154] on icon at bounding box center [563, 151] width 10 height 19
click at [519, 72] on div "Apps Mentor Development Save" at bounding box center [784, 58] width 1568 height 35
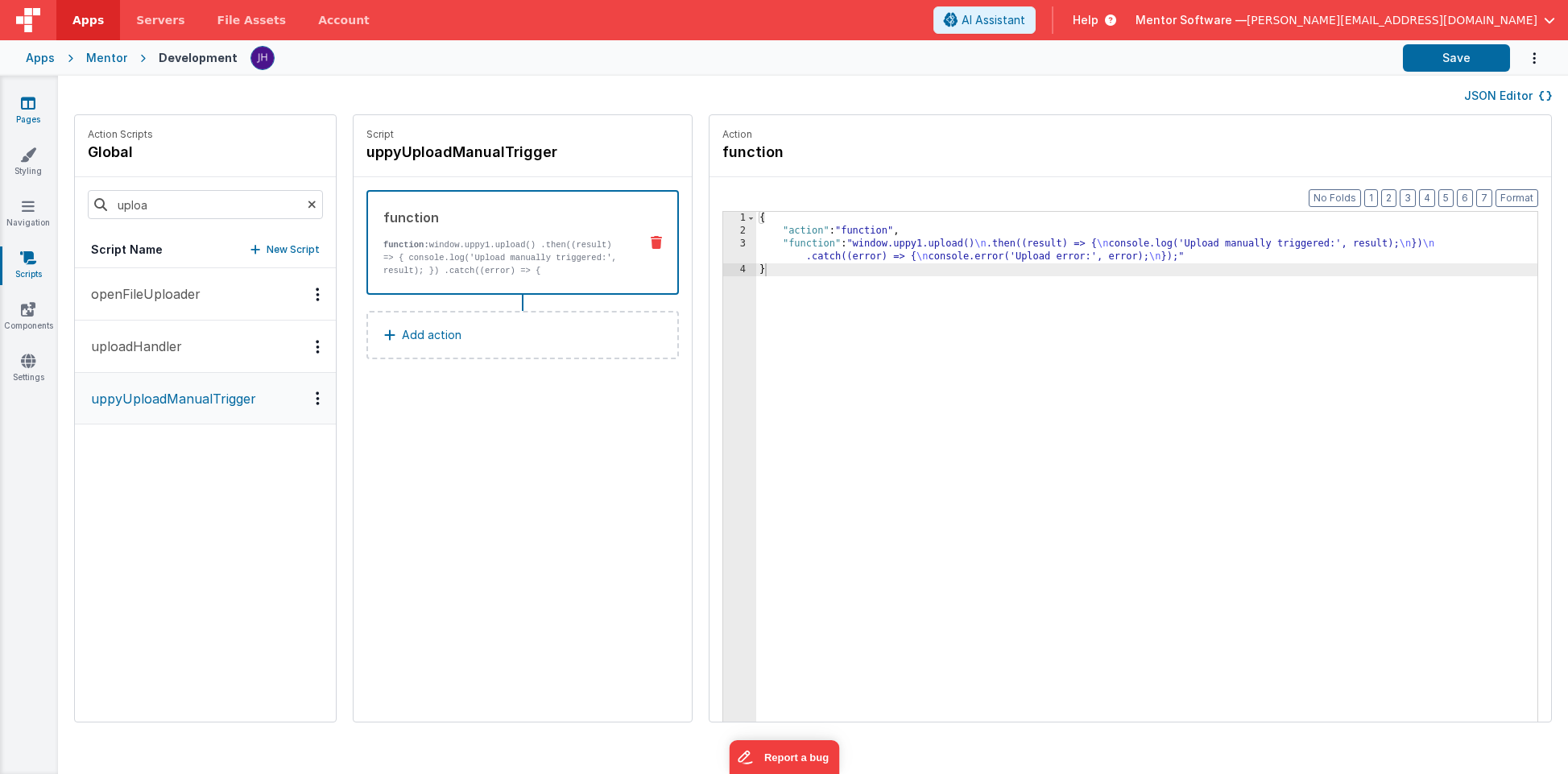
click at [28, 106] on icon at bounding box center [28, 103] width 15 height 16
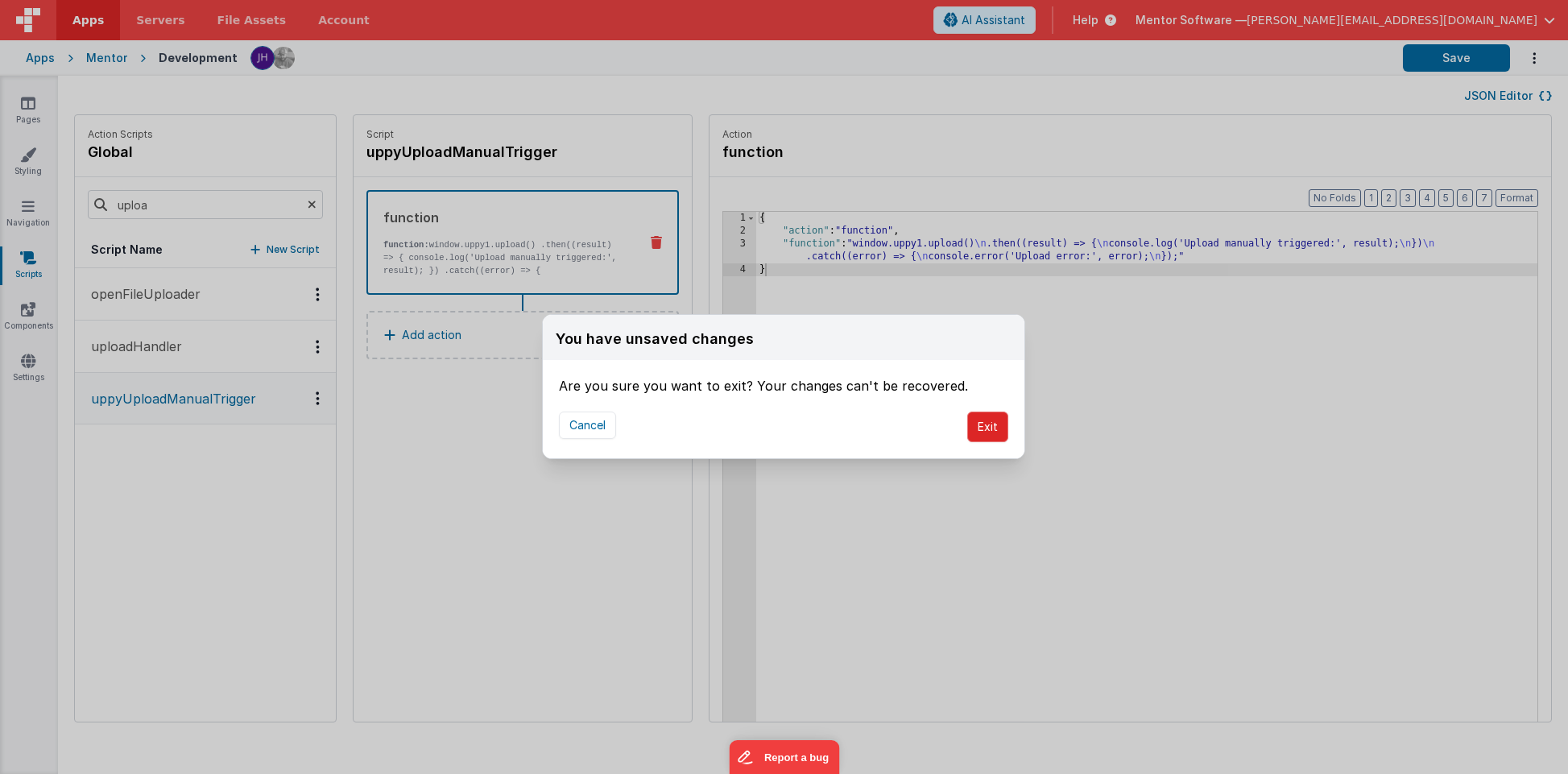
click at [986, 423] on button "Exit" at bounding box center [987, 426] width 41 height 30
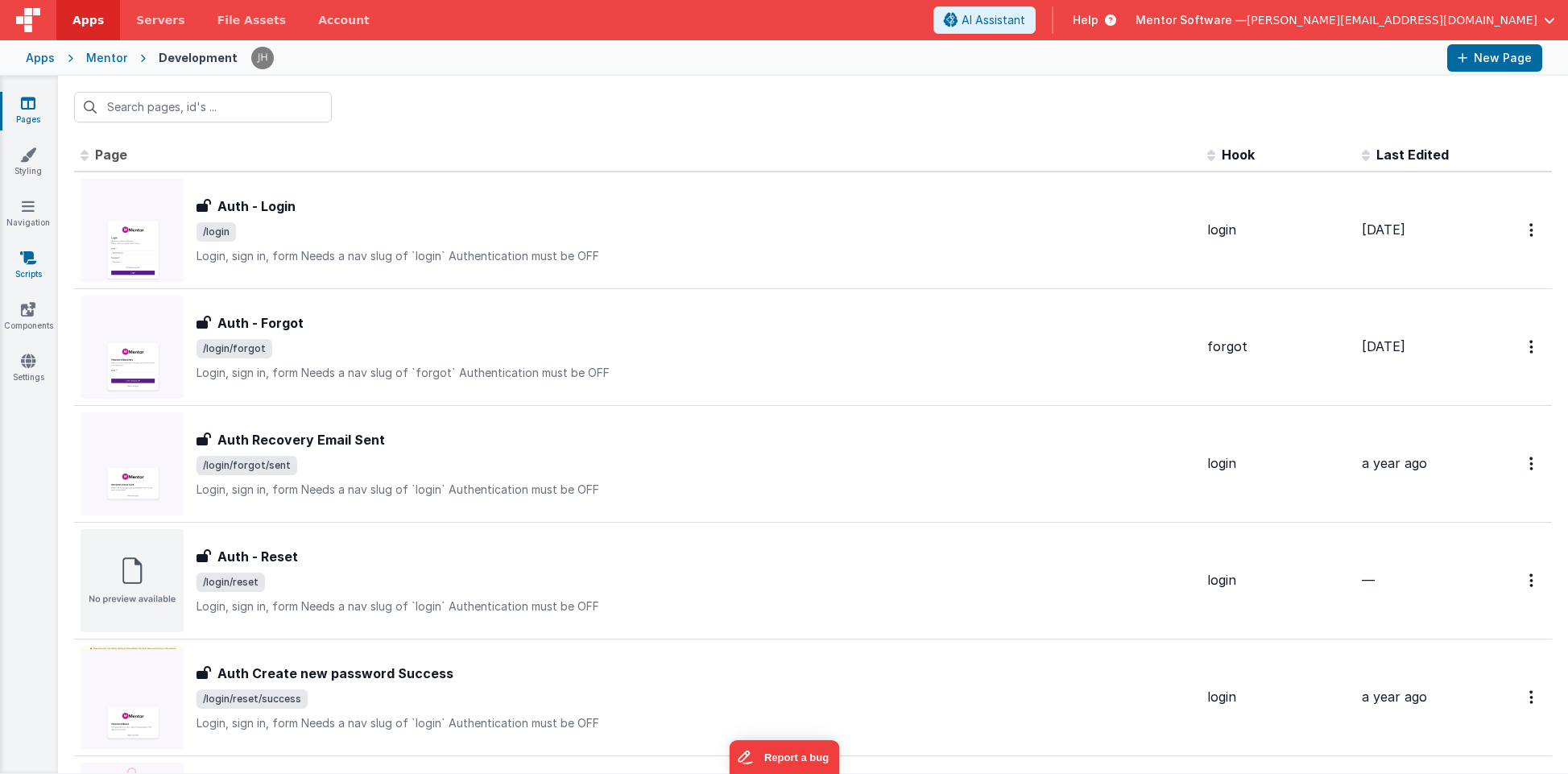
click at [34, 271] on link "Scripts" at bounding box center [28, 265] width 58 height 32
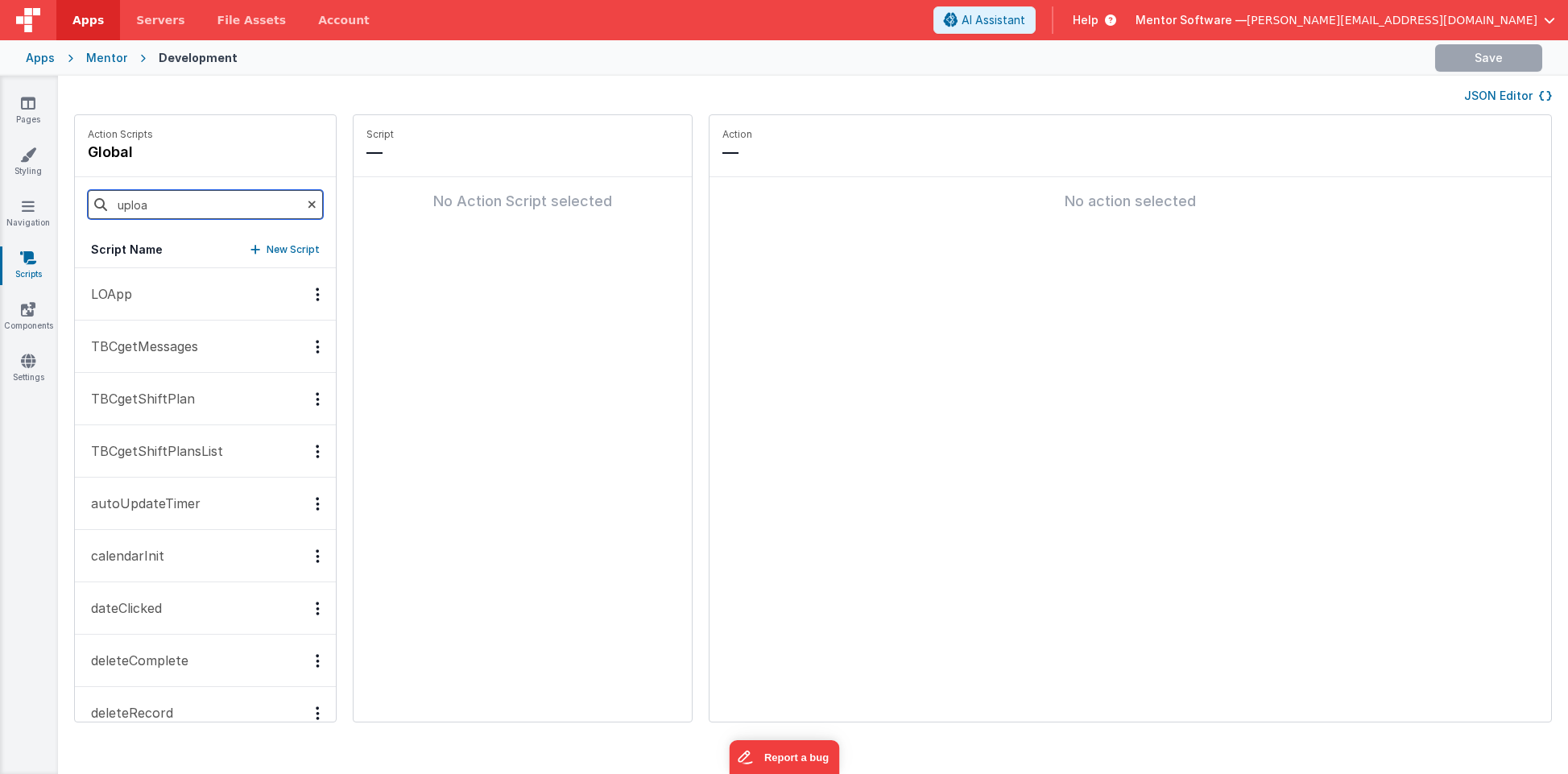
click at [159, 203] on input "uploa" at bounding box center [206, 204] width 235 height 29
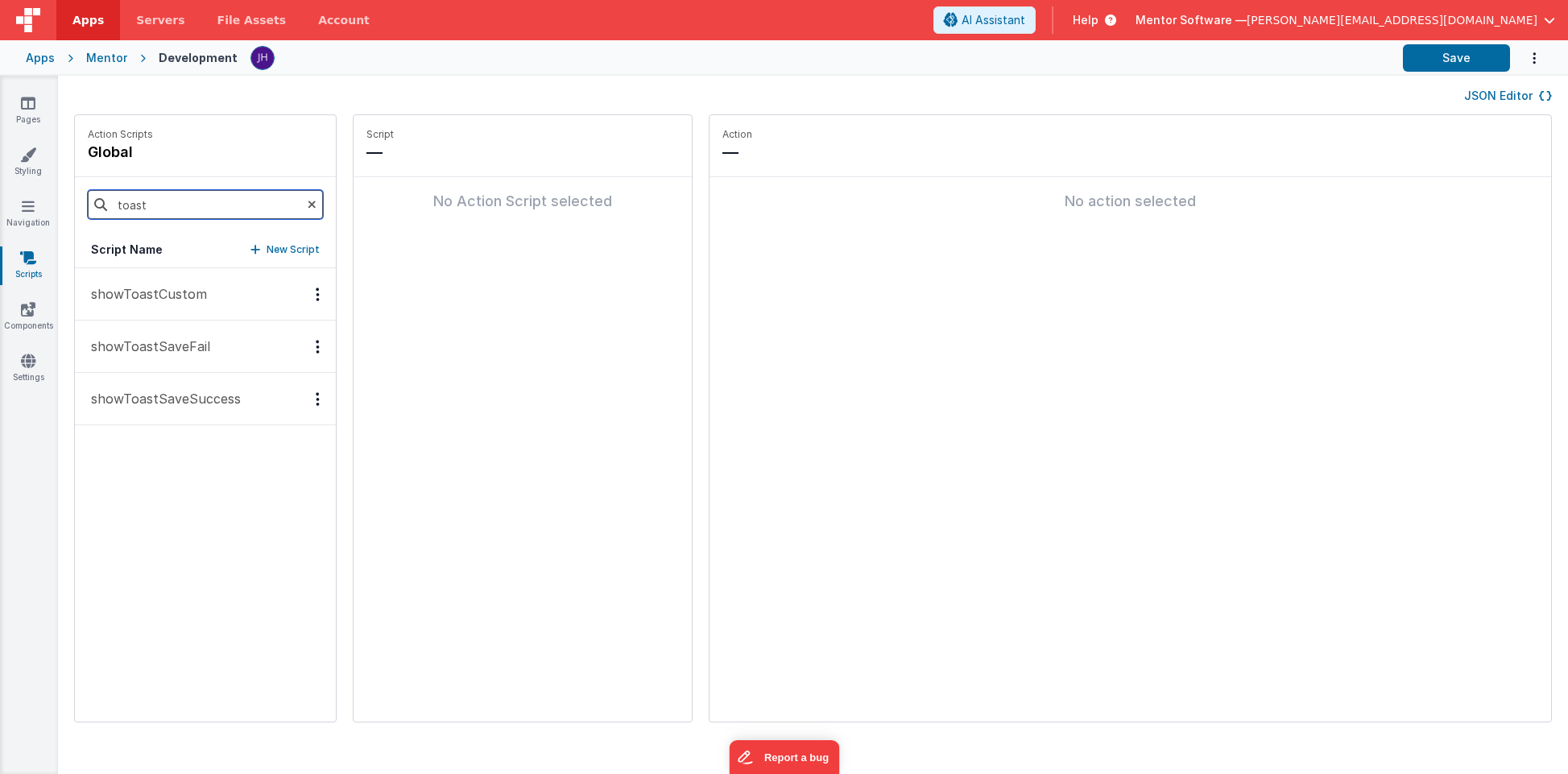
type input "toast"
click at [183, 393] on p "showToastSaveSuccess" at bounding box center [161, 398] width 160 height 19
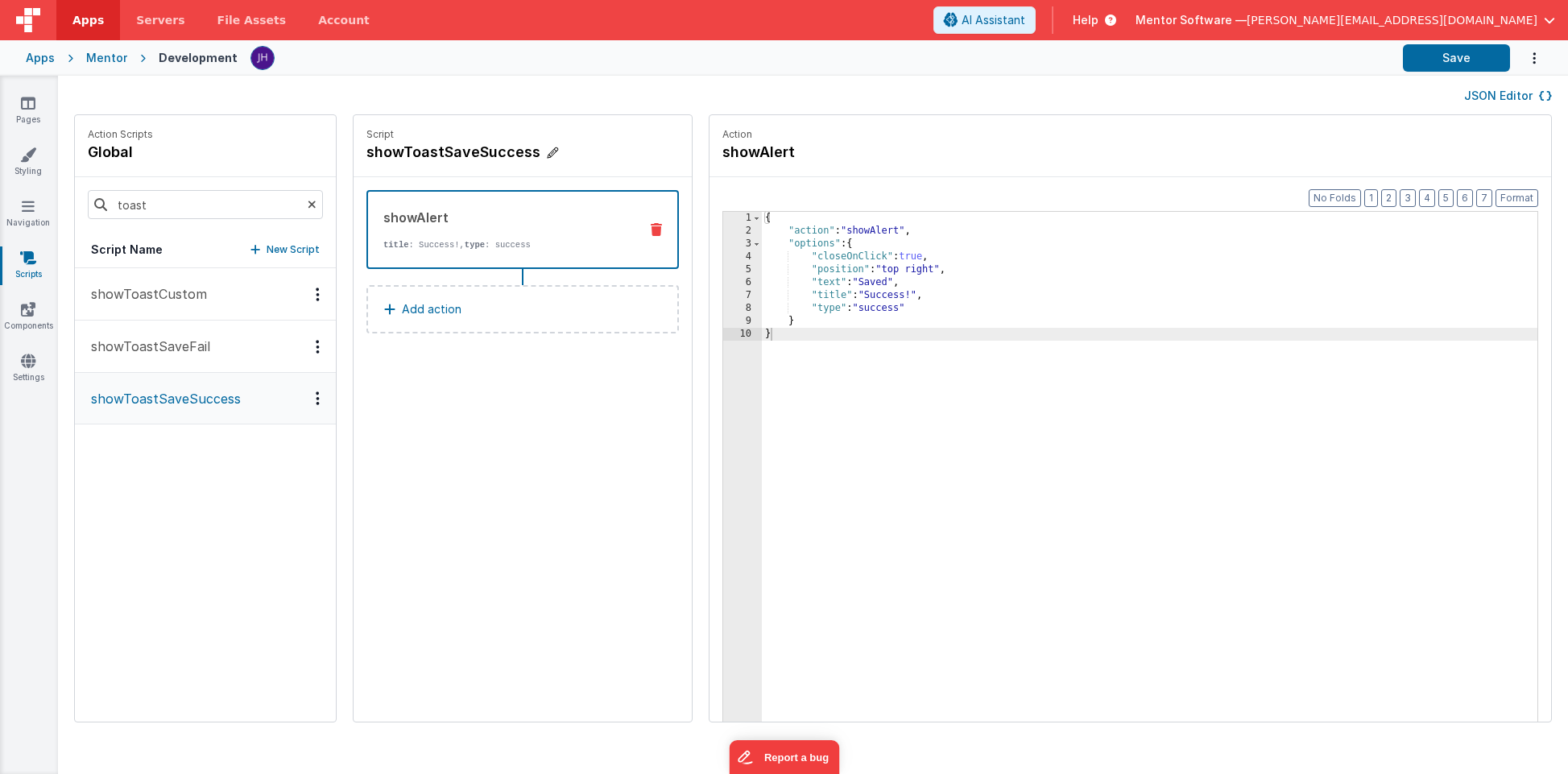
click at [413, 156] on h4 "showToastSaveSuccess" at bounding box center [487, 151] width 242 height 22
click at [413, 156] on input "showToastSaveSuccess" at bounding box center [447, 151] width 161 height 22
click at [558, 144] on icon at bounding box center [563, 151] width 10 height 19
